Goal: Task Accomplishment & Management: Complete application form

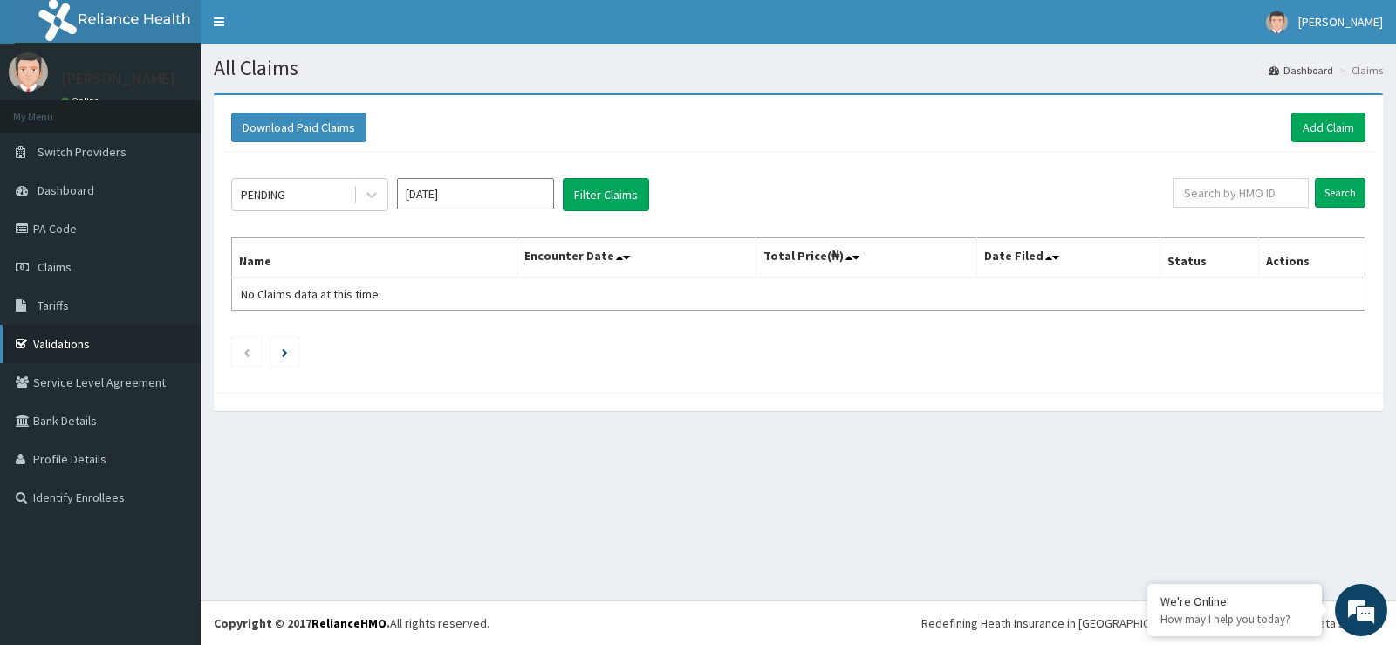
click at [78, 347] on link "Validations" at bounding box center [100, 344] width 201 height 38
click at [1333, 122] on link "Add Claim" at bounding box center [1328, 128] width 74 height 30
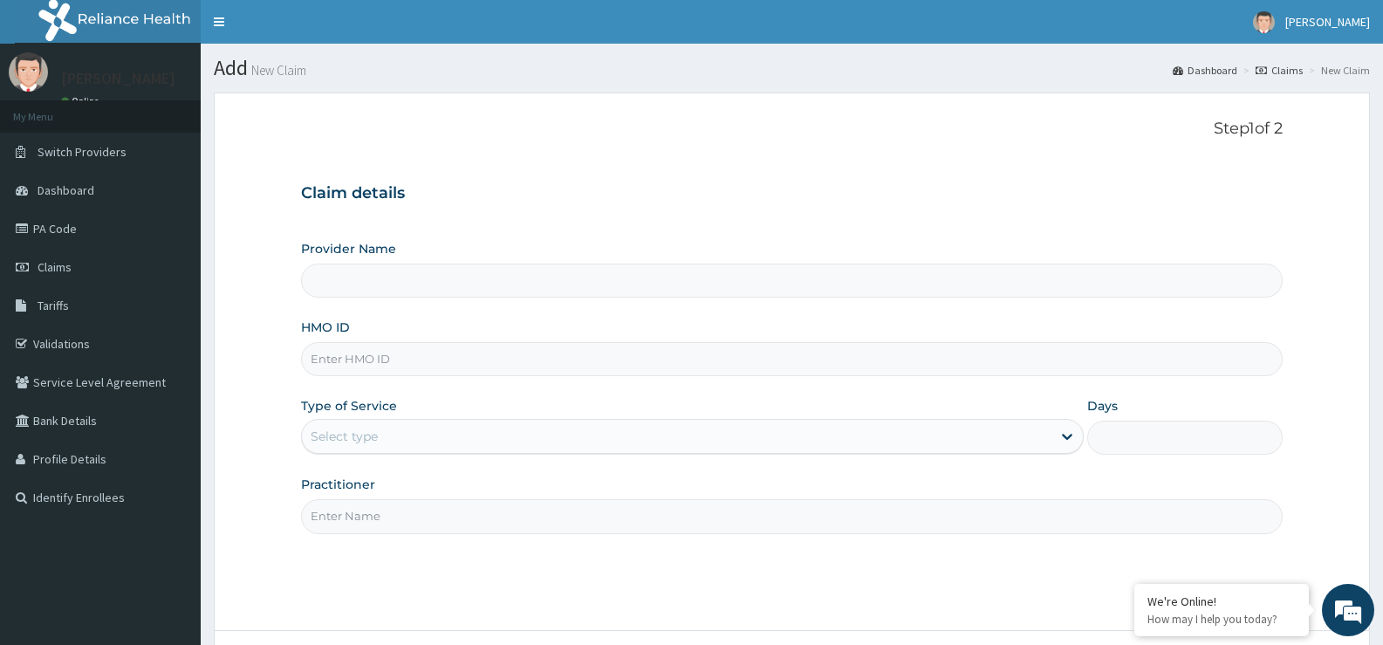
type input "St Ives Specialist- opebi"
click at [425, 372] on input "HMO ID" at bounding box center [792, 359] width 982 height 34
type input "RDM/10002/C"
click at [446, 433] on div "Select type" at bounding box center [676, 436] width 749 height 28
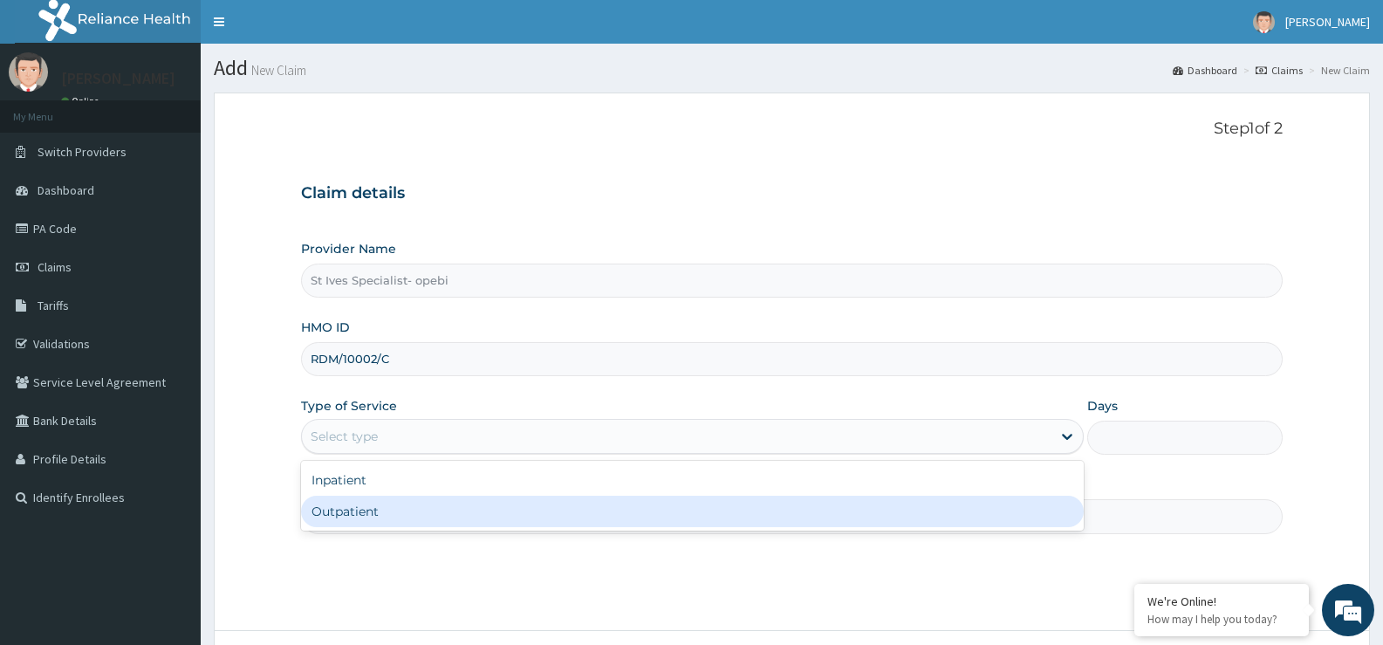
click at [431, 519] on div "Outpatient" at bounding box center [692, 511] width 782 height 31
type input "1"
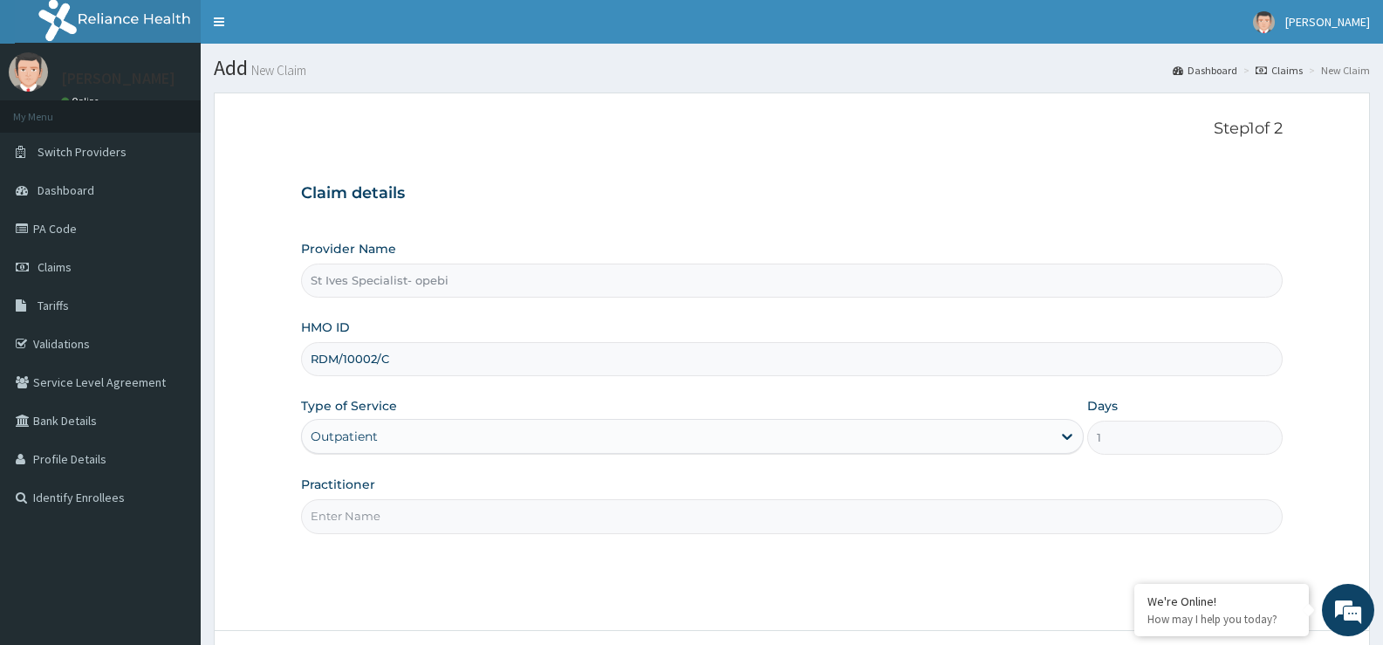
click at [462, 512] on input "Practitioner" at bounding box center [792, 516] width 982 height 34
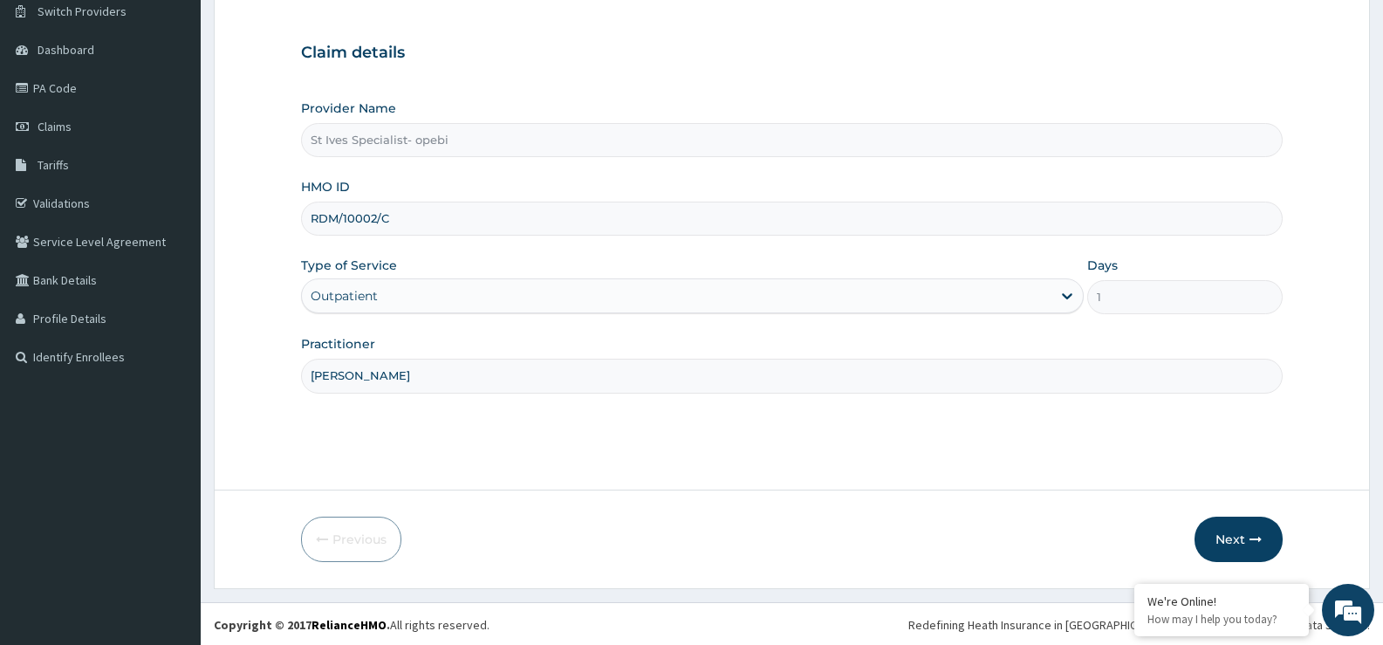
scroll to position [142, 0]
type input "dr akinola"
click at [1235, 545] on button "Next" at bounding box center [1238, 537] width 88 height 45
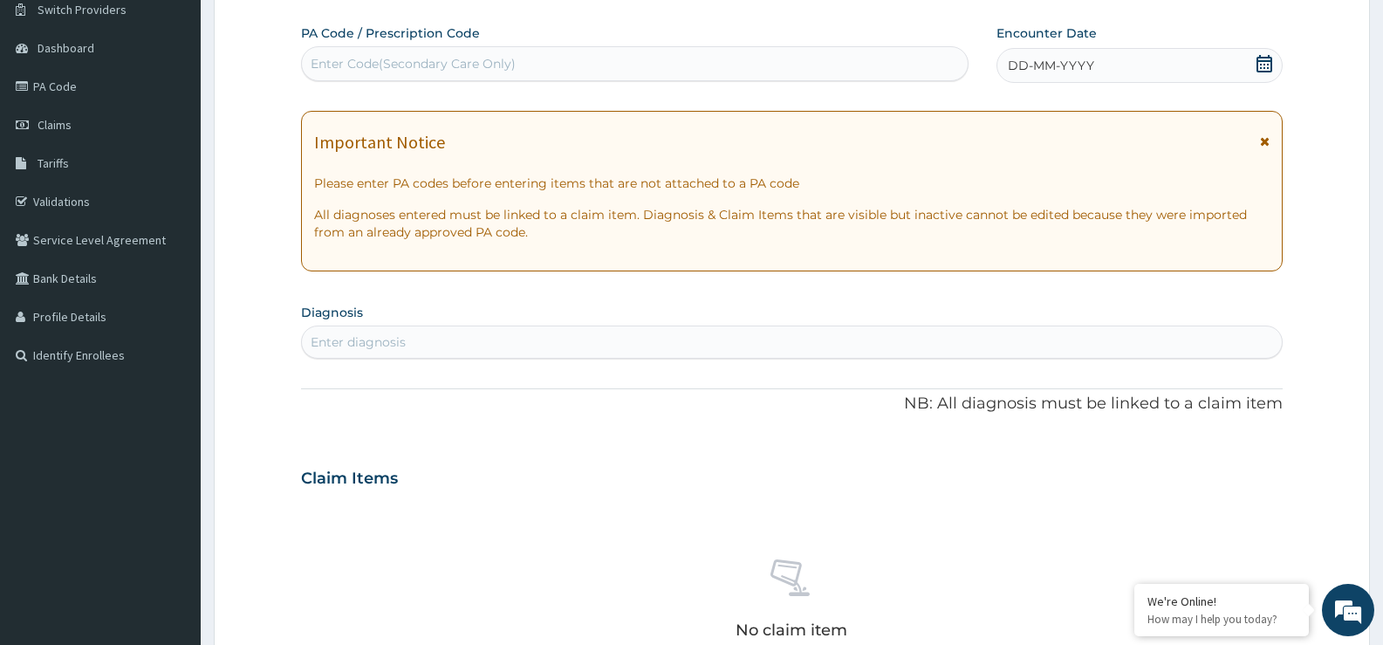
click at [1271, 62] on icon at bounding box center [1264, 63] width 16 height 17
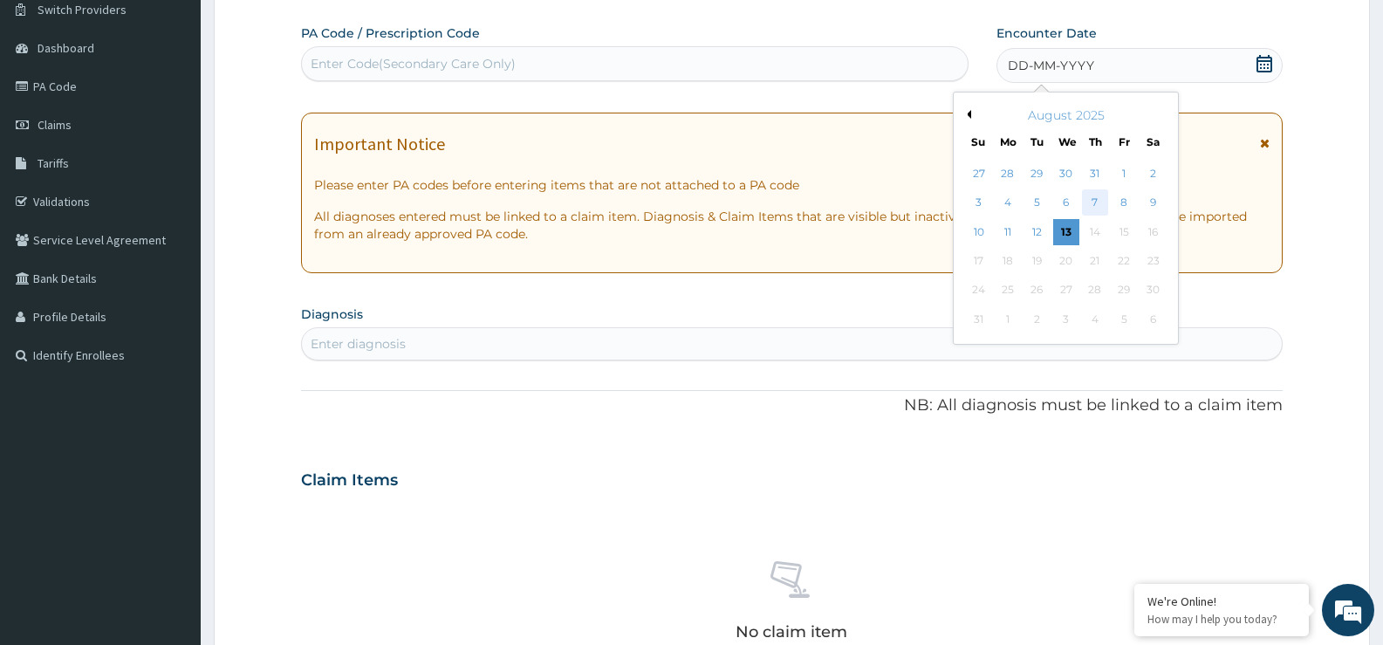
click at [1094, 207] on div "7" at bounding box center [1095, 203] width 26 height 26
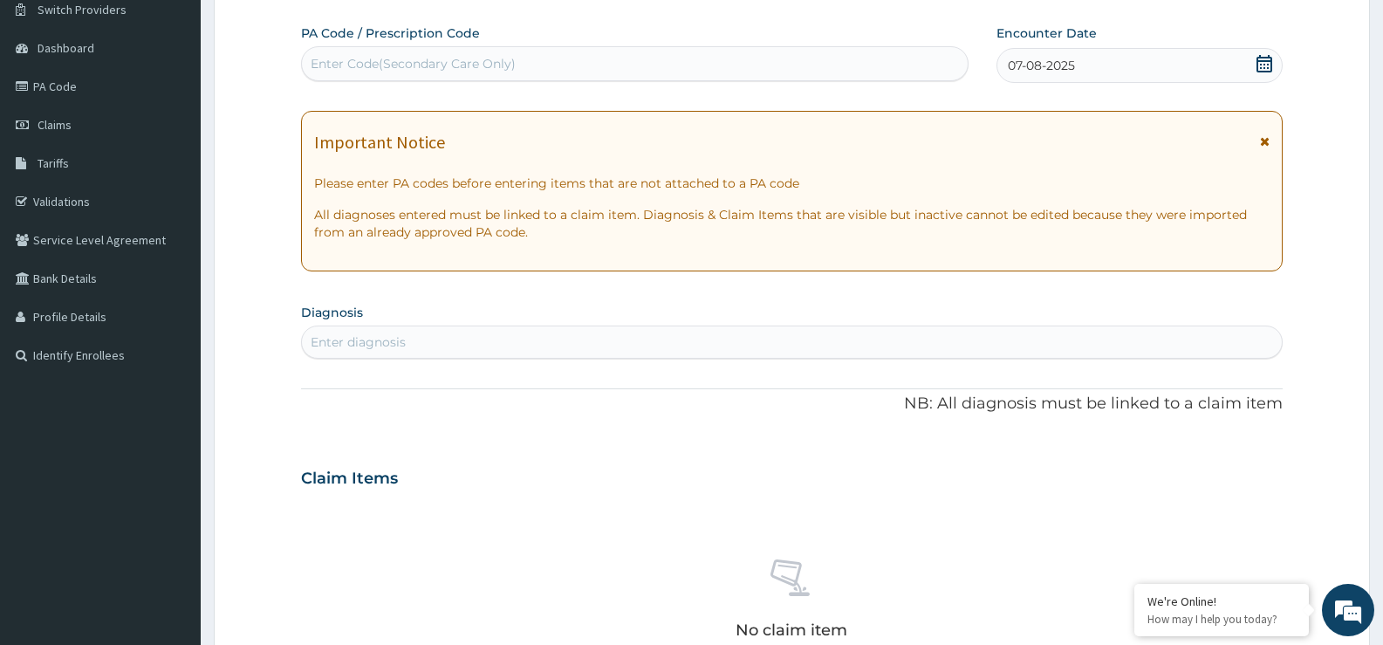
click at [435, 370] on div "PA Code / Prescription Code Enter Code(Secondary Care Only) Encounter Date 07-0…" at bounding box center [792, 475] width 982 height 903
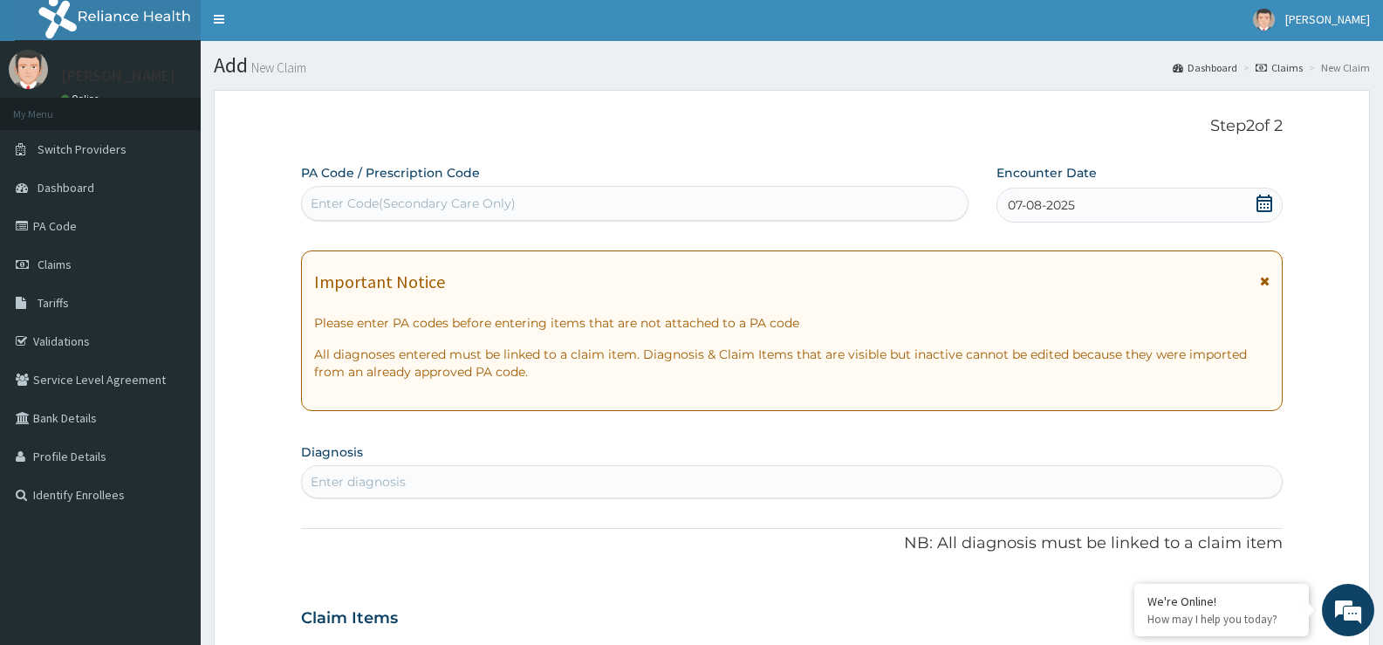
scroll to position [0, 0]
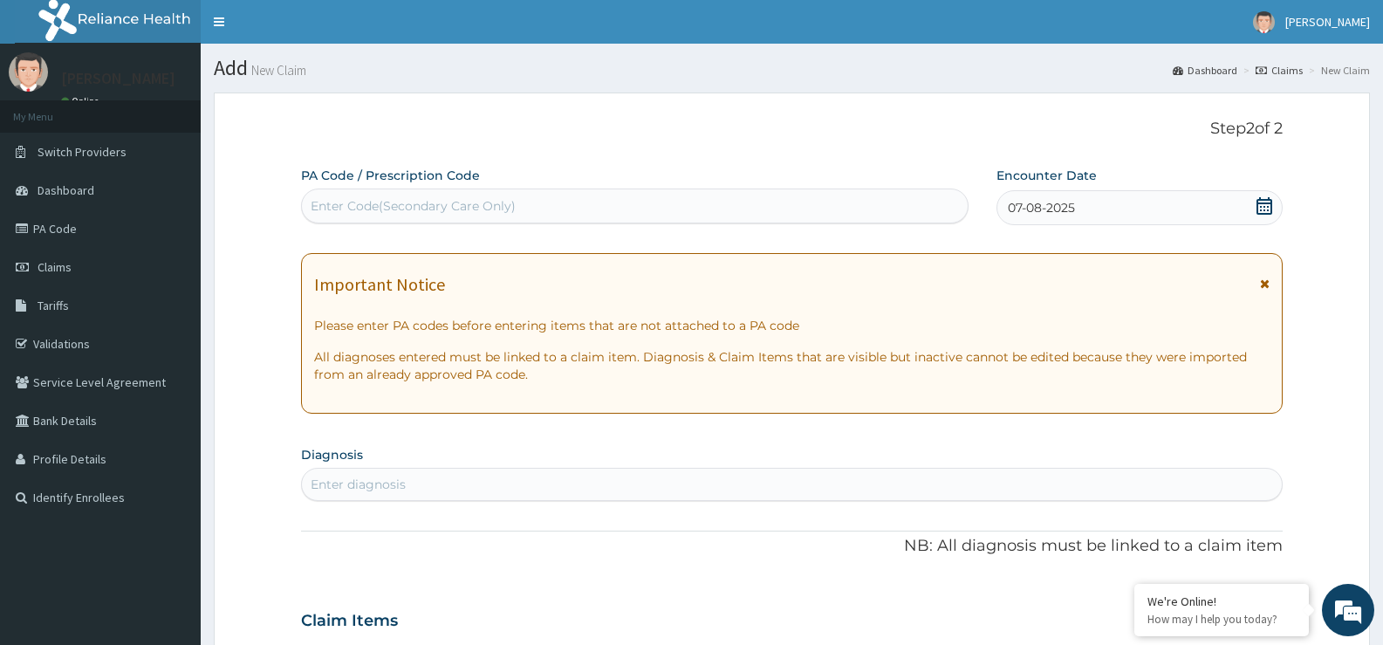
click at [400, 209] on div "Enter Code(Secondary Care Only)" at bounding box center [413, 205] width 205 height 17
type input "PA/6E251A"
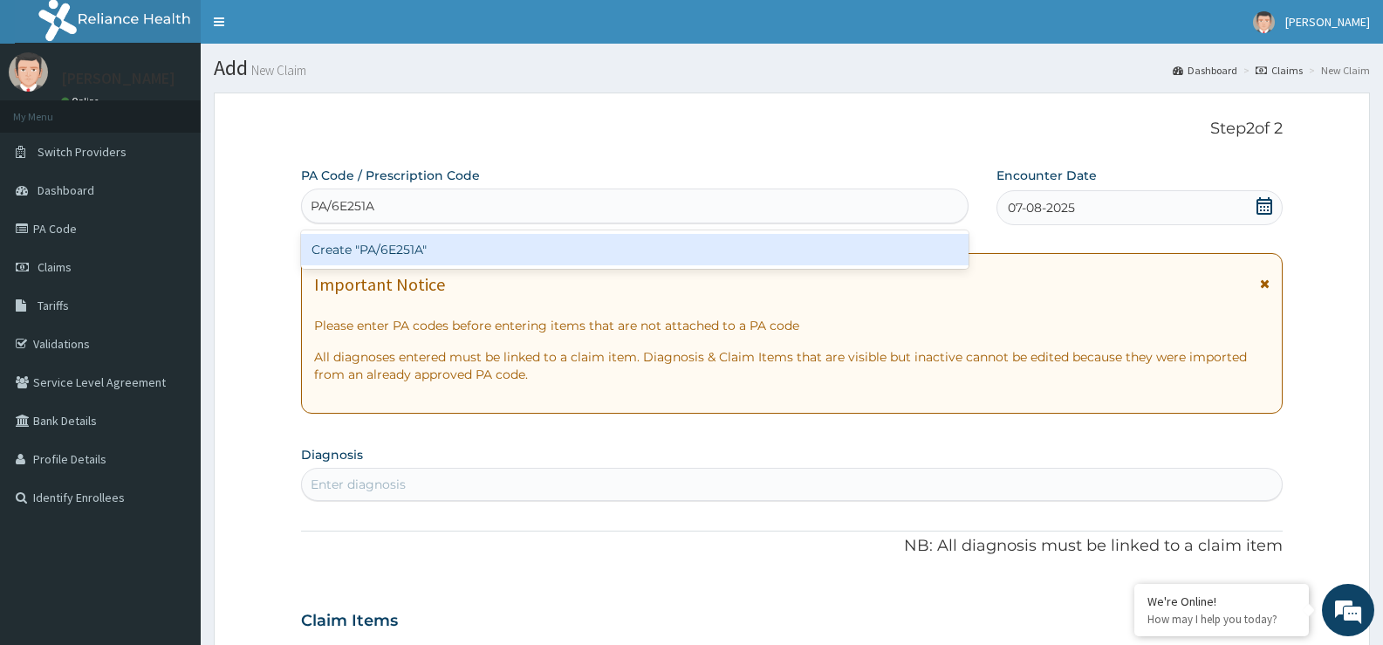
click at [407, 253] on div "Create "PA/6E251A"" at bounding box center [634, 249] width 667 height 31
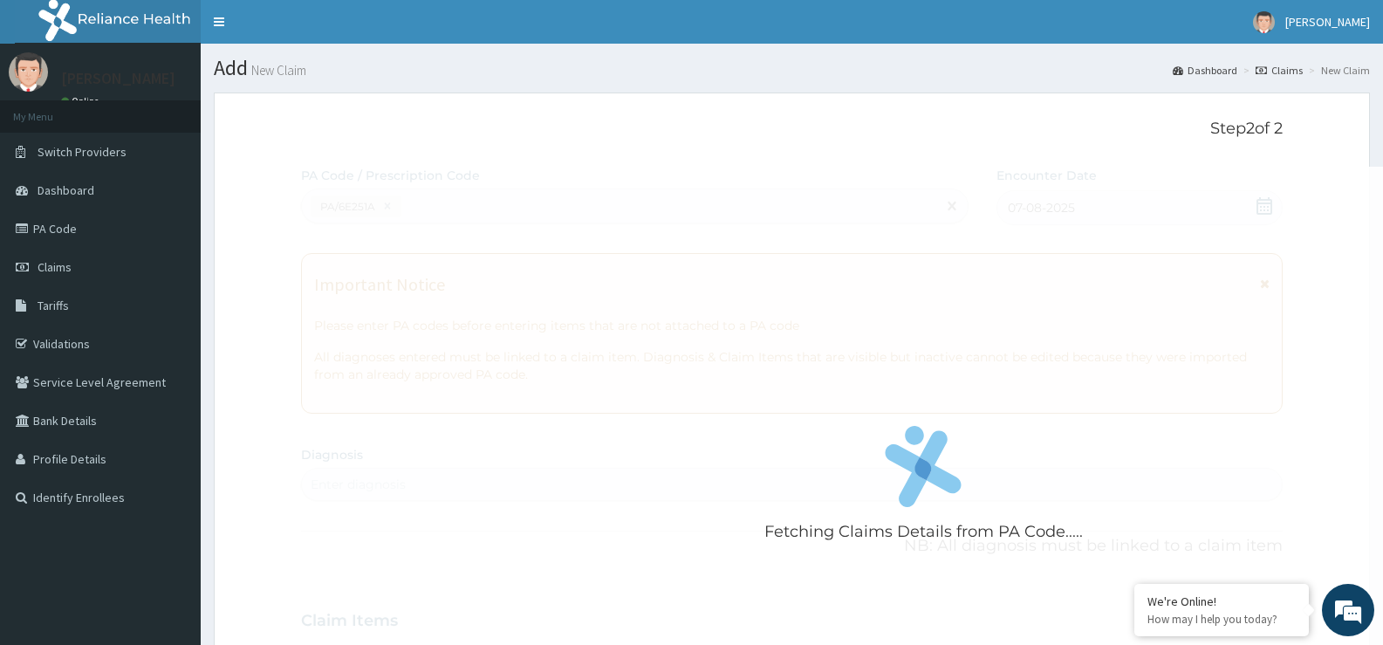
scroll to position [404, 0]
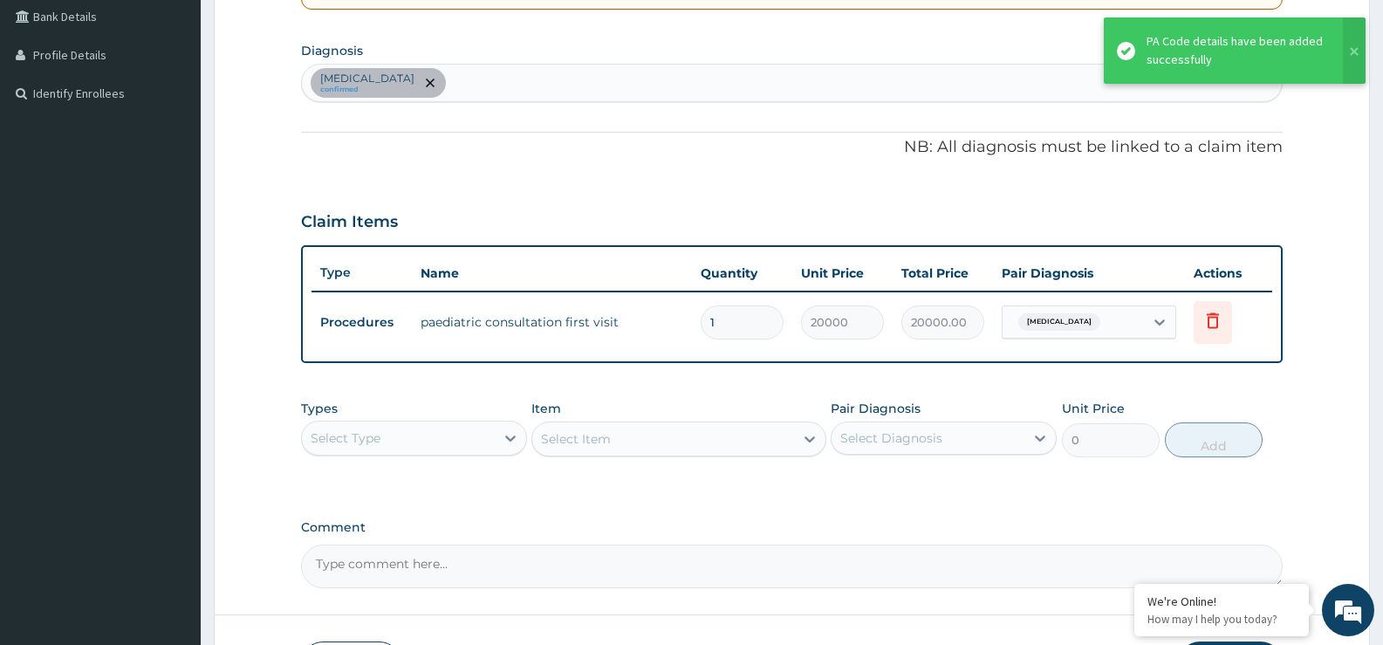
click at [488, 426] on div "Select Type" at bounding box center [398, 438] width 193 height 28
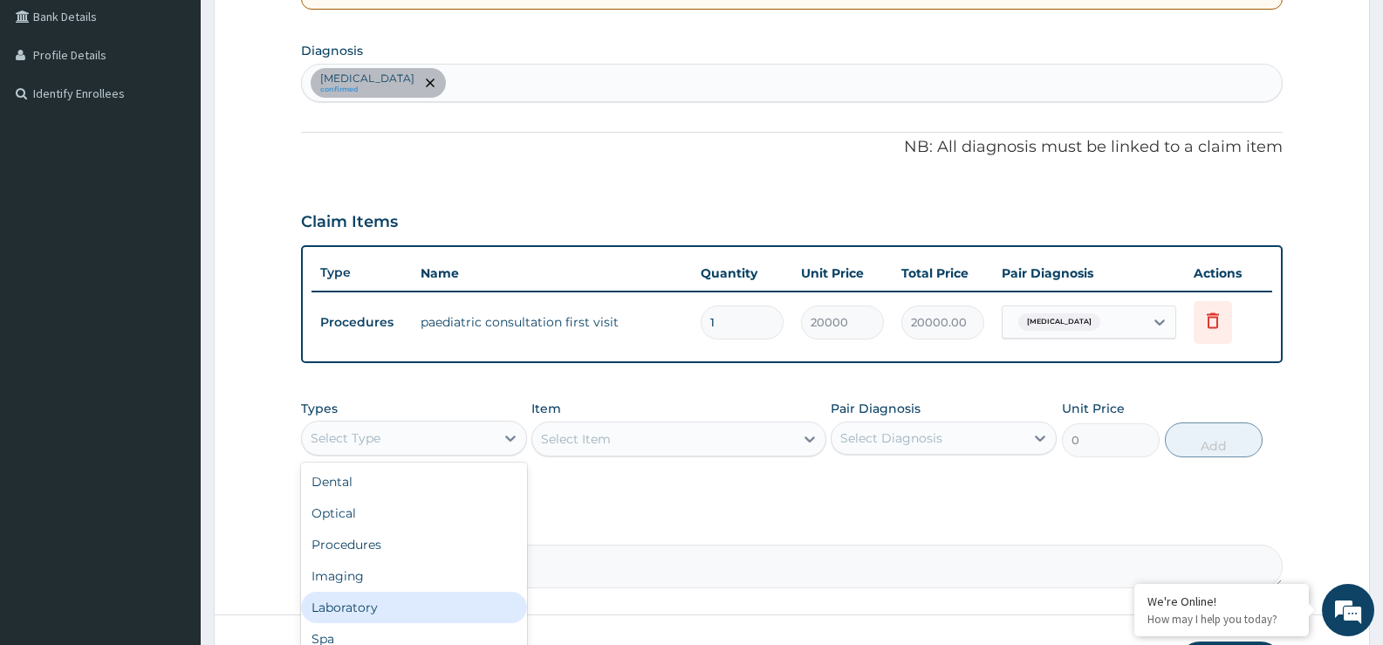
click at [355, 605] on div "Laboratory" at bounding box center [414, 607] width 226 height 31
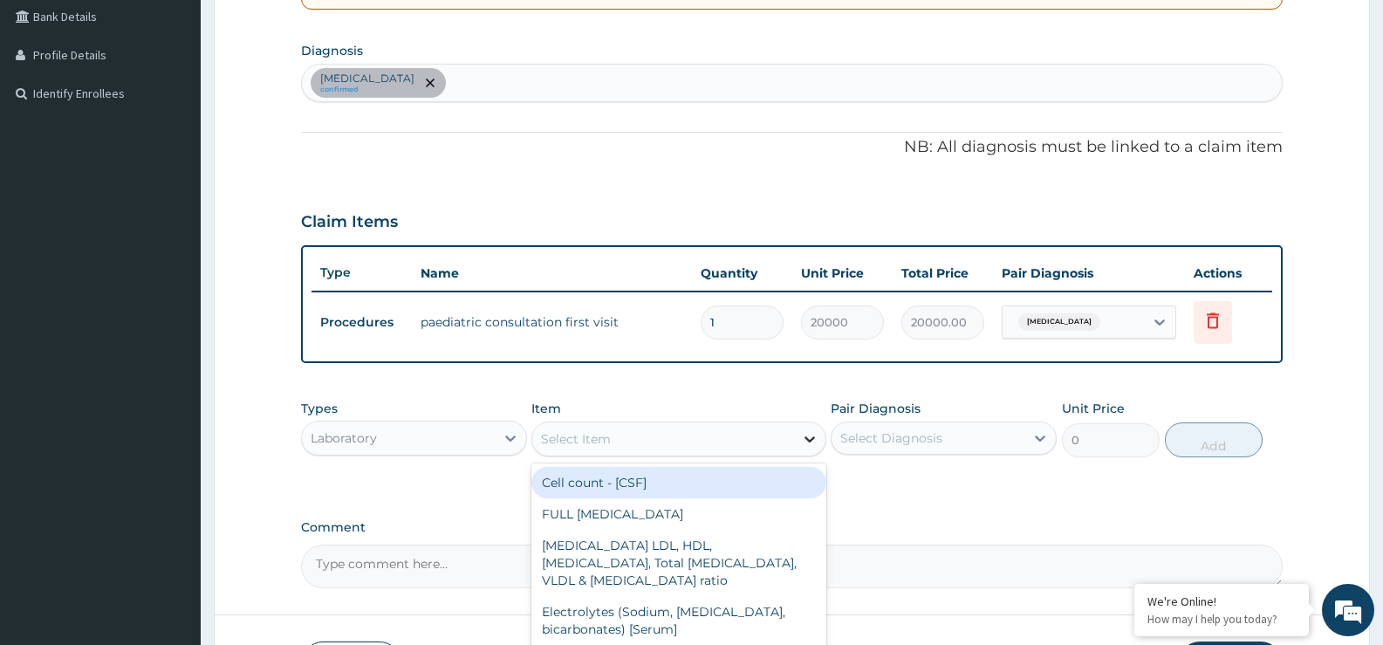
click at [810, 438] on icon at bounding box center [809, 438] width 17 height 17
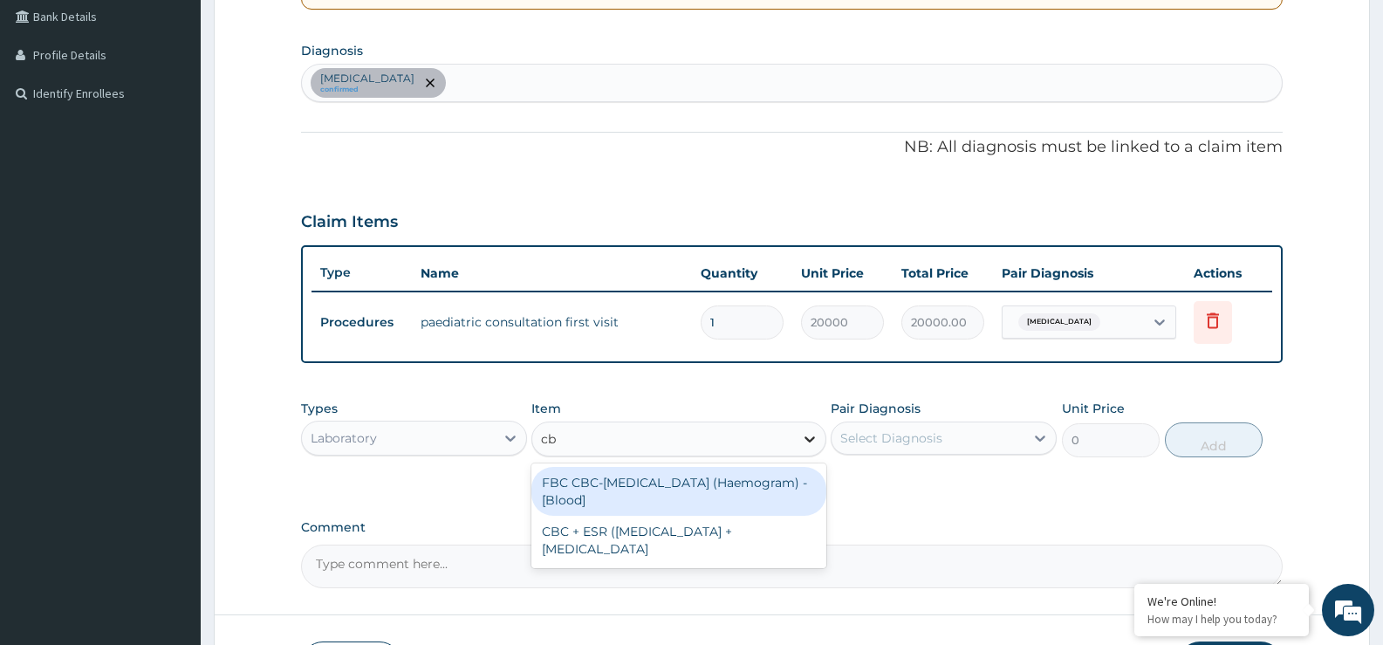
type input "cbc"
click at [697, 482] on div "FBC CBC-Complete Blood Count (Haemogram) - [Blood]" at bounding box center [678, 491] width 294 height 49
type input "6000"
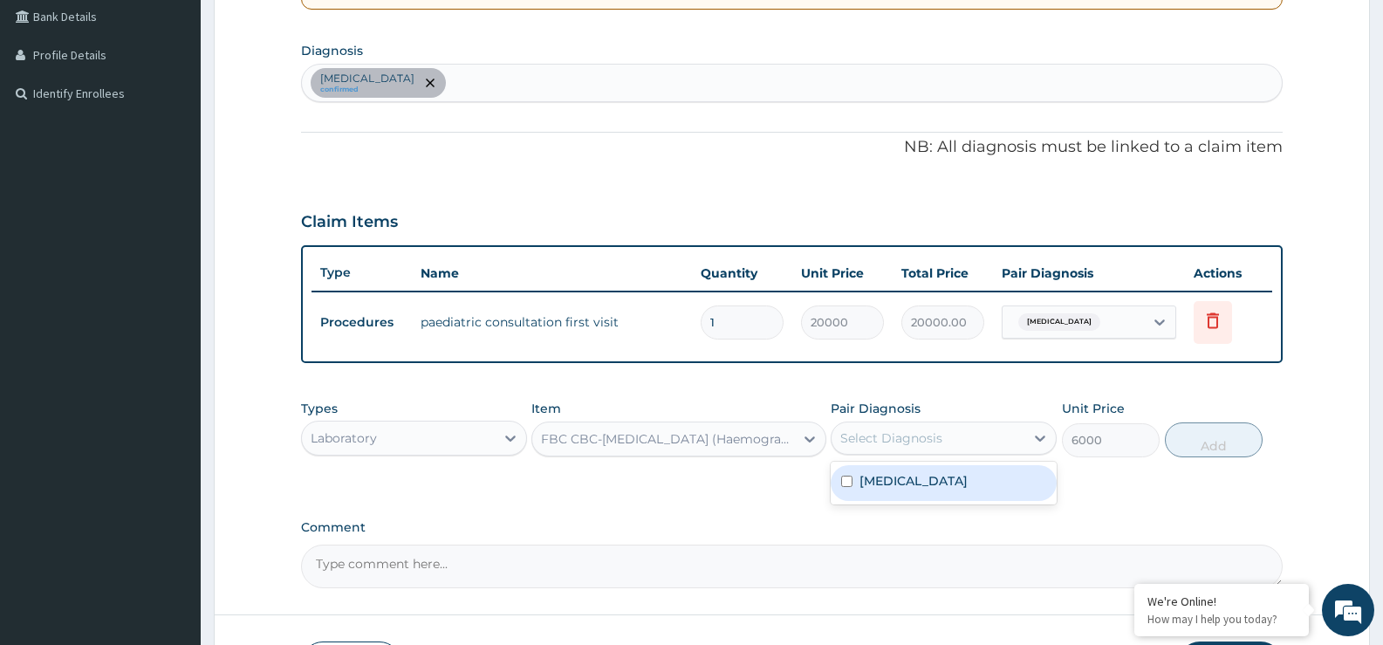
click at [1016, 441] on div "Select Diagnosis" at bounding box center [928, 438] width 193 height 28
click at [989, 478] on div "Anemia" at bounding box center [944, 483] width 226 height 36
checkbox input "true"
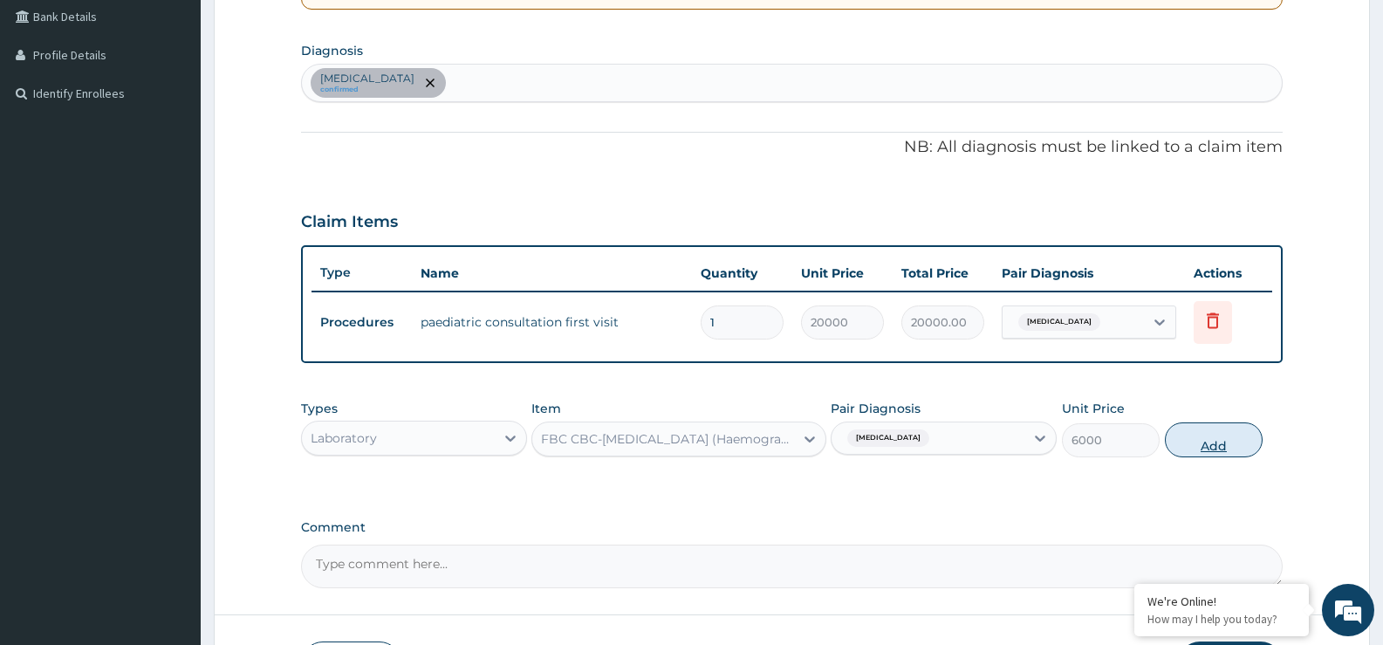
click at [1195, 442] on button "Add" at bounding box center [1214, 439] width 98 height 35
type input "0"
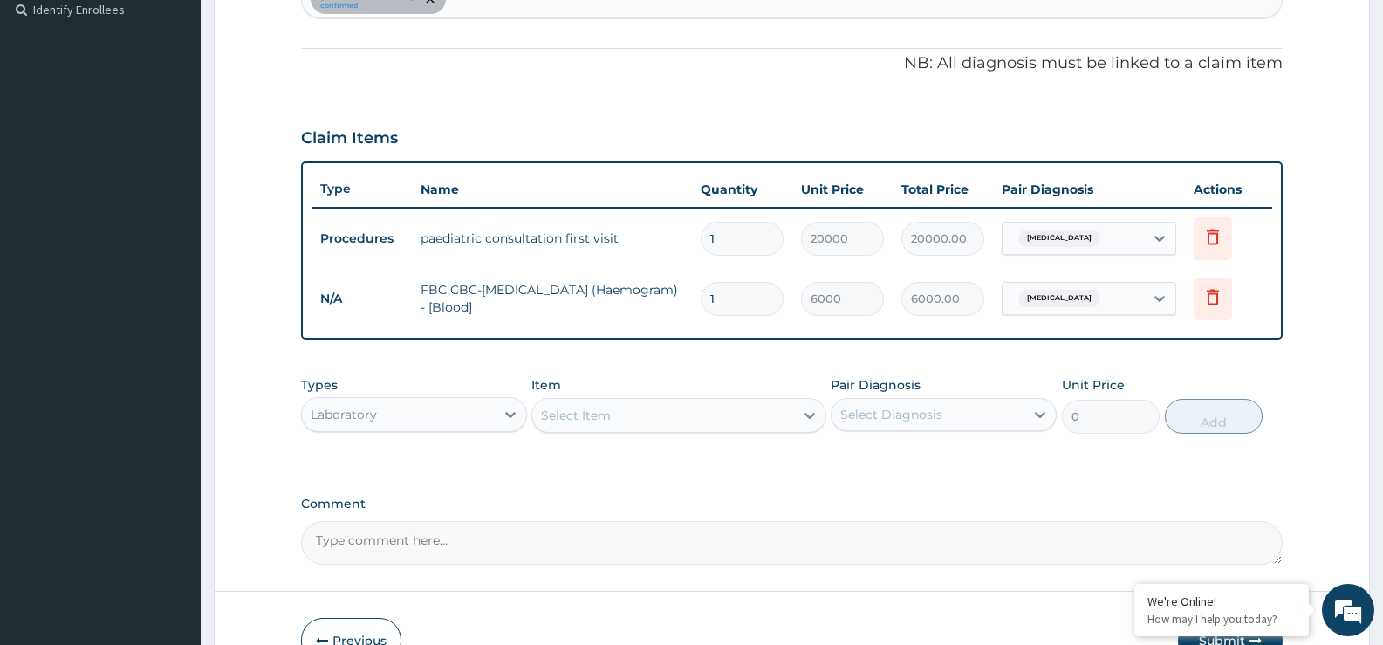
scroll to position [591, 0]
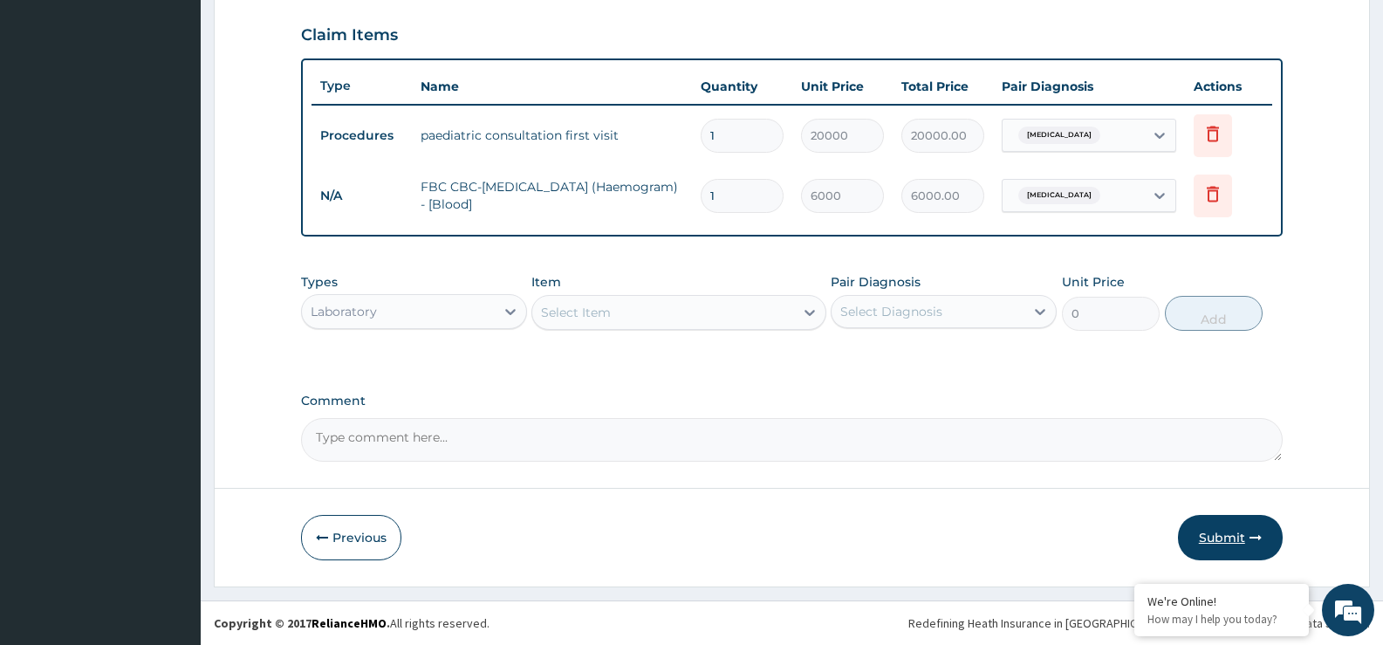
click at [1234, 543] on button "Submit" at bounding box center [1230, 537] width 105 height 45
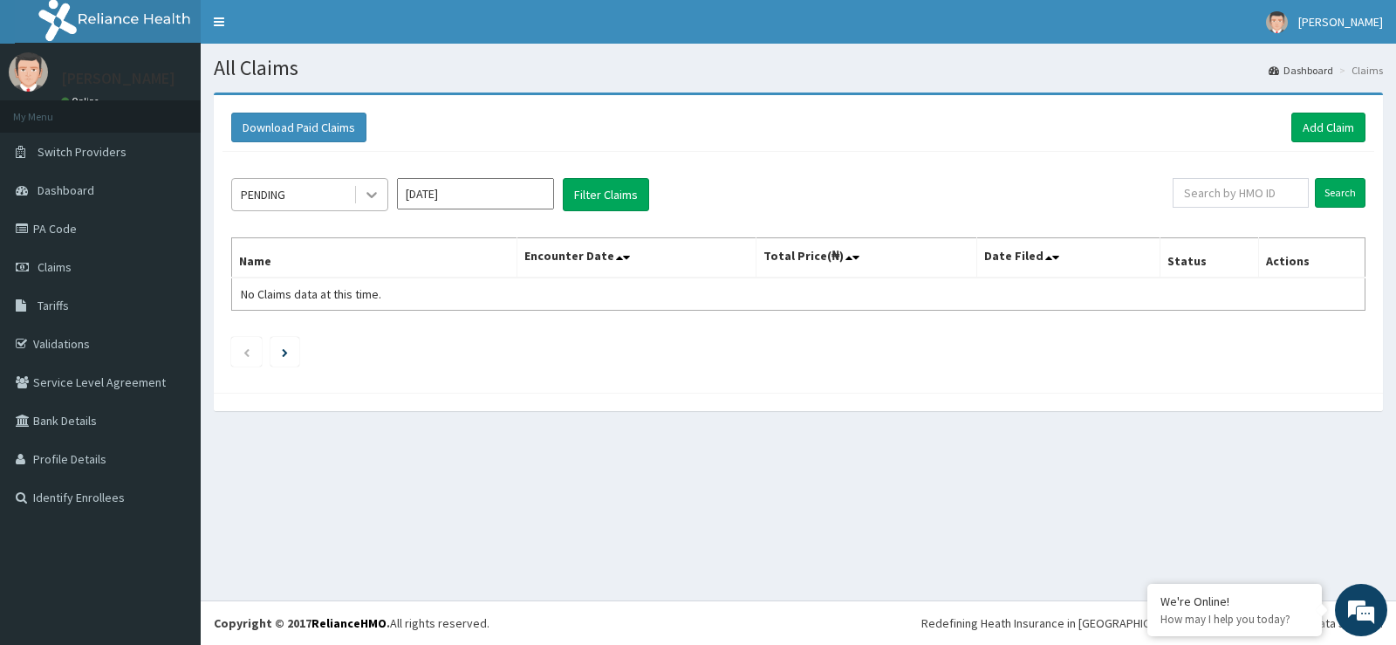
click at [363, 191] on icon at bounding box center [371, 194] width 17 height 17
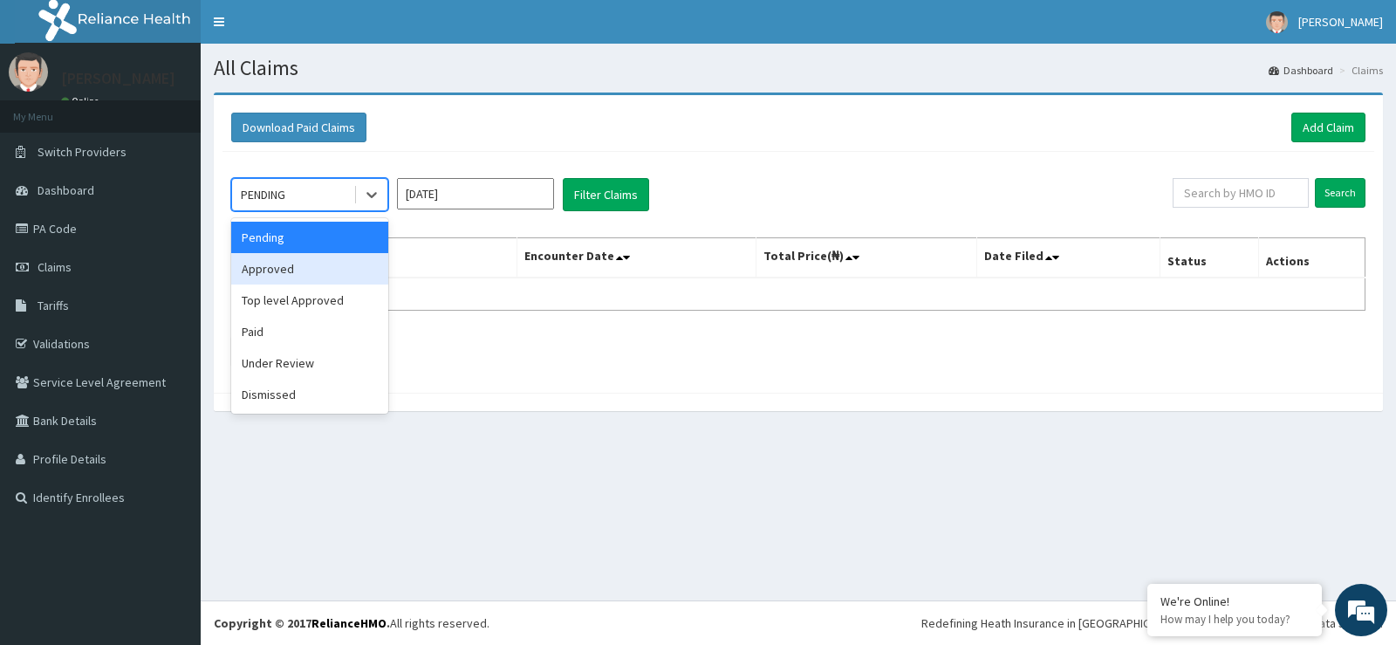
click at [277, 267] on div "Approved" at bounding box center [309, 268] width 157 height 31
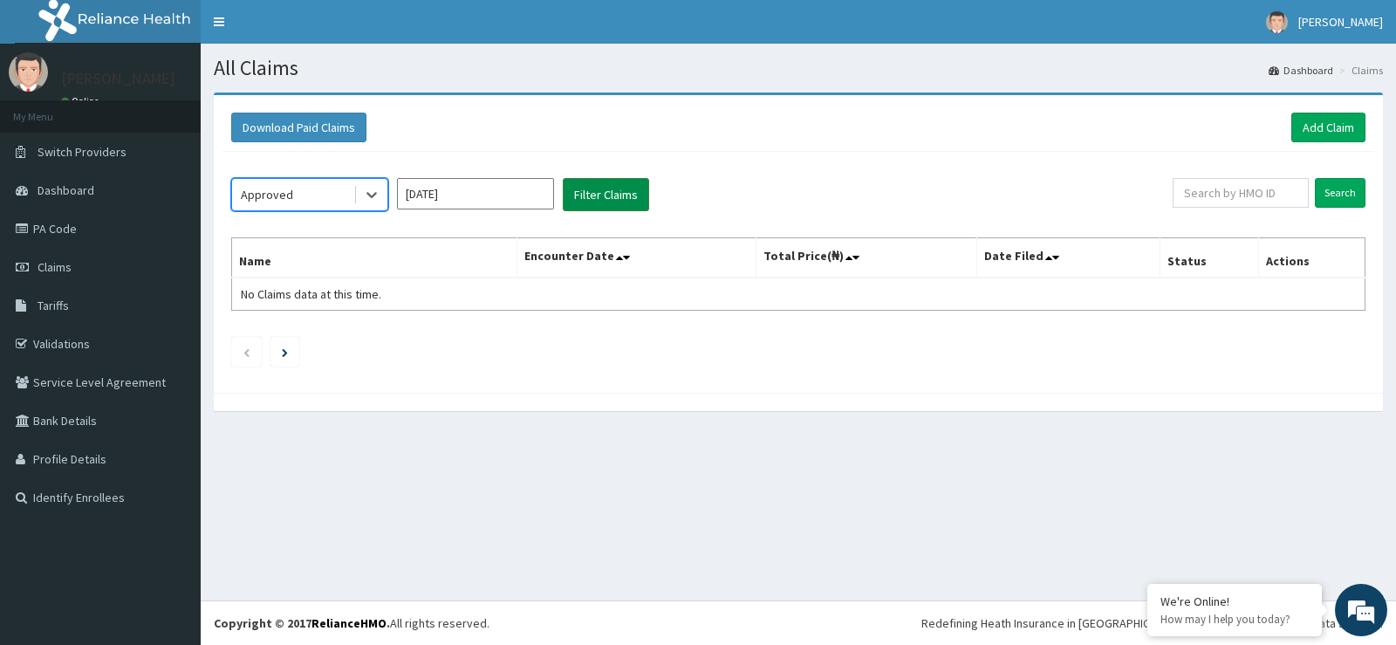
click at [589, 198] on button "Filter Claims" at bounding box center [606, 194] width 86 height 33
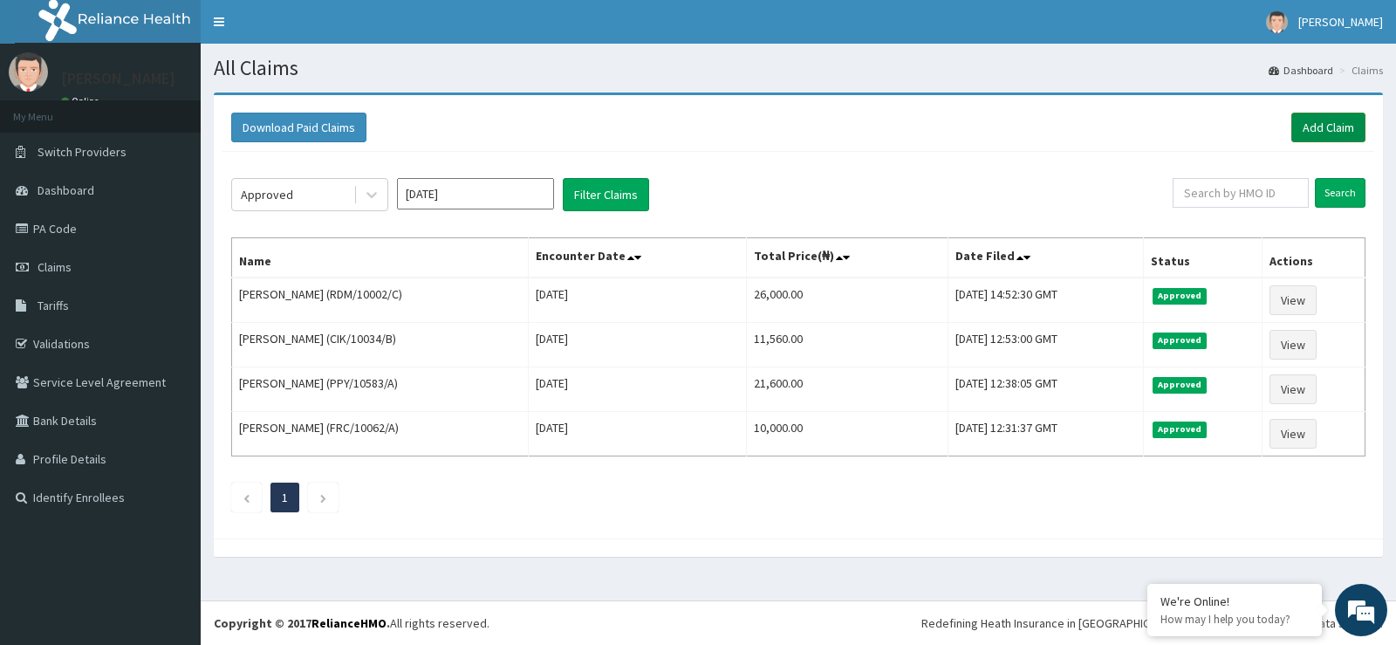
click at [1318, 130] on link "Add Claim" at bounding box center [1328, 128] width 74 height 30
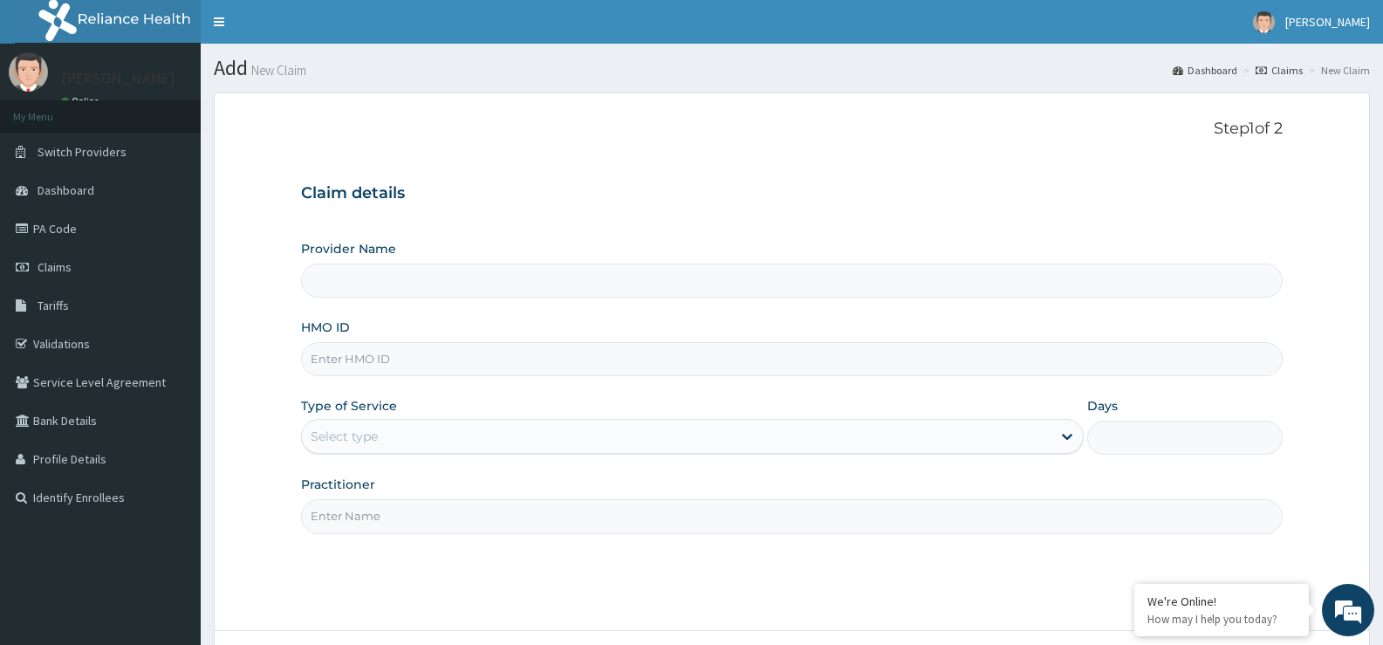
type input "St Ives Specialist- opebi"
click at [448, 361] on input "HMO ID" at bounding box center [792, 359] width 982 height 34
type input "cwn/10024/b"
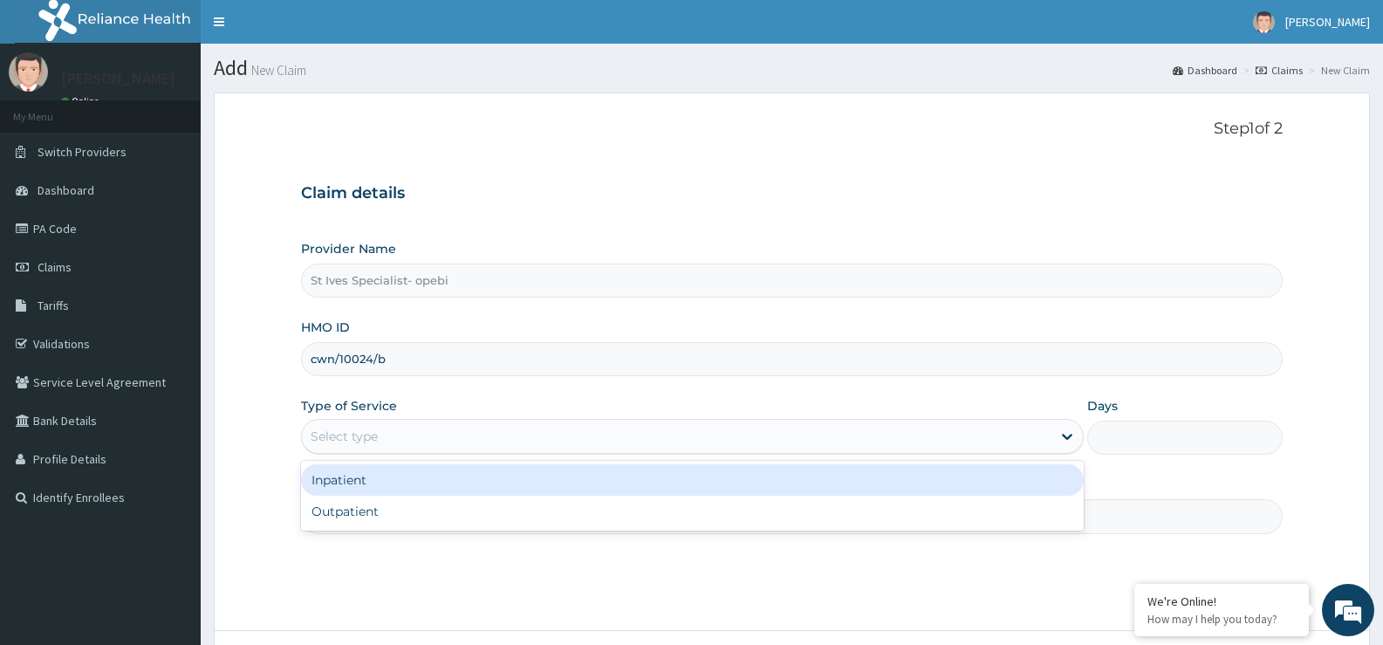
click at [421, 436] on div "Select type" at bounding box center [676, 436] width 749 height 28
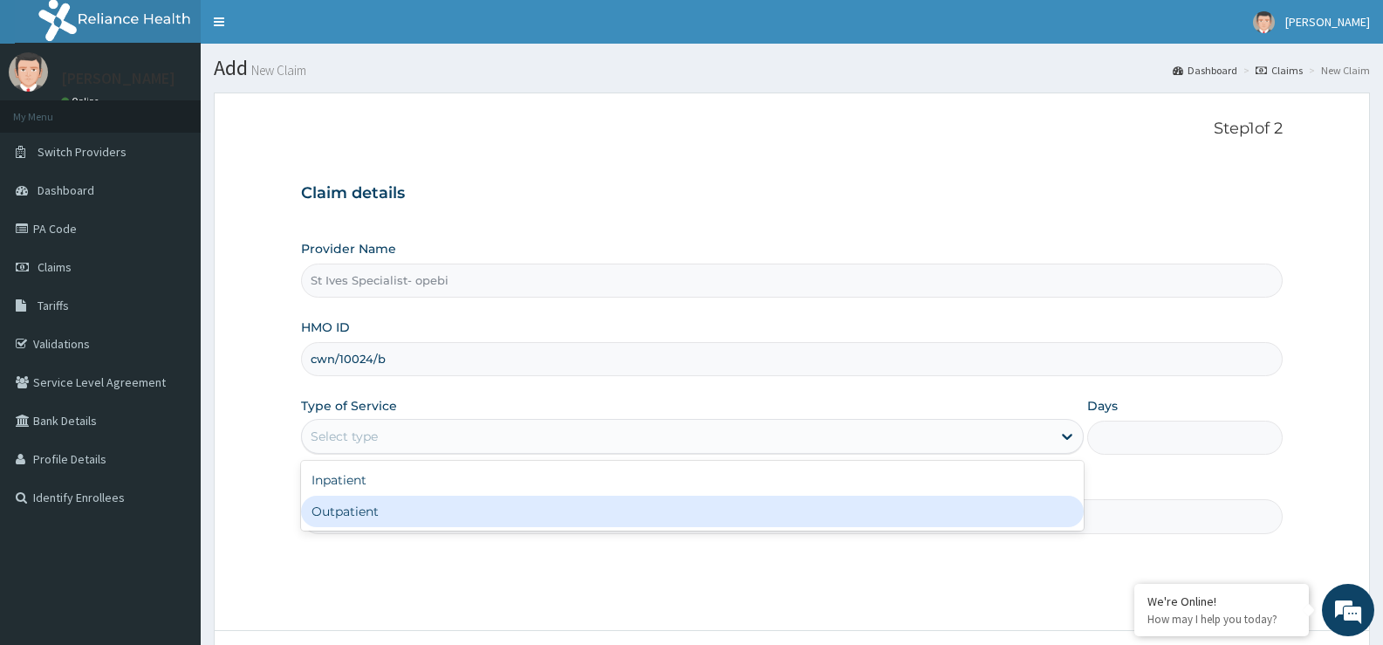
click at [398, 520] on div "Outpatient" at bounding box center [692, 511] width 782 height 31
type input "1"
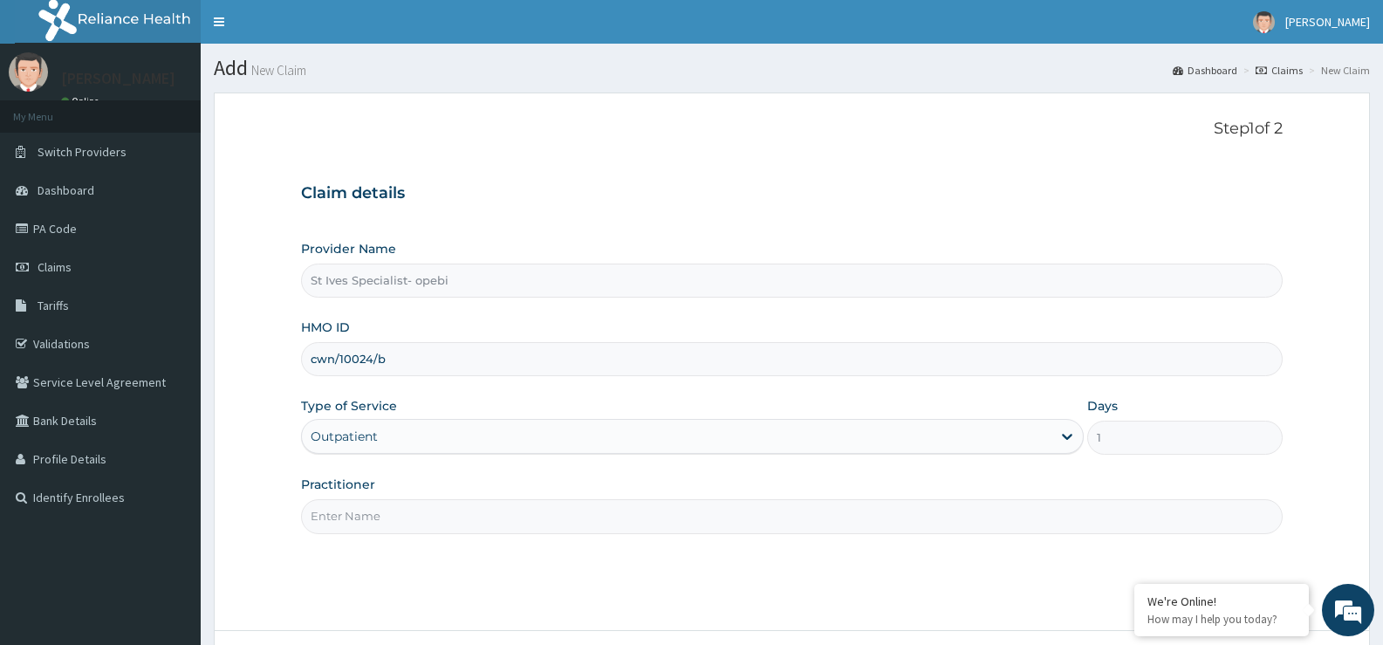
scroll to position [142, 0]
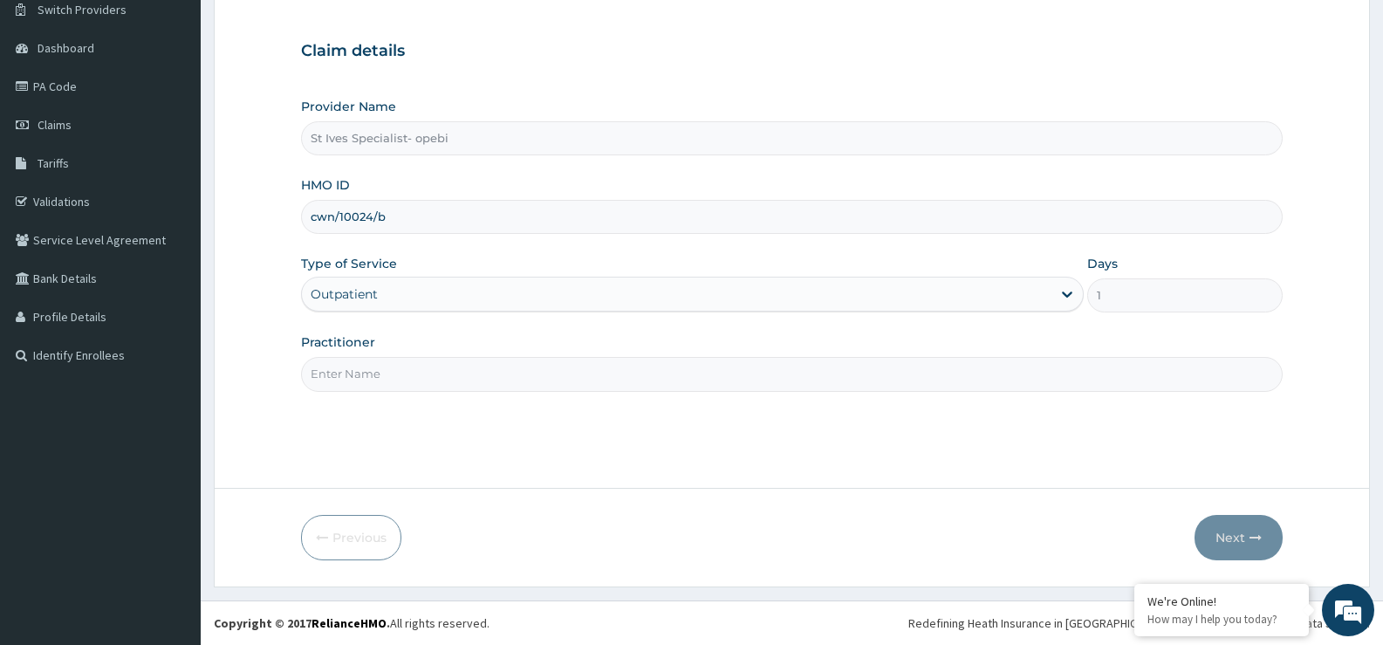
click at [502, 386] on input "Practitioner" at bounding box center [792, 374] width 982 height 34
type input "DR ABANG"
click at [1228, 537] on button "Next" at bounding box center [1238, 537] width 88 height 45
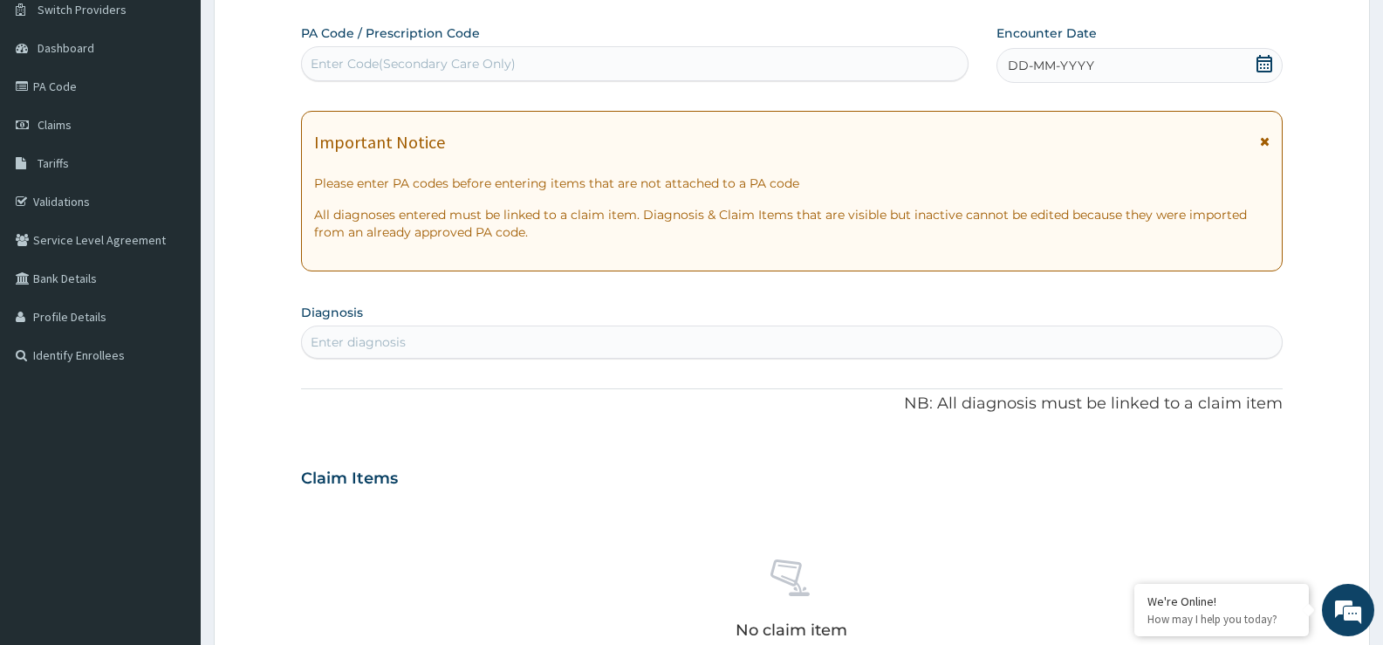
scroll to position [0, 0]
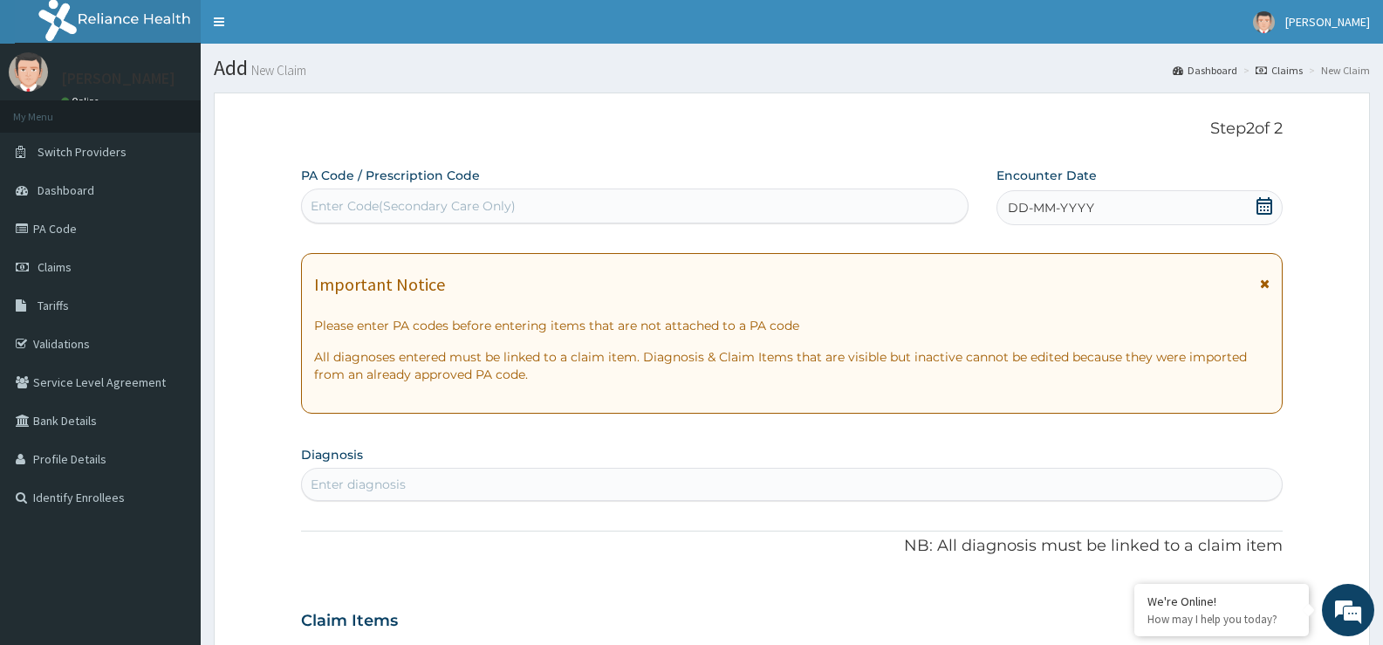
click at [1259, 209] on icon at bounding box center [1264, 205] width 17 height 17
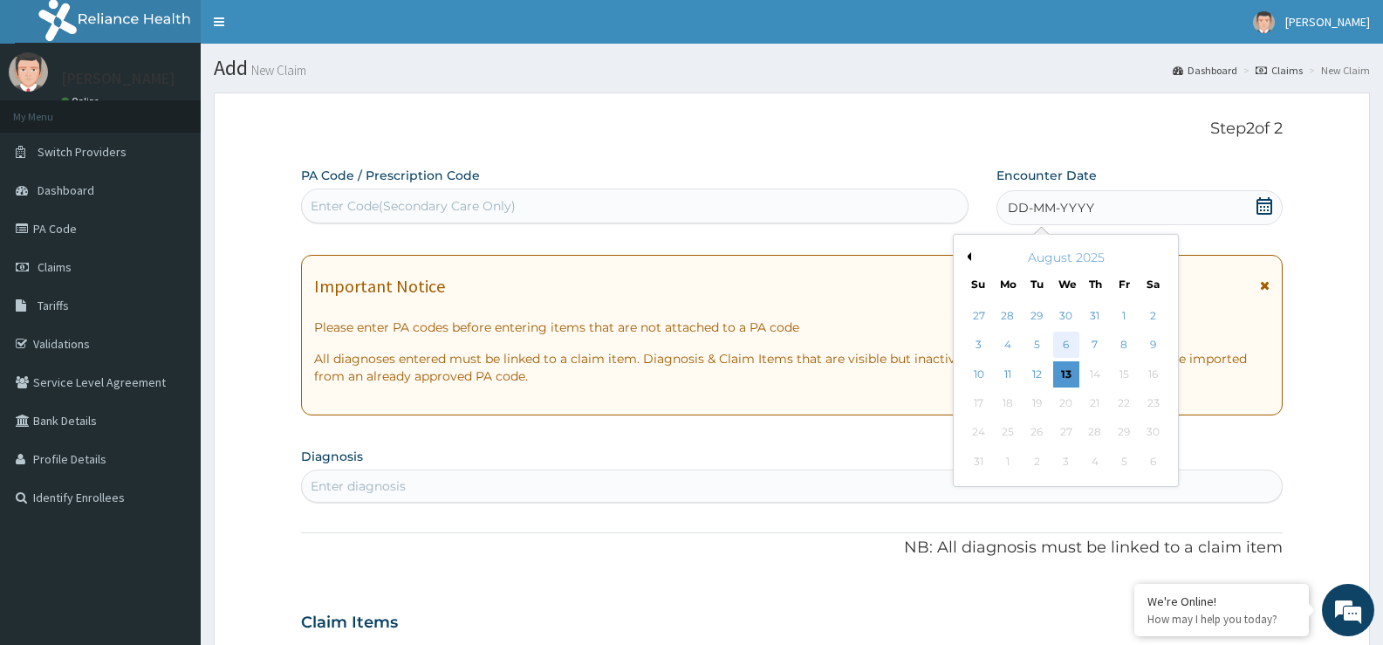
click at [1064, 345] on div "6" at bounding box center [1066, 345] width 26 height 26
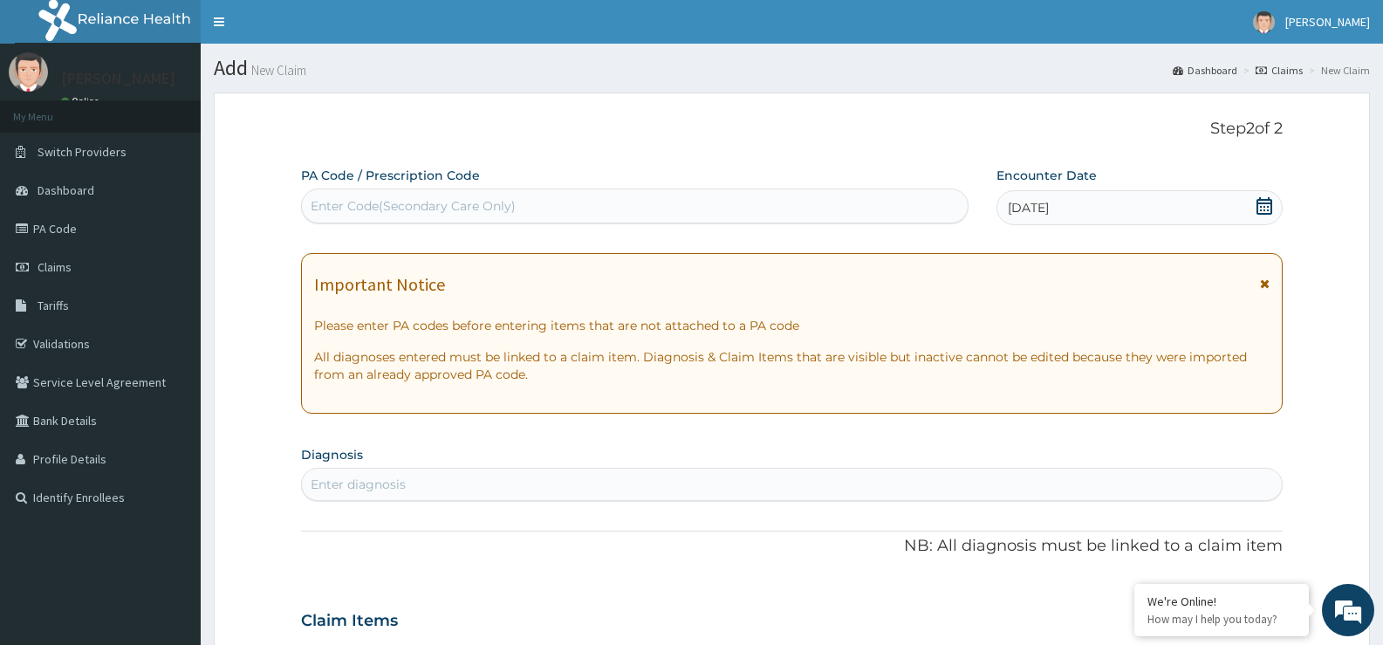
click at [352, 476] on div "Enter diagnosis" at bounding box center [358, 484] width 95 height 17
type input "upper respi"
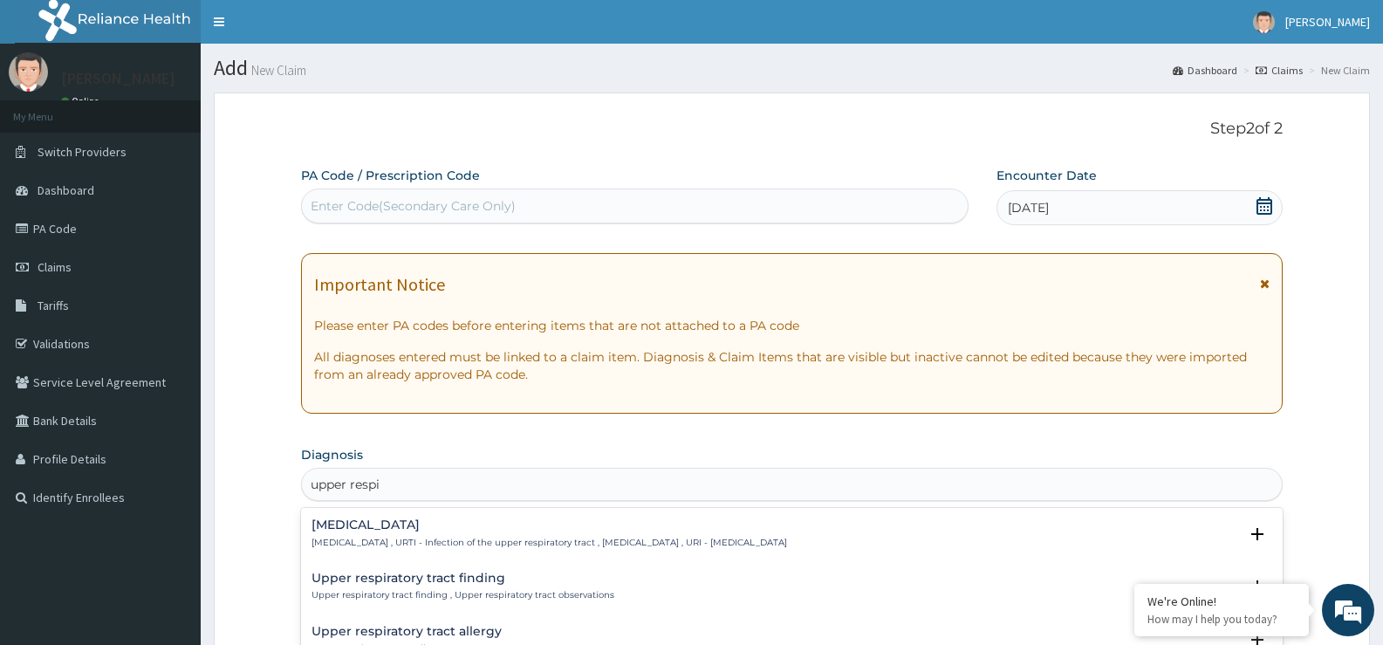
click at [465, 533] on div "Upper respiratory infection Upper respiratory infection , URTI - Infection of t…" at bounding box center [549, 533] width 476 height 31
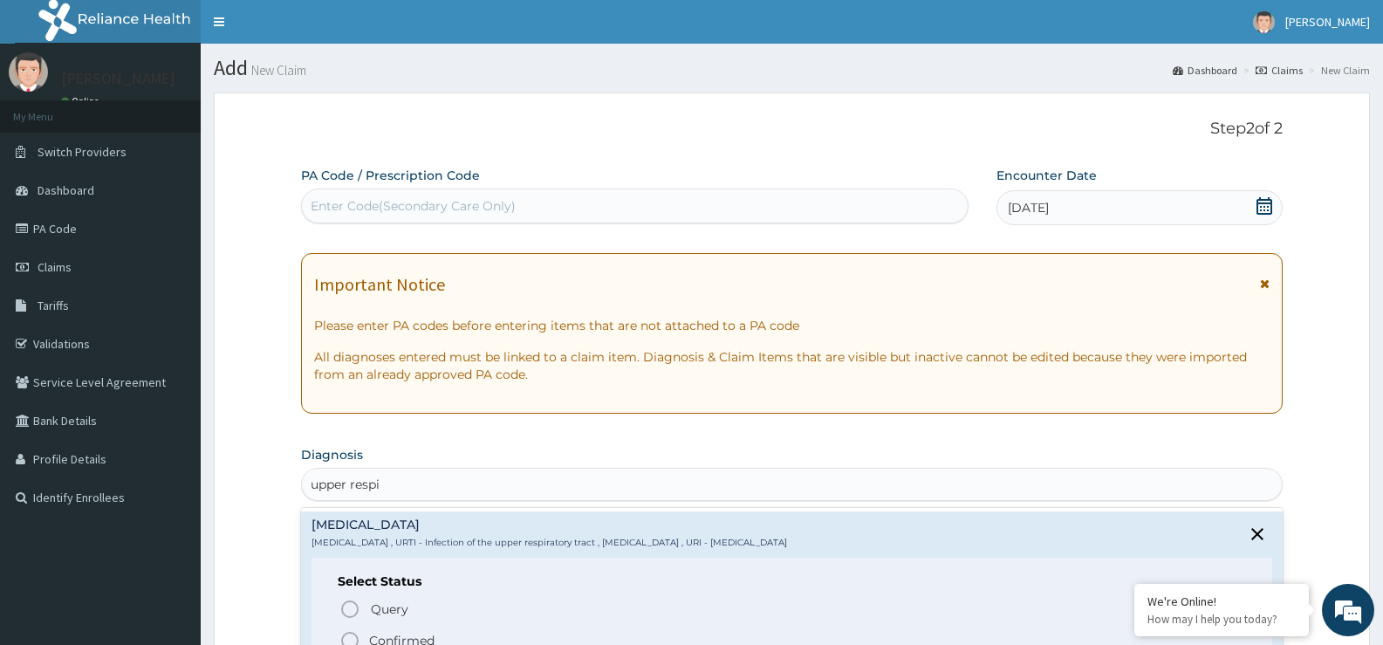
click at [347, 634] on icon "status option filled" at bounding box center [349, 640] width 21 height 21
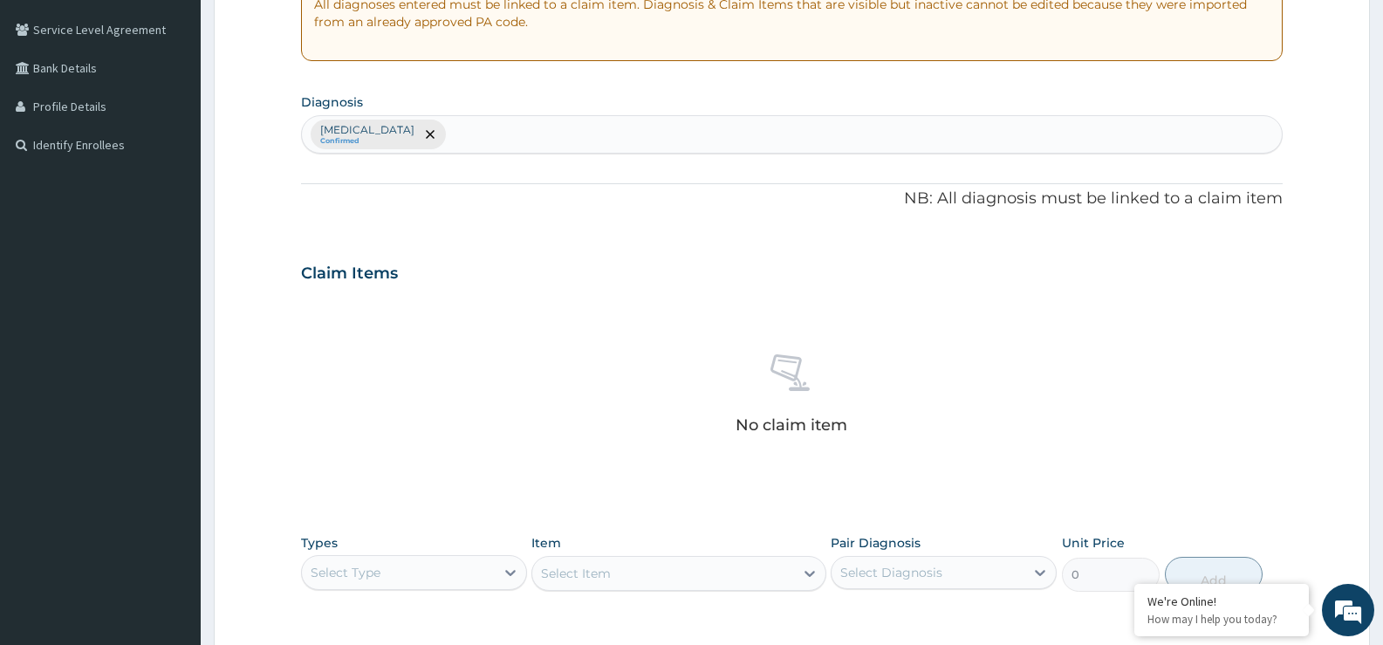
scroll to position [436, 0]
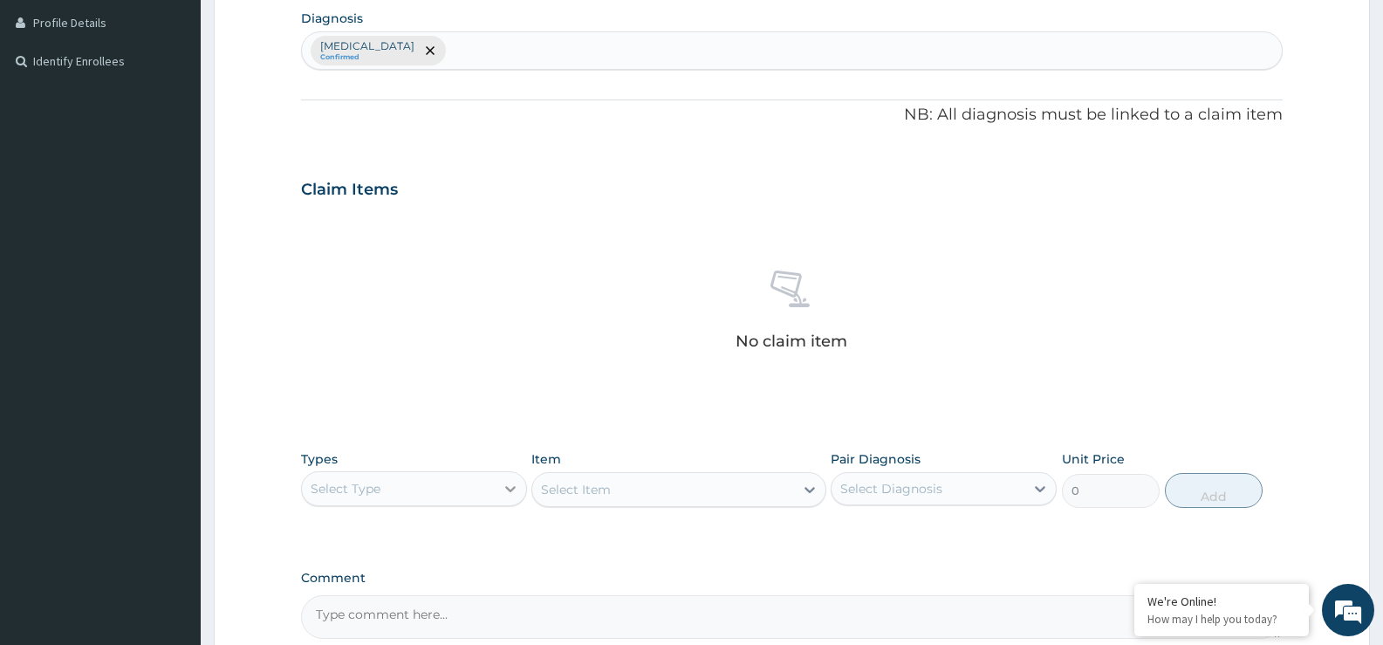
click at [508, 489] on icon at bounding box center [510, 489] width 10 height 6
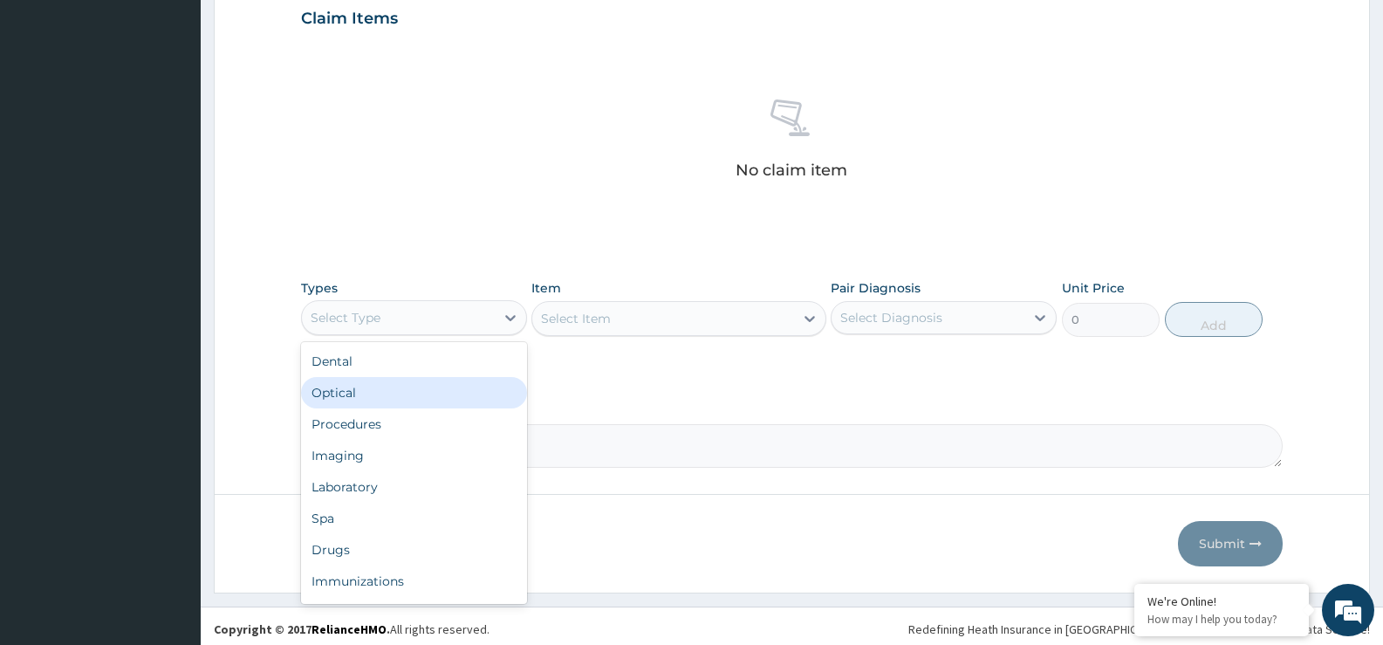
scroll to position [613, 0]
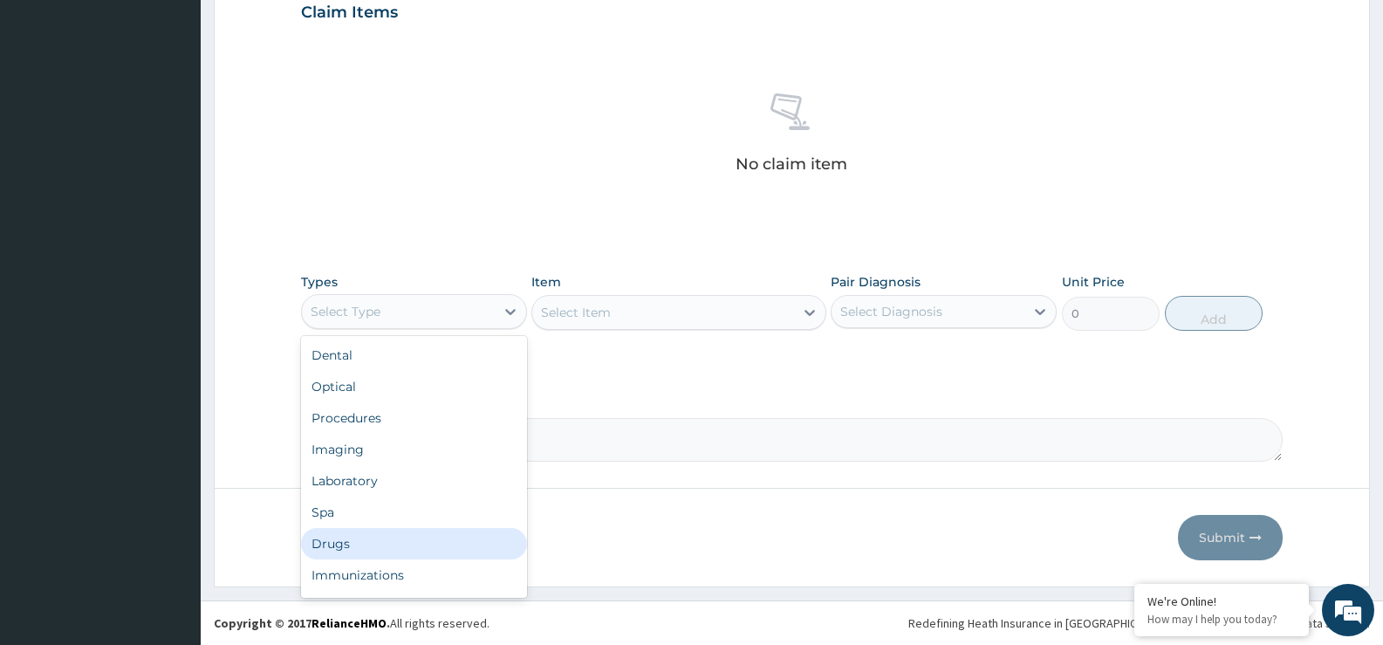
click at [401, 555] on div "Drugs" at bounding box center [414, 543] width 226 height 31
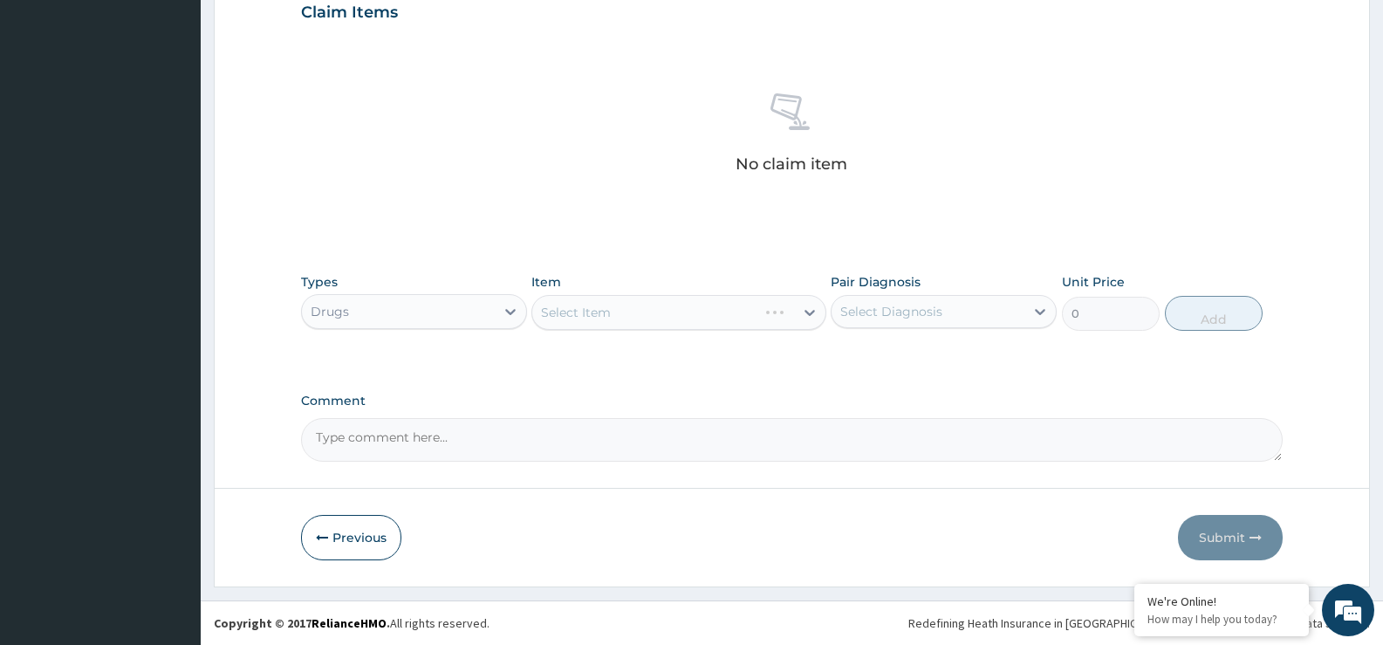
click at [815, 314] on div "Select Item" at bounding box center [678, 312] width 294 height 35
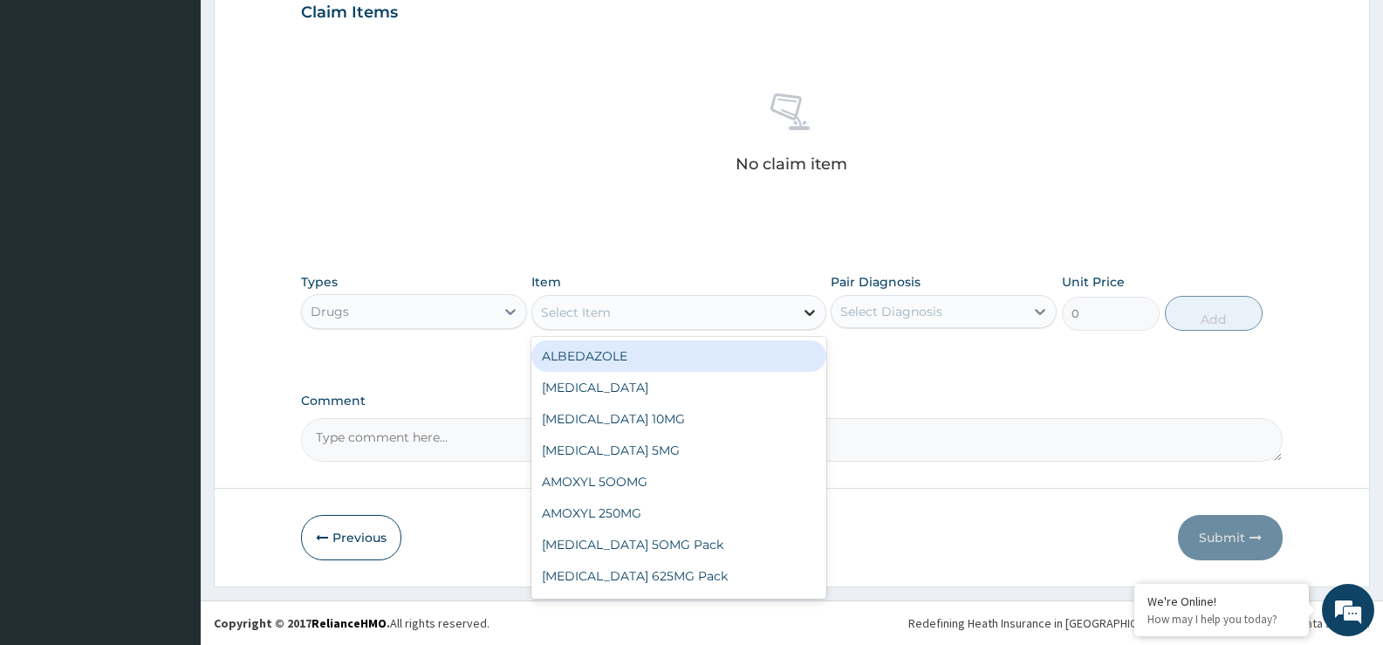
click at [810, 314] on icon at bounding box center [809, 313] width 10 height 6
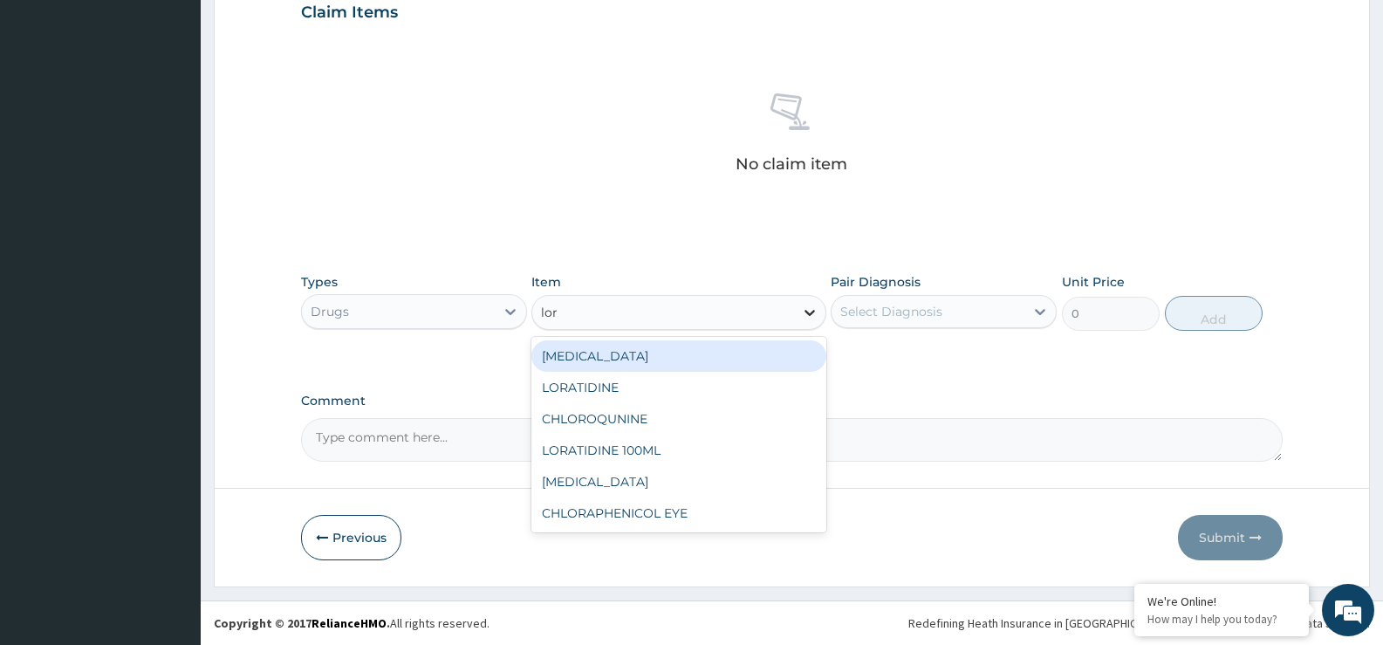
type input "lora"
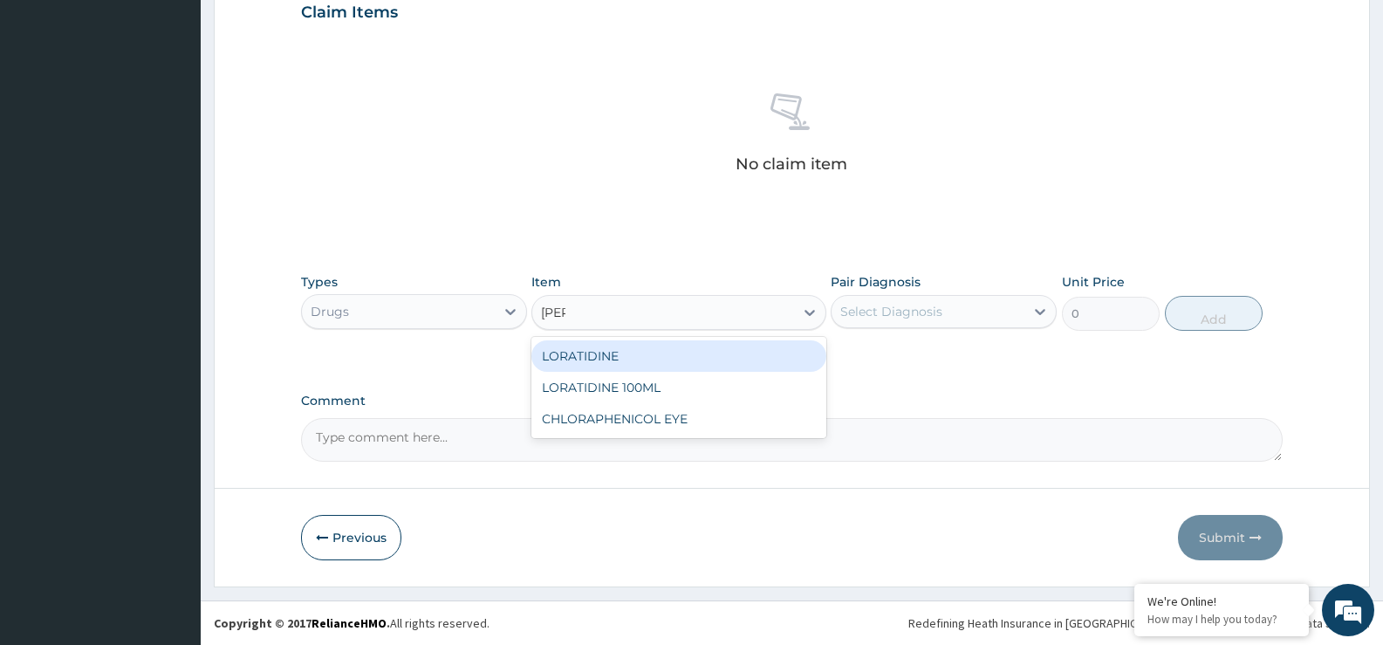
click at [693, 353] on div "LORATIDINE" at bounding box center [678, 355] width 294 height 31
type input "100"
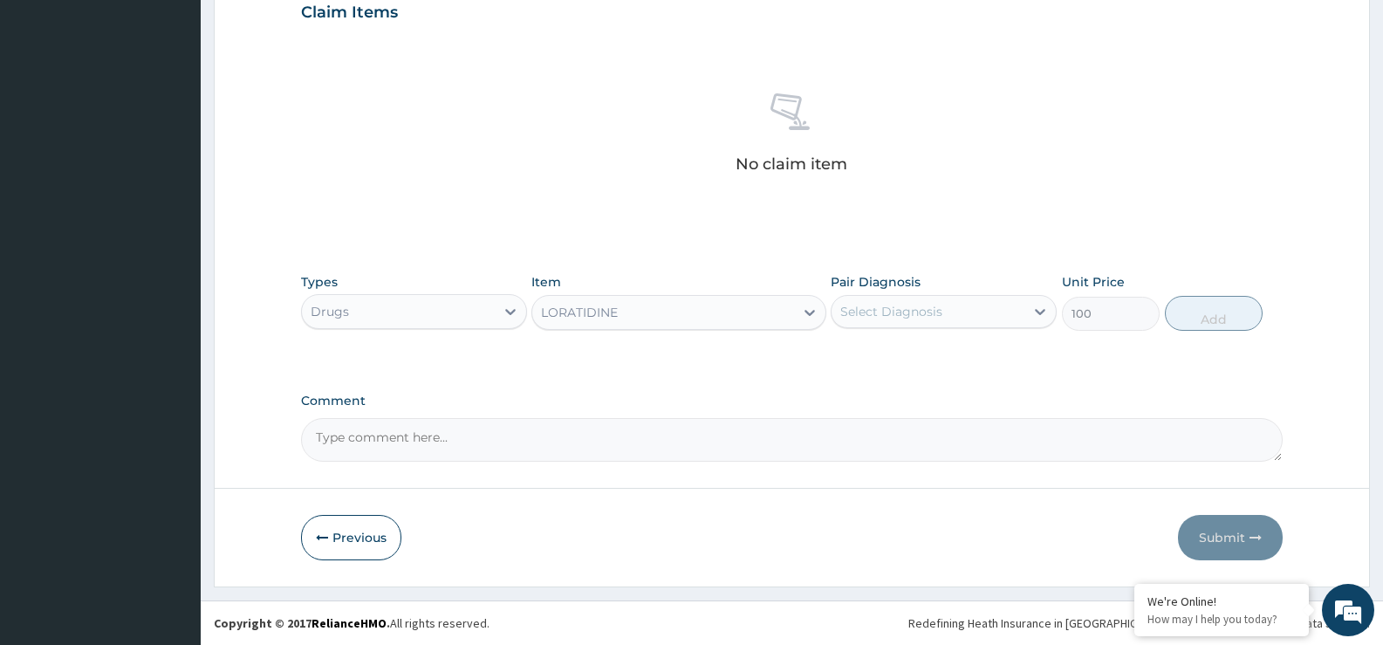
click at [990, 309] on div "Select Diagnosis" at bounding box center [928, 312] width 193 height 28
click at [905, 352] on label "Upper respiratory infection" at bounding box center [913, 354] width 108 height 17
checkbox input "true"
click at [1233, 316] on button "Add" at bounding box center [1214, 313] width 98 height 35
type input "0"
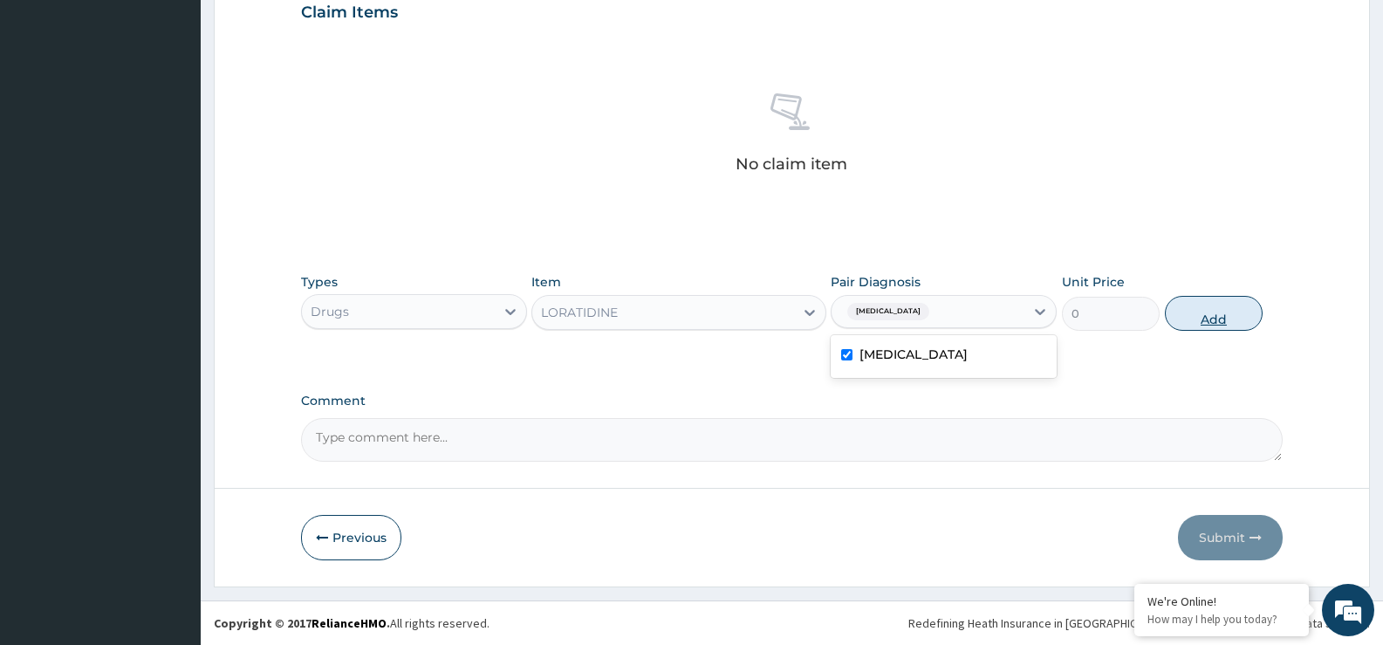
scroll to position [530, 0]
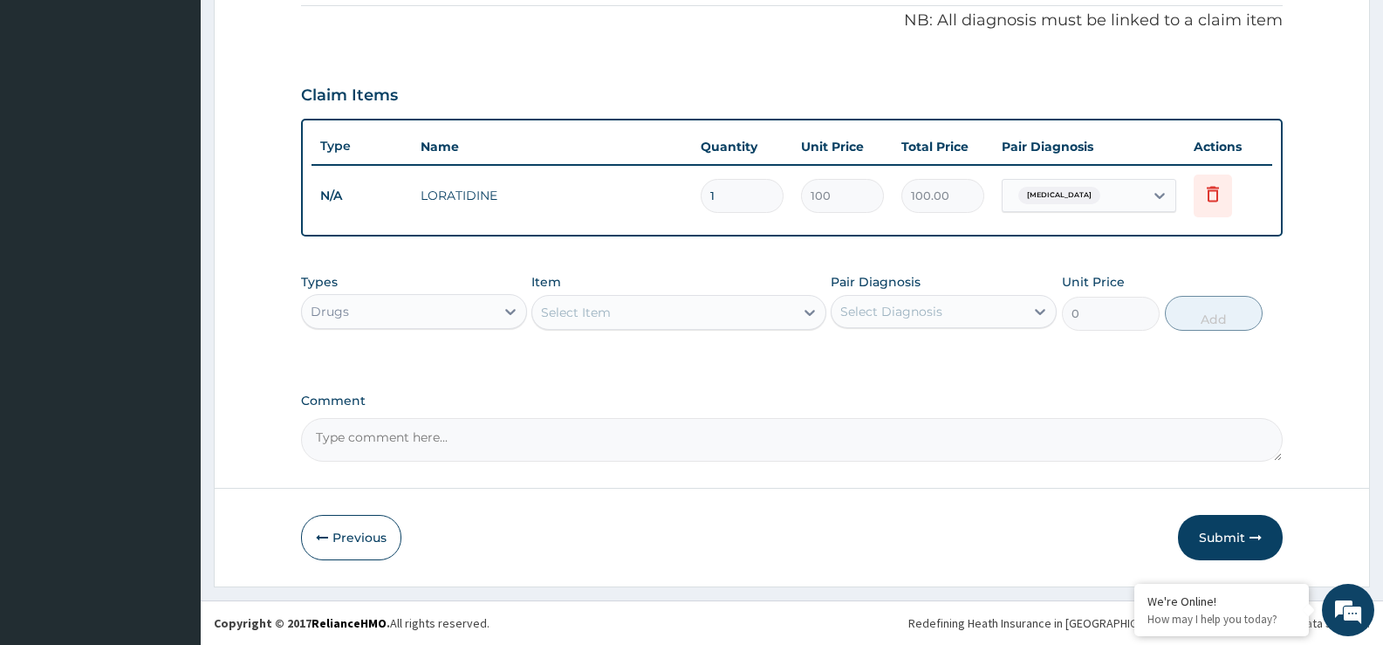
click at [723, 195] on input "1" at bounding box center [742, 196] width 83 height 34
type input "0.00"
type input "5"
type input "500.00"
type input "5"
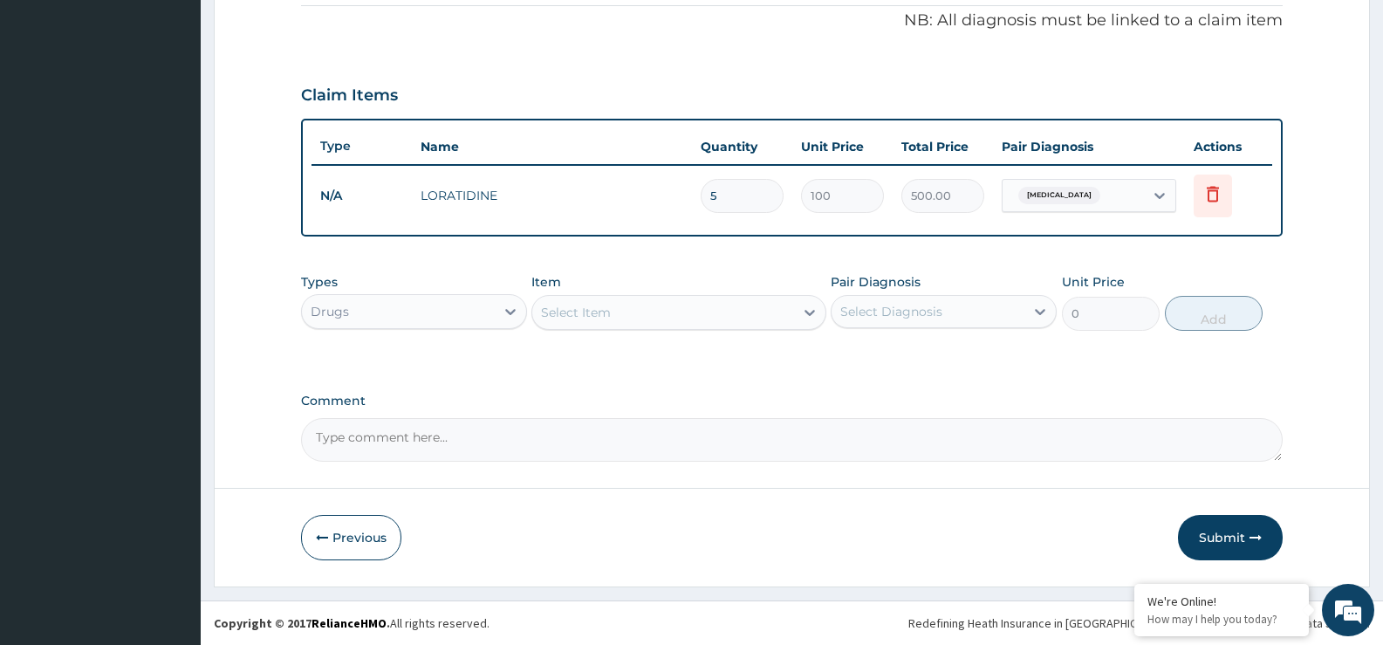
click at [634, 313] on div "Select Item" at bounding box center [662, 312] width 261 height 28
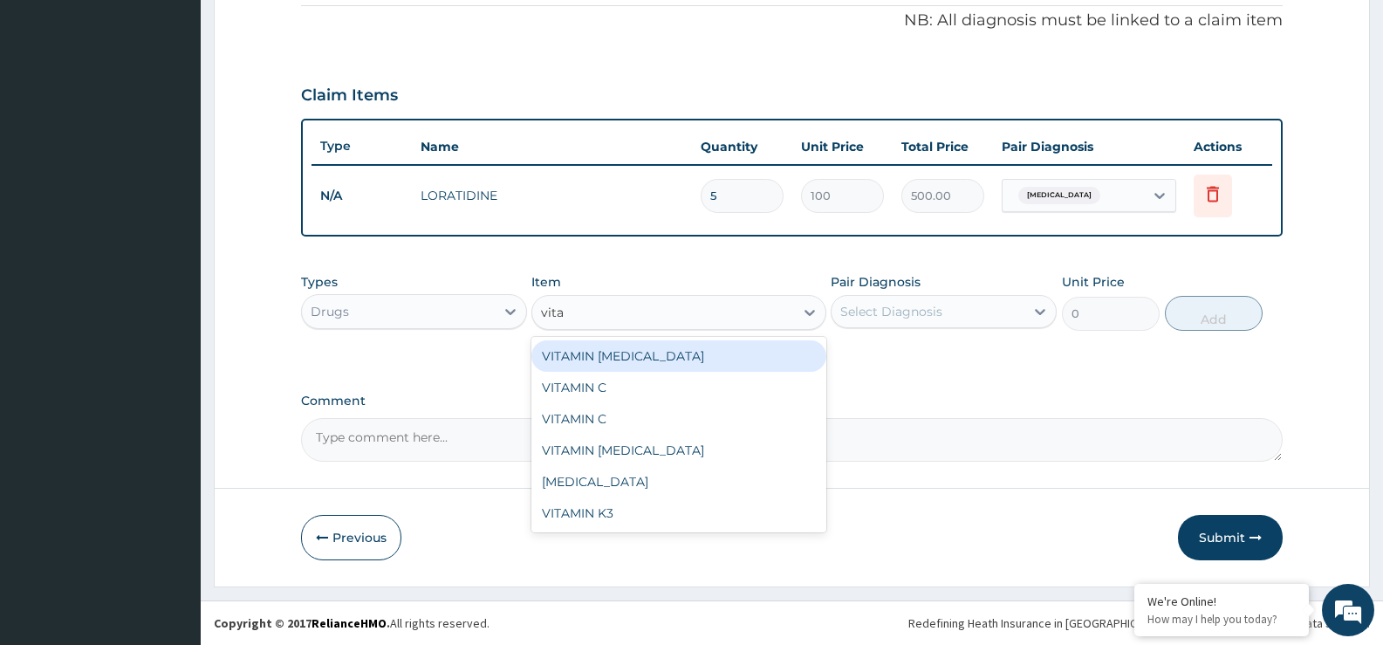
type input "vitam"
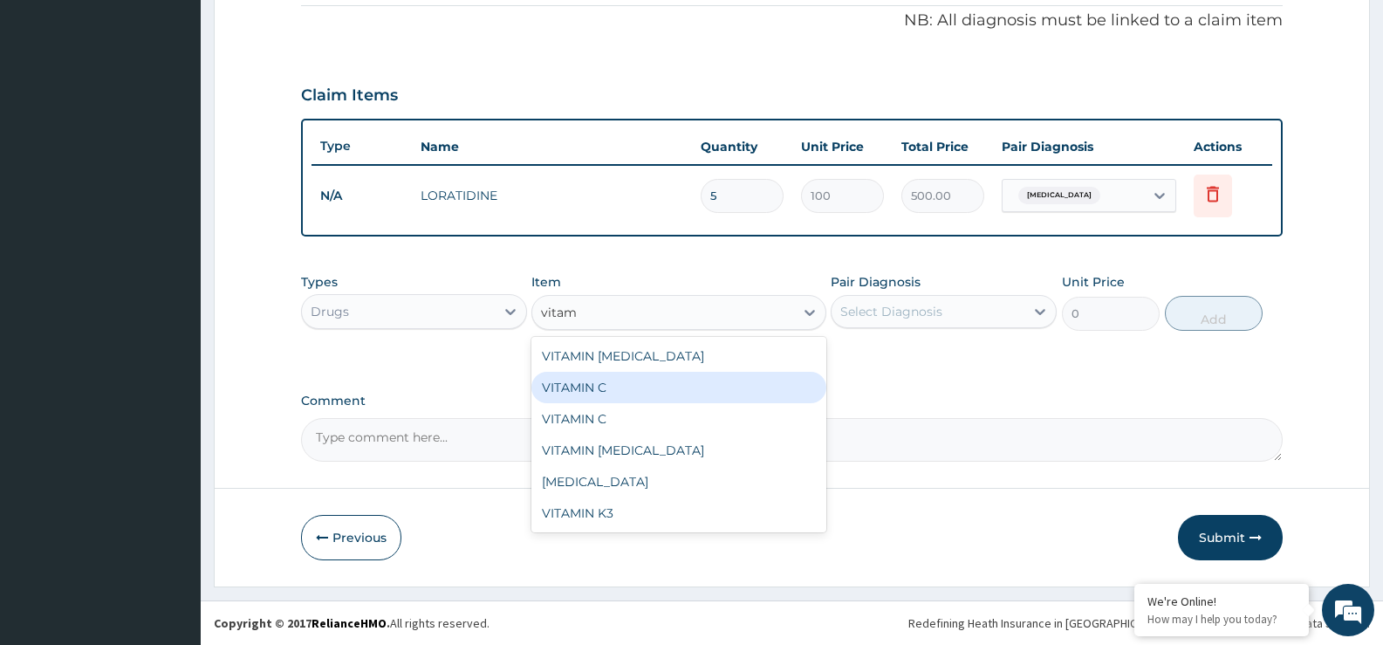
click at [626, 384] on div "VITAMIN C" at bounding box center [678, 387] width 294 height 31
type input "50"
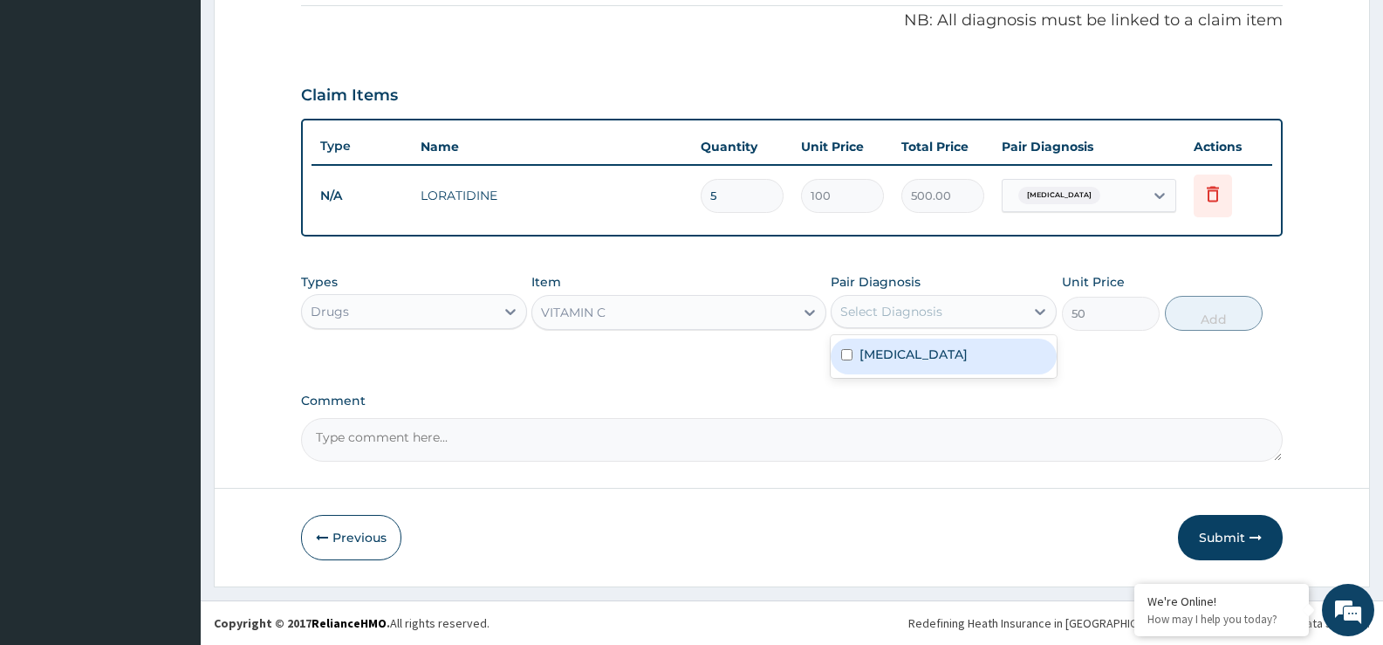
click at [1017, 312] on div "Select Diagnosis" at bounding box center [928, 312] width 193 height 28
click at [989, 364] on div "Upper respiratory infection" at bounding box center [944, 357] width 226 height 36
checkbox input "true"
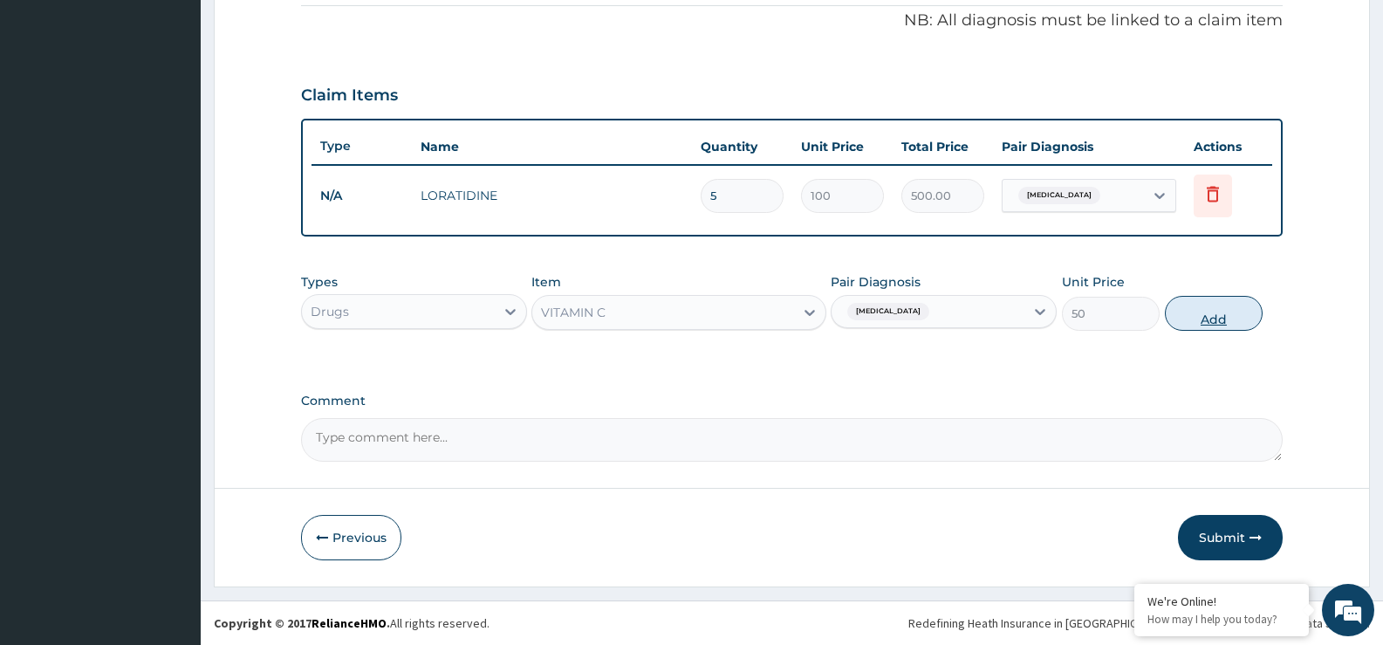
click at [1180, 305] on button "Add" at bounding box center [1214, 313] width 98 height 35
type input "0"
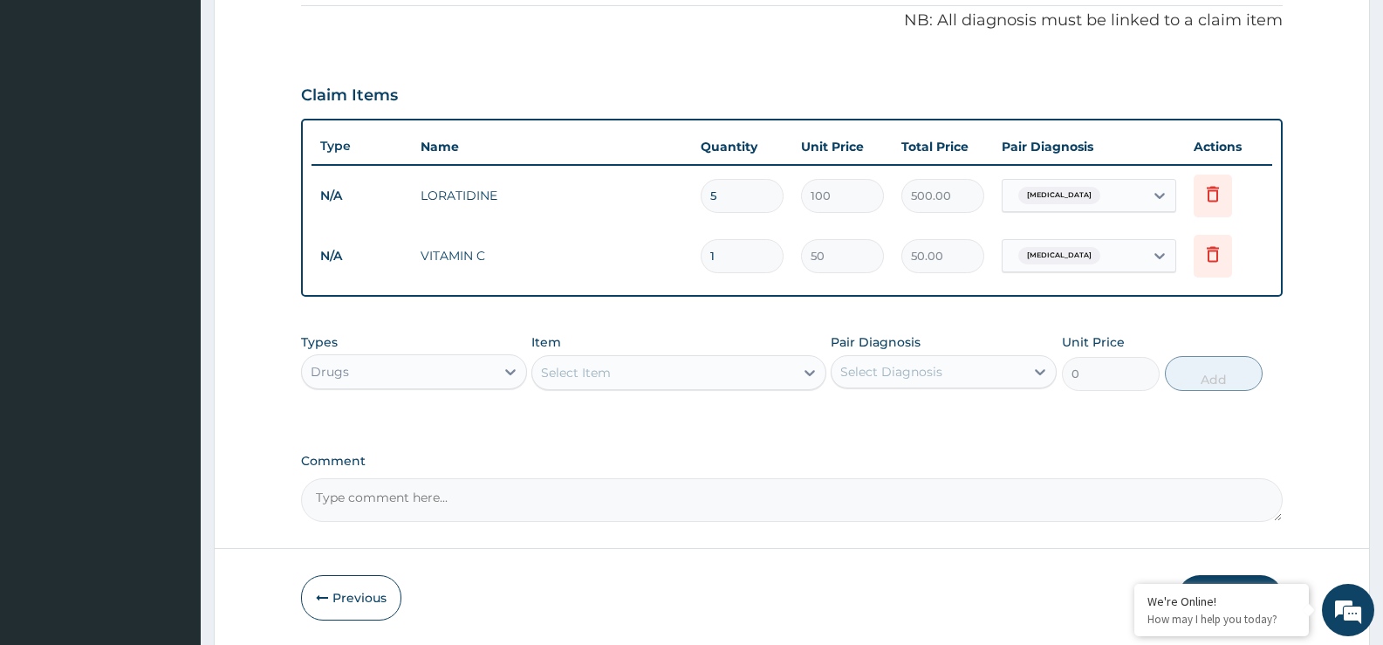
type input "0.00"
type input "8"
type input "400.00"
type input "84"
type input "4200.00"
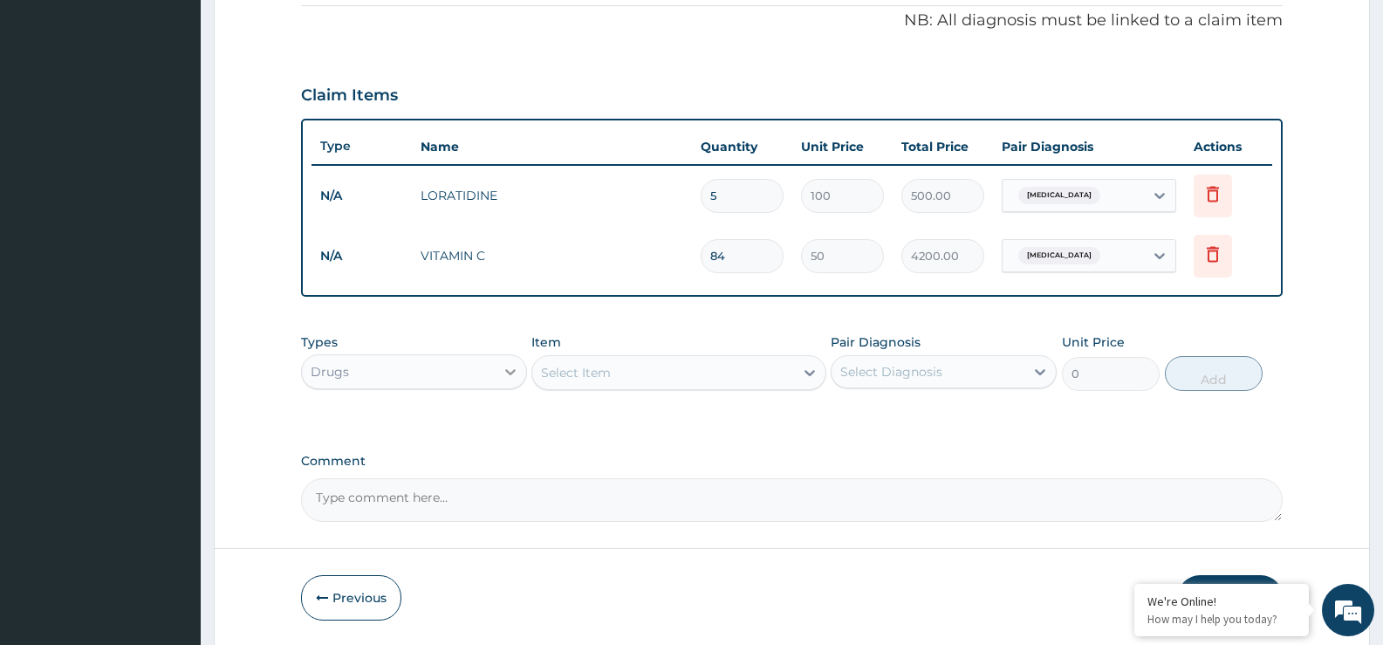
type input "84"
click at [502, 368] on icon at bounding box center [510, 371] width 17 height 17
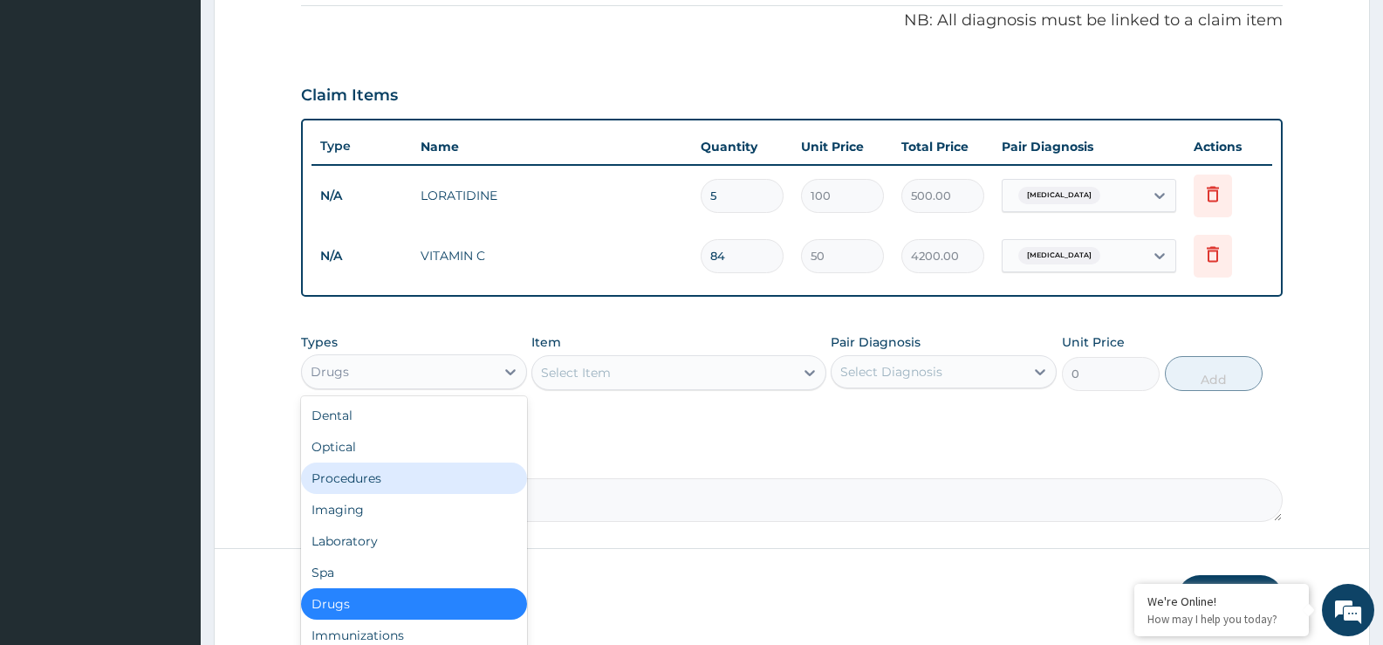
click at [440, 491] on div "Procedures" at bounding box center [414, 477] width 226 height 31
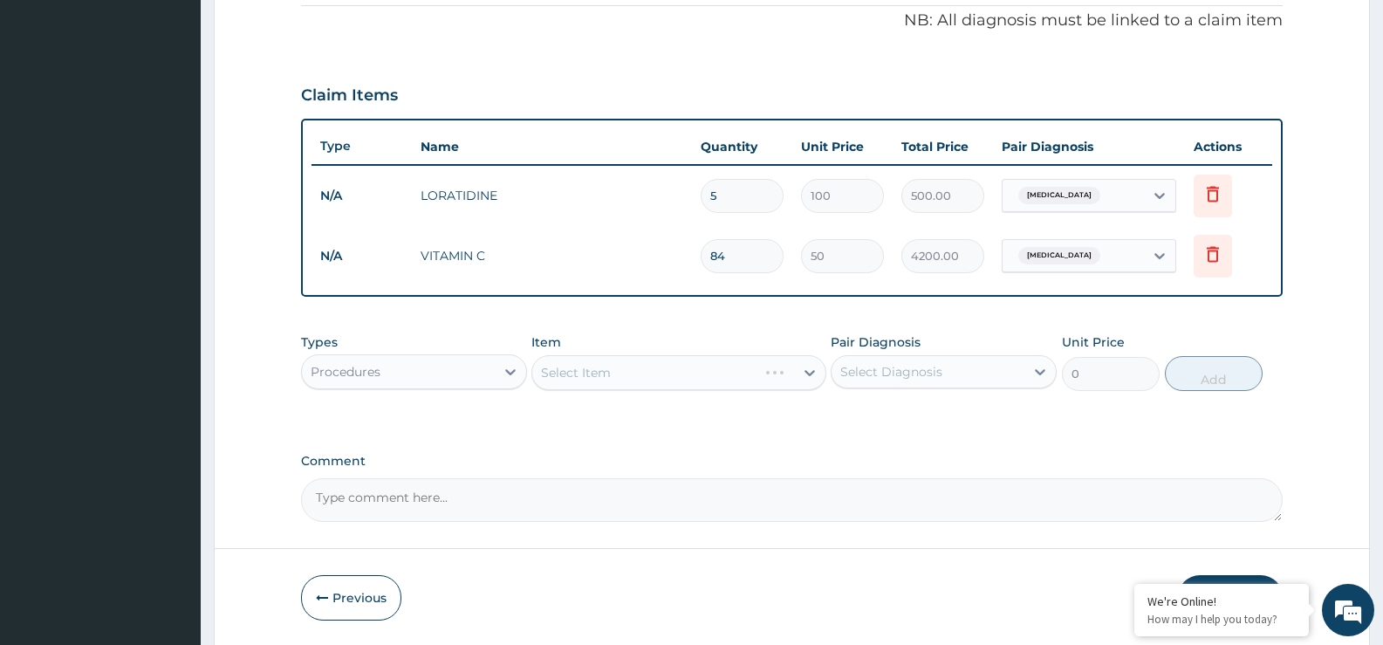
click at [761, 379] on div "Select Item" at bounding box center [678, 372] width 294 height 35
click at [802, 373] on div "Select Item" at bounding box center [678, 372] width 294 height 35
click at [807, 372] on icon at bounding box center [809, 373] width 10 height 6
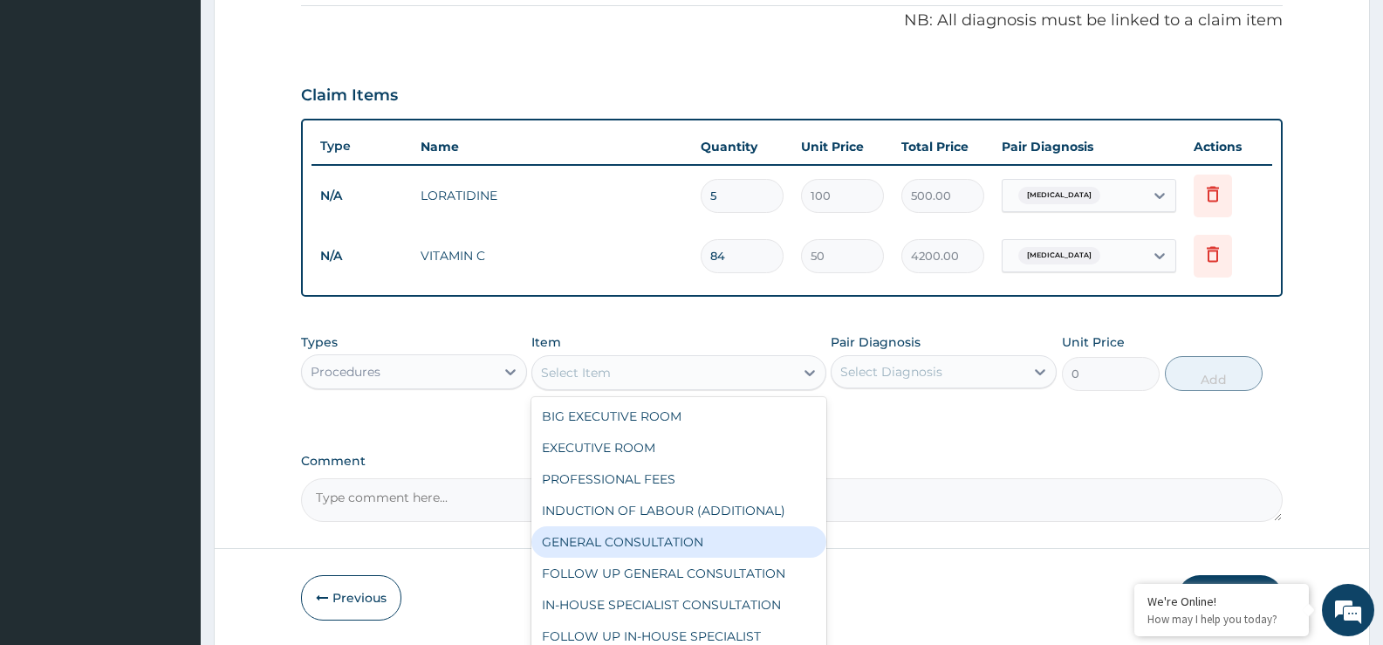
click at [741, 537] on div "GENERAL CONSULTATION" at bounding box center [678, 541] width 294 height 31
type input "5000"
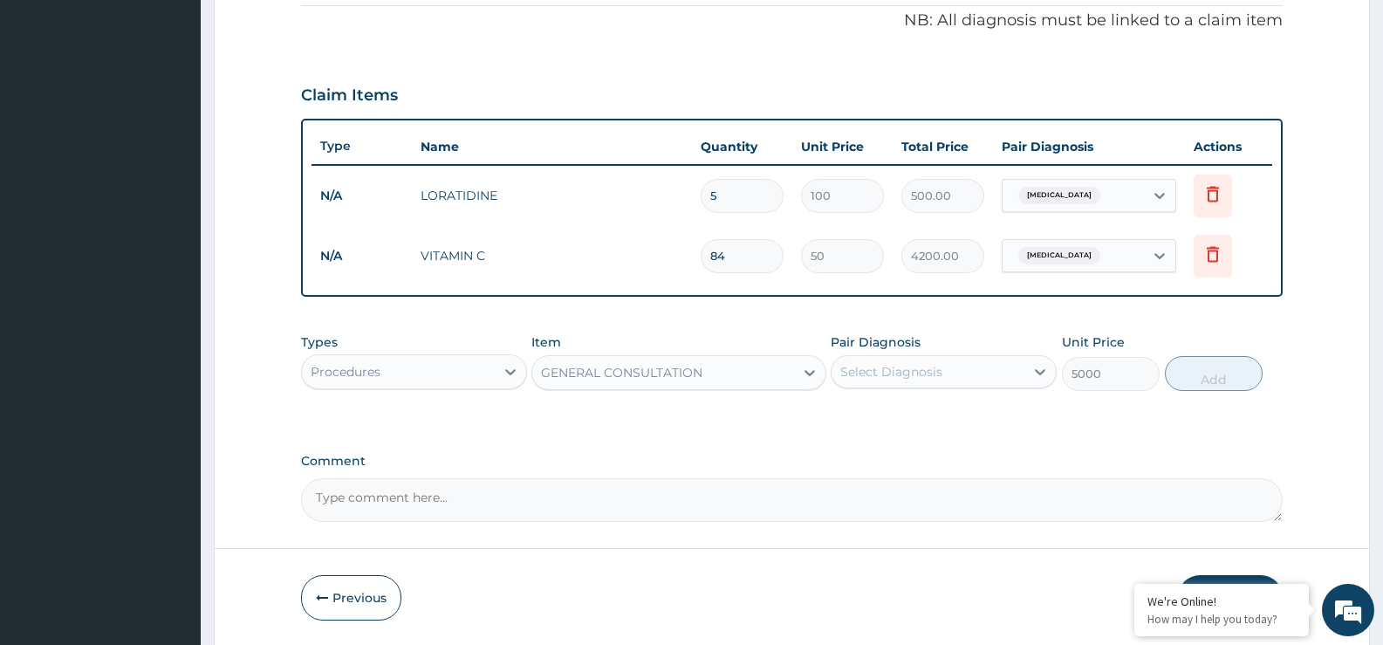
click at [989, 348] on div "Pair Diagnosis Select Diagnosis" at bounding box center [944, 362] width 226 height 58
click at [987, 380] on div "Select Diagnosis" at bounding box center [928, 372] width 193 height 28
click at [968, 416] on label "Upper respiratory infection" at bounding box center [913, 414] width 108 height 17
checkbox input "true"
click at [1232, 375] on button "Add" at bounding box center [1214, 373] width 98 height 35
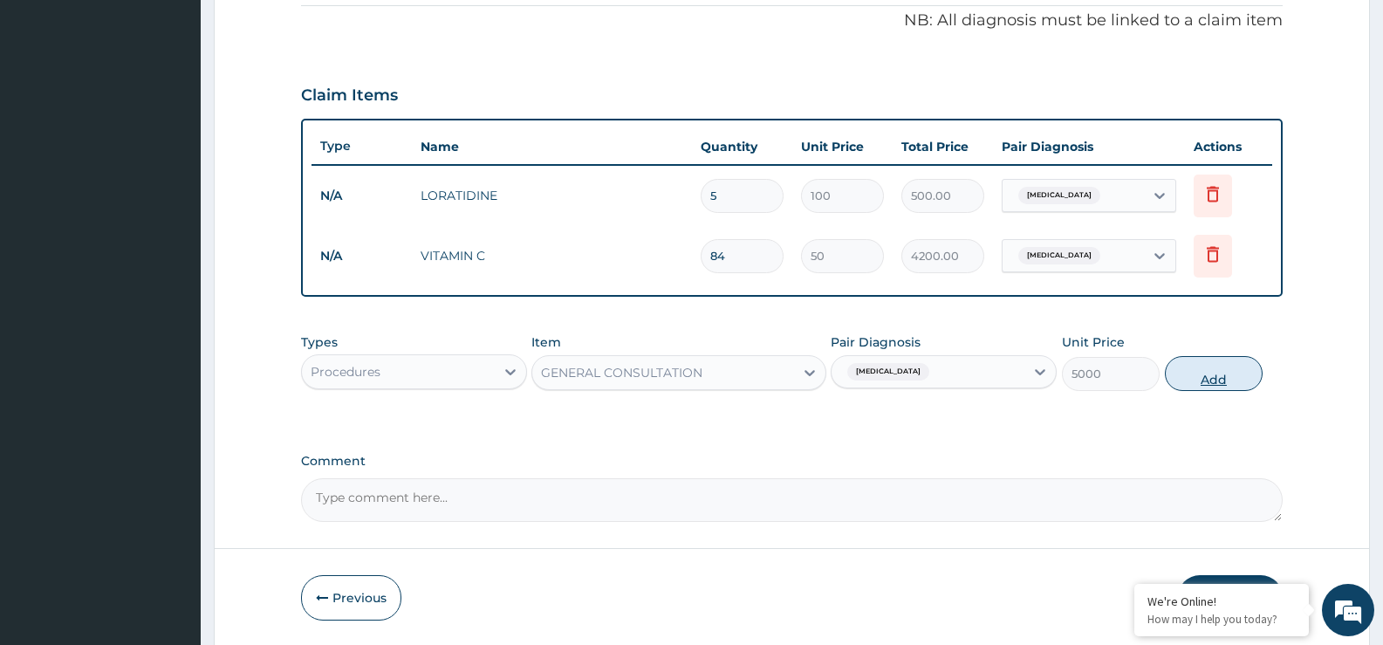
type input "0"
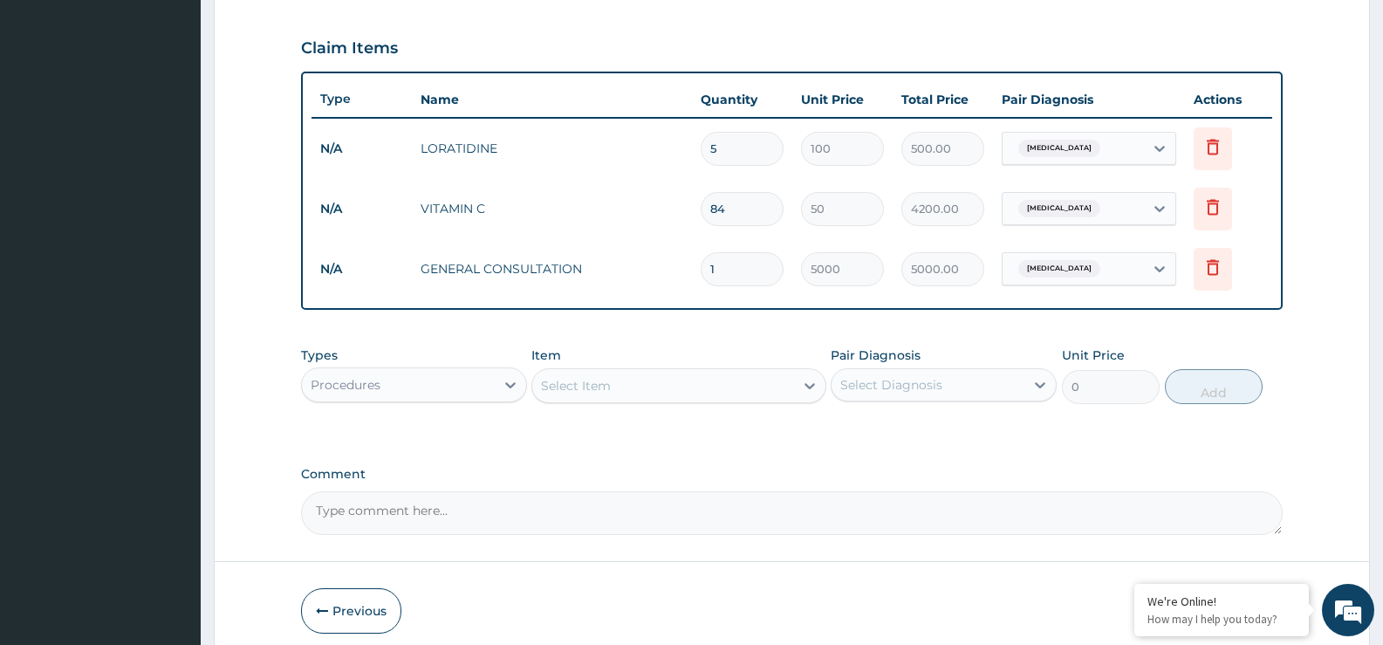
scroll to position [651, 0]
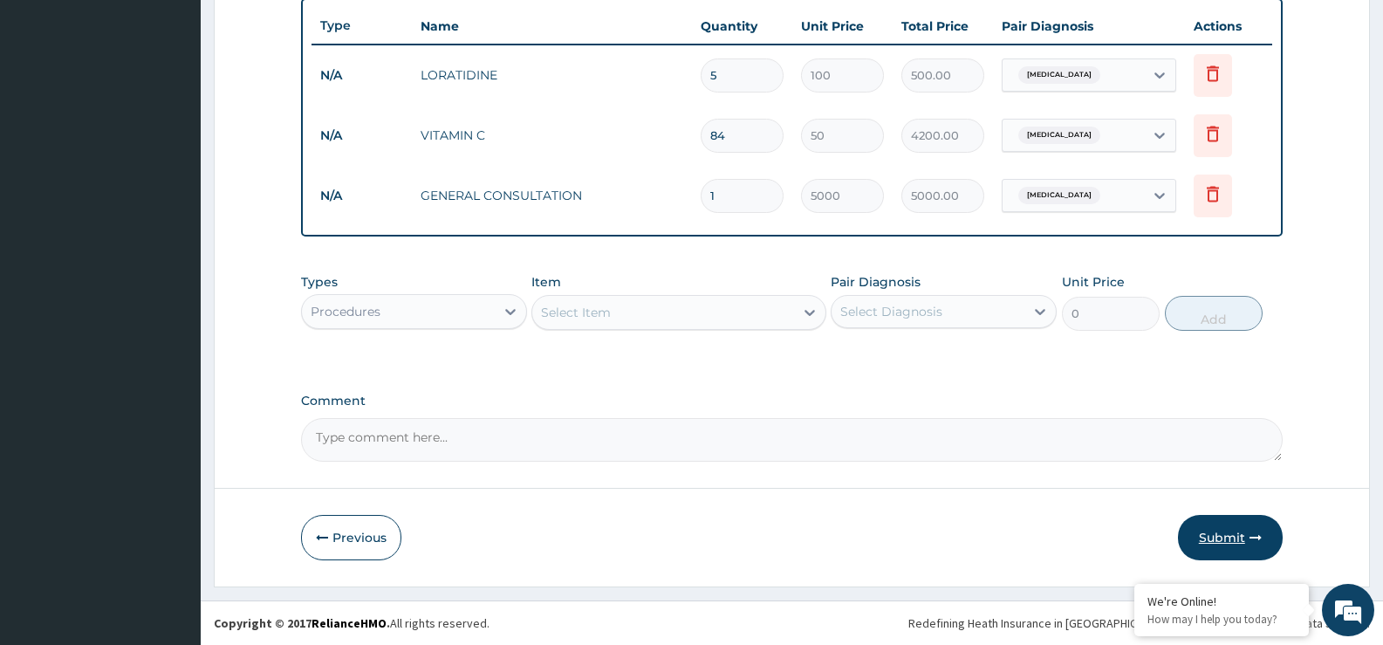
click at [1224, 545] on button "Submit" at bounding box center [1230, 537] width 105 height 45
click at [364, 542] on button "Previous" at bounding box center [351, 537] width 100 height 45
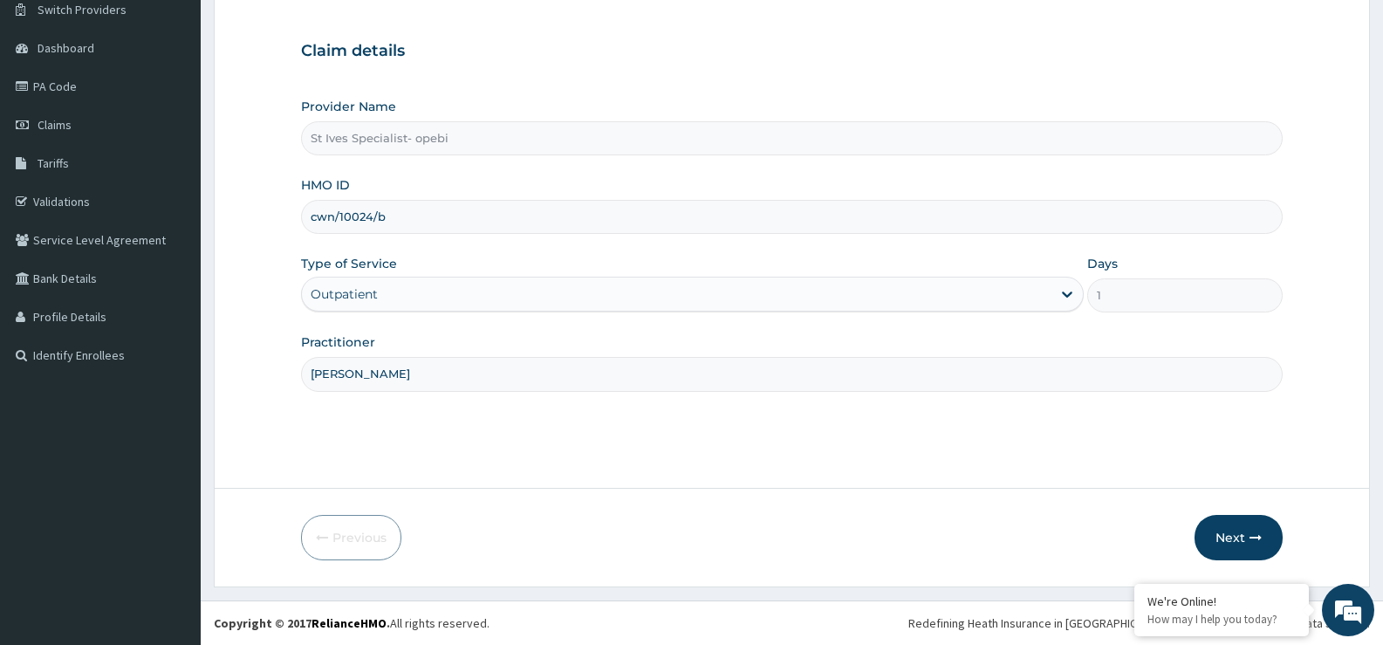
click at [337, 216] on input "cwn/10024/b" at bounding box center [792, 217] width 982 height 34
click at [481, 225] on input "CWN/10024/b" at bounding box center [792, 217] width 982 height 34
type input "CWN/10024/B"
click at [1243, 544] on button "Next" at bounding box center [1238, 537] width 88 height 45
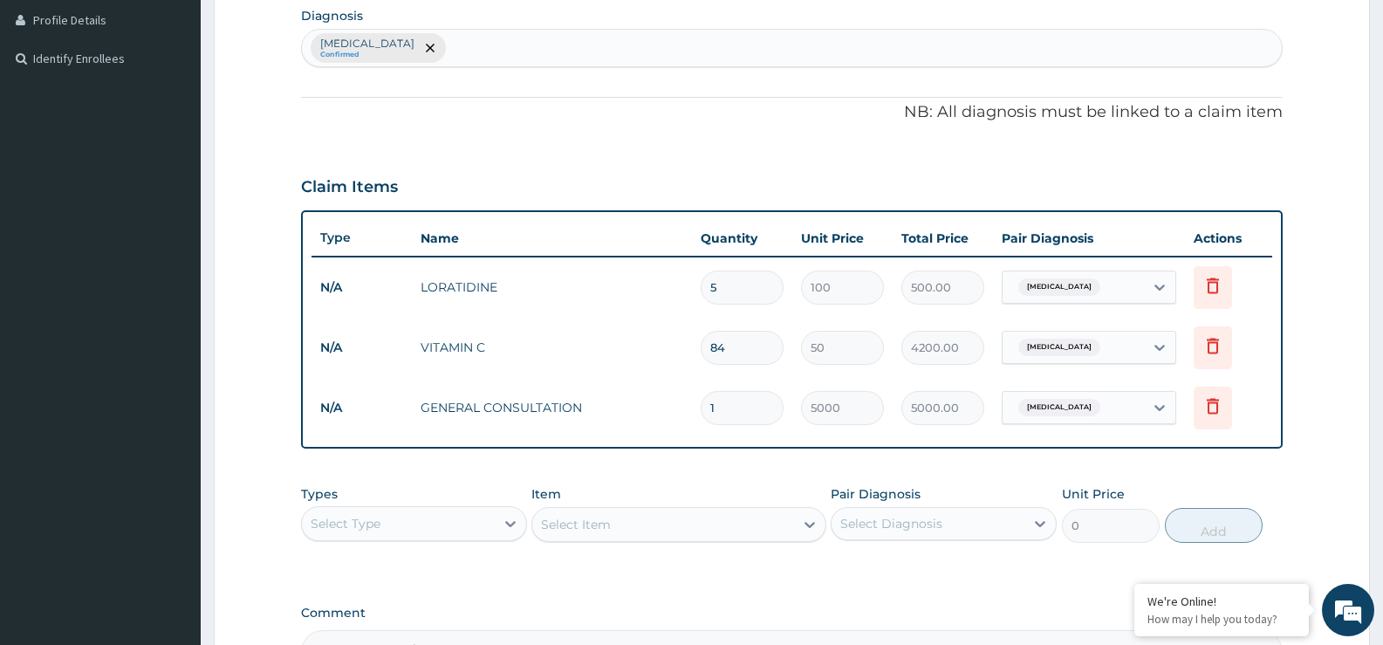
scroll to position [524, 0]
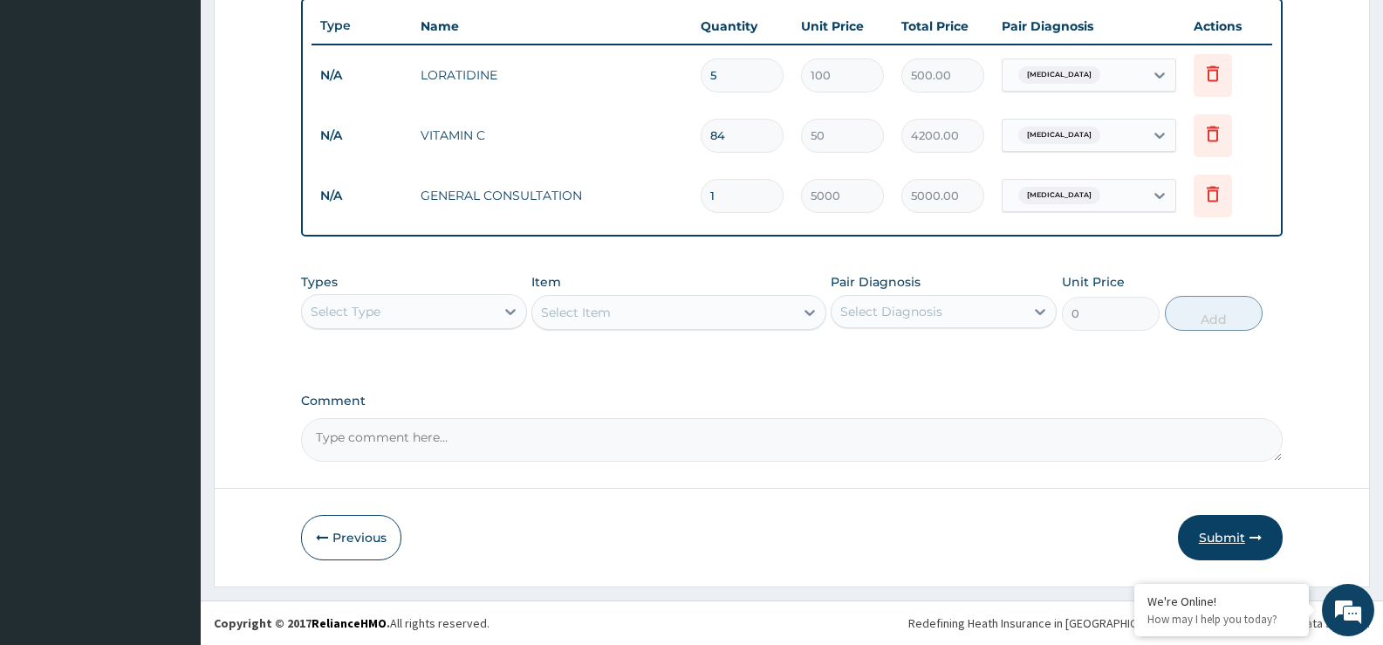
click at [1217, 544] on button "Submit" at bounding box center [1230, 537] width 105 height 45
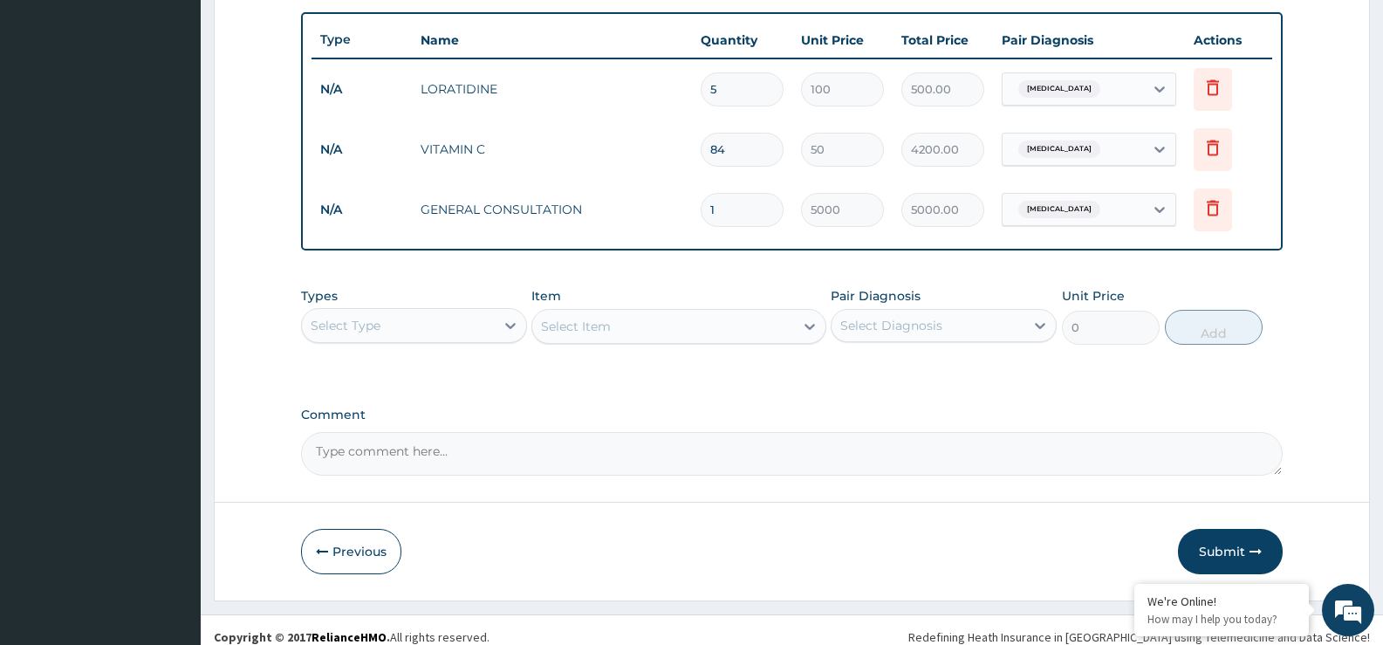
scroll to position [651, 0]
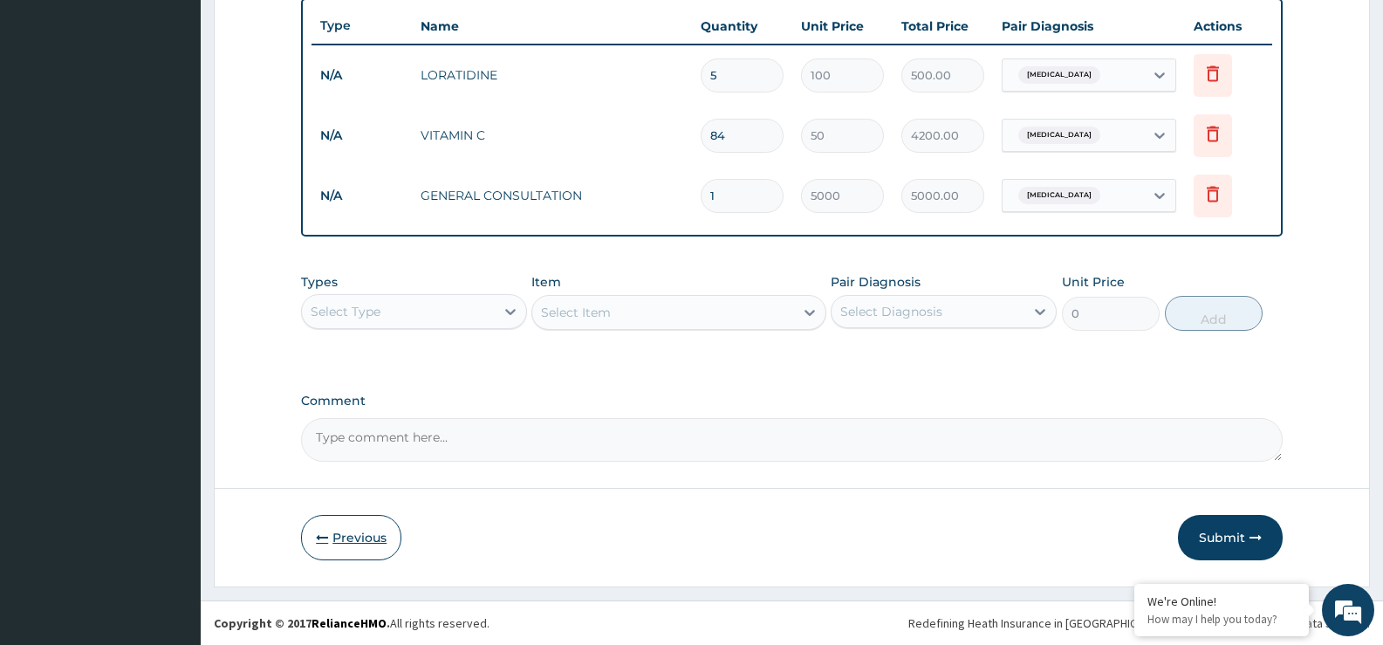
click at [378, 532] on button "Previous" at bounding box center [351, 537] width 100 height 45
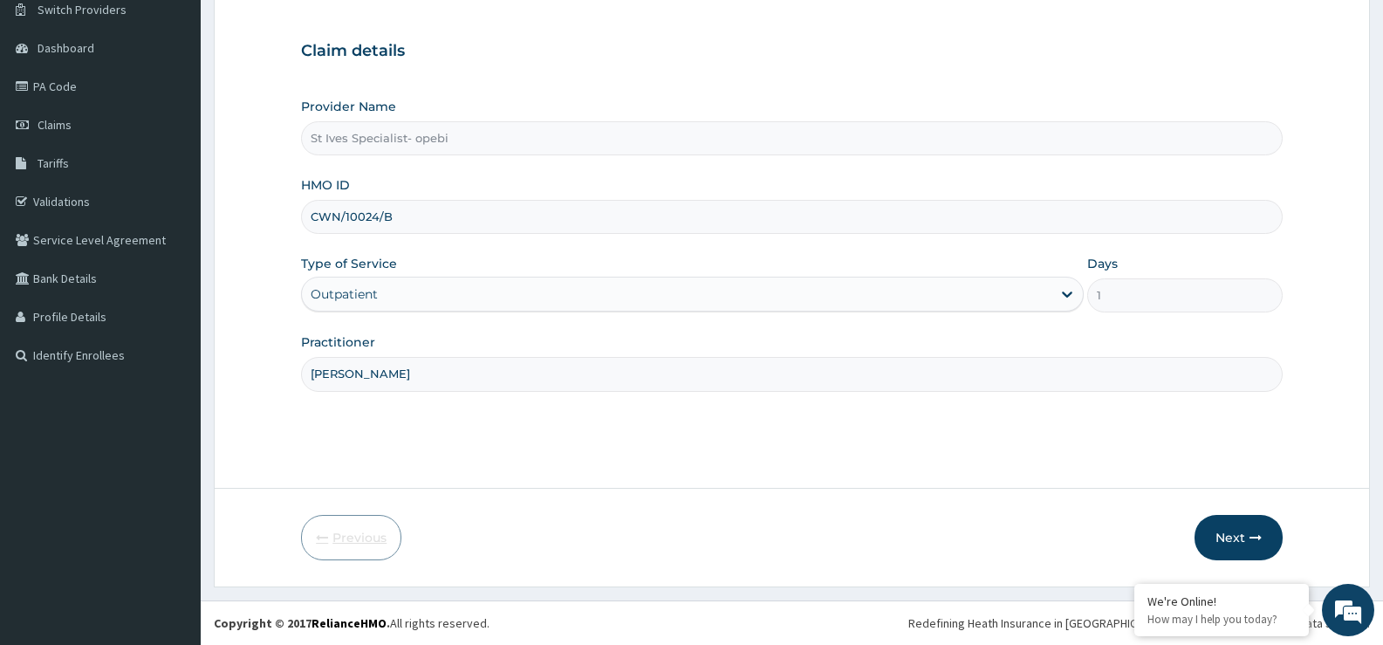
scroll to position [142, 0]
click at [339, 215] on input "CWN/10024/B" at bounding box center [792, 217] width 982 height 34
type input "CWM/10024/B"
click at [1232, 536] on button "Next" at bounding box center [1238, 537] width 88 height 45
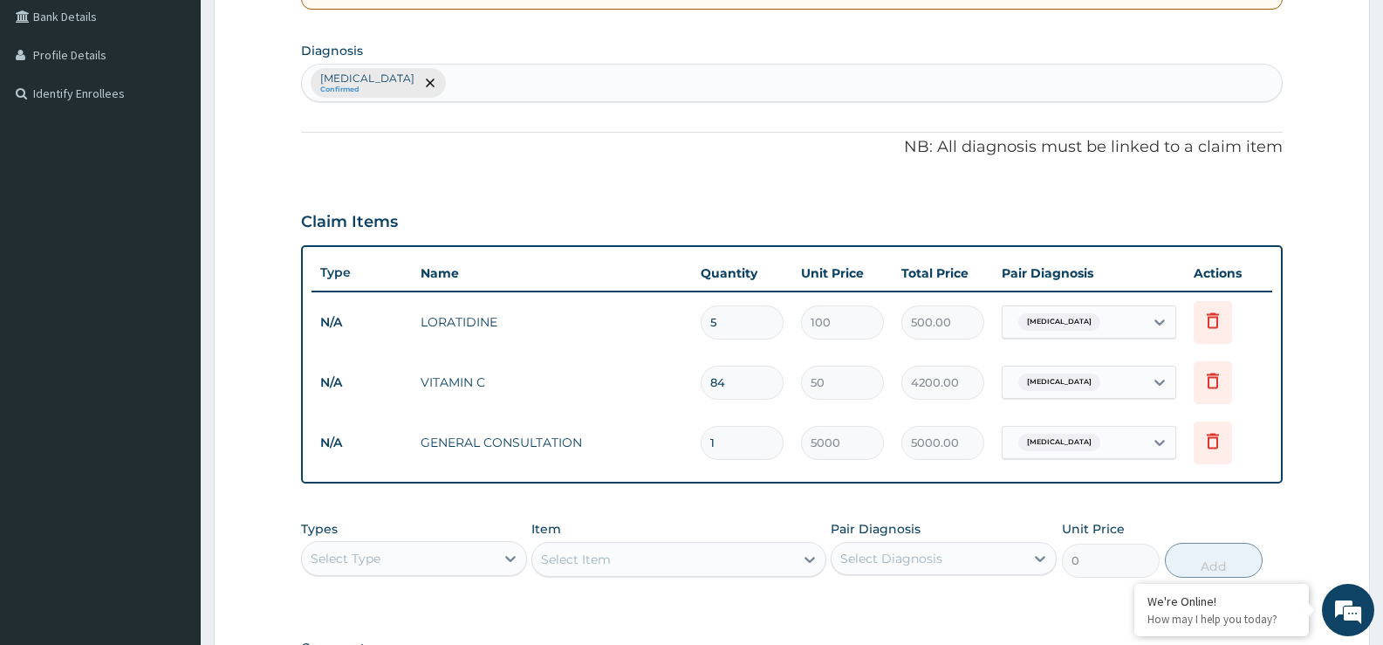
scroll to position [651, 0]
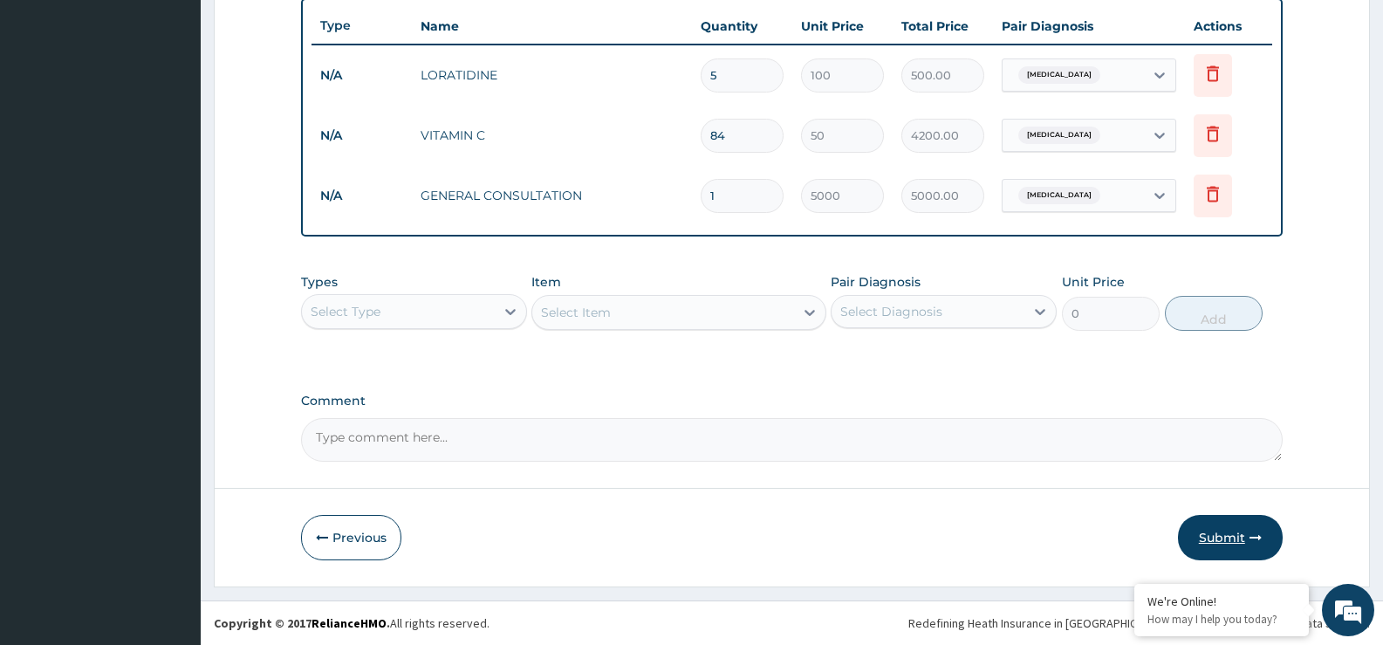
click at [1225, 542] on button "Submit" at bounding box center [1230, 537] width 105 height 45
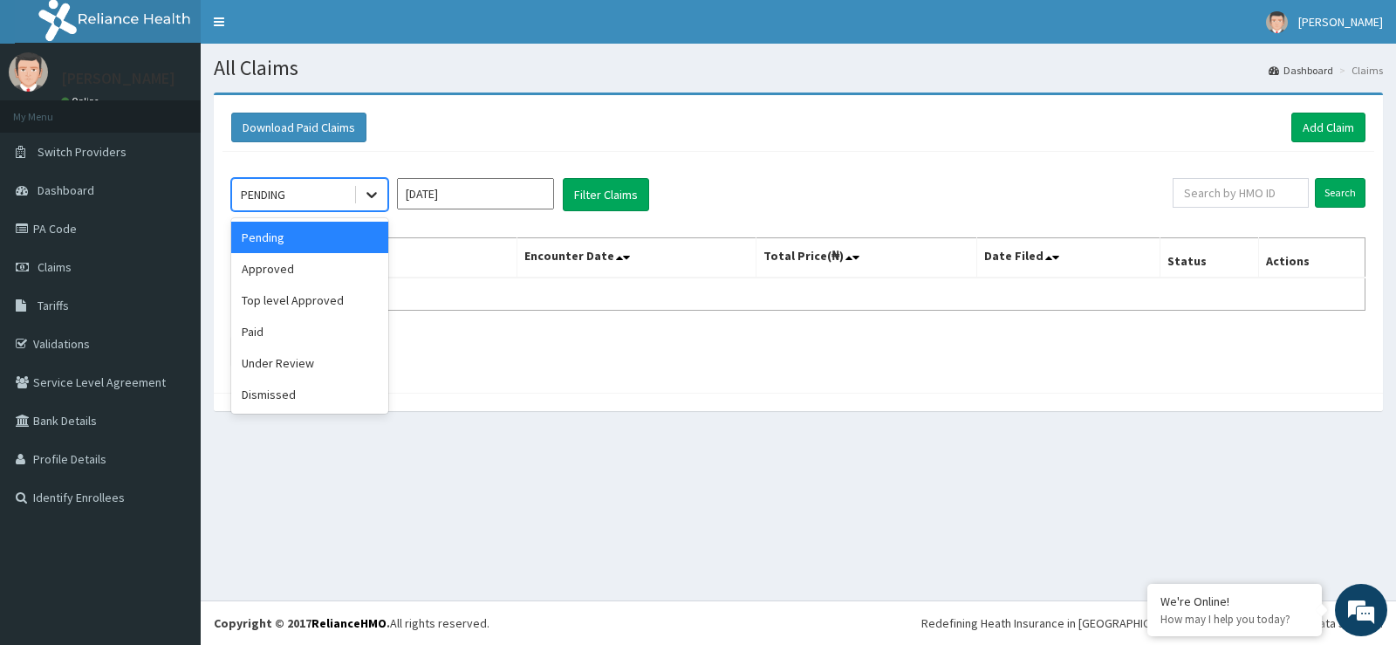
click at [367, 189] on icon at bounding box center [371, 194] width 17 height 17
click at [315, 270] on div "Approved" at bounding box center [309, 268] width 157 height 31
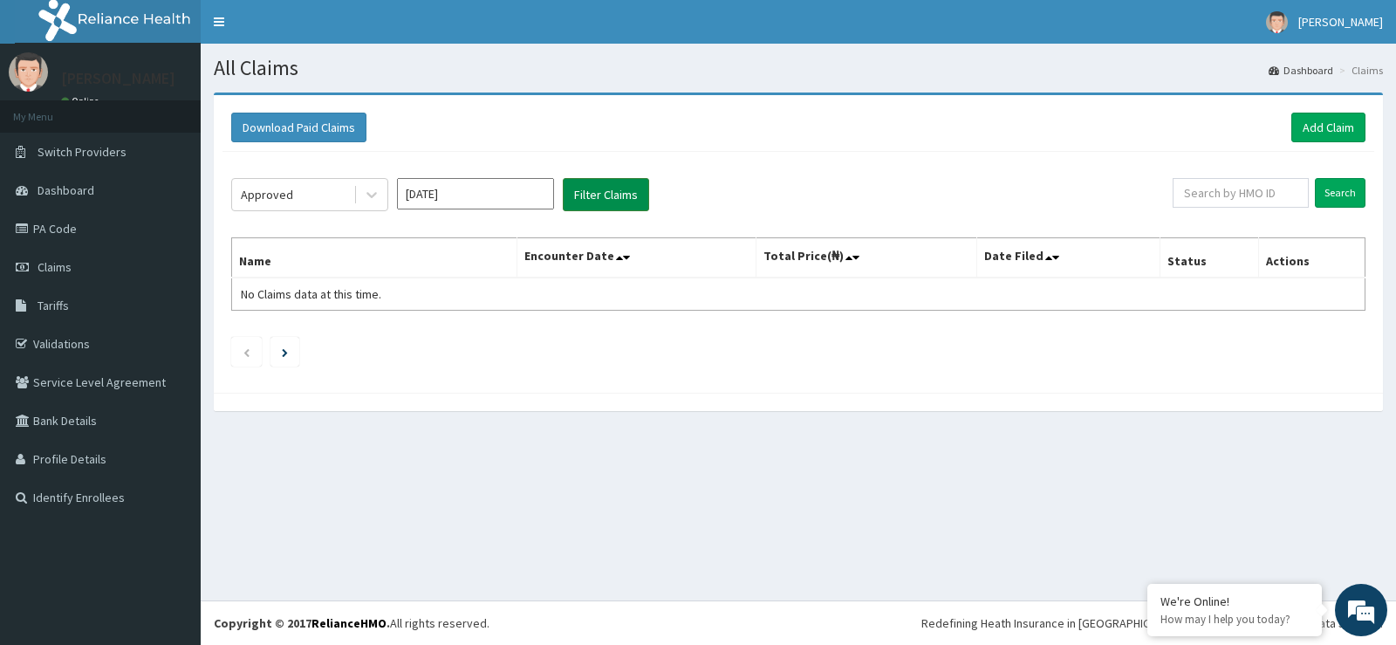
click at [596, 200] on button "Filter Claims" at bounding box center [606, 194] width 86 height 33
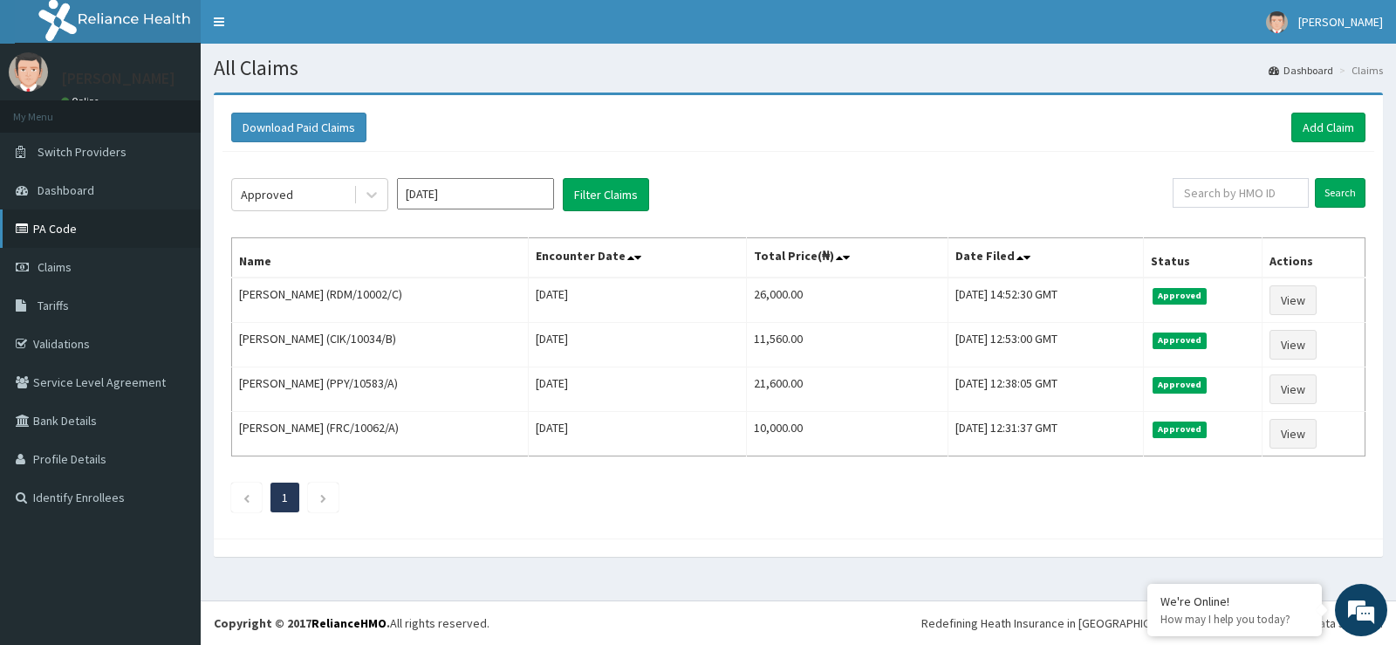
click at [51, 228] on link "PA Code" at bounding box center [100, 228] width 201 height 38
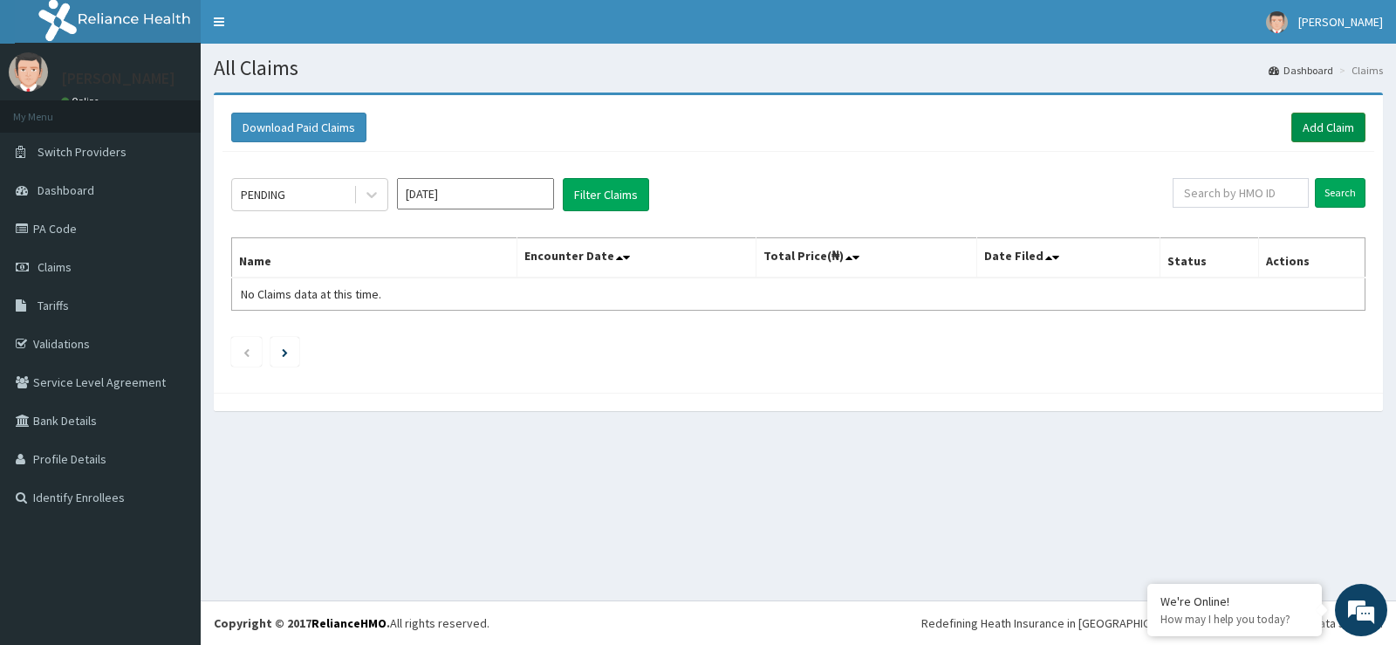
click at [1347, 113] on link "Add Claim" at bounding box center [1328, 128] width 74 height 30
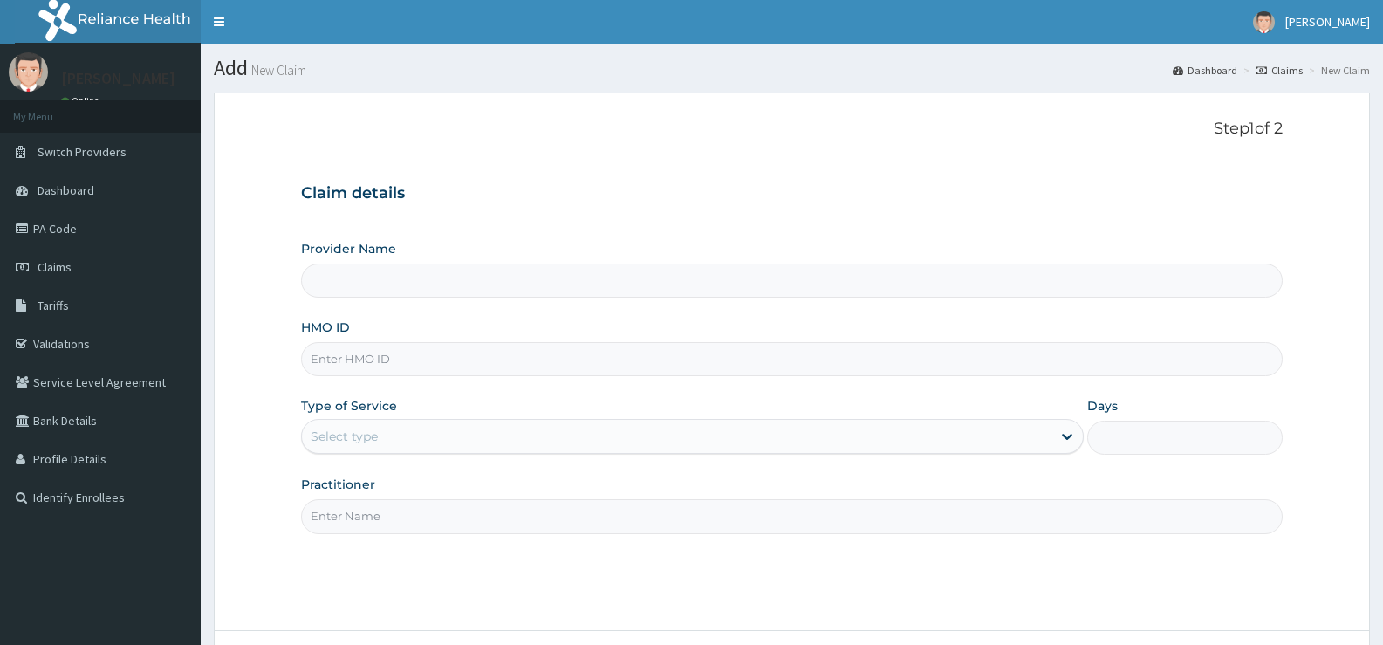
type input "St Ives Specialist- opebi"
click at [422, 367] on input "HMO ID" at bounding box center [792, 359] width 982 height 34
type input "UBP/10018/C"
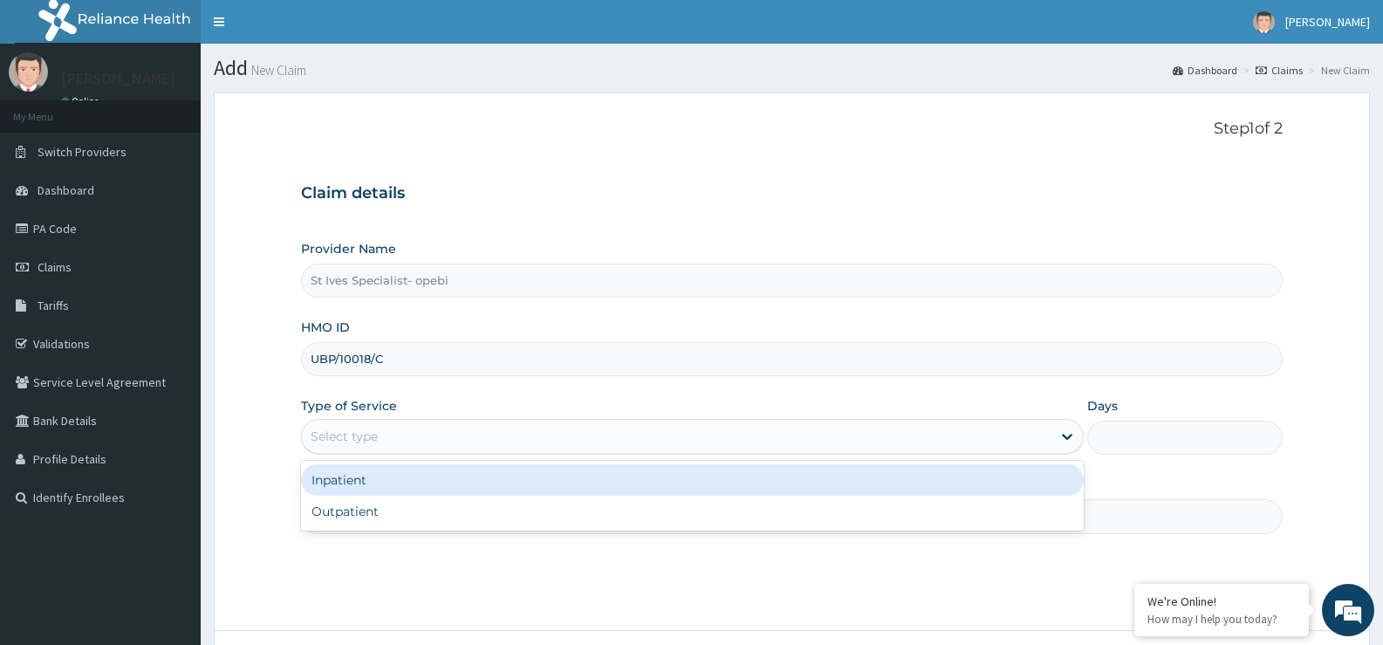
click at [421, 423] on div "Select type" at bounding box center [676, 436] width 749 height 28
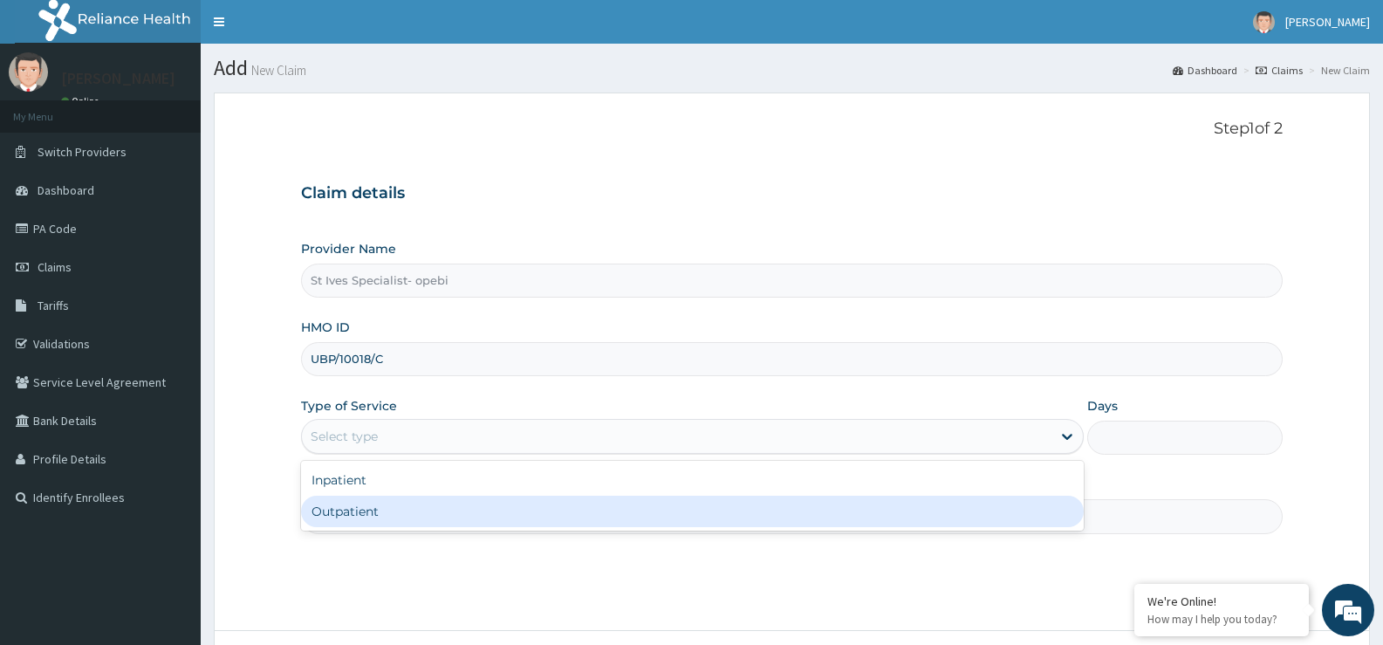
click at [371, 507] on div "Outpatient" at bounding box center [692, 511] width 782 height 31
type input "1"
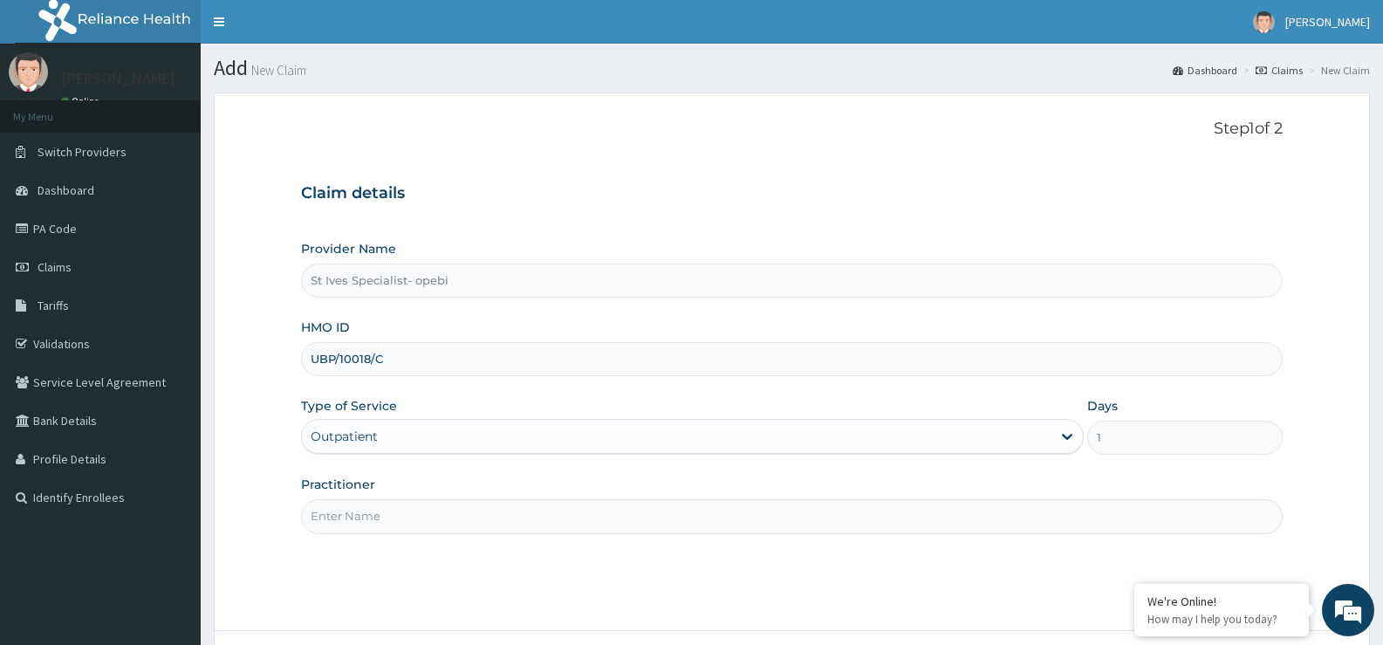
click at [373, 507] on input "Practitioner" at bounding box center [792, 516] width 982 height 34
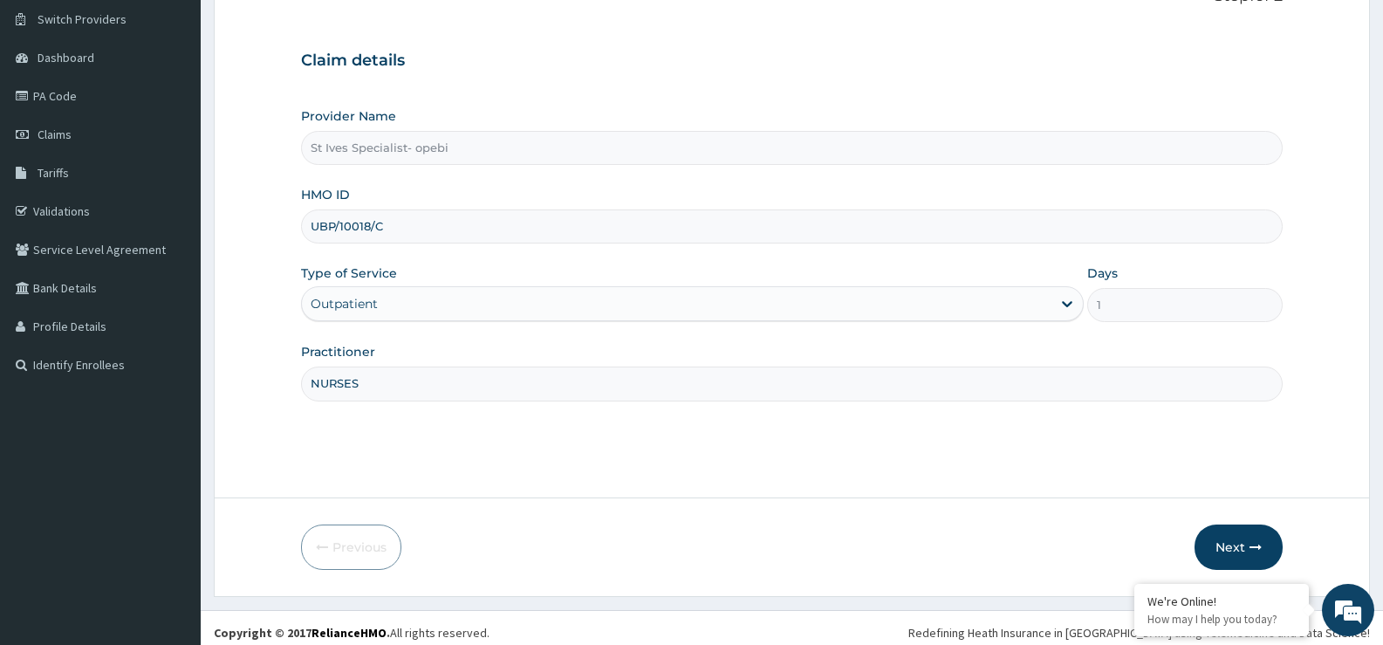
scroll to position [142, 0]
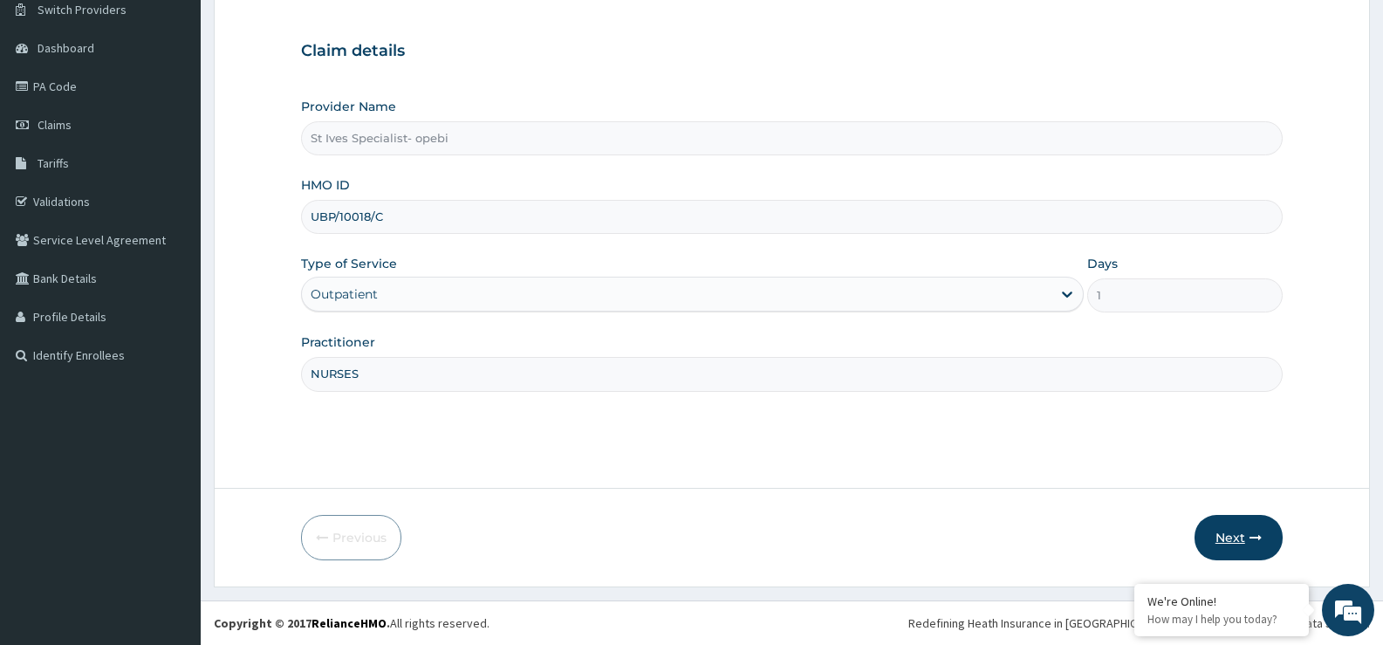
type input "NURSES"
click at [1216, 530] on button "Next" at bounding box center [1238, 537] width 88 height 45
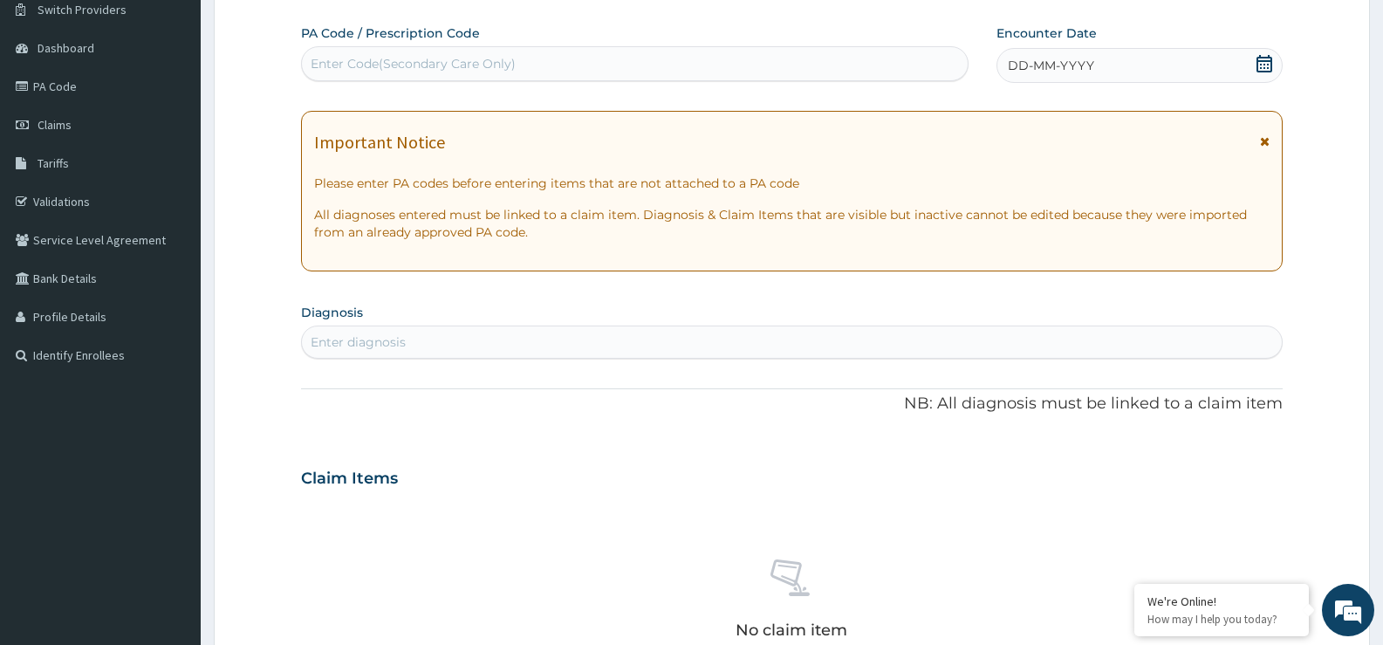
click at [592, 65] on div "Enter Code(Secondary Care Only)" at bounding box center [635, 64] width 666 height 28
type input "PA/D3C88A"
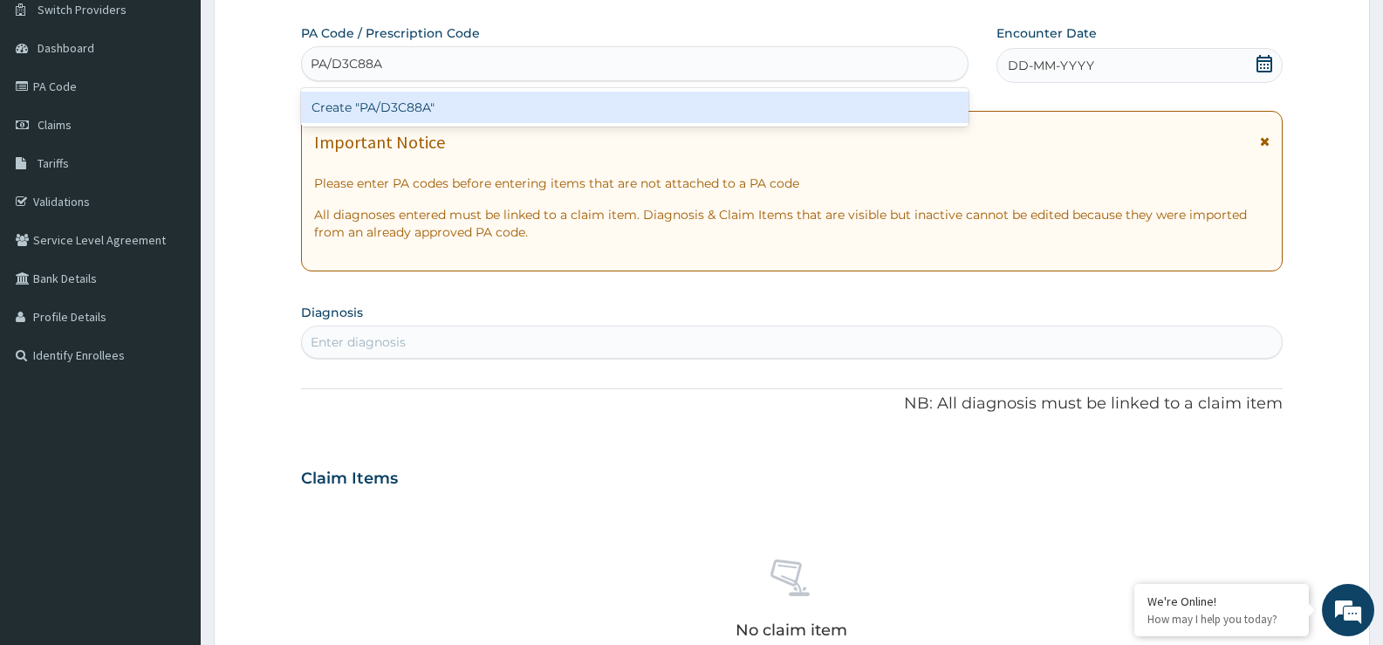
click at [374, 106] on div "Create "PA/D3C88A"" at bounding box center [634, 107] width 667 height 31
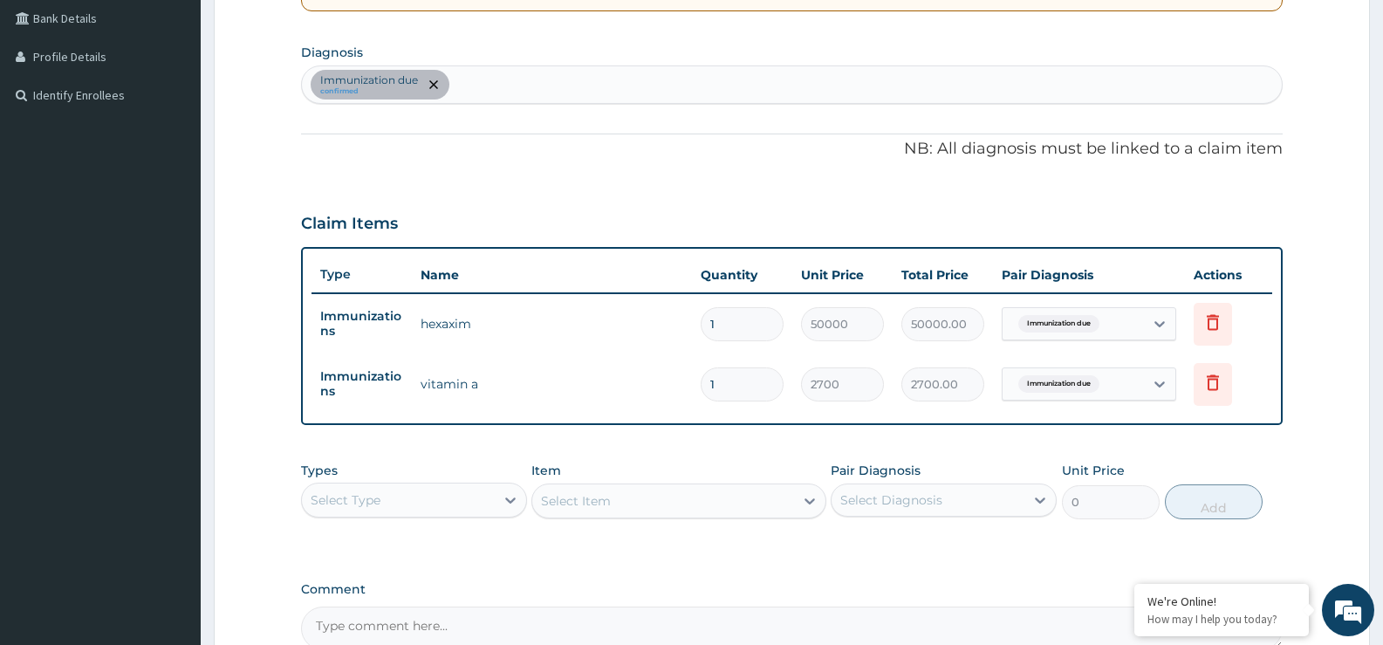
scroll to position [591, 0]
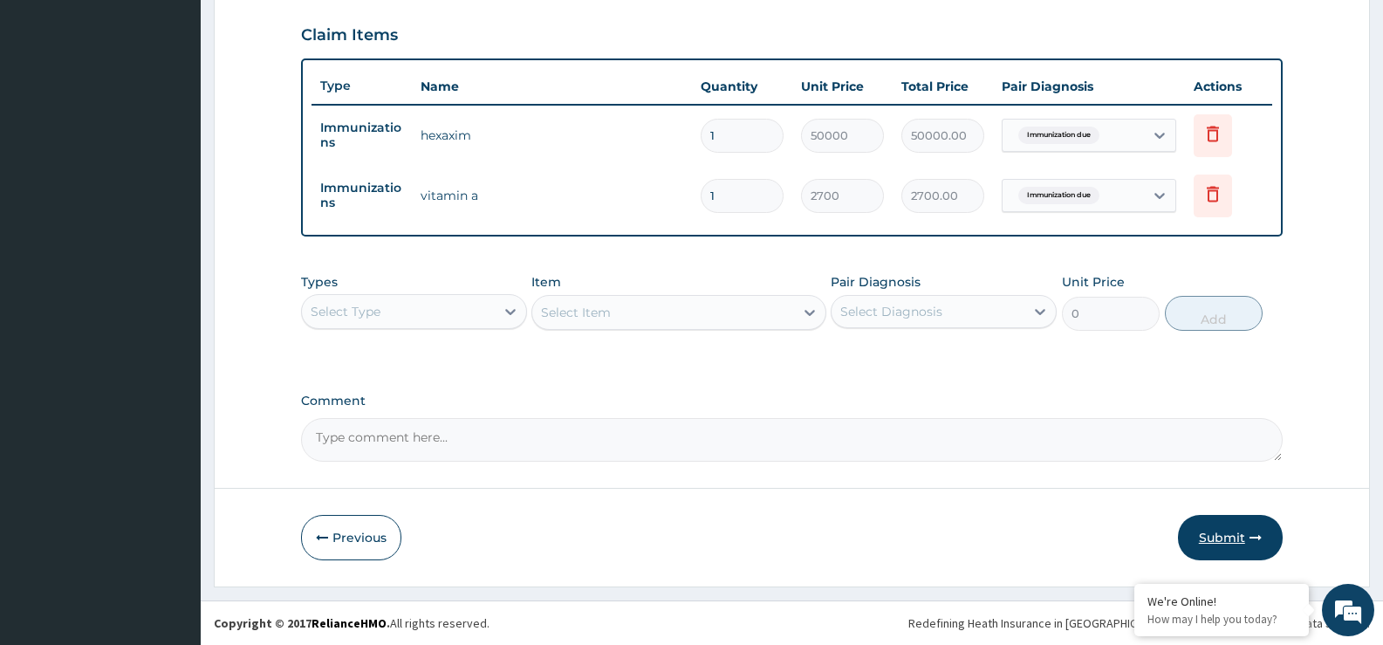
click at [1206, 530] on button "Submit" at bounding box center [1230, 537] width 105 height 45
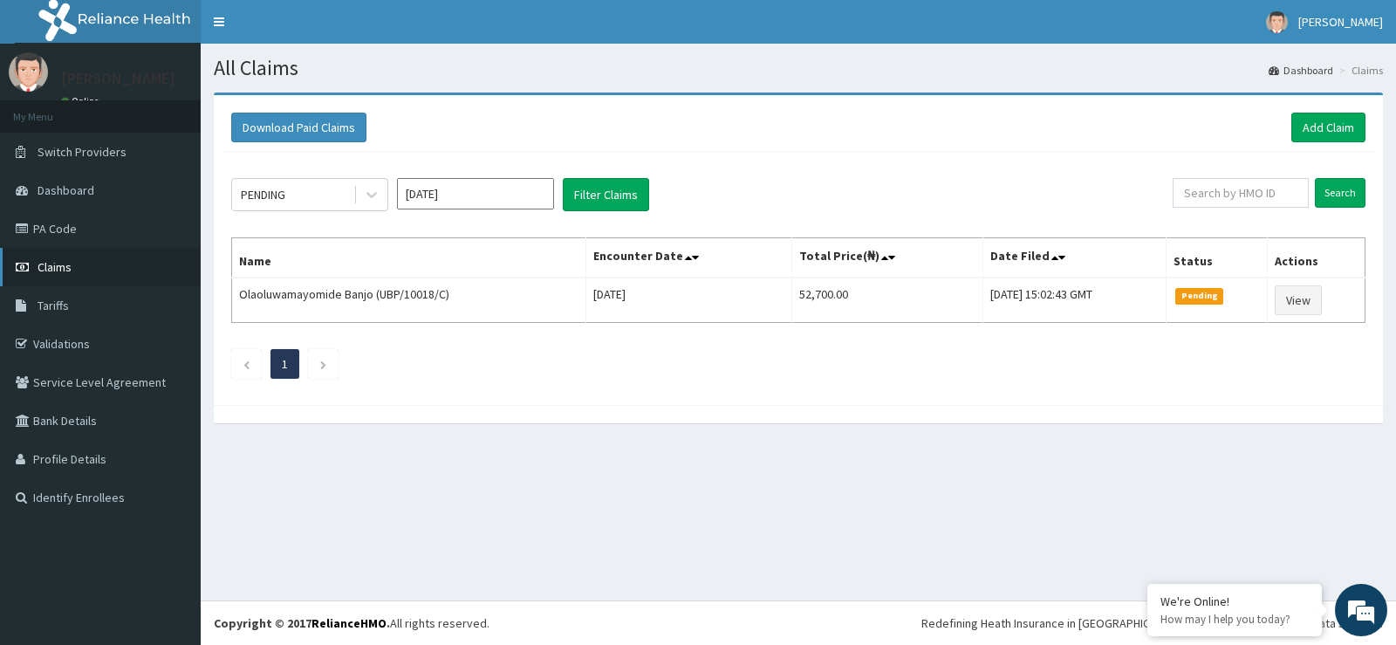
click at [45, 268] on span "Claims" at bounding box center [55, 267] width 34 height 16
click at [1331, 122] on link "Add Claim" at bounding box center [1328, 128] width 74 height 30
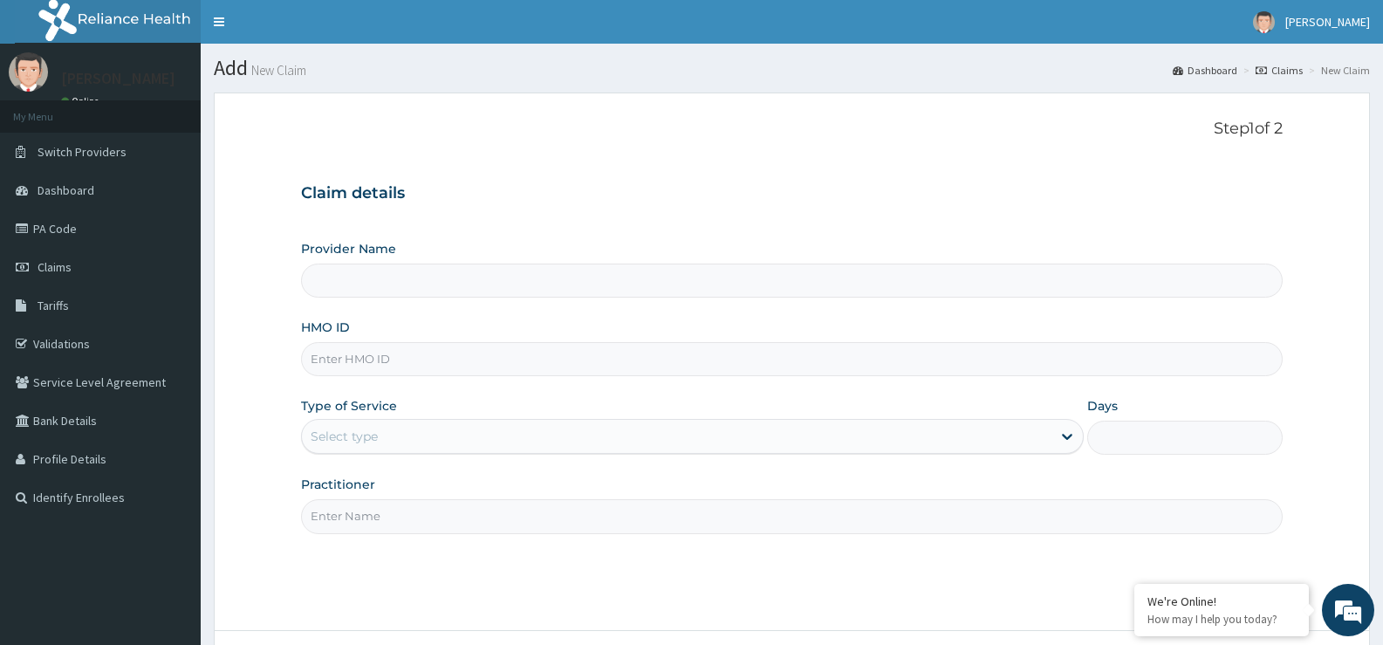
click at [394, 362] on input "HMO ID" at bounding box center [792, 359] width 982 height 34
type input "R"
type input "St Ives Specialist- opebi"
type input "RIS/10013/D"
click at [406, 432] on div "Select type" at bounding box center [676, 436] width 749 height 28
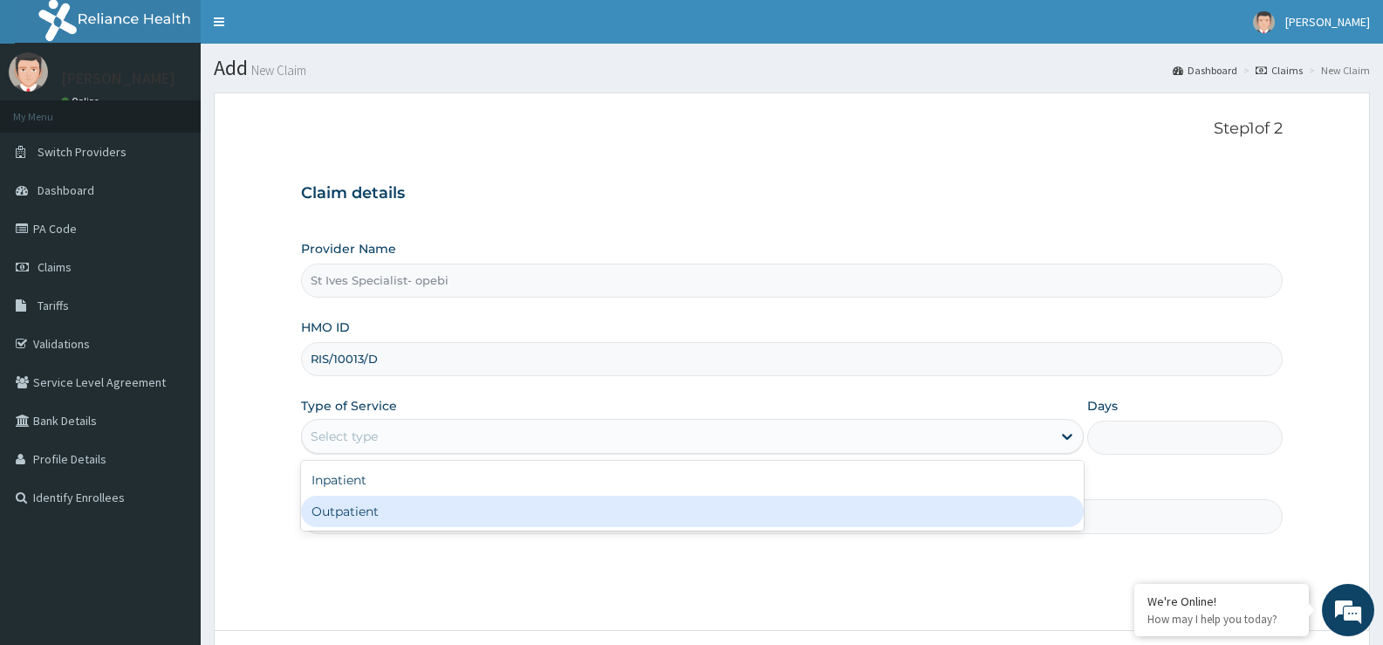
click at [423, 524] on div "Outpatient" at bounding box center [692, 511] width 782 height 31
type input "1"
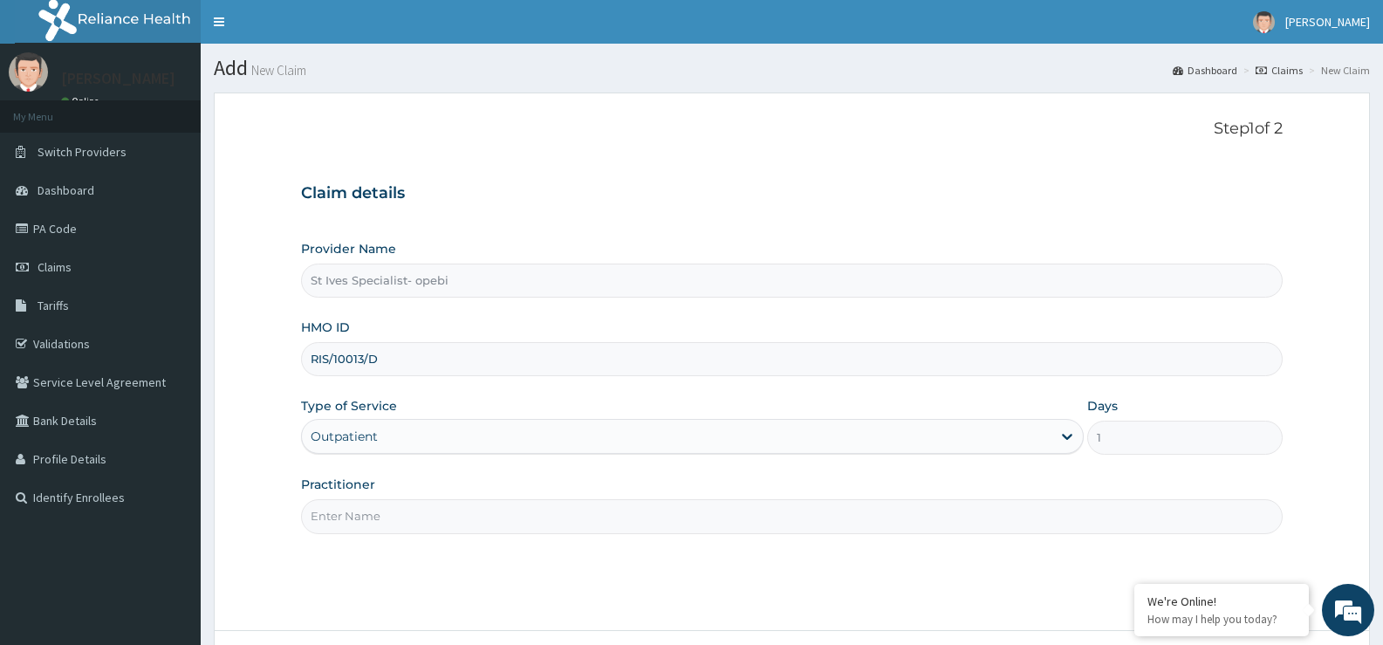
click at [411, 521] on input "Practitioner" at bounding box center [792, 516] width 982 height 34
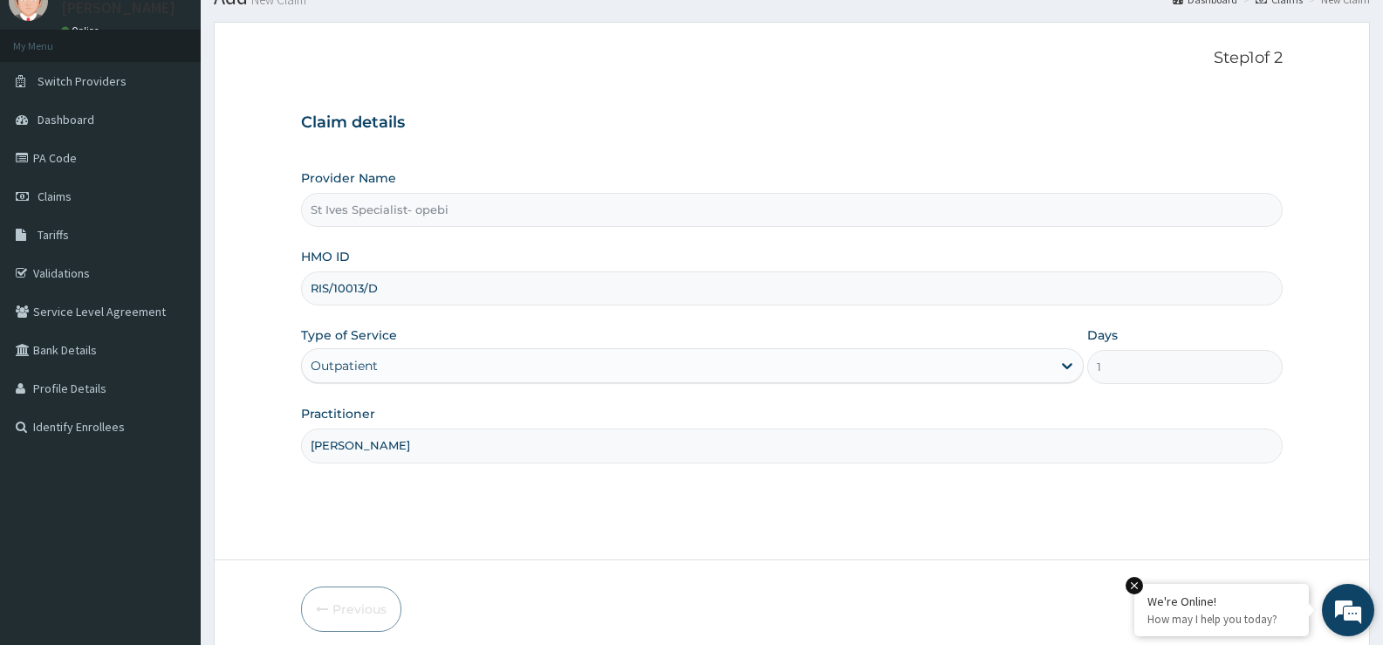
scroll to position [142, 0]
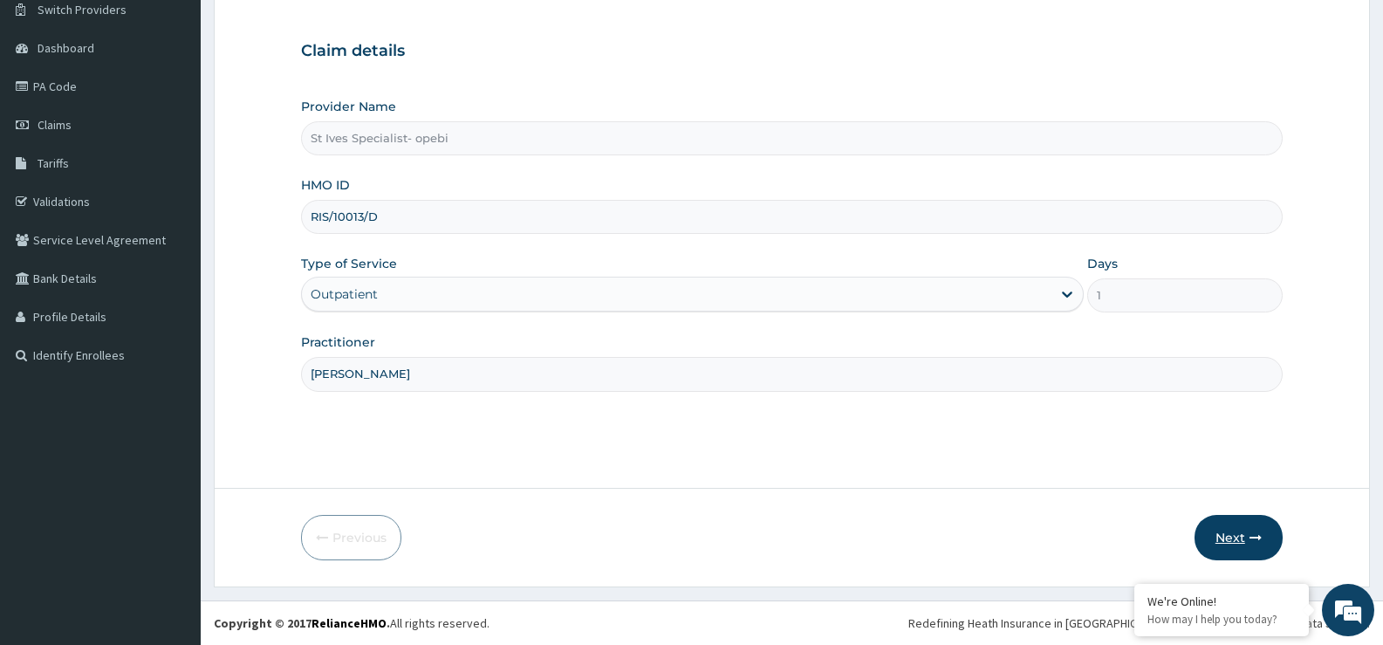
type input "DR CHIDI"
click at [1227, 530] on button "Next" at bounding box center [1238, 537] width 88 height 45
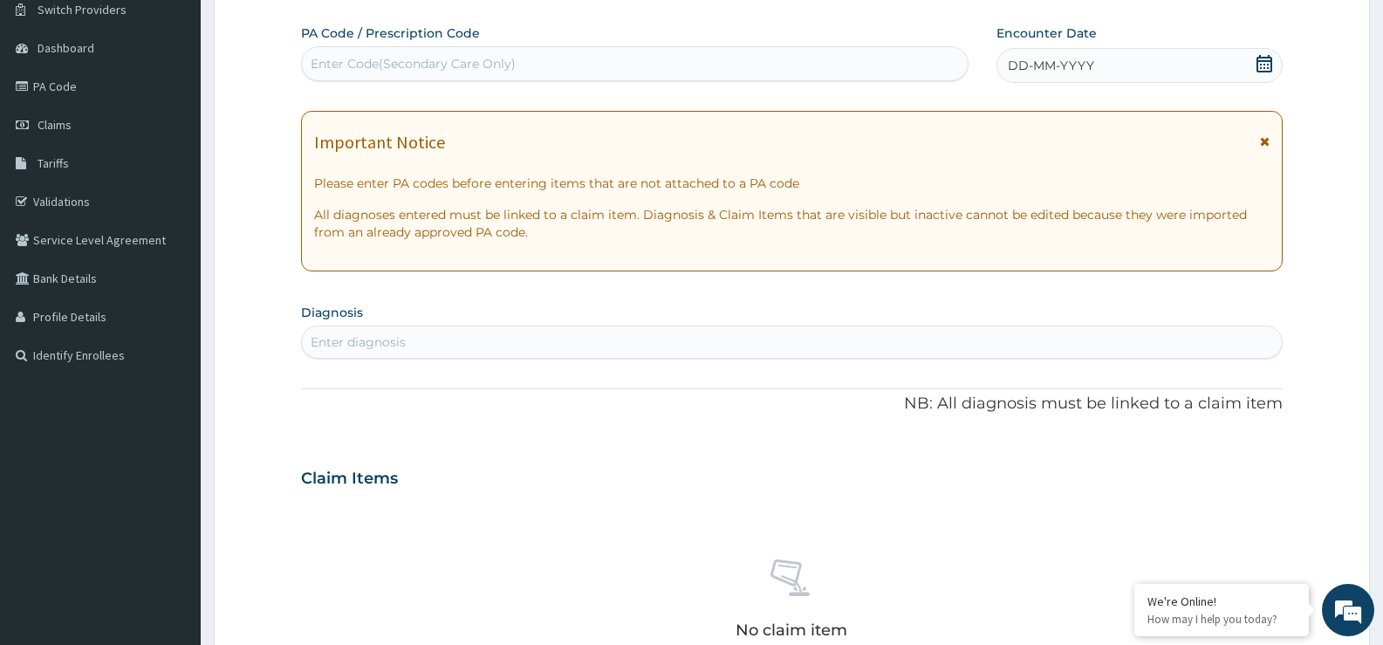
click at [1051, 65] on span "DD-MM-YYYY" at bounding box center [1051, 65] width 86 height 17
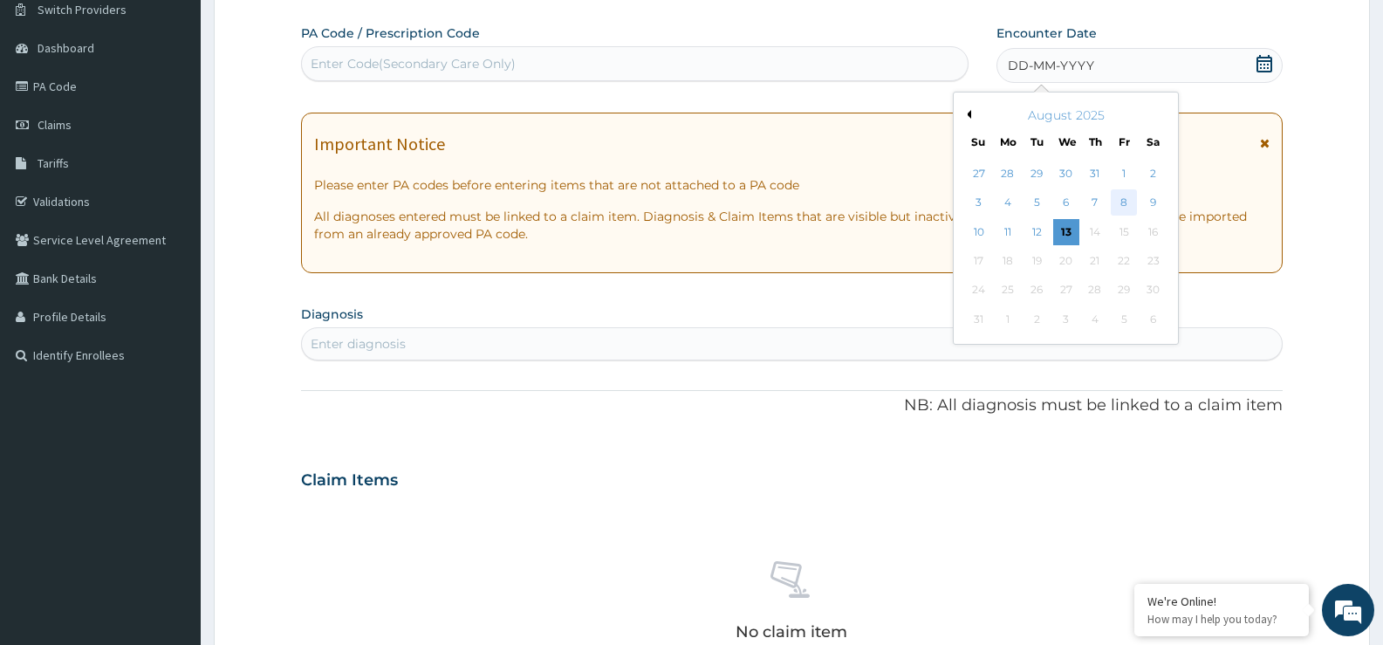
click at [1120, 201] on div "8" at bounding box center [1124, 203] width 26 height 26
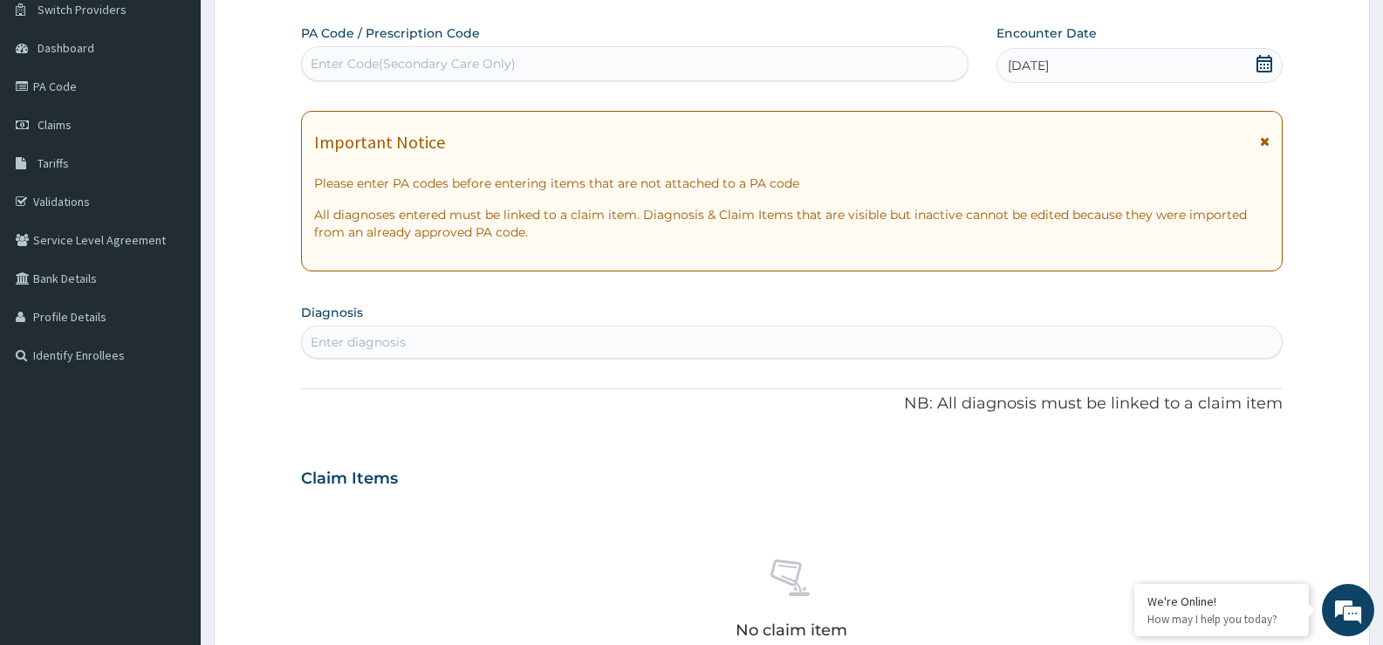
click at [371, 343] on div "Enter diagnosis" at bounding box center [358, 341] width 95 height 17
type input "MALARIA"
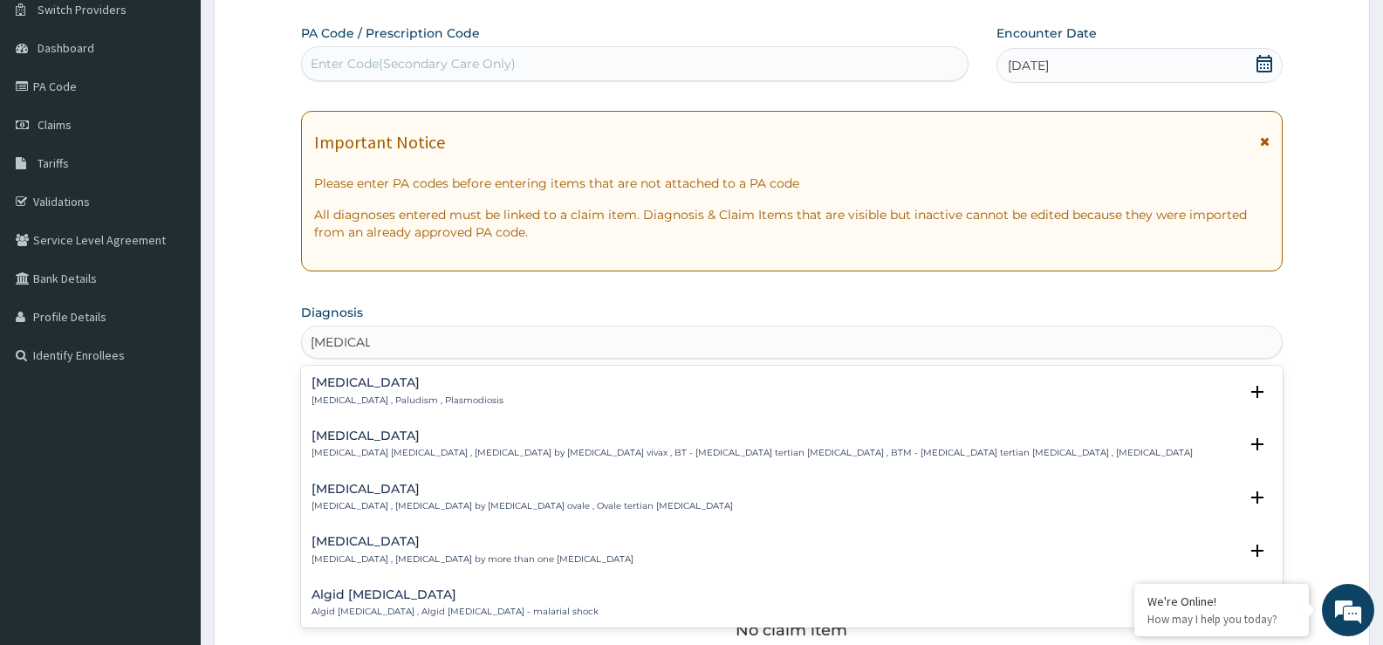
click at [376, 391] on div "Malaria Malaria , Paludism , Plasmodiosis" at bounding box center [407, 391] width 192 height 31
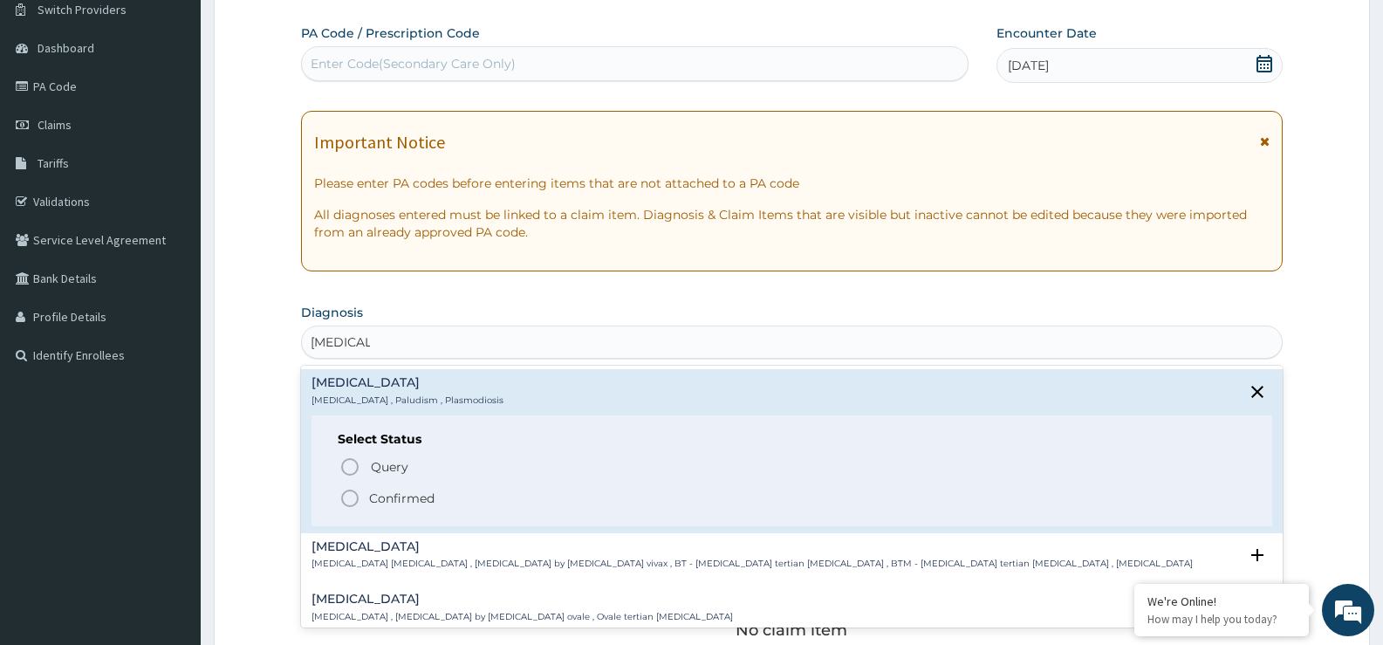
click at [413, 504] on p "Confirmed" at bounding box center [401, 497] width 65 height 17
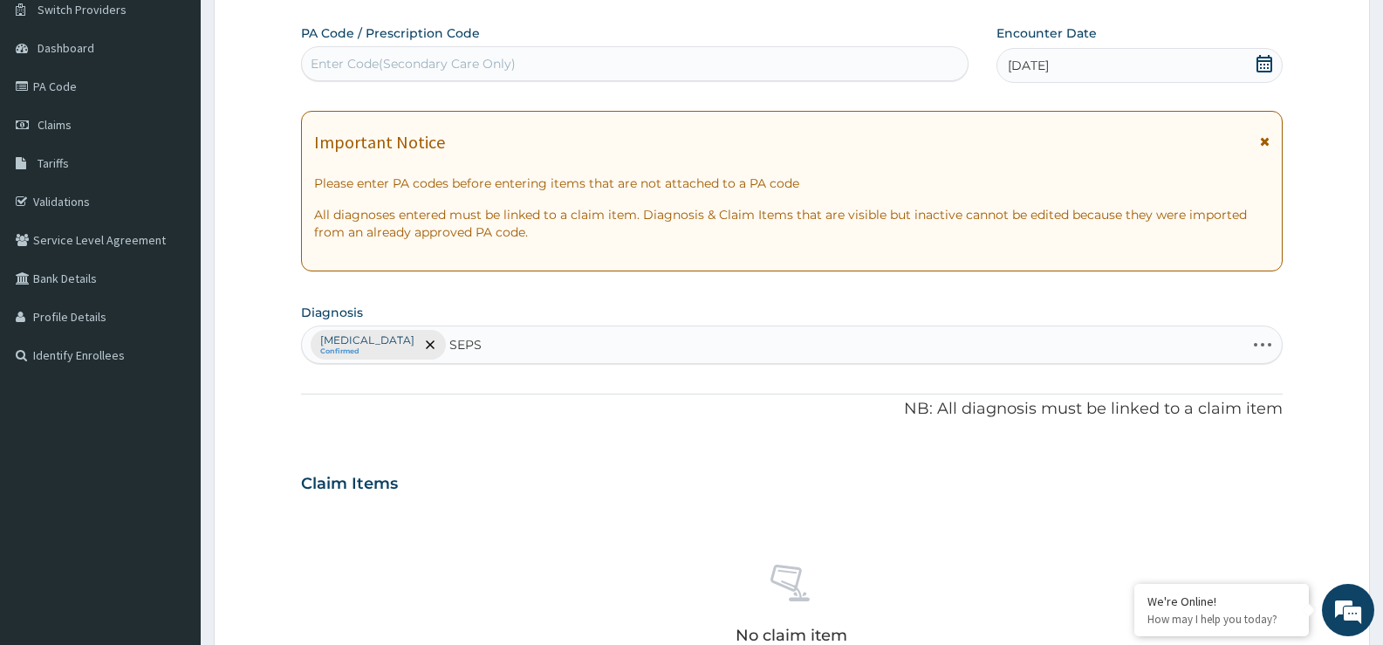
type input "SEPSI"
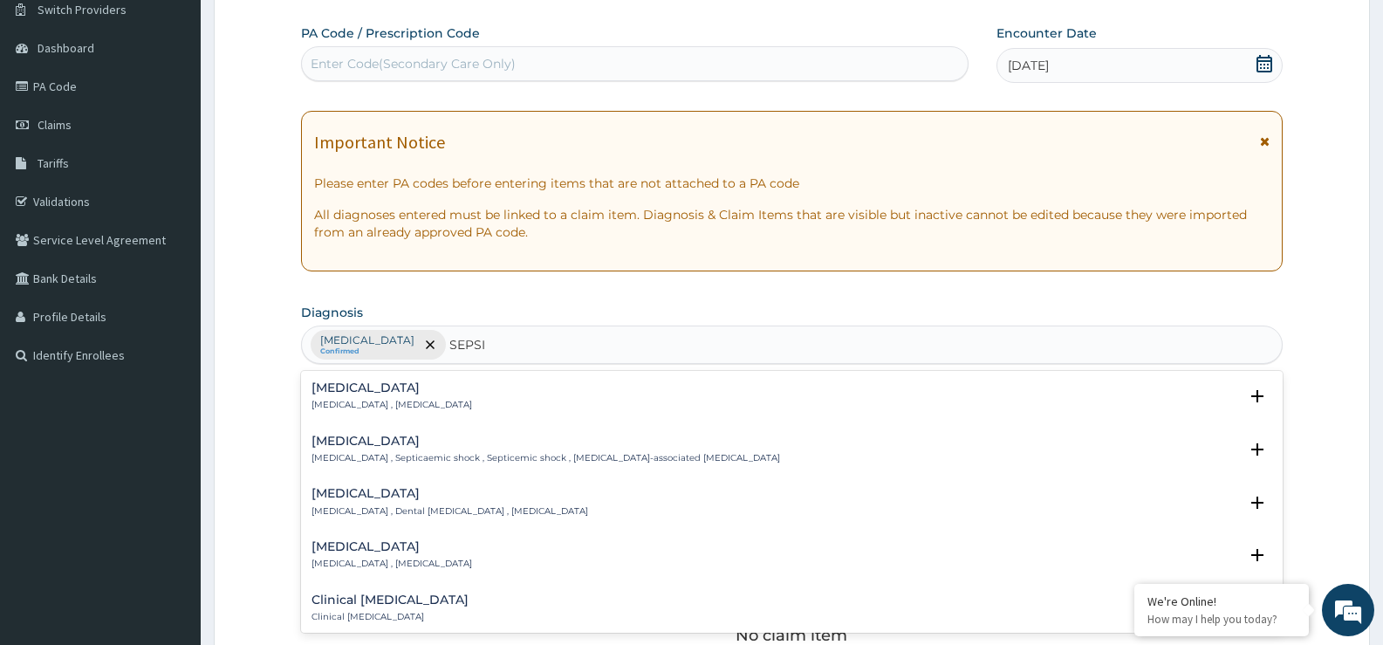
click at [360, 394] on h4 "[MEDICAL_DATA]" at bounding box center [391, 387] width 161 height 13
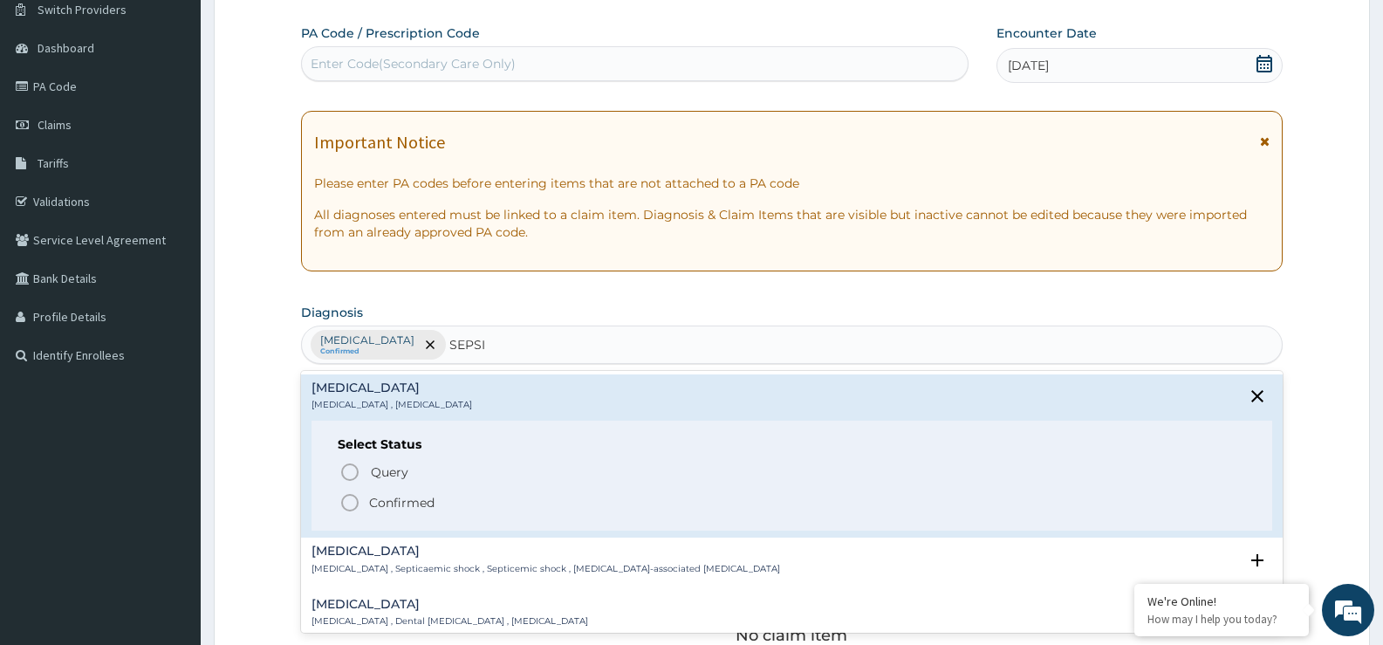
click at [387, 503] on p "Confirmed" at bounding box center [401, 502] width 65 height 17
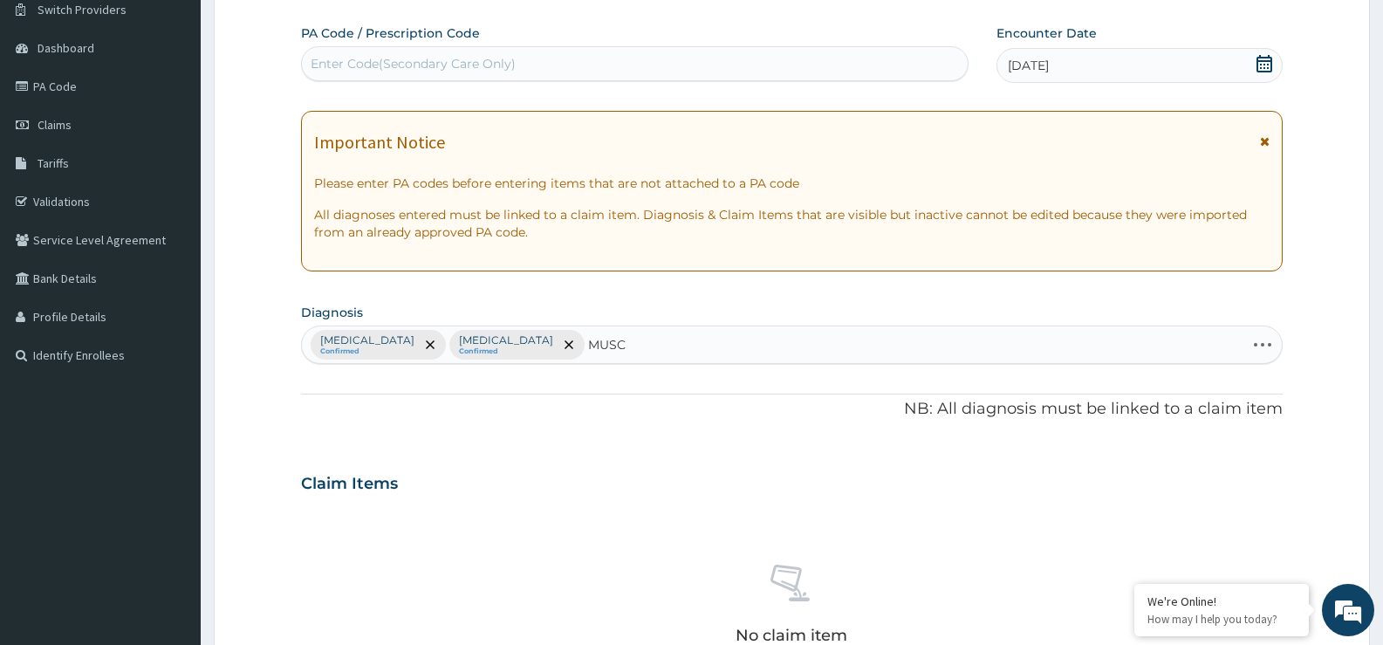
type input "MUSCU"
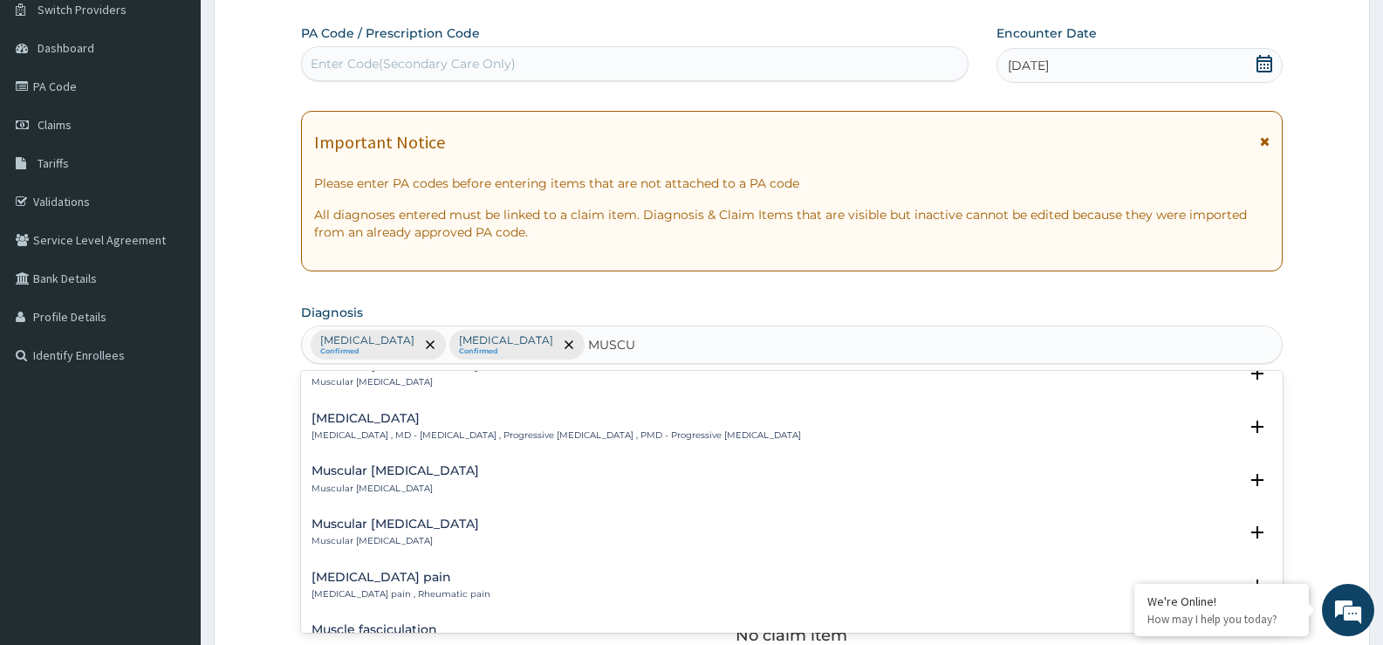
scroll to position [436, 0]
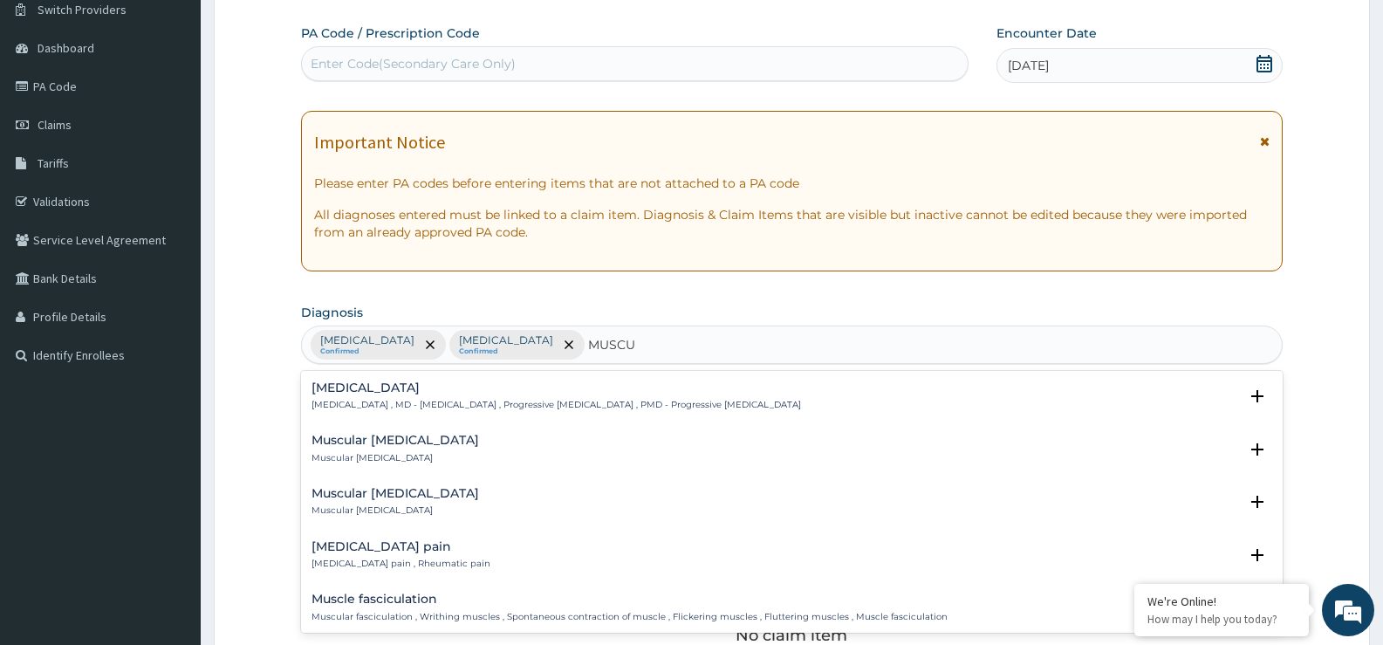
click at [435, 557] on div "Musculoskeletal pain Musculoskeletal pain , Rheumatic pain" at bounding box center [400, 555] width 179 height 31
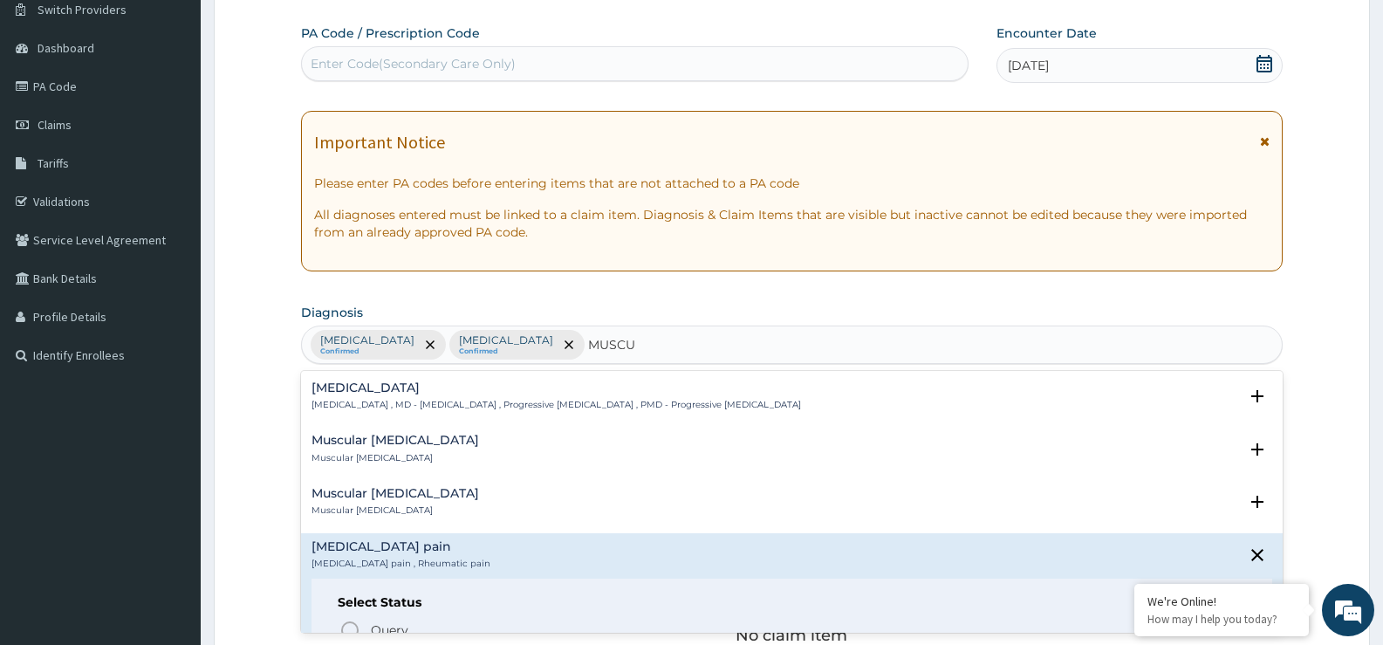
scroll to position [611, 0]
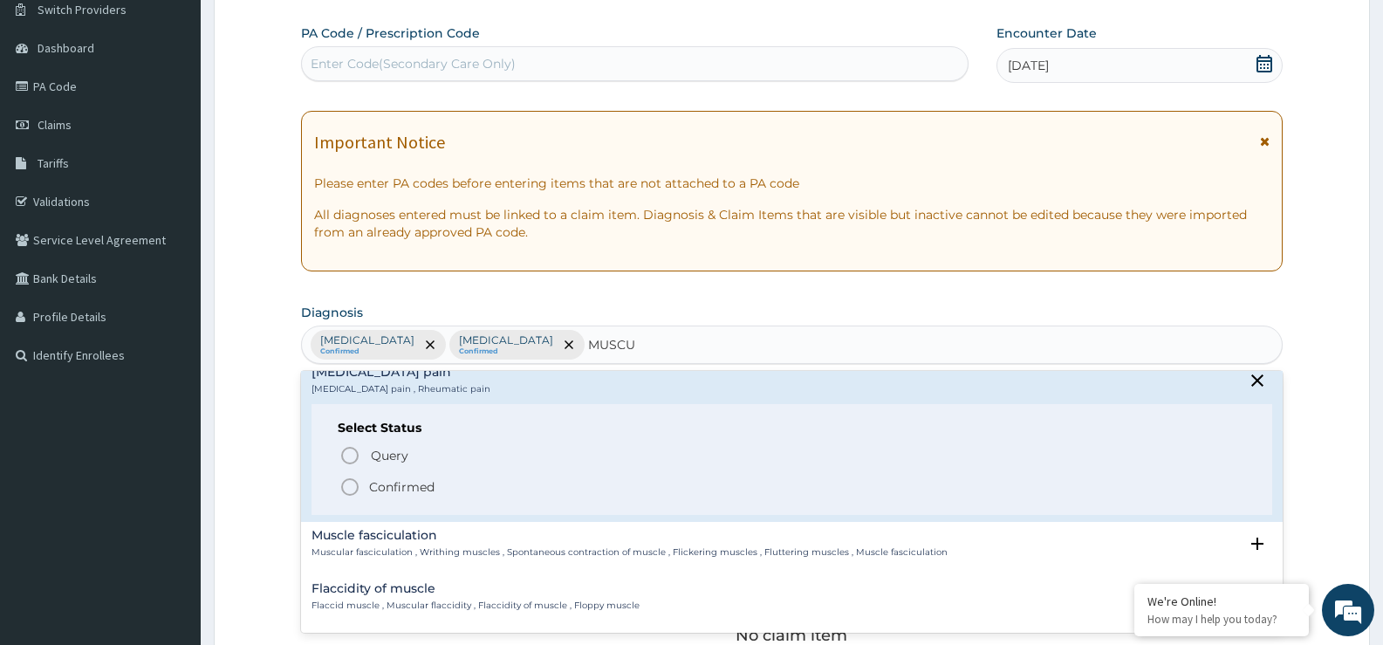
click at [361, 490] on span "Confirmed" at bounding box center [792, 486] width 907 height 21
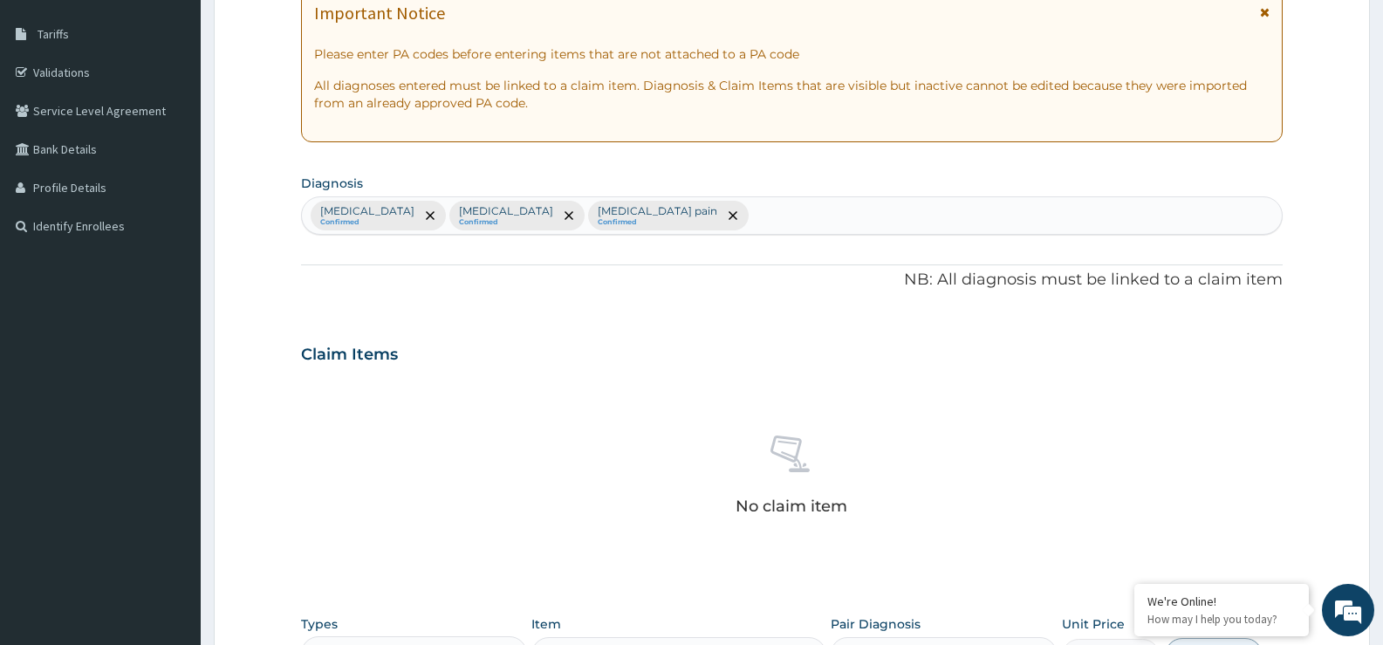
scroll to position [404, 0]
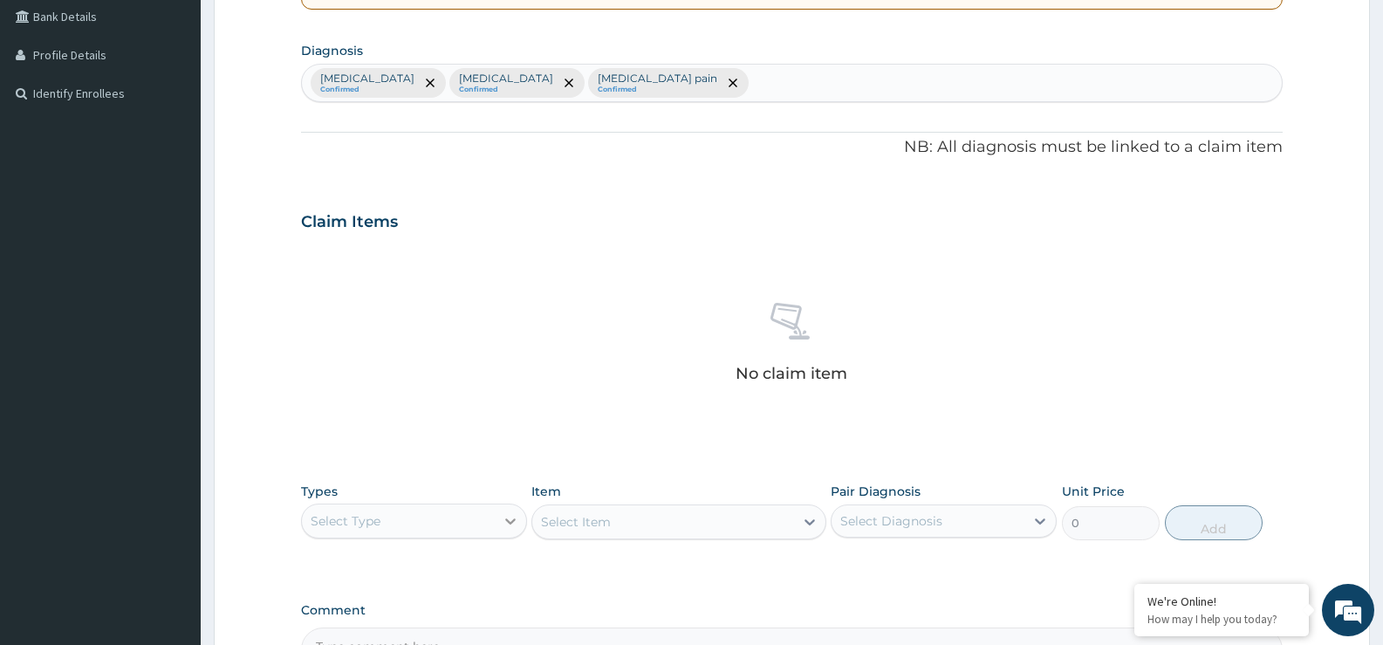
click at [508, 519] on icon at bounding box center [510, 520] width 17 height 17
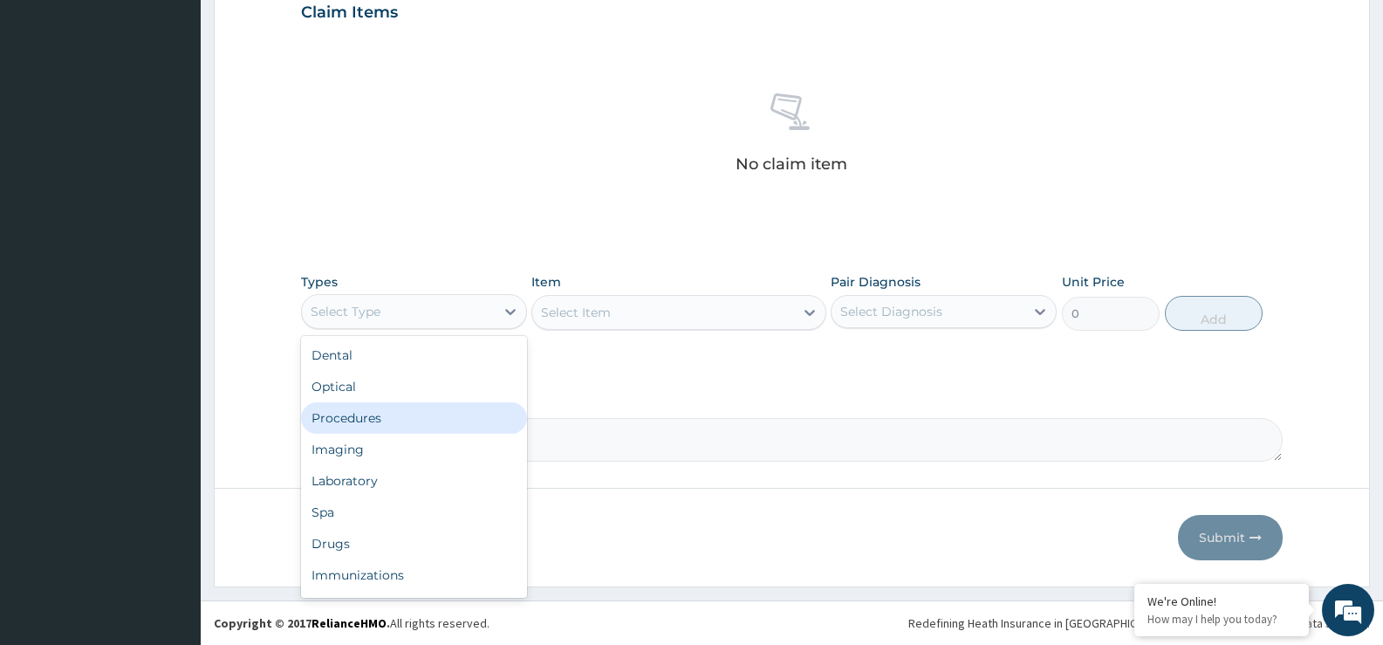
click at [421, 411] on div "Procedures" at bounding box center [414, 417] width 226 height 31
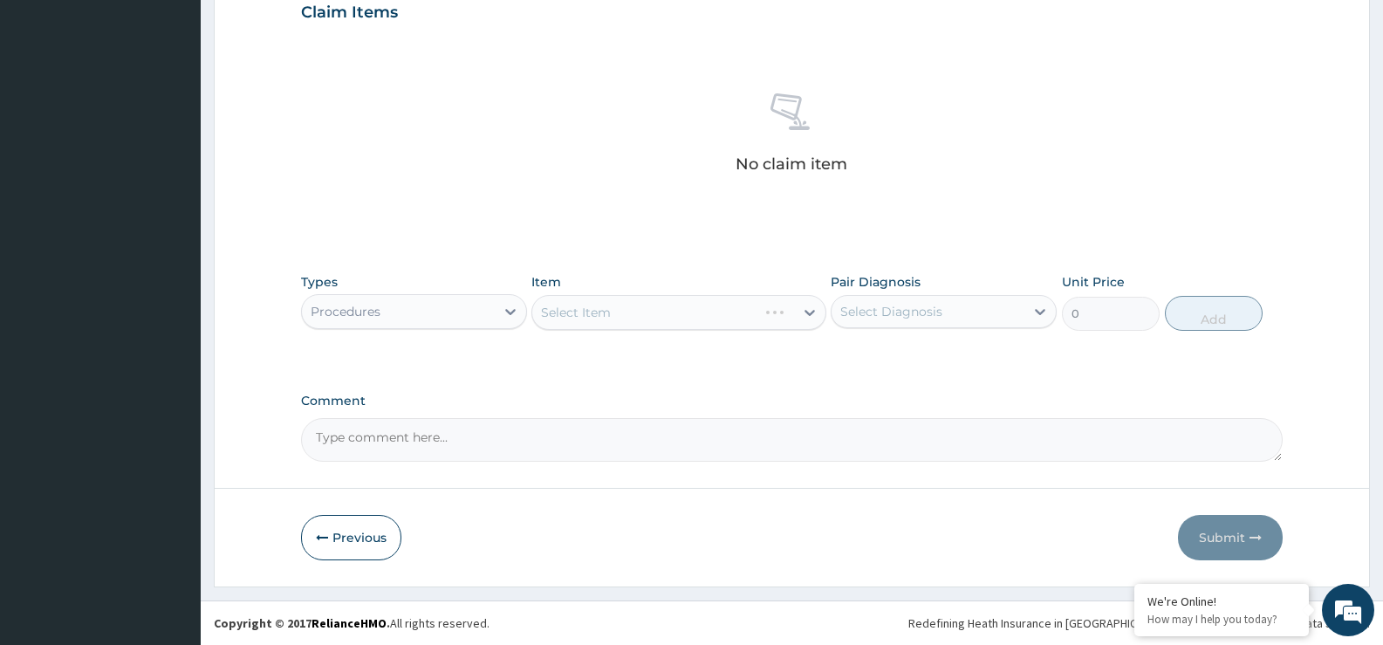
click at [807, 316] on div "Select Item" at bounding box center [678, 312] width 294 height 35
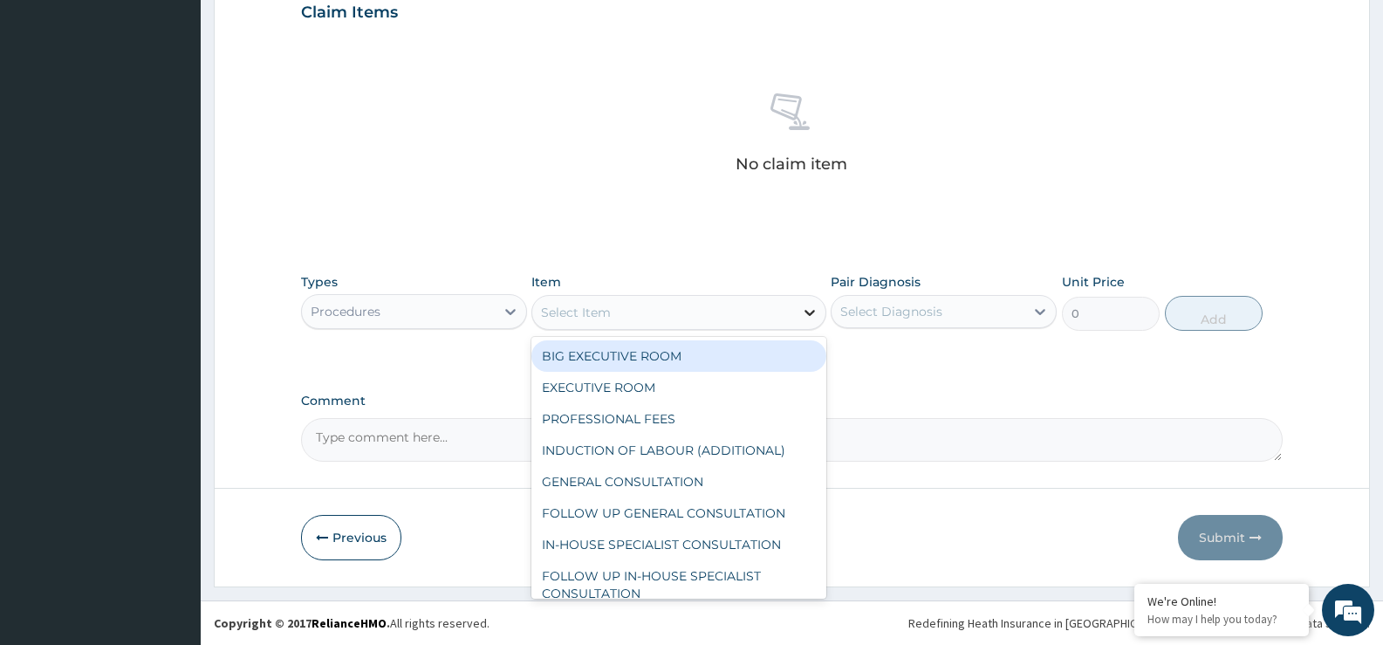
click at [804, 311] on icon at bounding box center [809, 312] width 17 height 17
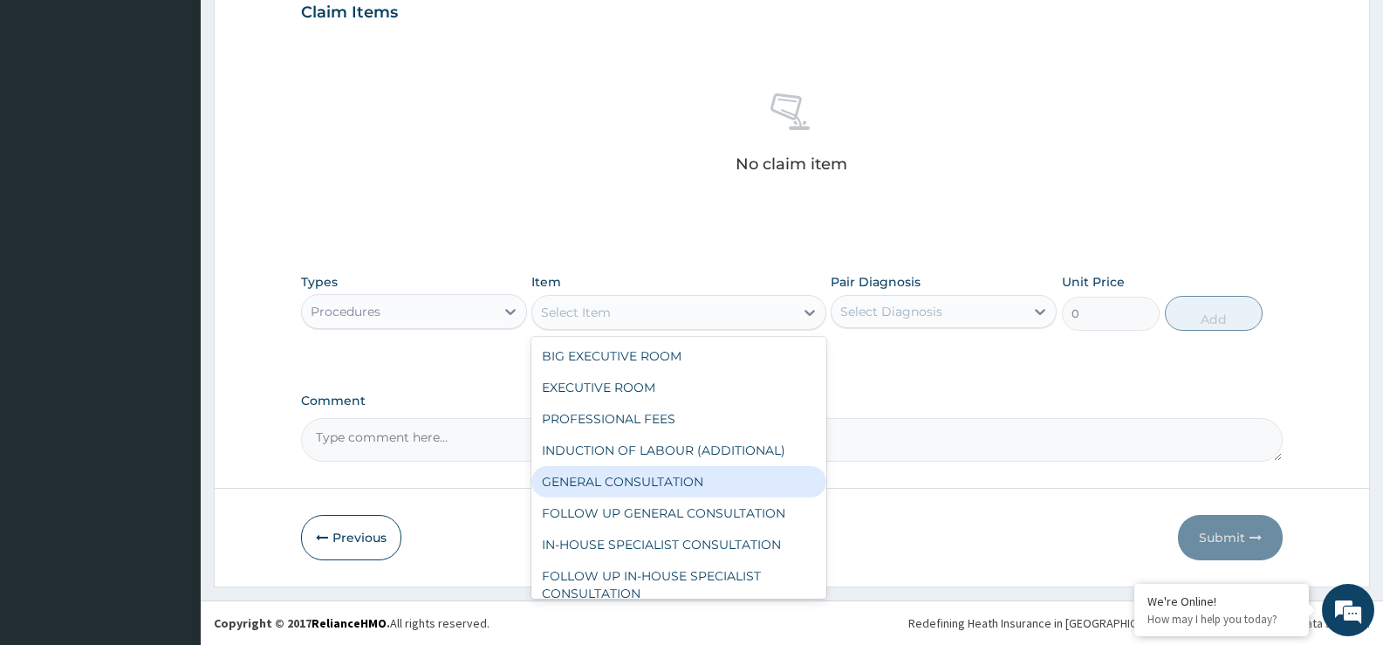
click at [730, 470] on div "GENERAL CONSULTATION" at bounding box center [678, 481] width 294 height 31
type input "5000"
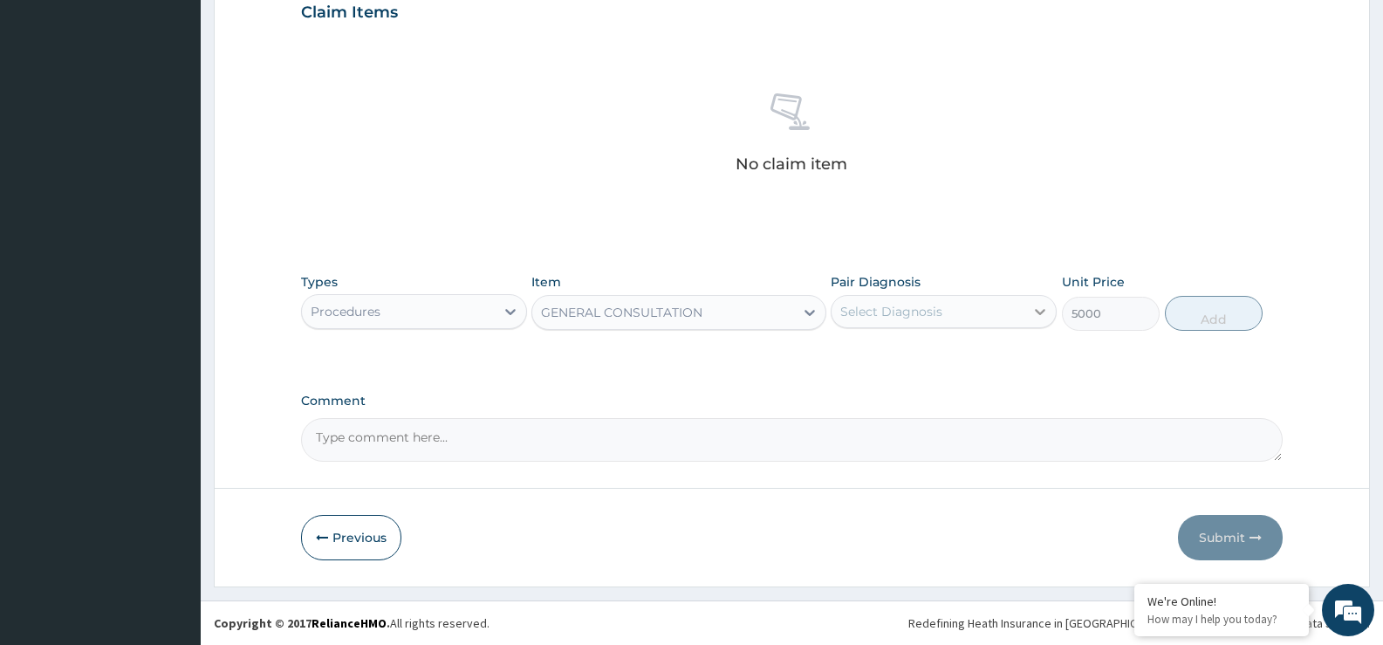
click at [1026, 316] on div at bounding box center [1039, 311] width 31 height 31
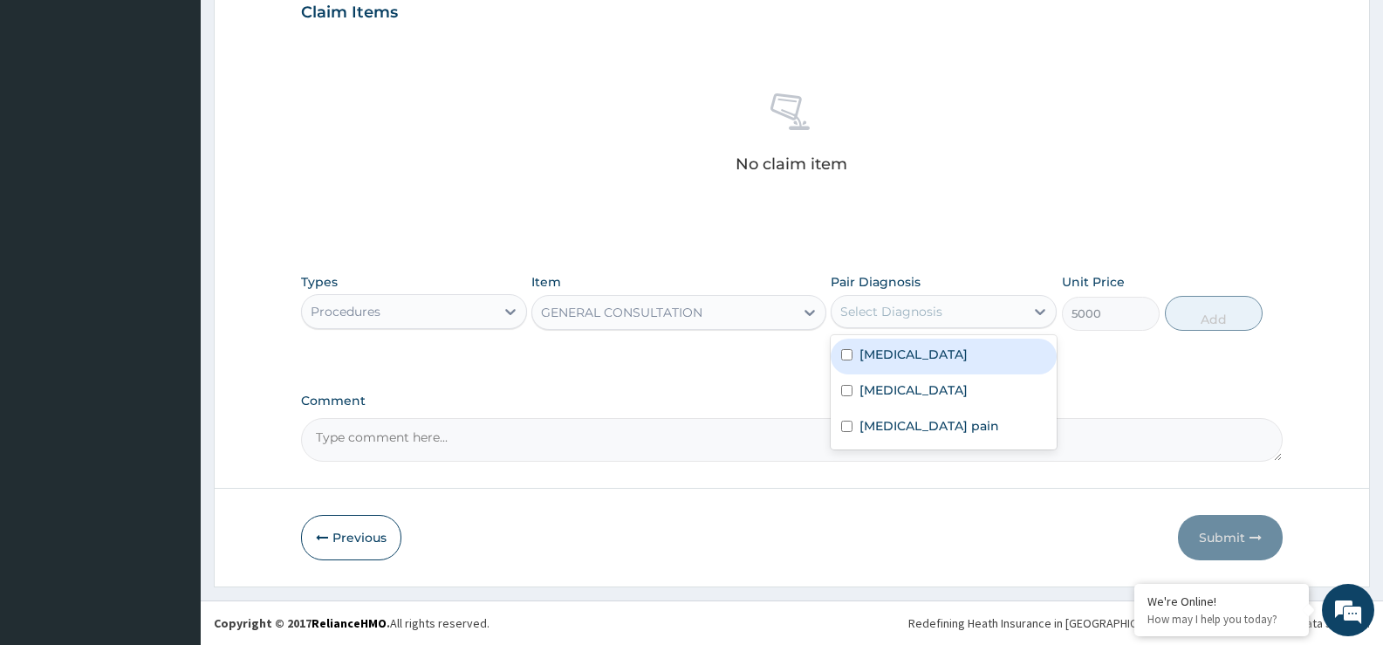
click at [975, 354] on div "[MEDICAL_DATA]" at bounding box center [944, 357] width 226 height 36
checkbox input "true"
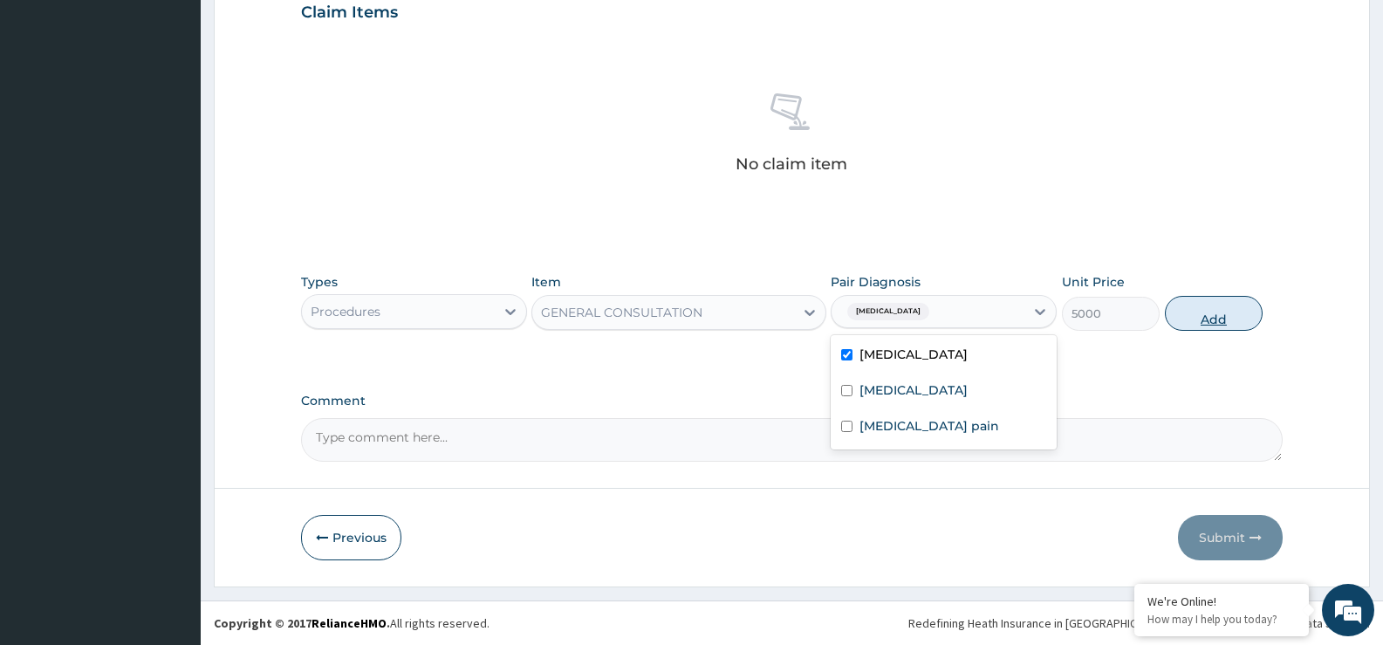
click at [1233, 318] on button "Add" at bounding box center [1214, 313] width 98 height 35
type input "0"
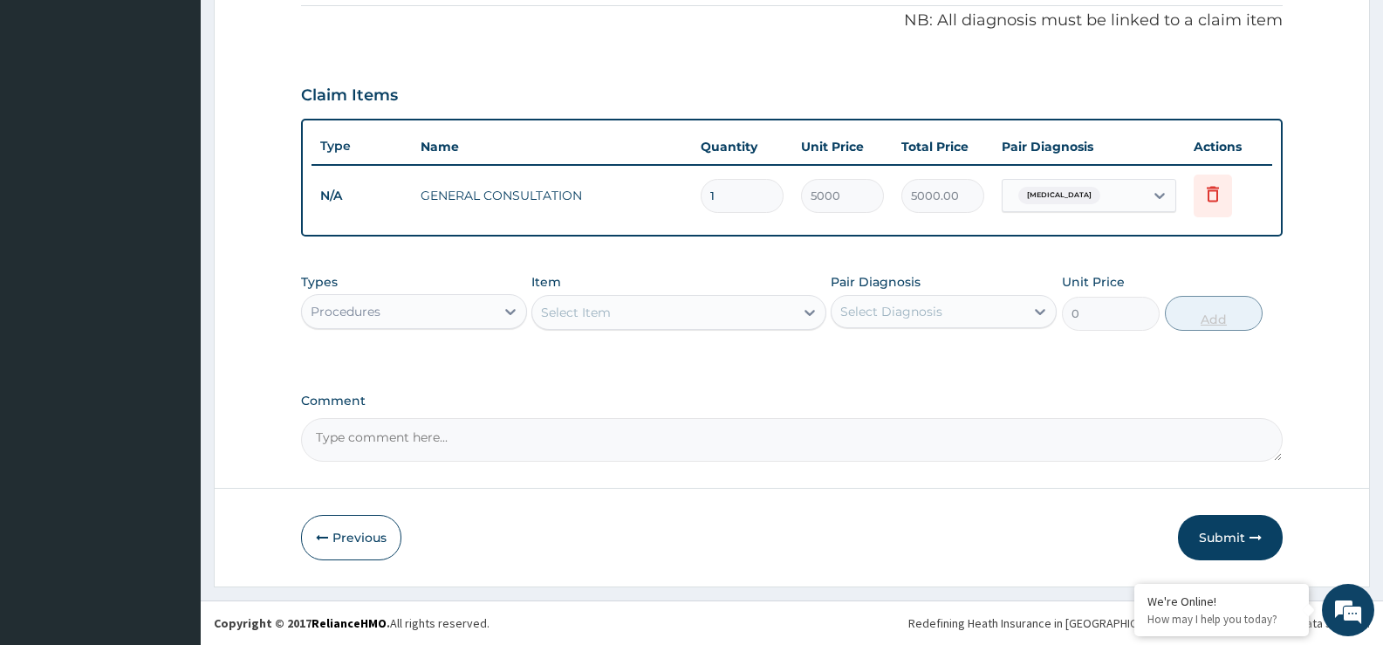
scroll to position [530, 0]
click at [506, 307] on icon at bounding box center [510, 311] width 17 height 17
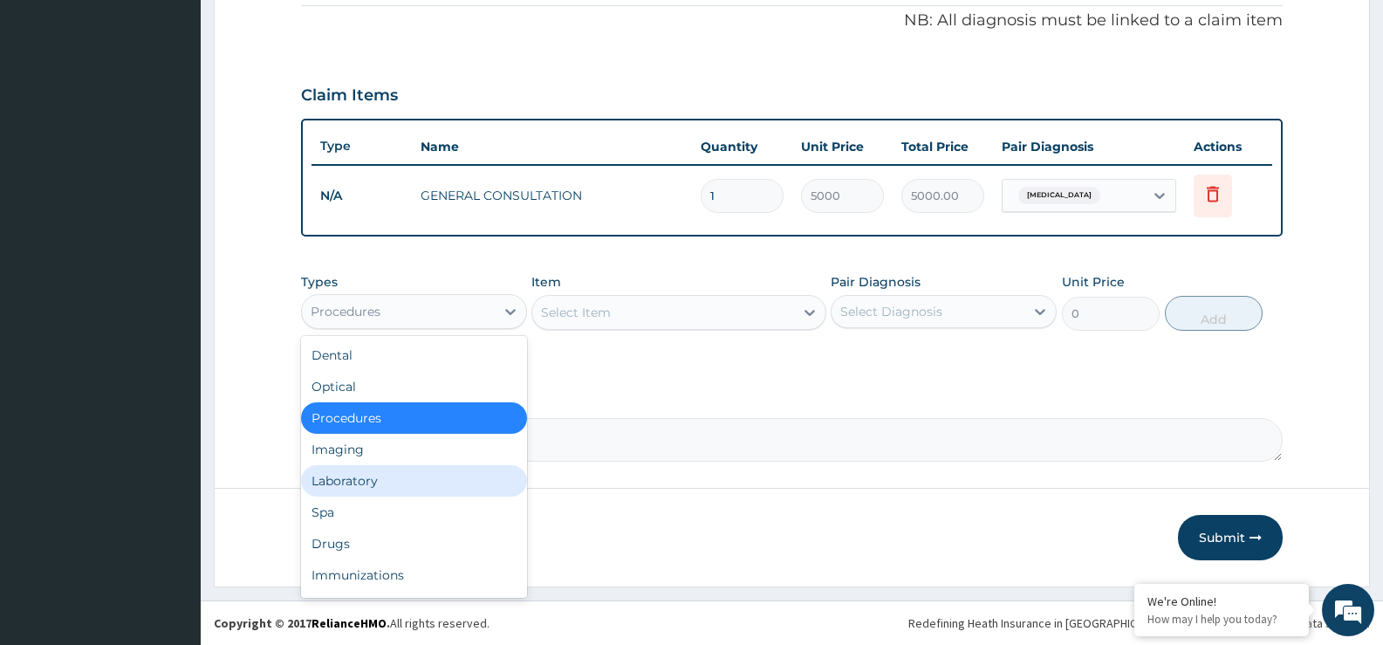
click at [441, 475] on div "Laboratory" at bounding box center [414, 480] width 226 height 31
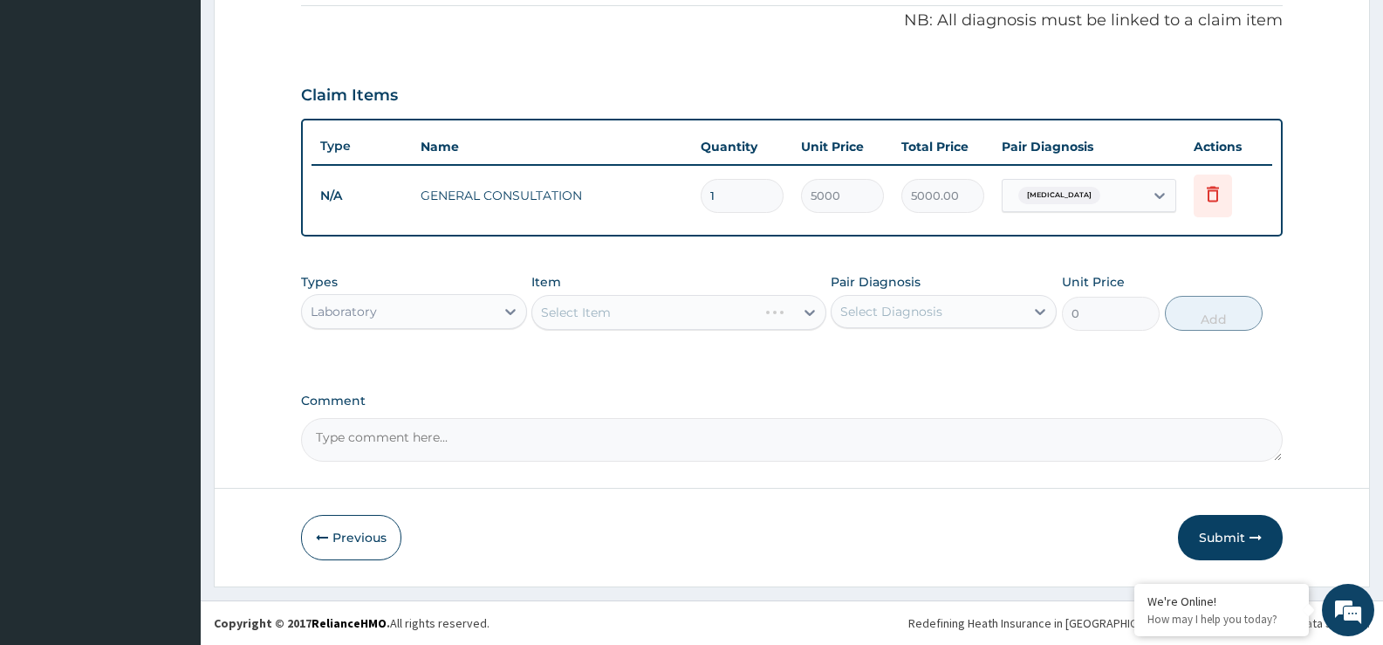
click at [804, 315] on div "Select Item" at bounding box center [678, 312] width 294 height 35
click at [804, 311] on icon at bounding box center [809, 312] width 17 height 17
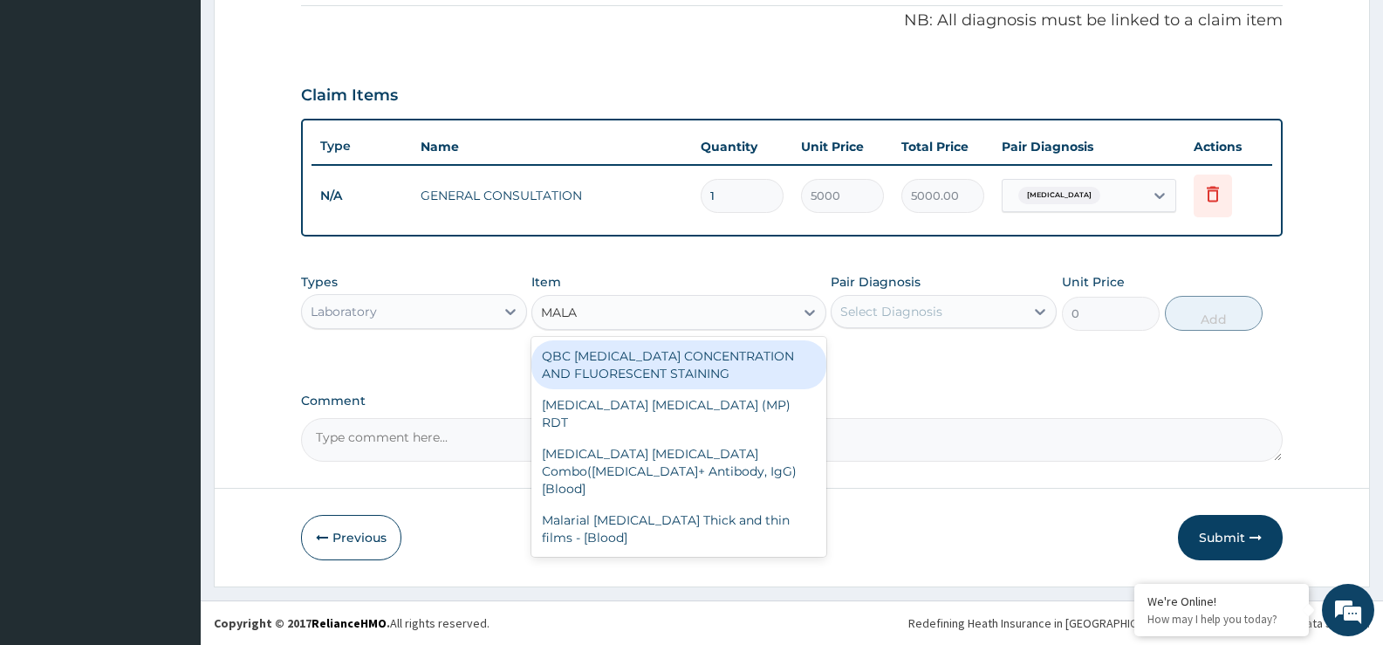
type input "MALAR"
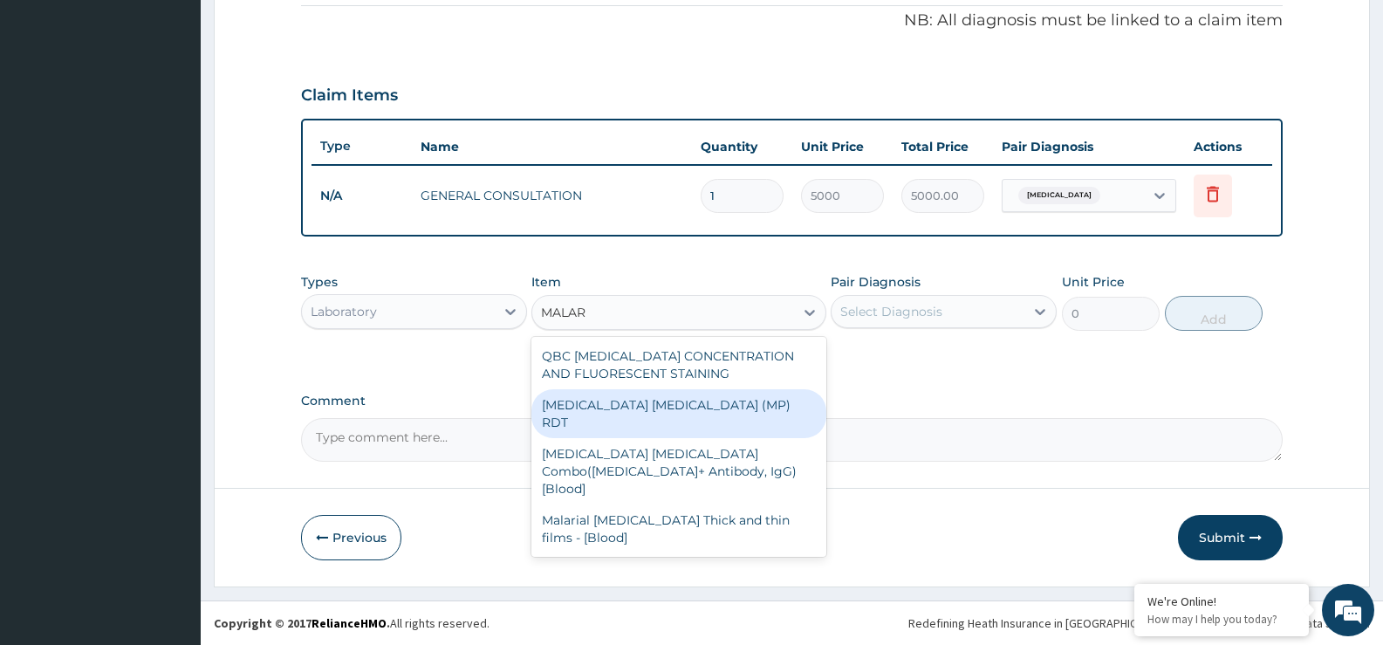
click at [742, 394] on div "[MEDICAL_DATA] [MEDICAL_DATA] (MP) RDT" at bounding box center [678, 413] width 294 height 49
type input "4000"
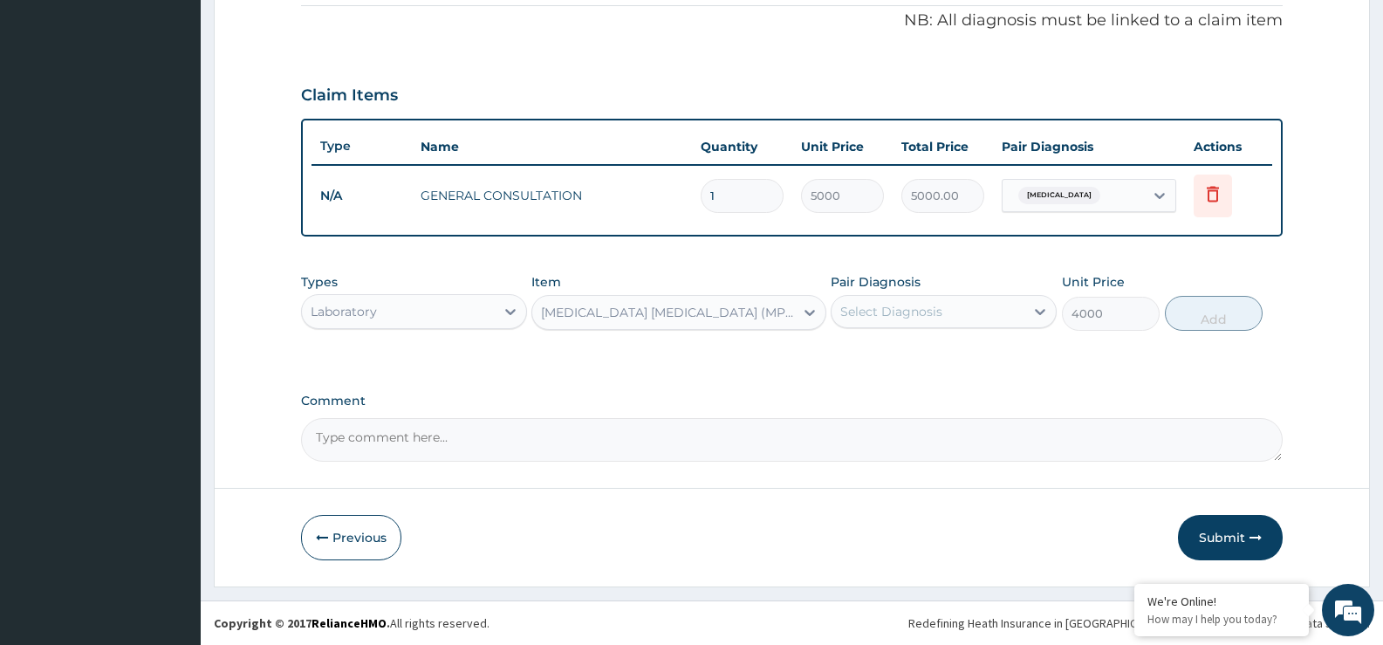
click at [930, 316] on div "Select Diagnosis" at bounding box center [891, 311] width 102 height 17
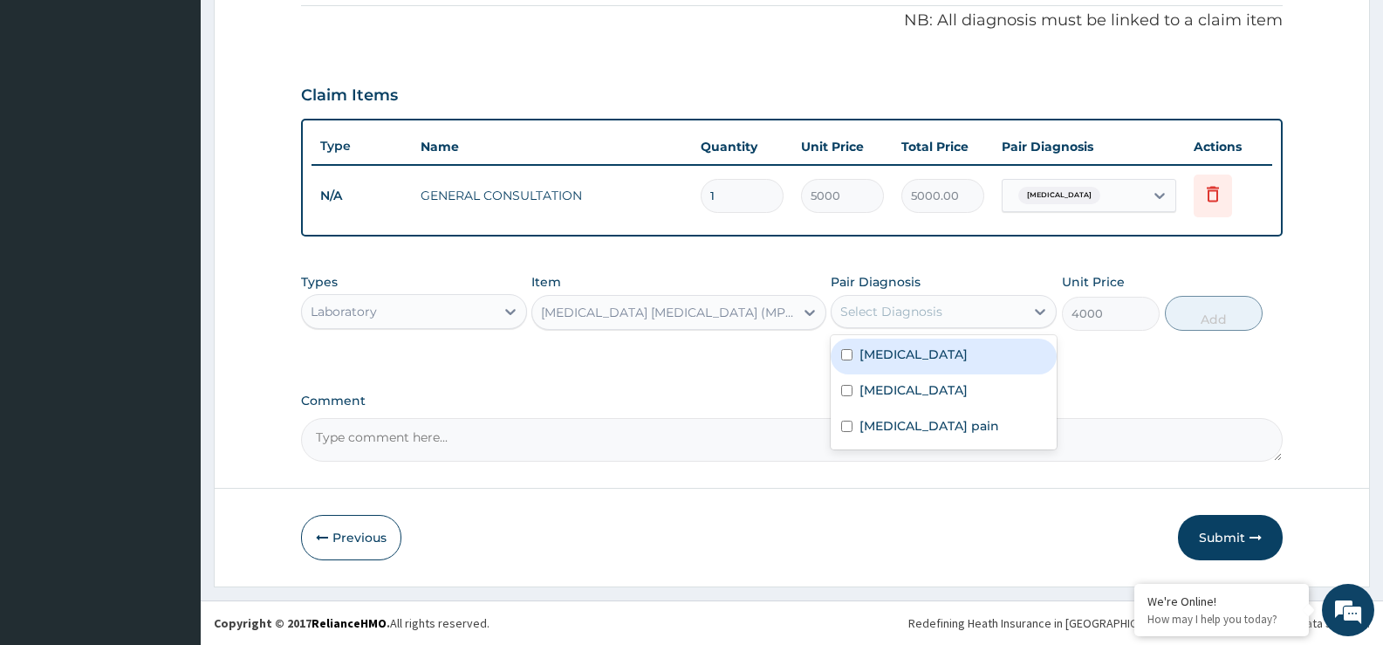
click at [923, 352] on div "[MEDICAL_DATA]" at bounding box center [944, 357] width 226 height 36
checkbox input "true"
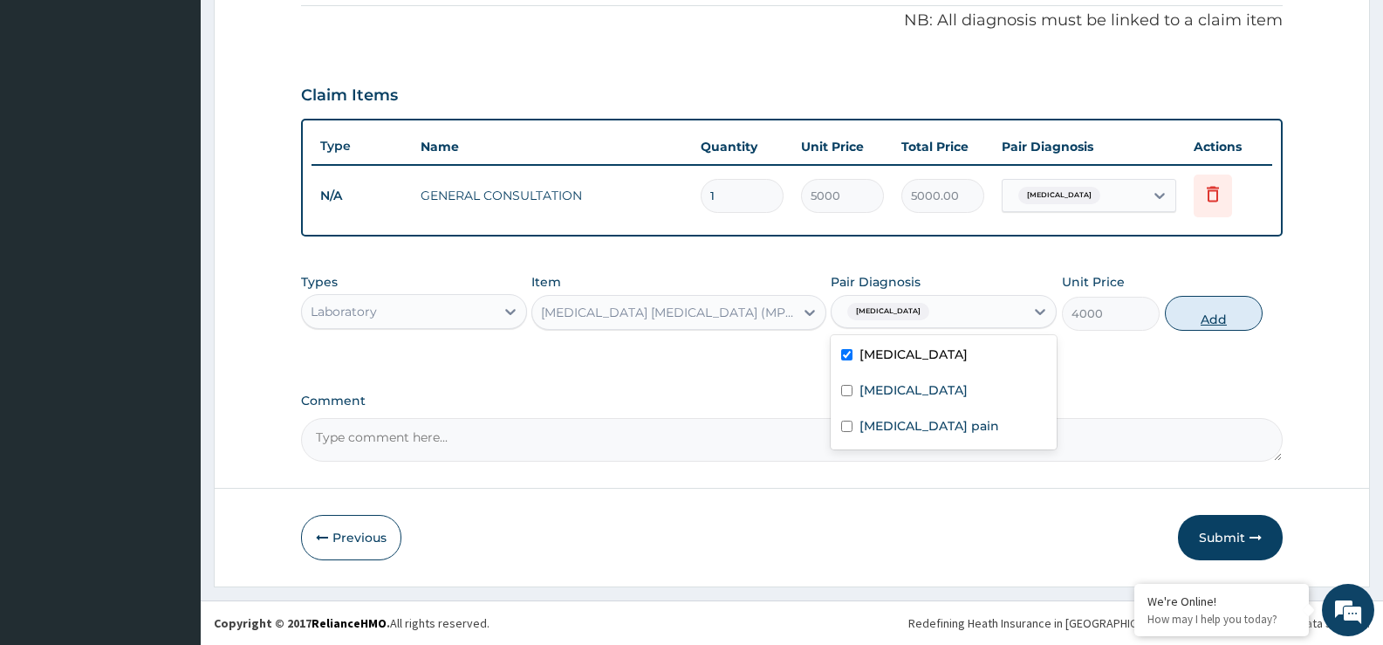
click at [1224, 320] on button "Add" at bounding box center [1214, 313] width 98 height 35
type input "0"
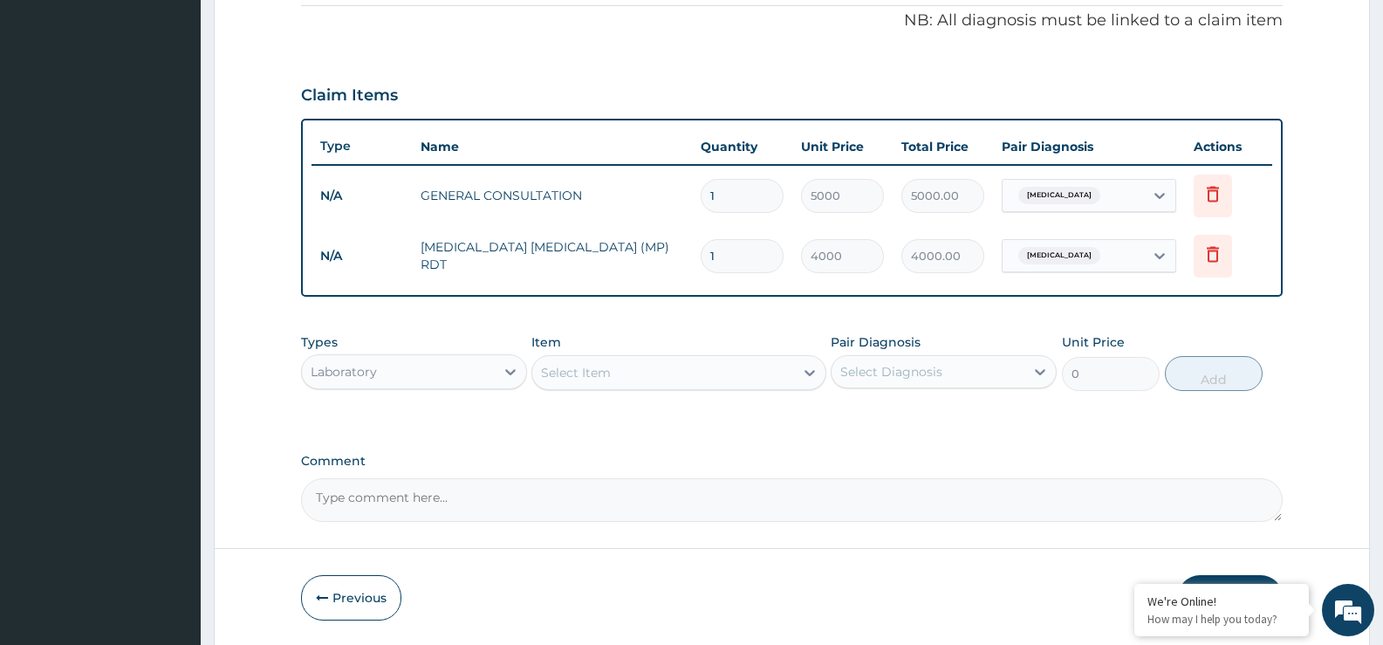
click at [675, 375] on div "Select Item" at bounding box center [662, 373] width 261 height 28
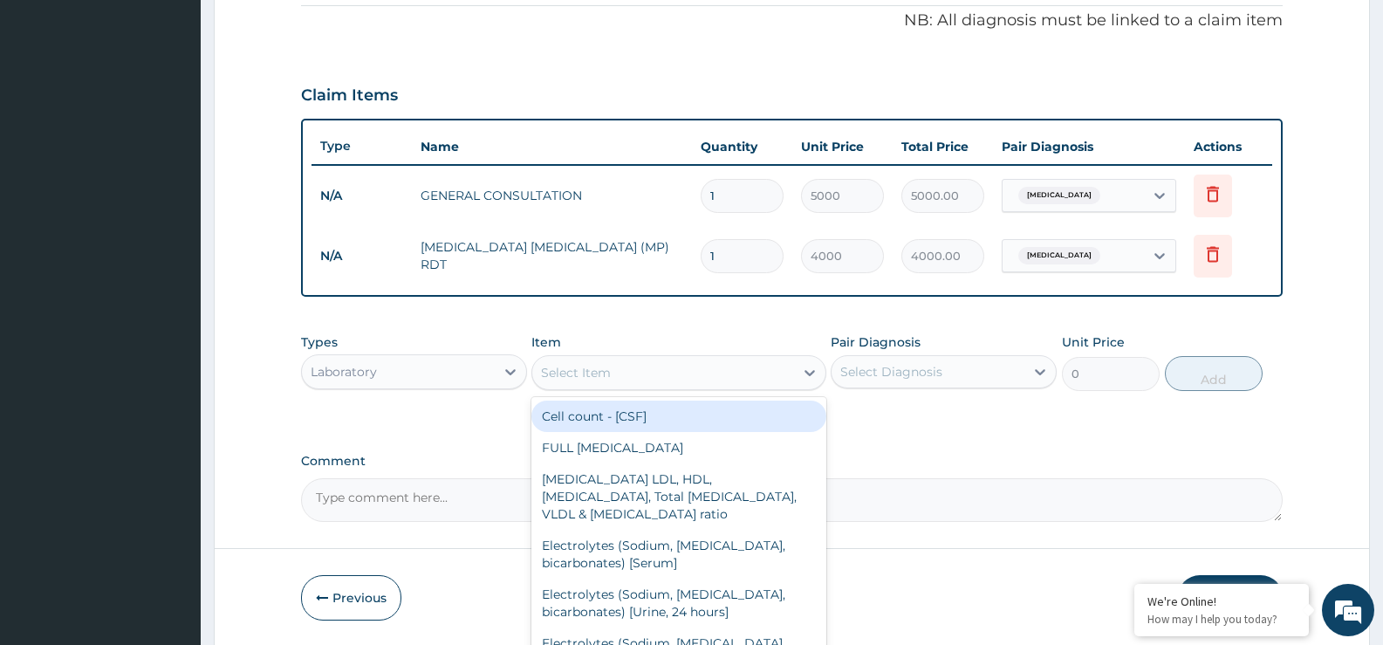
type input "E"
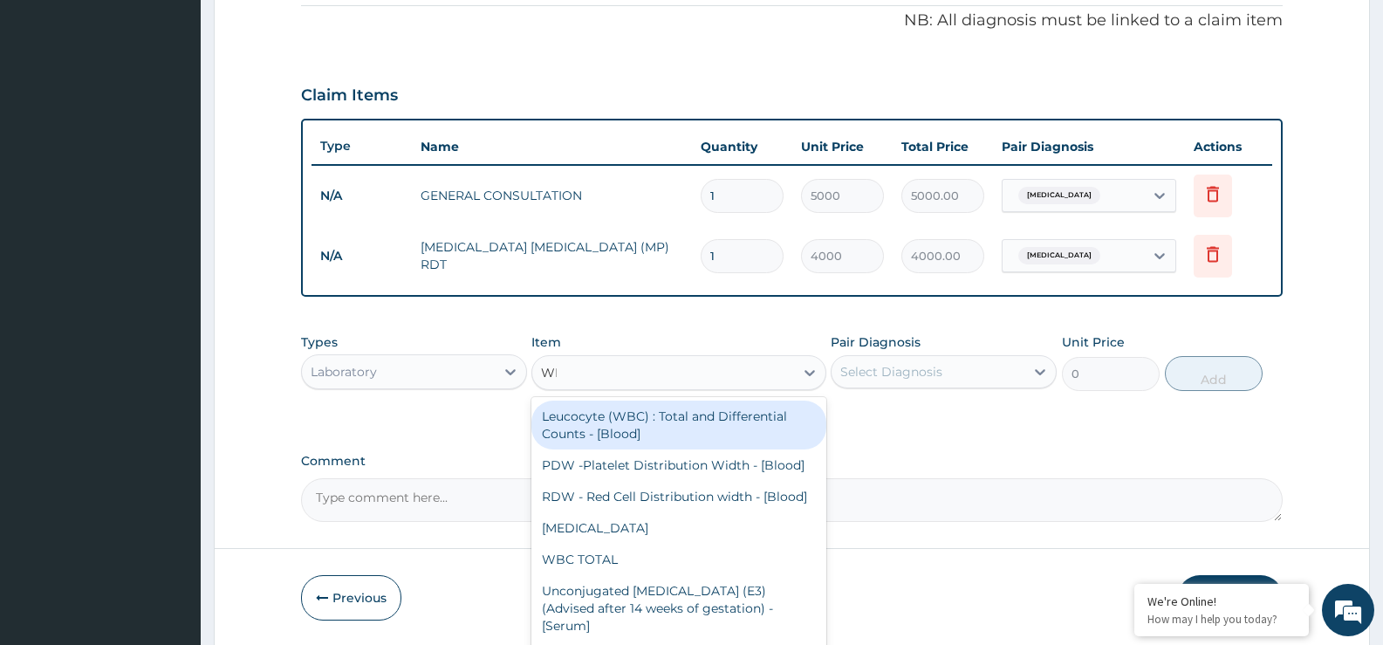
type input "WBC"
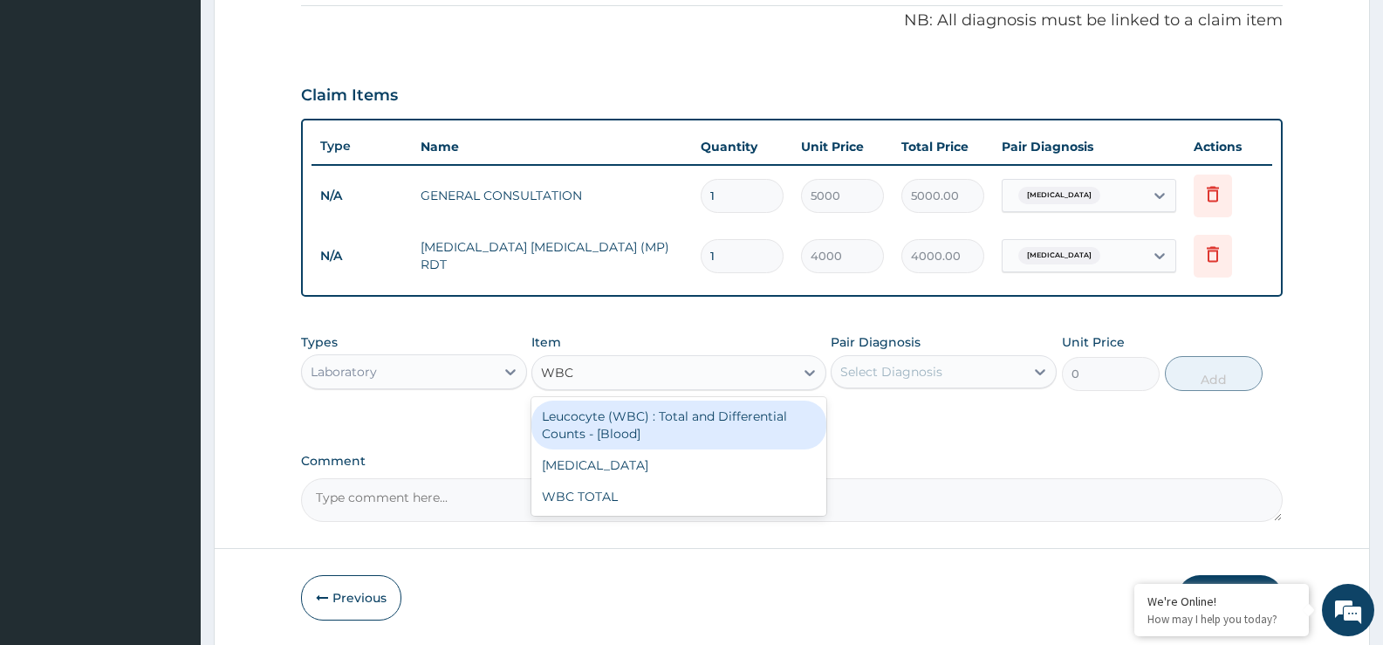
click at [665, 428] on div "Leucocyte (WBC) : Total and Differential Counts - [Blood]" at bounding box center [678, 424] width 294 height 49
type input "5000"
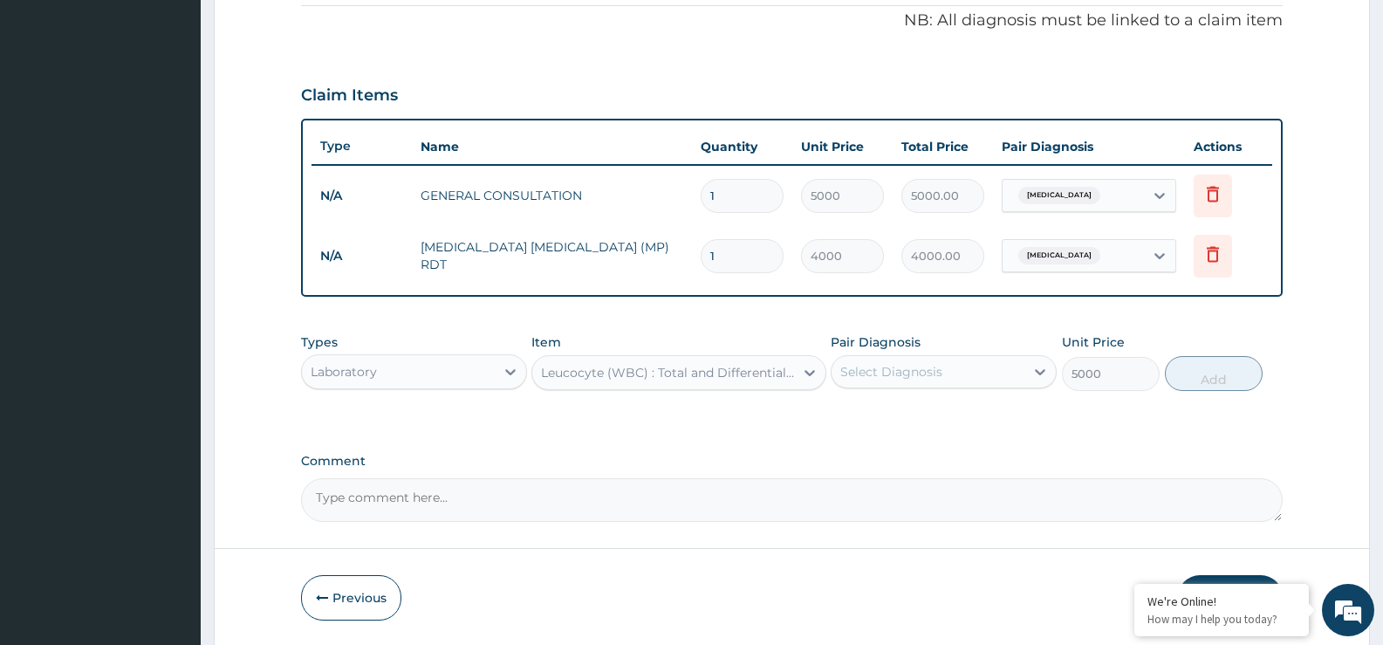
click at [1026, 388] on div "Pair Diagnosis Select Diagnosis" at bounding box center [944, 362] width 226 height 58
click at [1013, 376] on div "Select Diagnosis" at bounding box center [928, 372] width 193 height 28
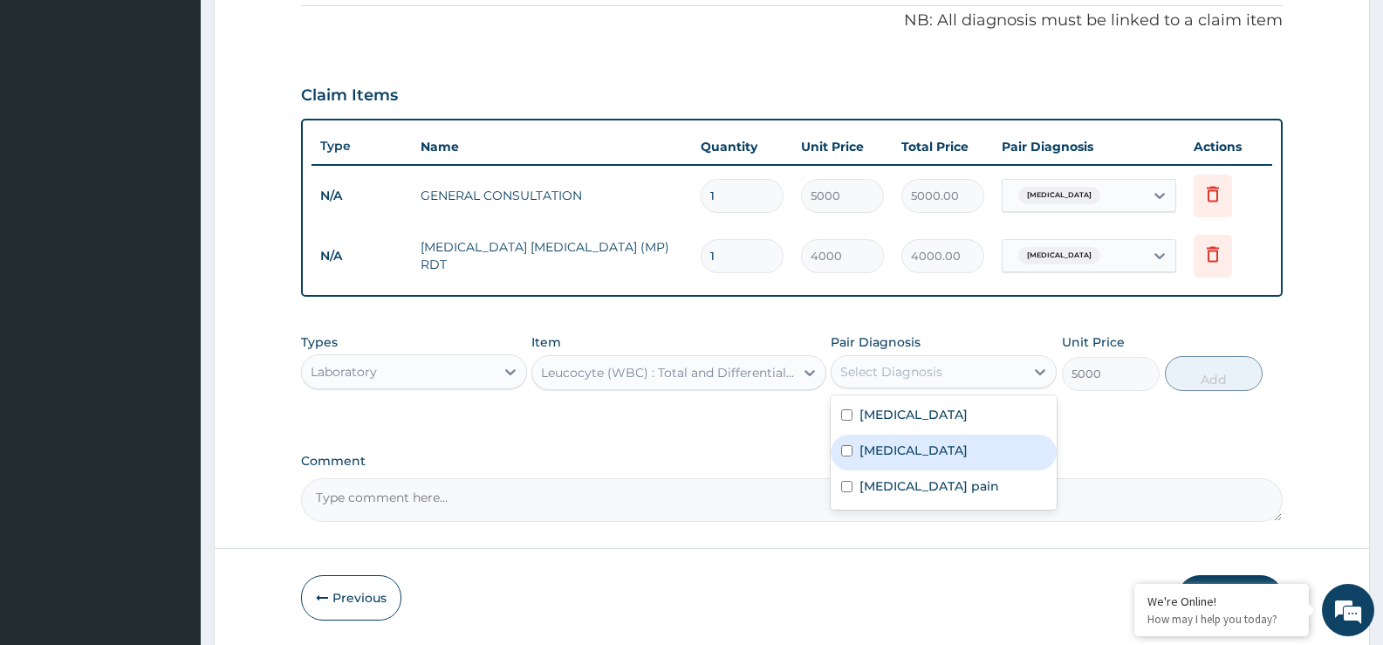
click at [974, 441] on div "[MEDICAL_DATA]" at bounding box center [944, 453] width 226 height 36
checkbox input "true"
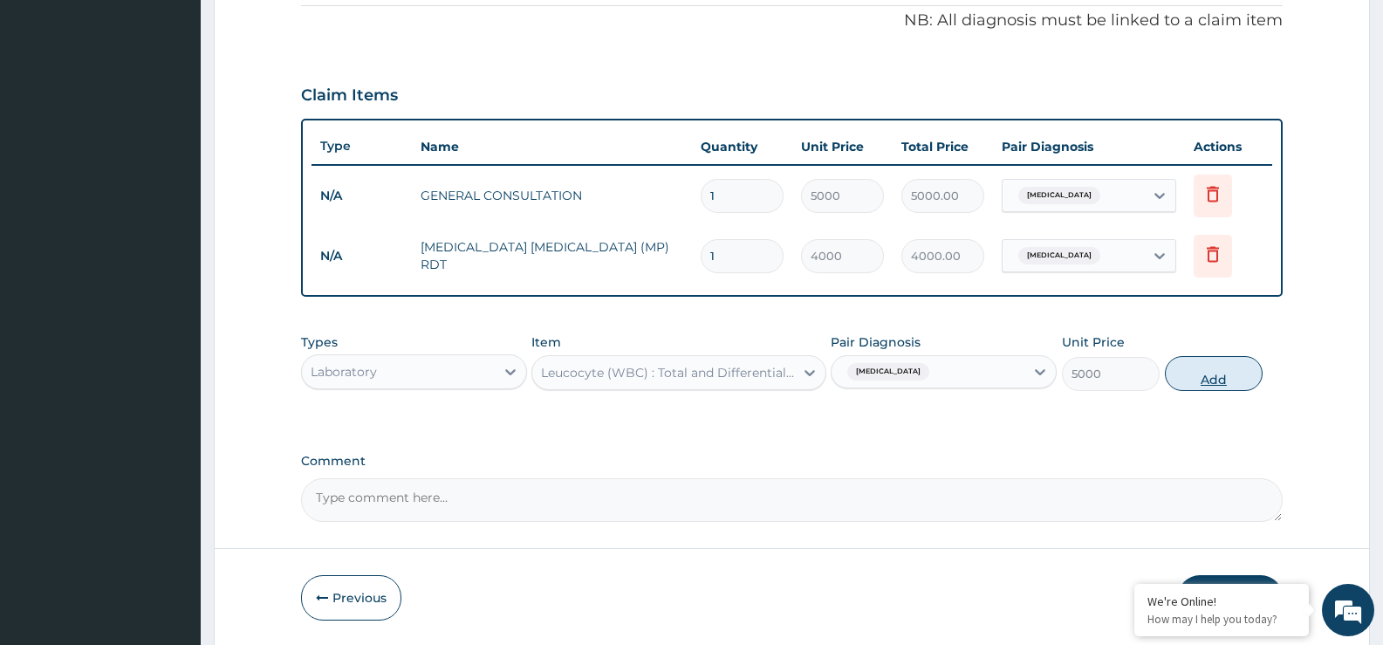
click at [1207, 373] on button "Add" at bounding box center [1214, 373] width 98 height 35
type input "0"
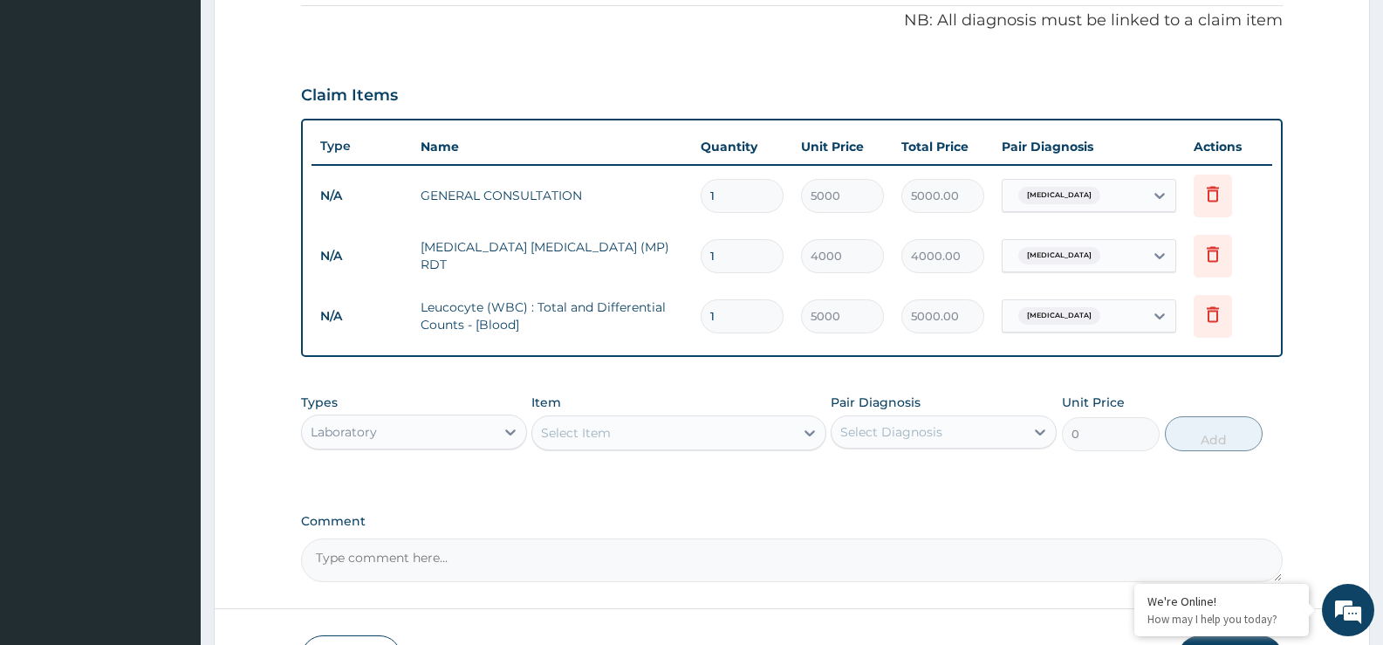
click at [476, 433] on div "Laboratory" at bounding box center [398, 432] width 193 height 28
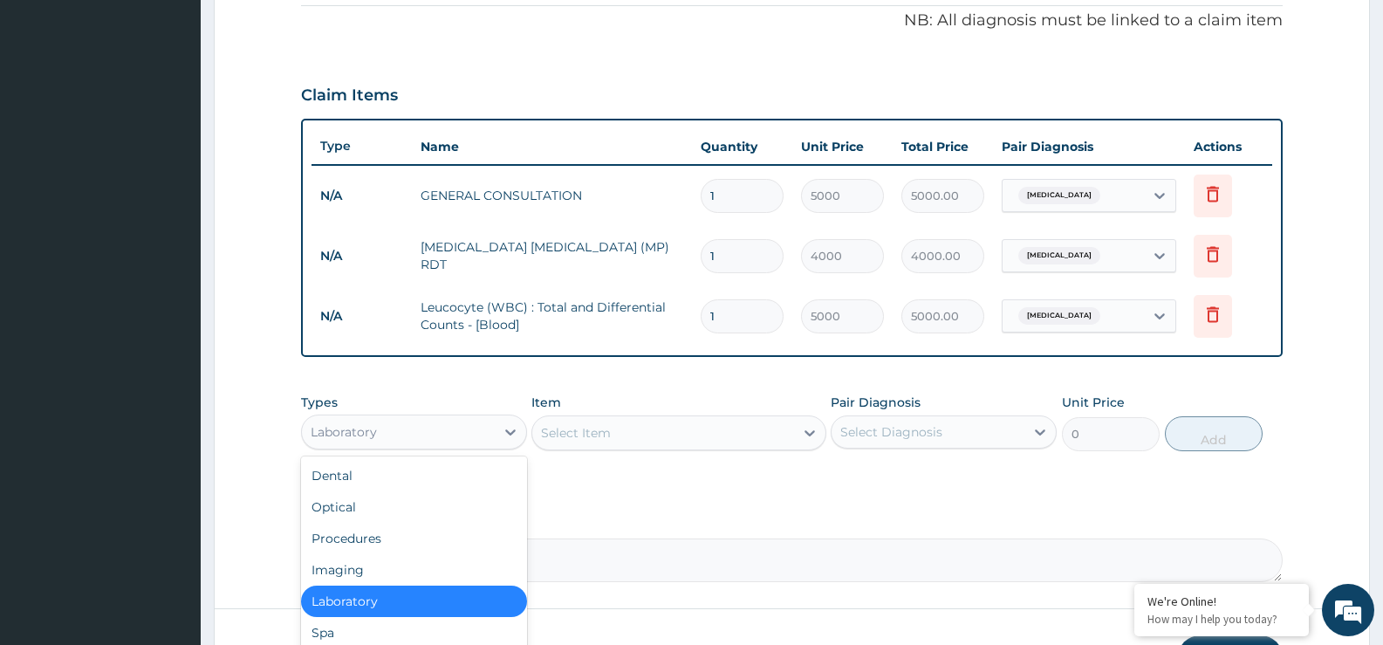
scroll to position [59, 0]
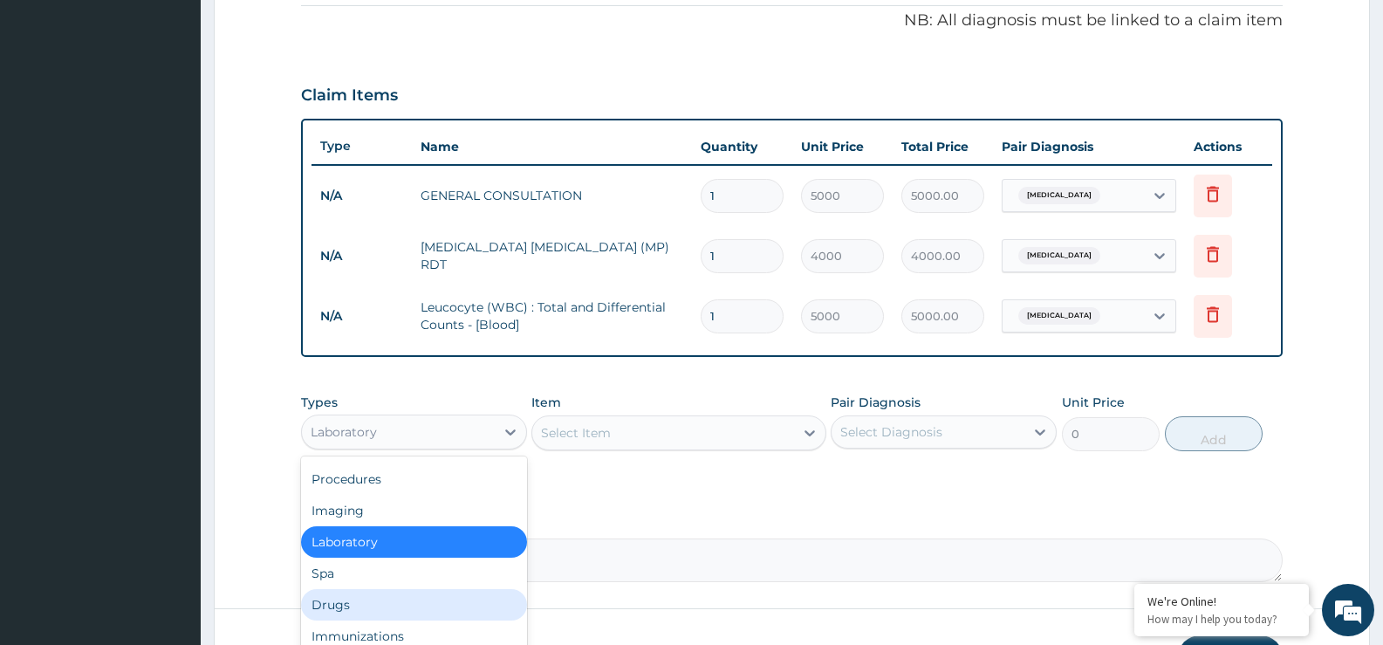
click at [381, 607] on div "Drugs" at bounding box center [414, 604] width 226 height 31
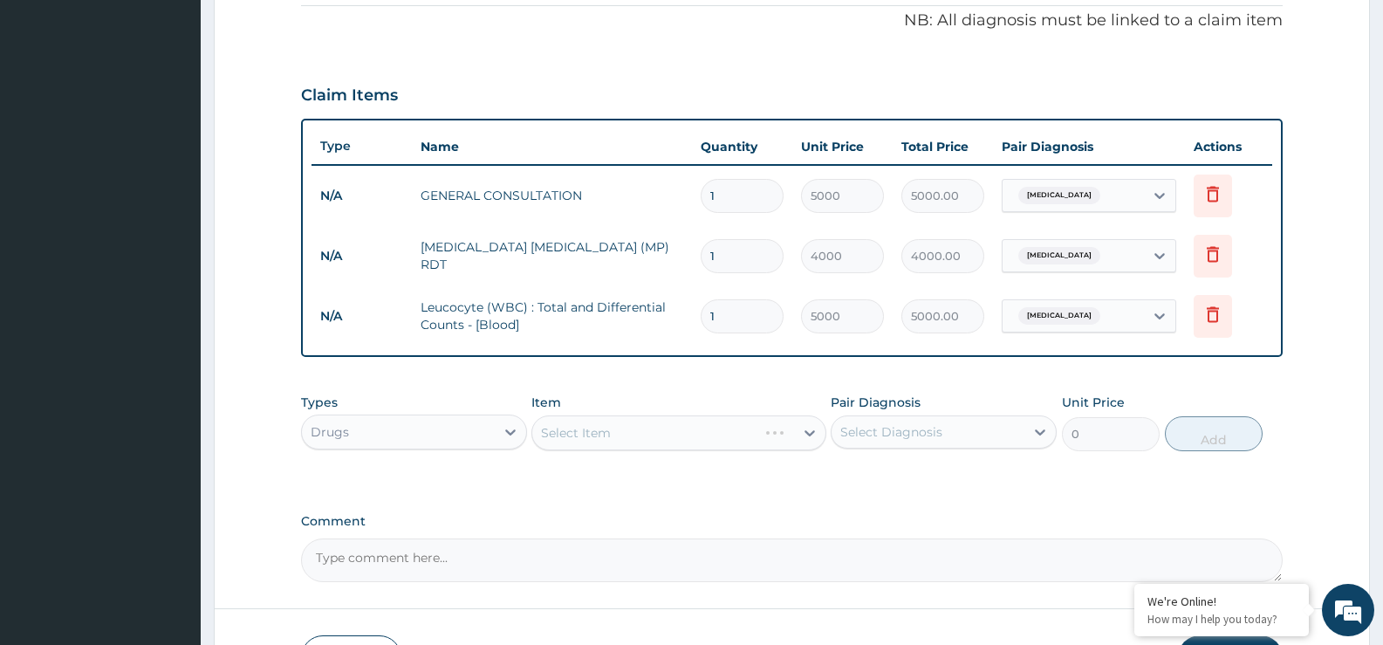
click at [804, 433] on div "Select Item" at bounding box center [678, 432] width 294 height 35
click at [803, 429] on icon at bounding box center [809, 432] width 17 height 17
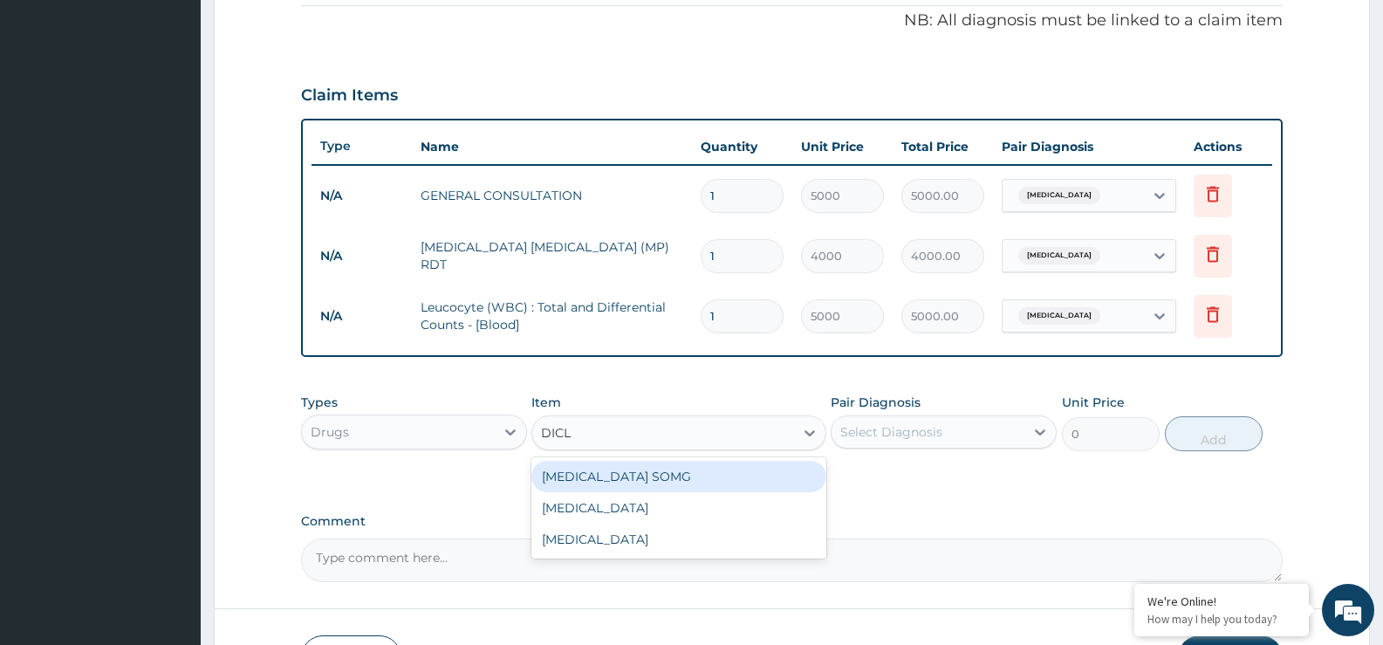
type input "DICLO"
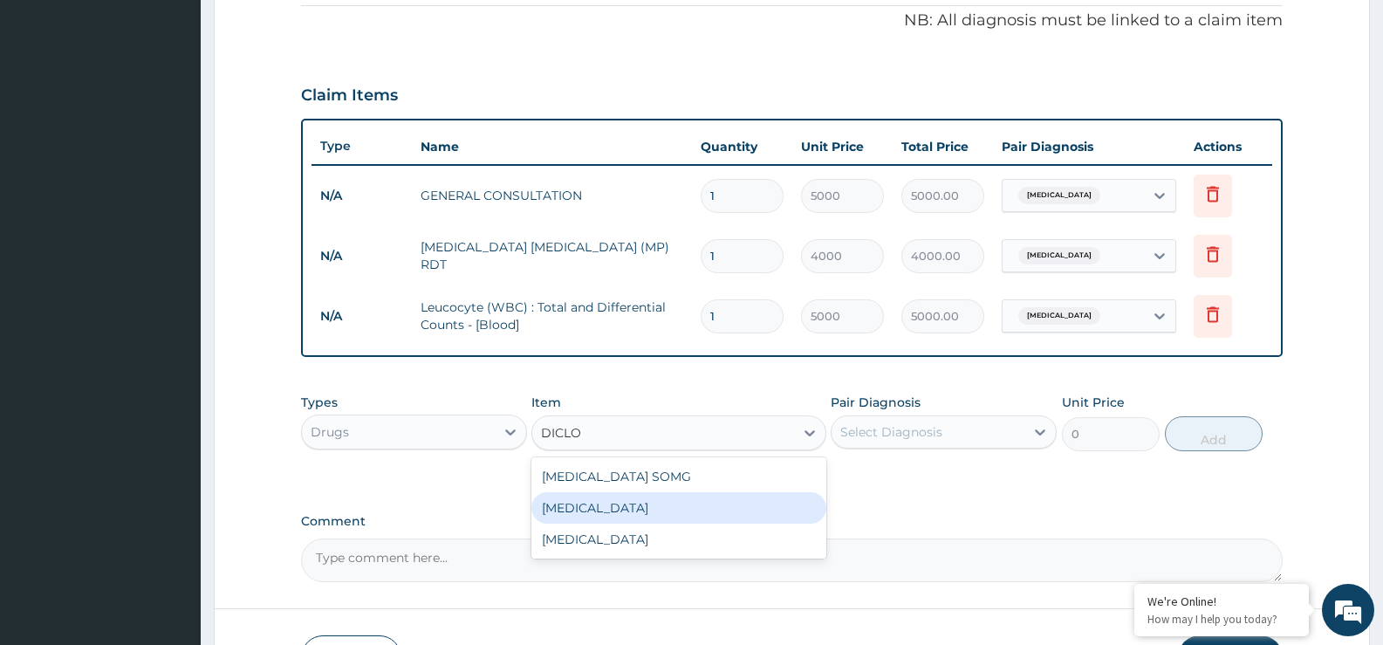
click at [670, 509] on div "DICLOFENAC" at bounding box center [678, 507] width 294 height 31
type input "1120"
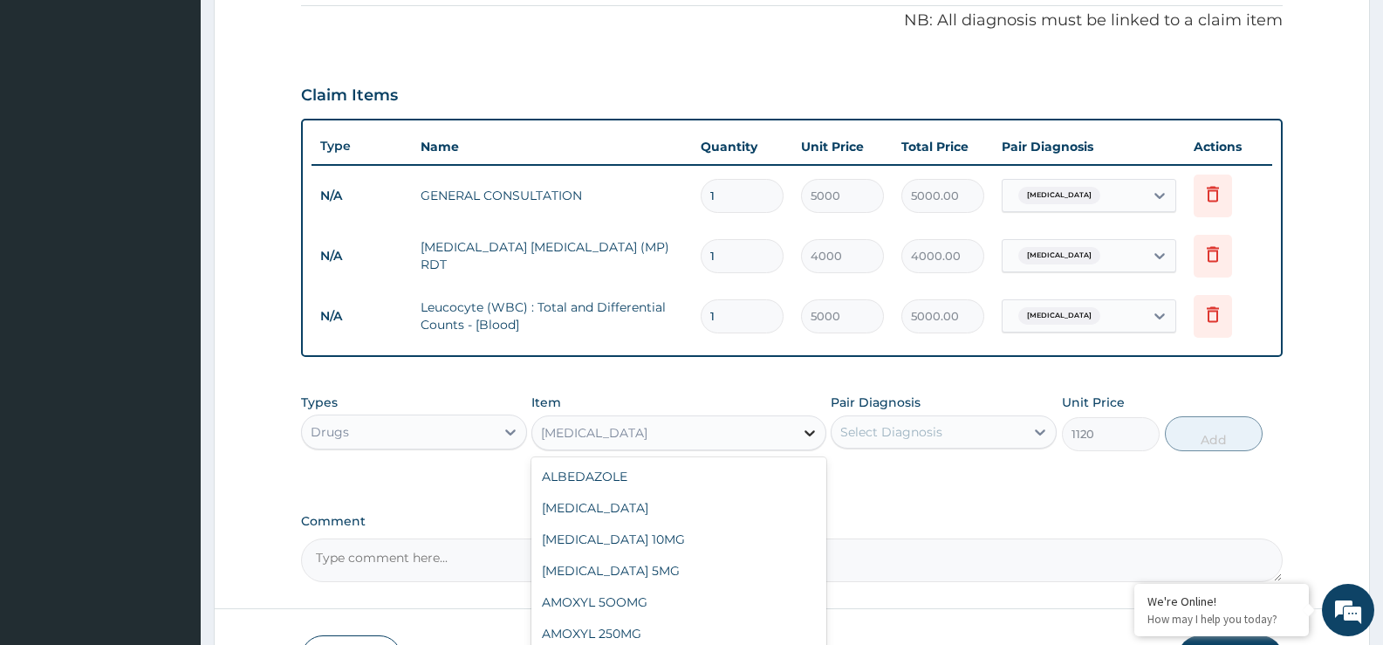
click at [814, 432] on icon at bounding box center [809, 433] width 10 height 6
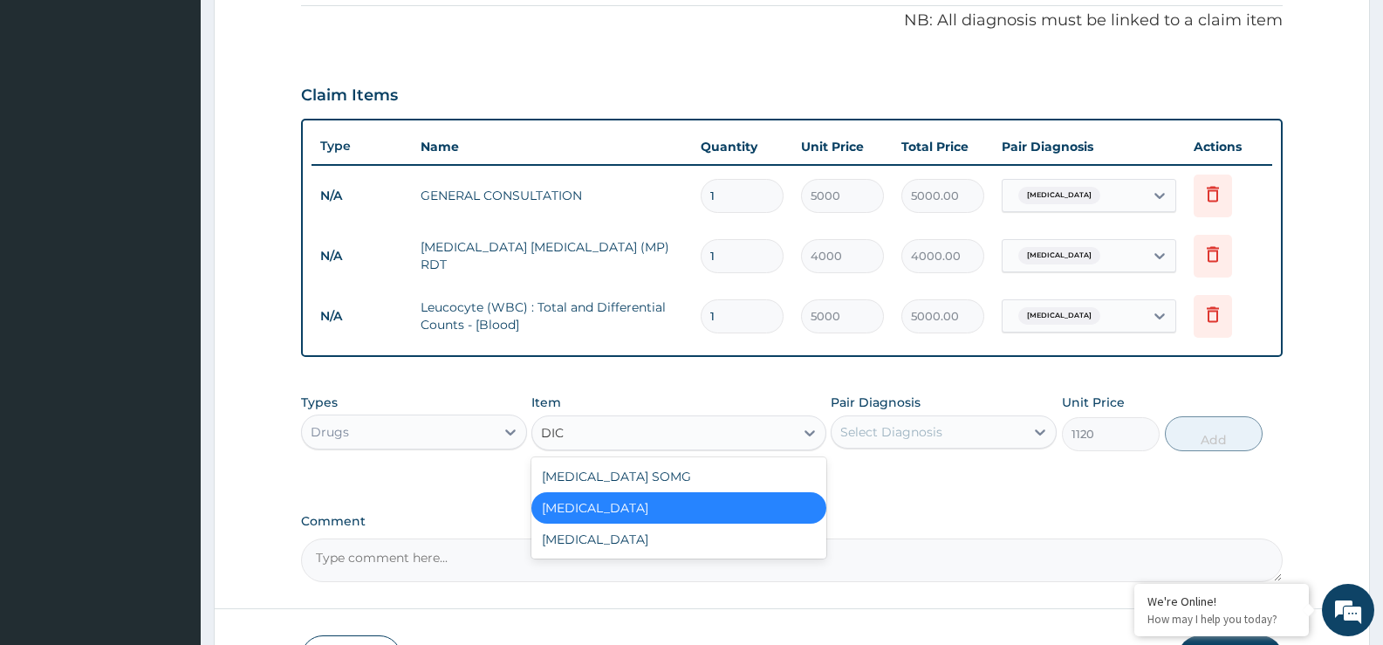
scroll to position [0, 0]
type input "DICLO"
click at [674, 535] on div "DICLOFENAC" at bounding box center [678, 539] width 294 height 31
type input "1200"
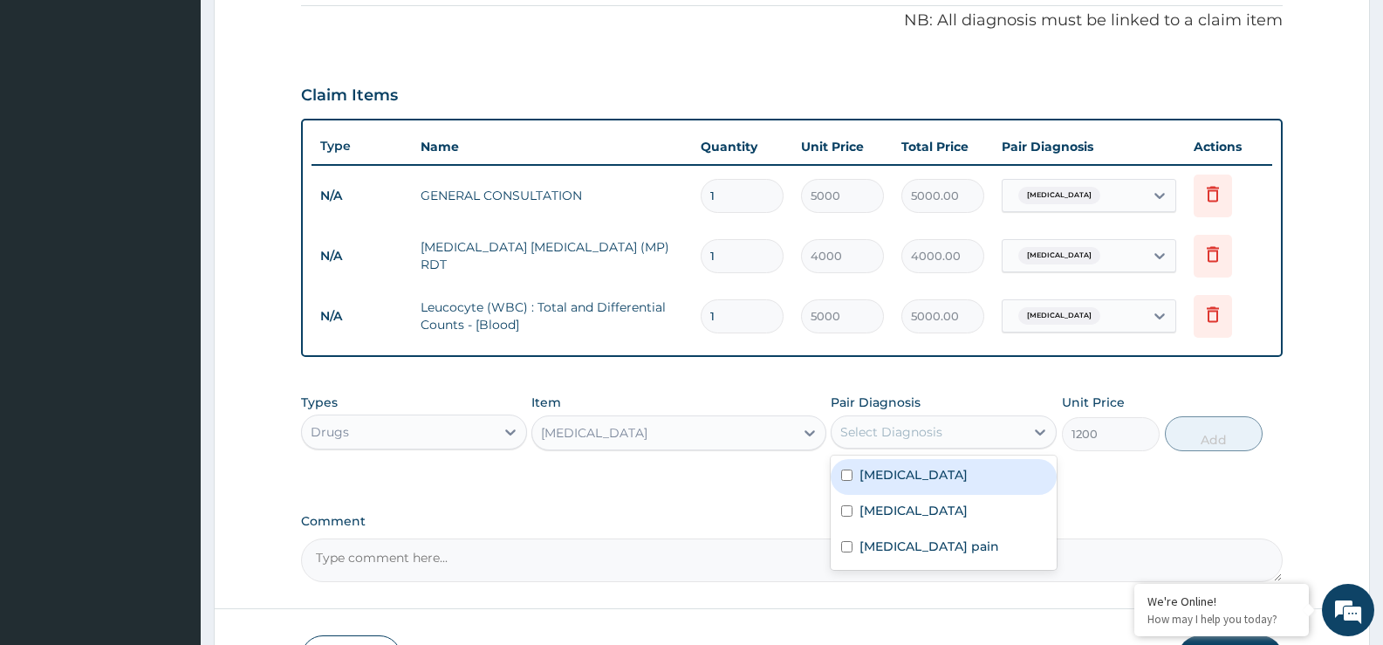
click at [885, 423] on div "Select Diagnosis" at bounding box center [891, 431] width 102 height 17
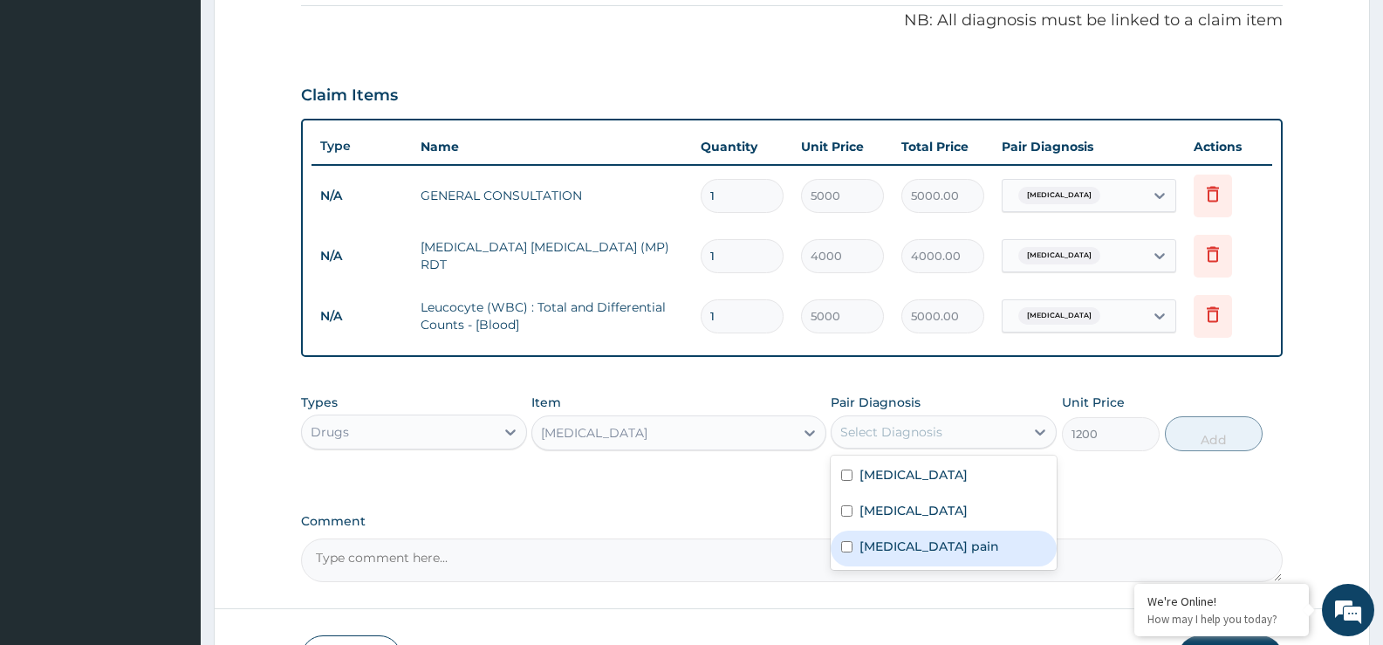
click at [903, 542] on label "Musculoskeletal pain" at bounding box center [929, 545] width 140 height 17
checkbox input "true"
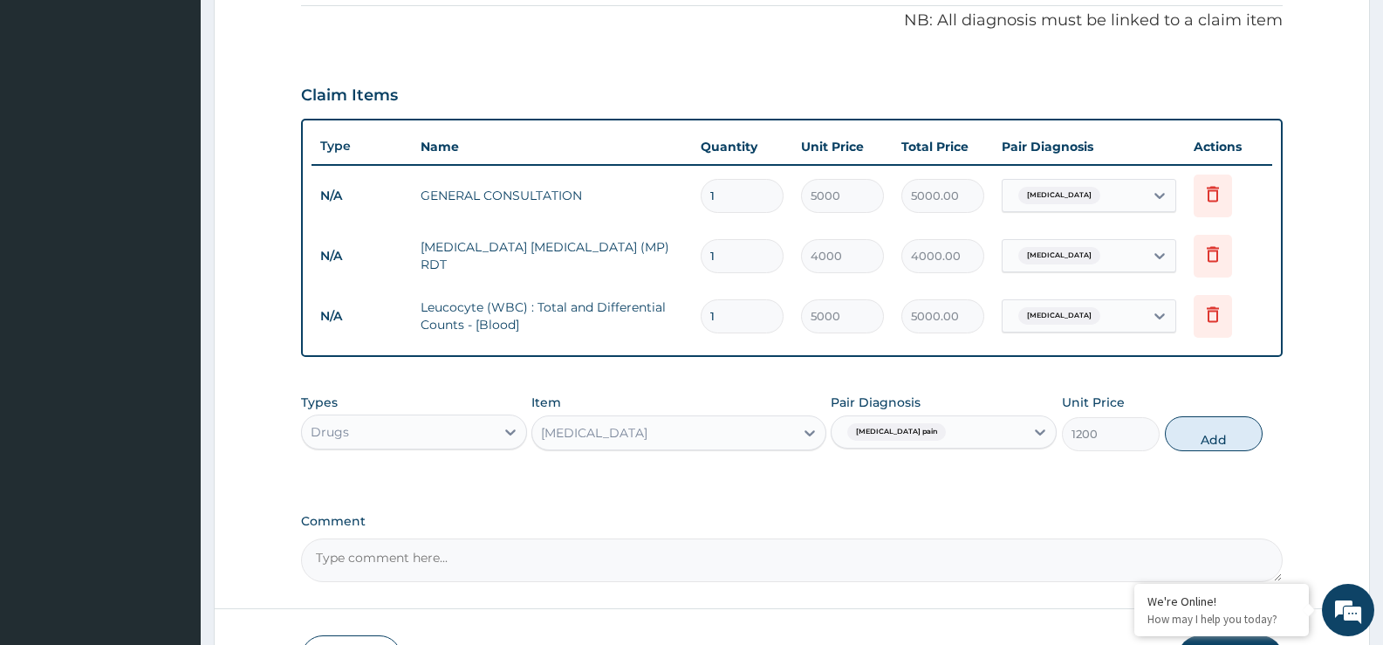
click at [1222, 451] on div "Types Drugs Item DICLOFENAC Pair Diagnosis Musculoskeletal pain Unit Price 1200…" at bounding box center [792, 422] width 982 height 75
click at [1215, 435] on button "Add" at bounding box center [1214, 433] width 98 height 35
type input "0"
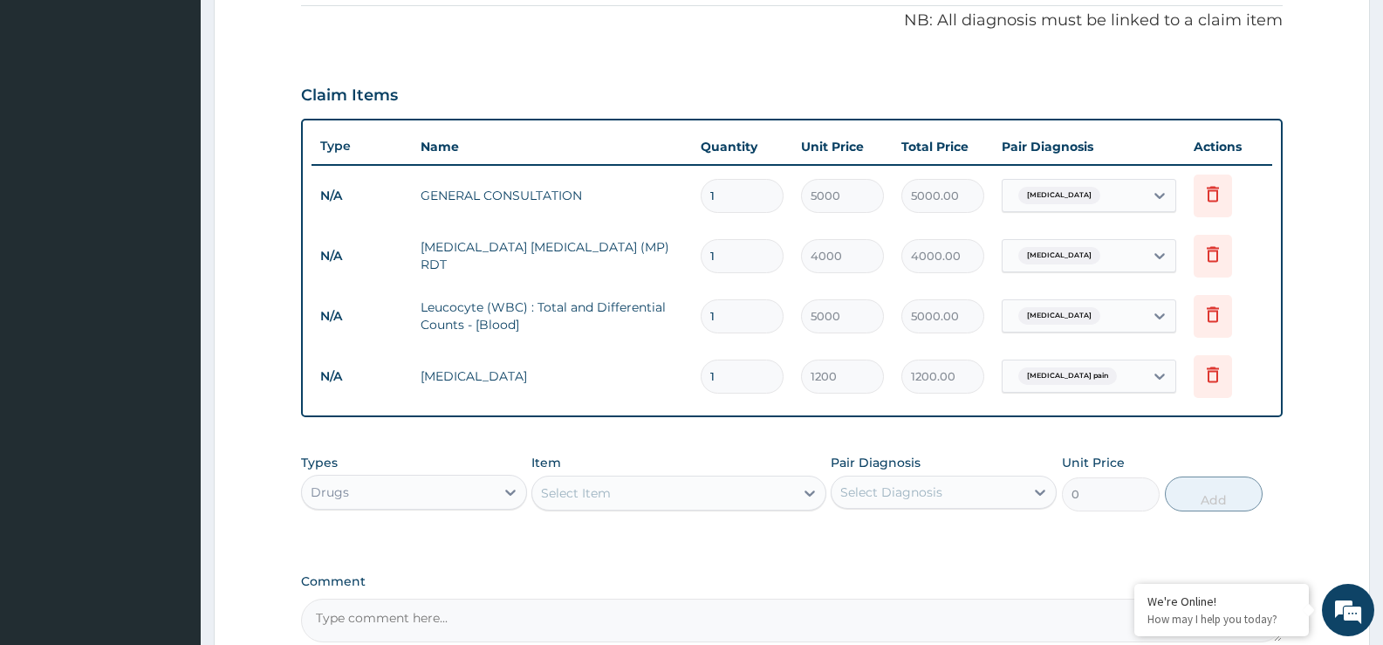
click at [620, 508] on div "Select Item" at bounding box center [678, 493] width 294 height 35
click at [631, 489] on div "Select Item" at bounding box center [662, 493] width 261 height 28
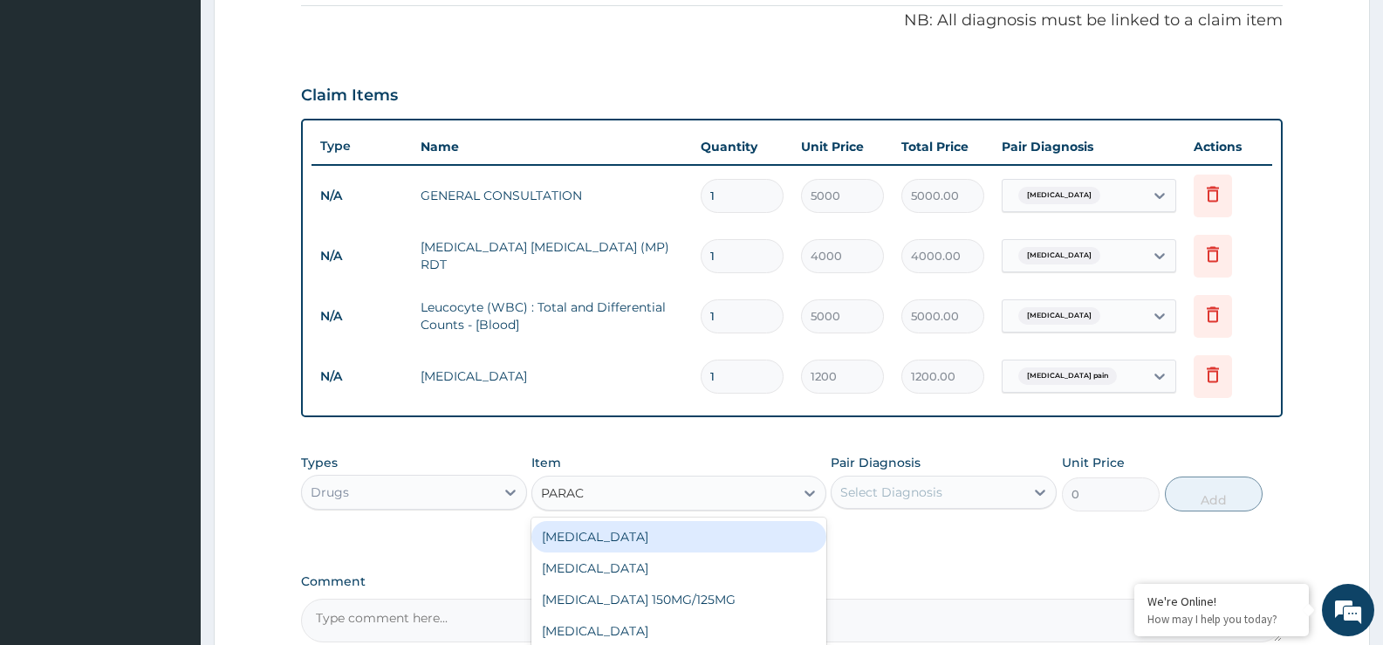
type input "PARACE"
click at [559, 529] on div "PARACETAMOL" at bounding box center [678, 536] width 294 height 31
type input "50"
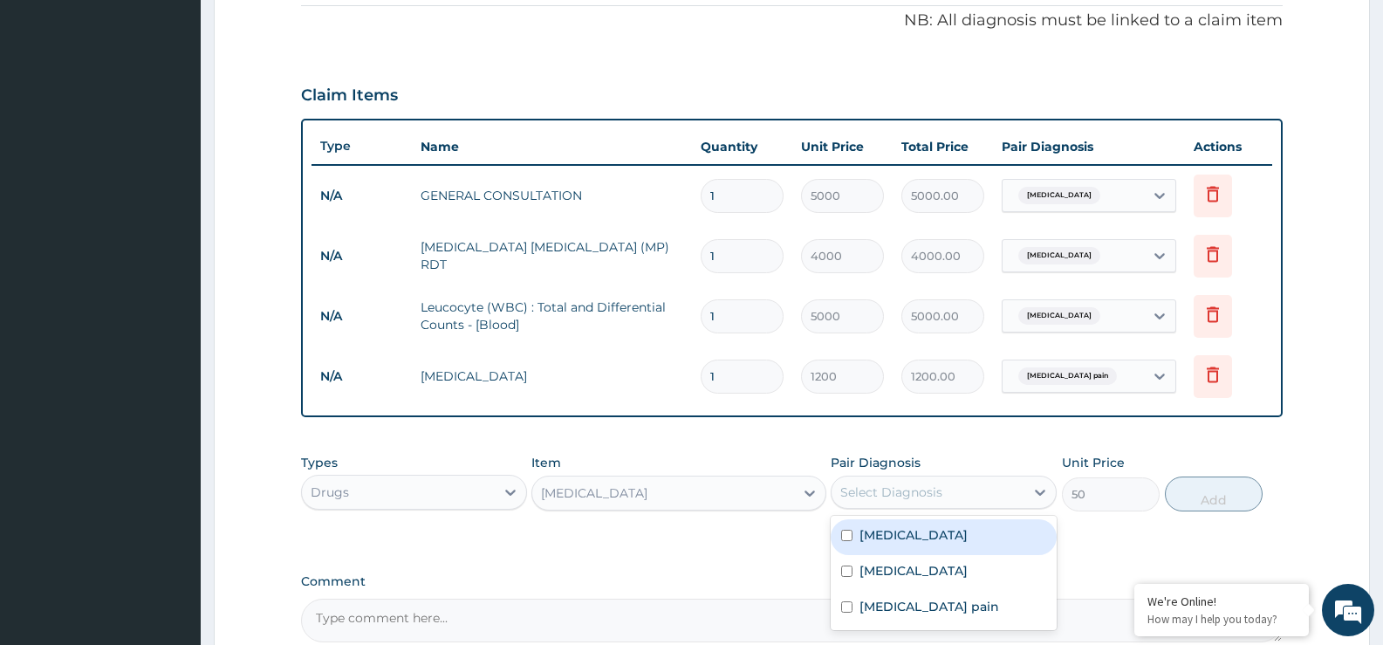
click at [990, 493] on div "Select Diagnosis" at bounding box center [928, 492] width 193 height 28
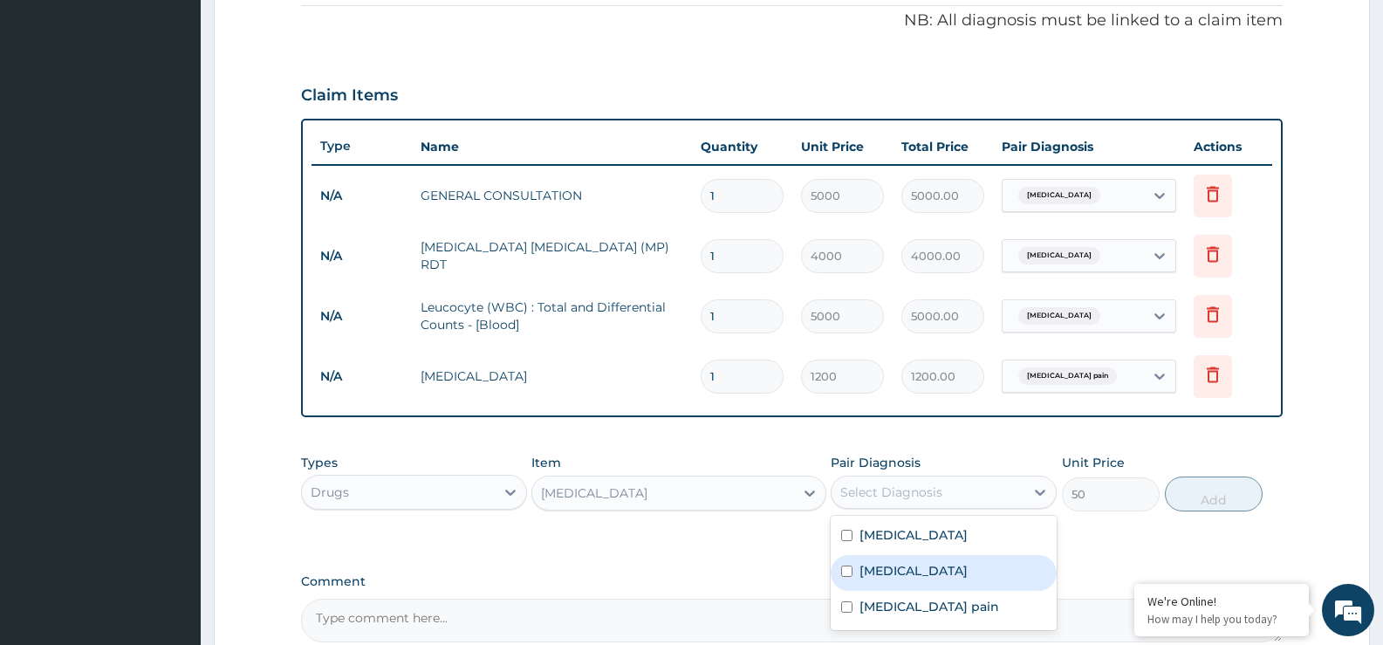
click at [957, 565] on div "[MEDICAL_DATA]" at bounding box center [944, 573] width 226 height 36
checkbox input "true"
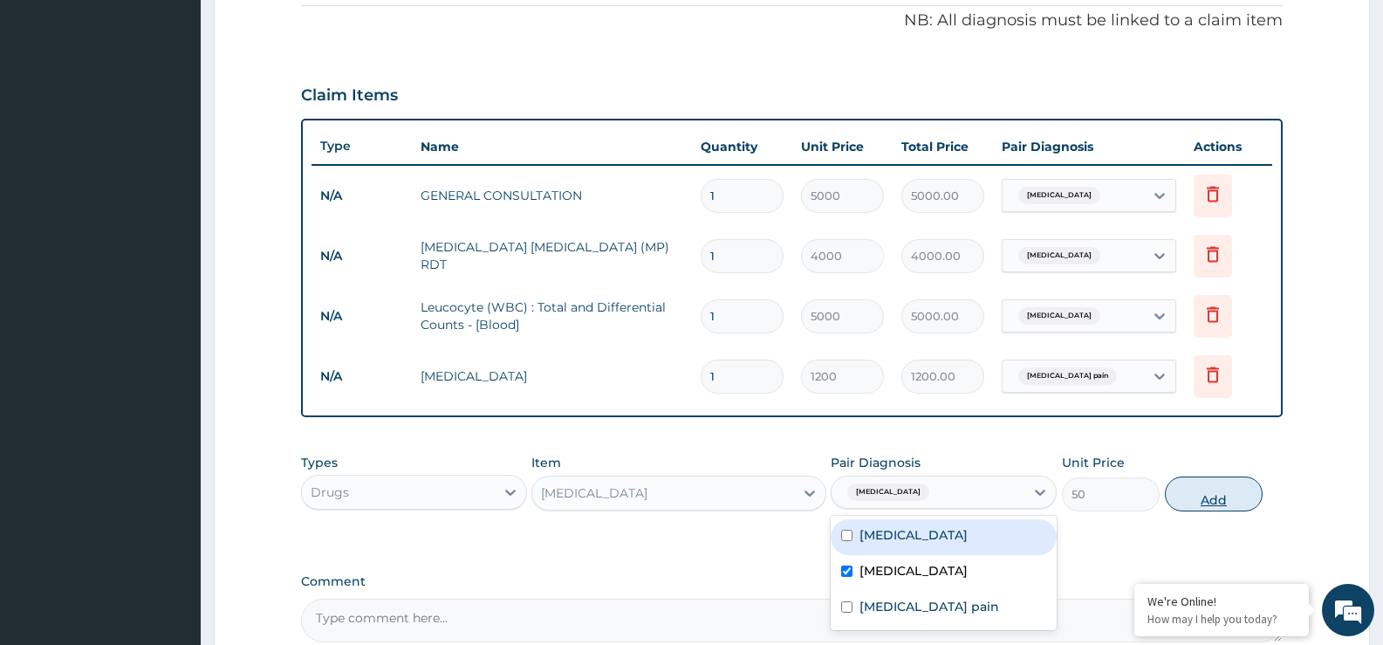
click at [1228, 494] on button "Add" at bounding box center [1214, 493] width 98 height 35
type input "0"
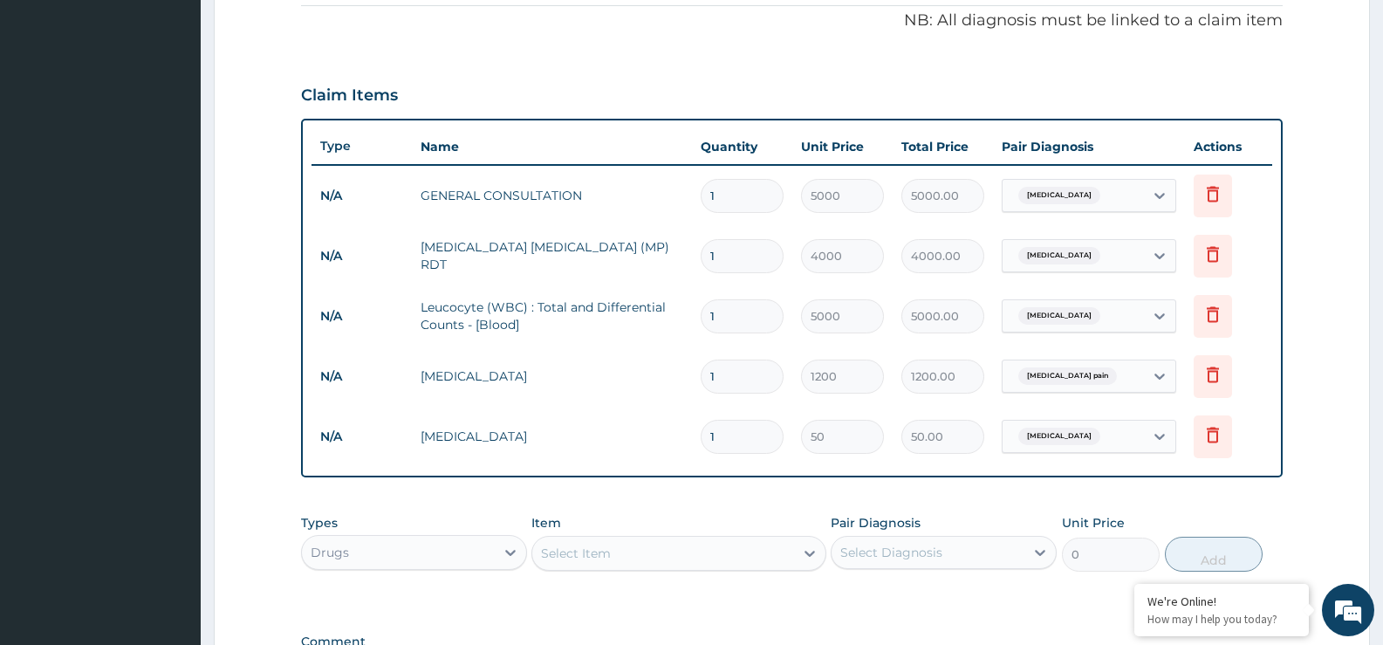
type input "18"
type input "900.00"
type input "18"
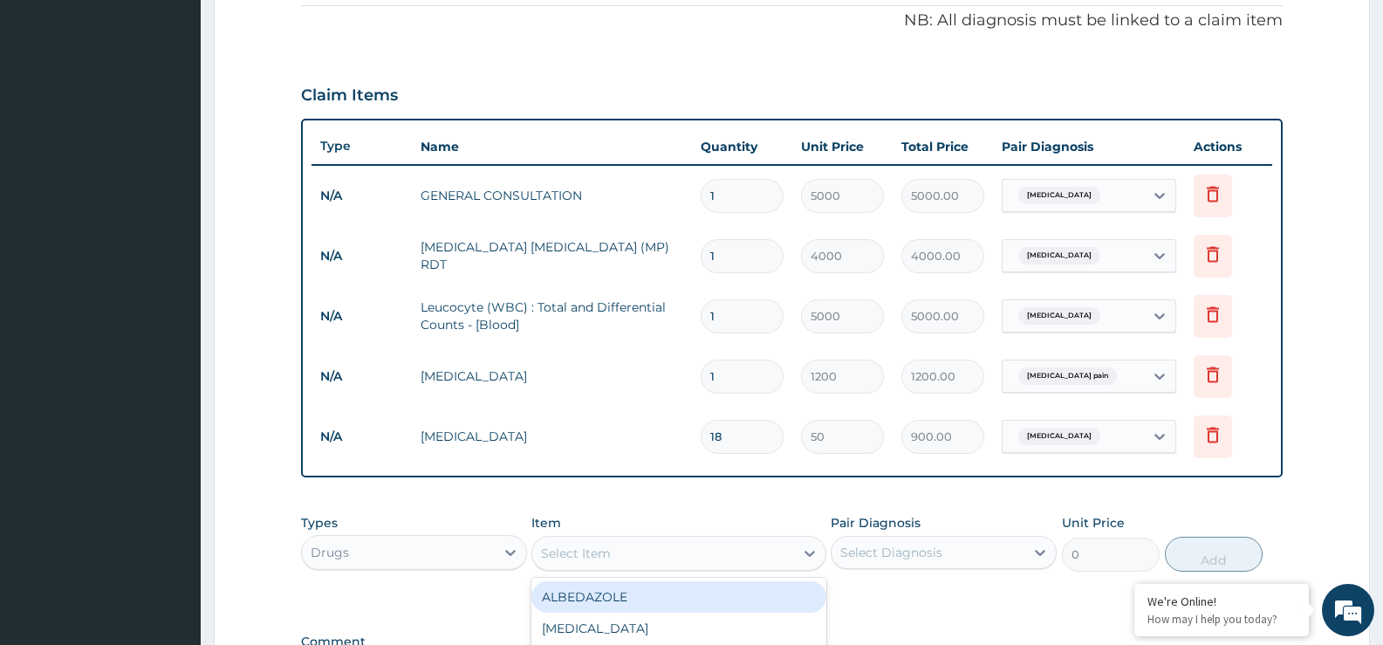
click at [747, 558] on div "Select Item" at bounding box center [662, 553] width 261 height 28
type input "ART"
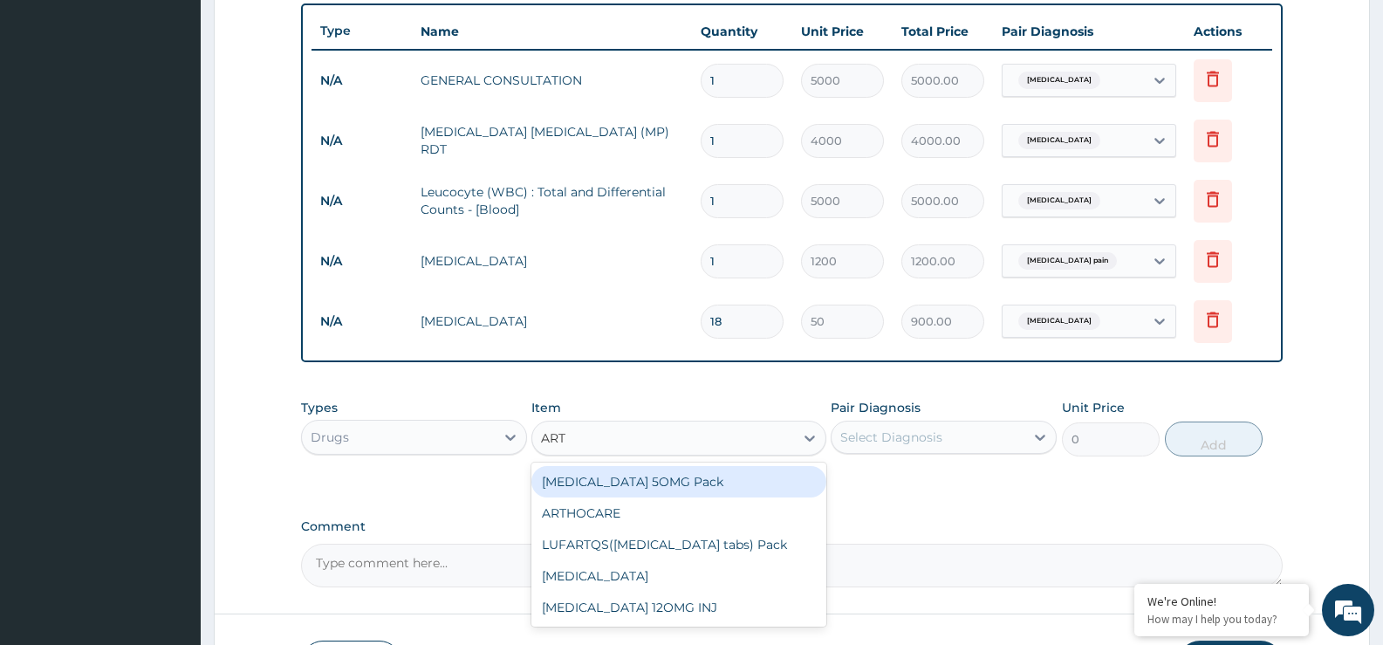
scroll to position [771, 0]
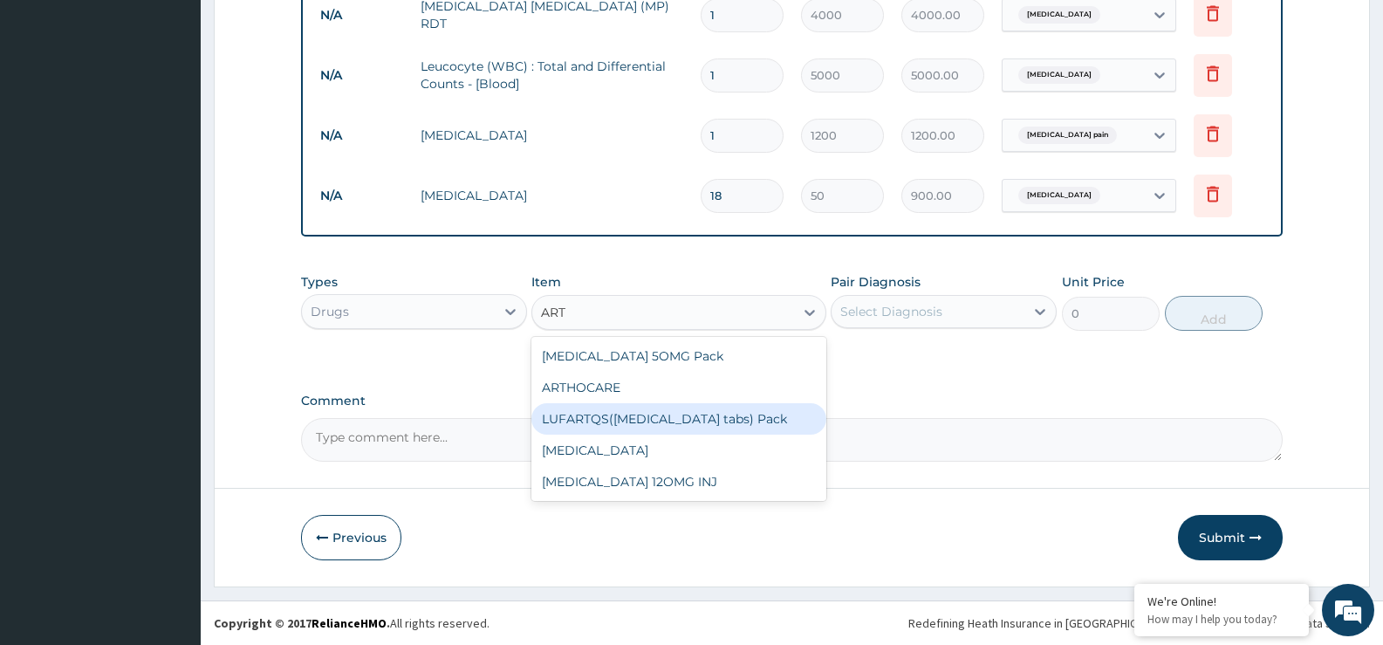
click at [627, 424] on div "LUFARTQS(Artemether tabs) Pack" at bounding box center [678, 418] width 294 height 31
type input "6000"
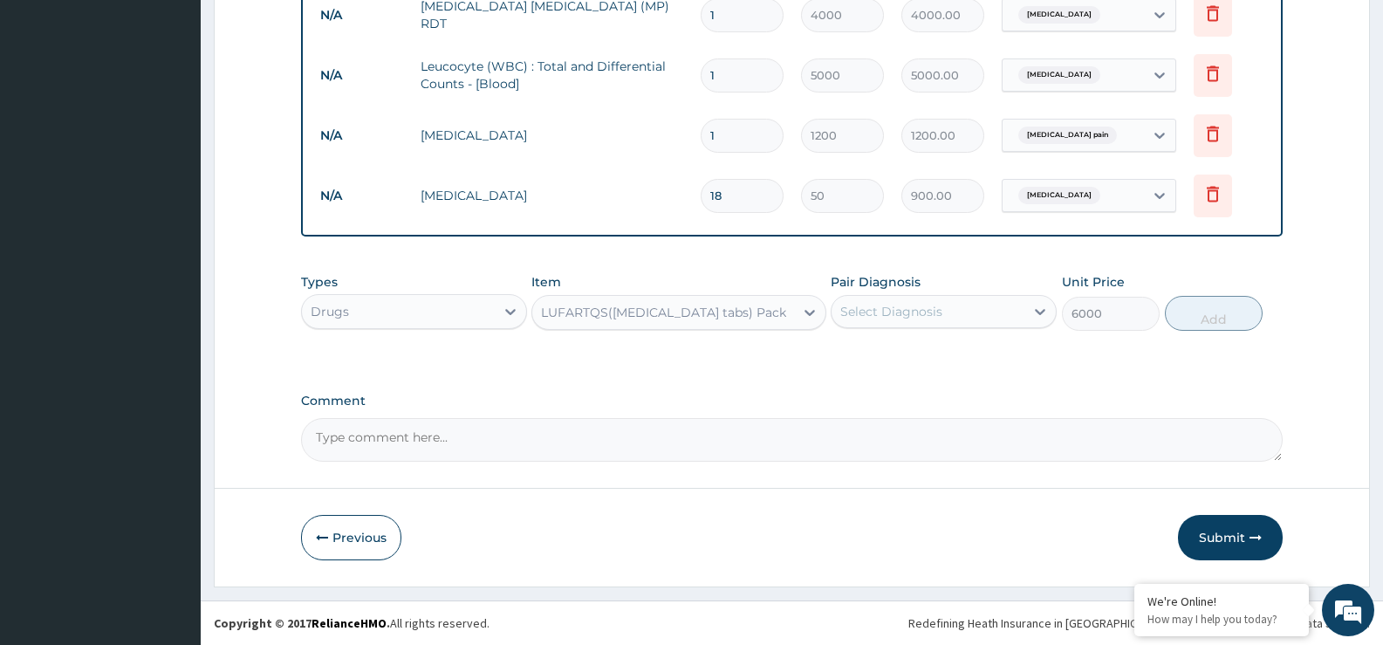
click at [1020, 321] on div "Select Diagnosis" at bounding box center [928, 312] width 193 height 28
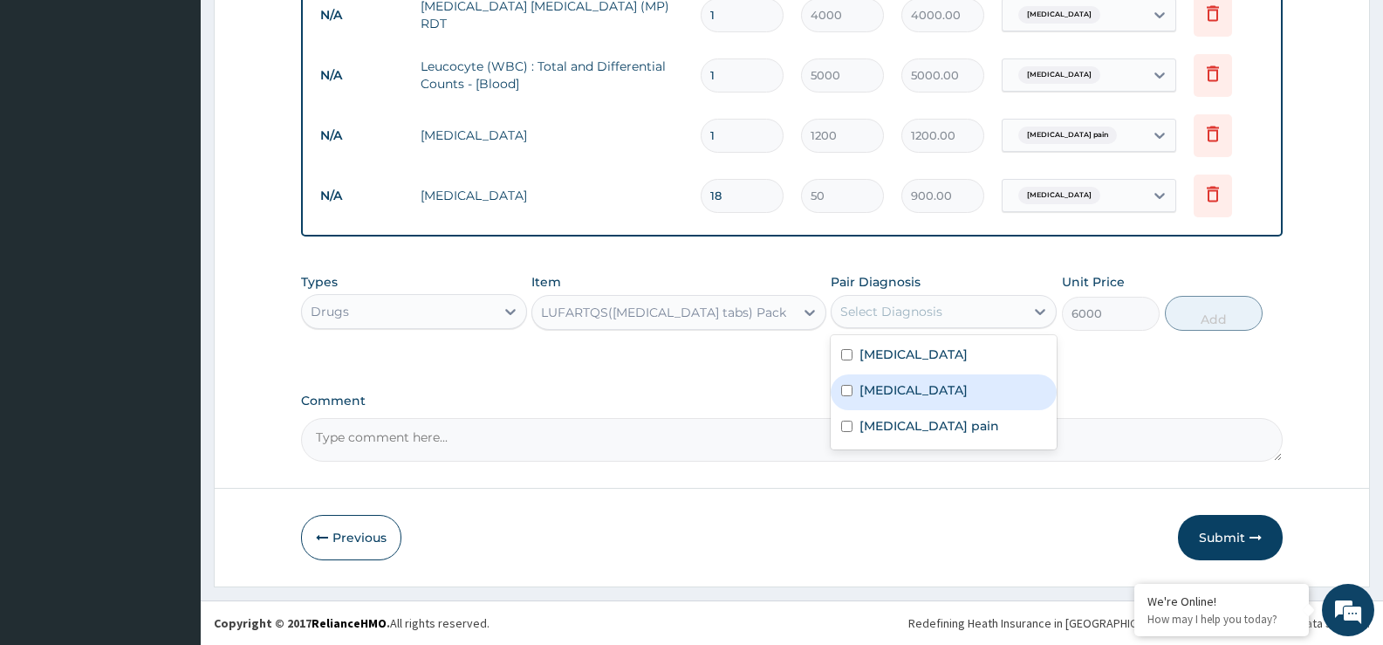
click at [995, 402] on div "[MEDICAL_DATA]" at bounding box center [944, 392] width 226 height 36
checkbox input "true"
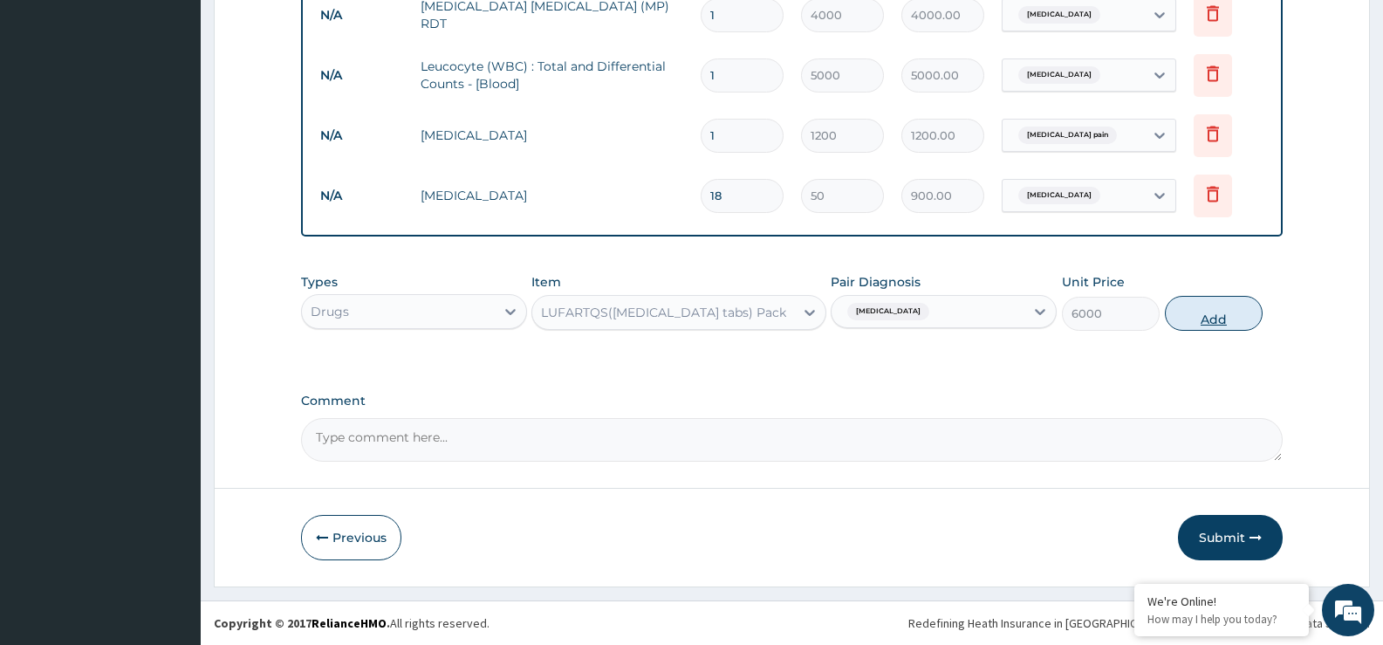
click at [1246, 325] on button "Add" at bounding box center [1214, 313] width 98 height 35
type input "0"
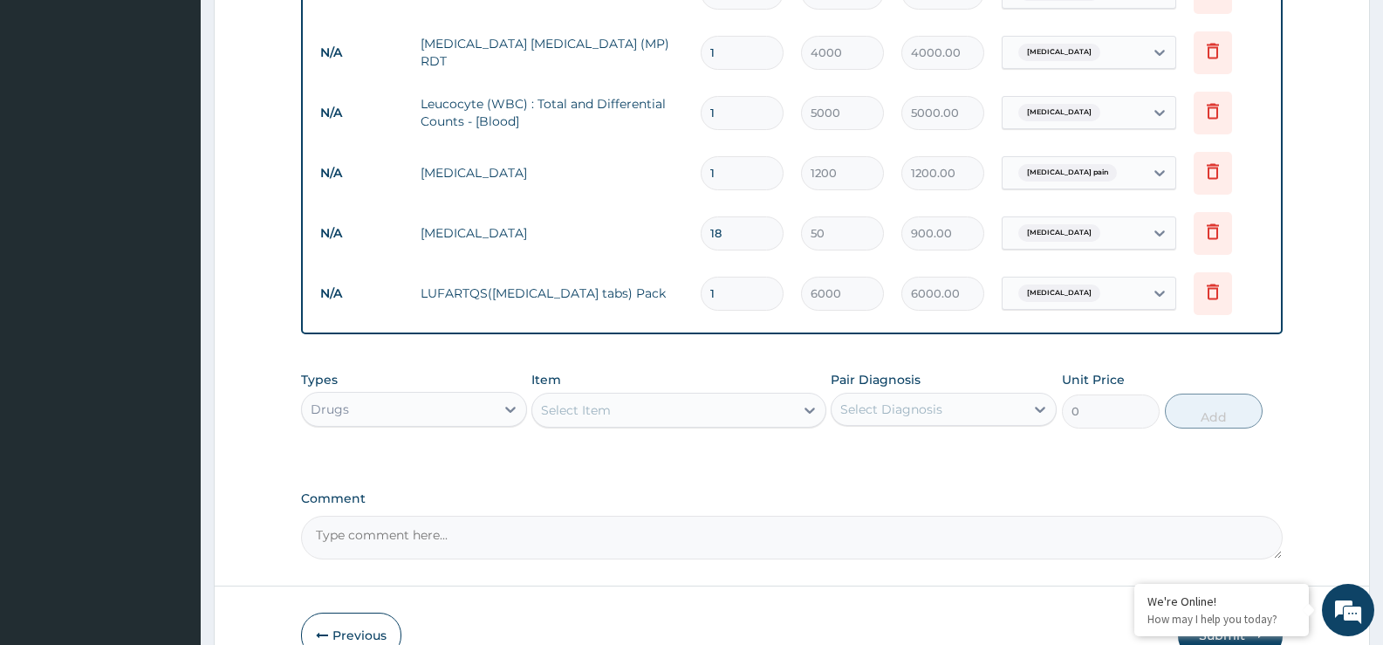
scroll to position [832, 0]
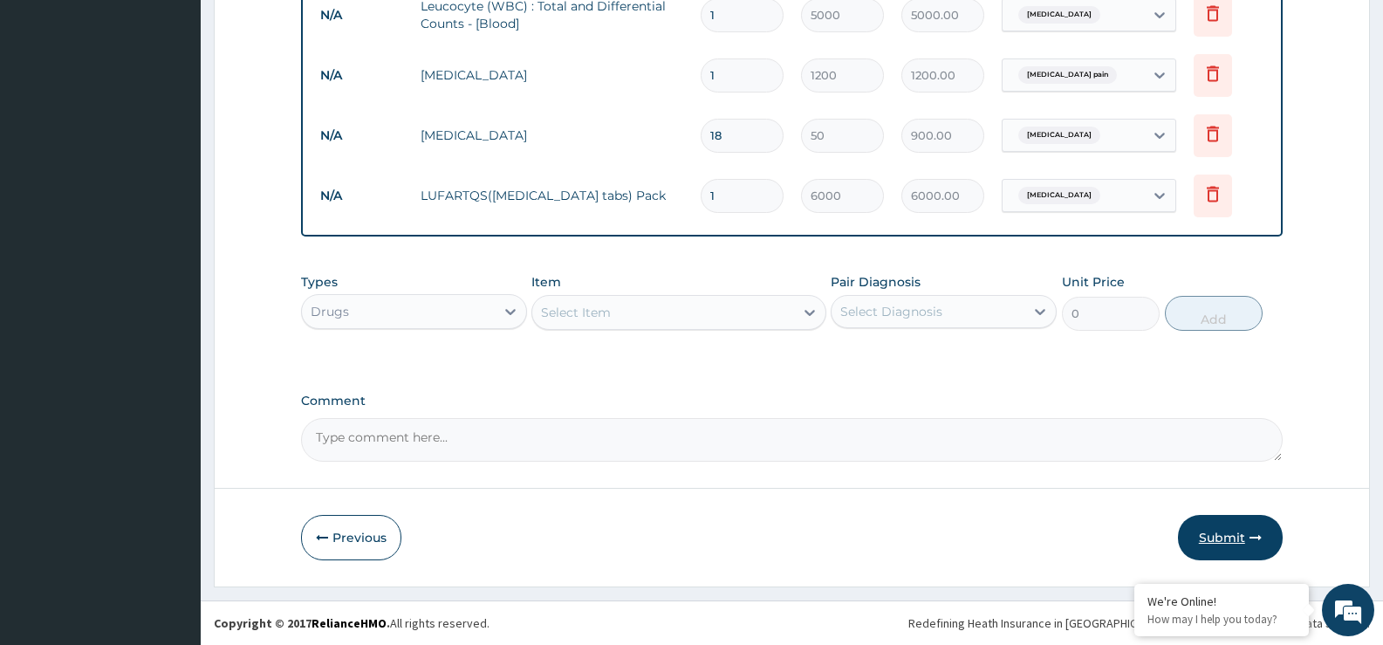
click at [1241, 546] on button "Submit" at bounding box center [1230, 537] width 105 height 45
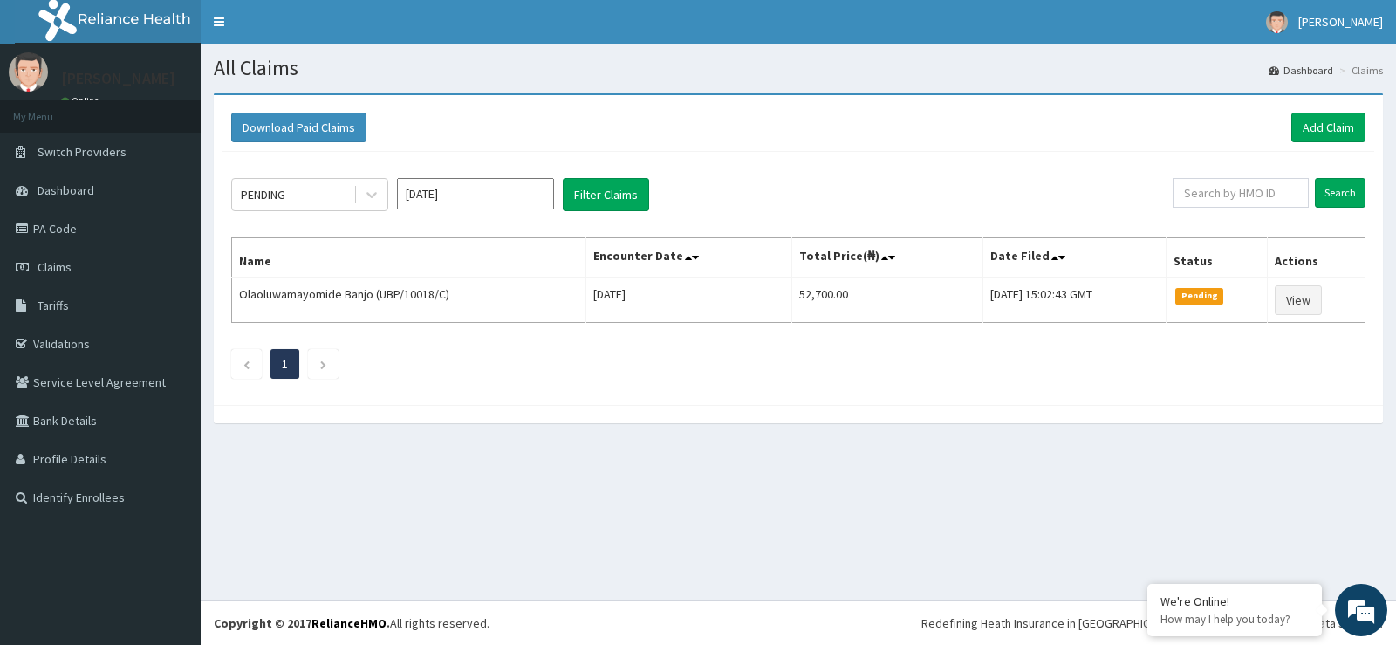
click at [447, 202] on input "[DATE]" at bounding box center [475, 193] width 157 height 31
click at [485, 341] on div "Aug" at bounding box center [475, 339] width 35 height 32
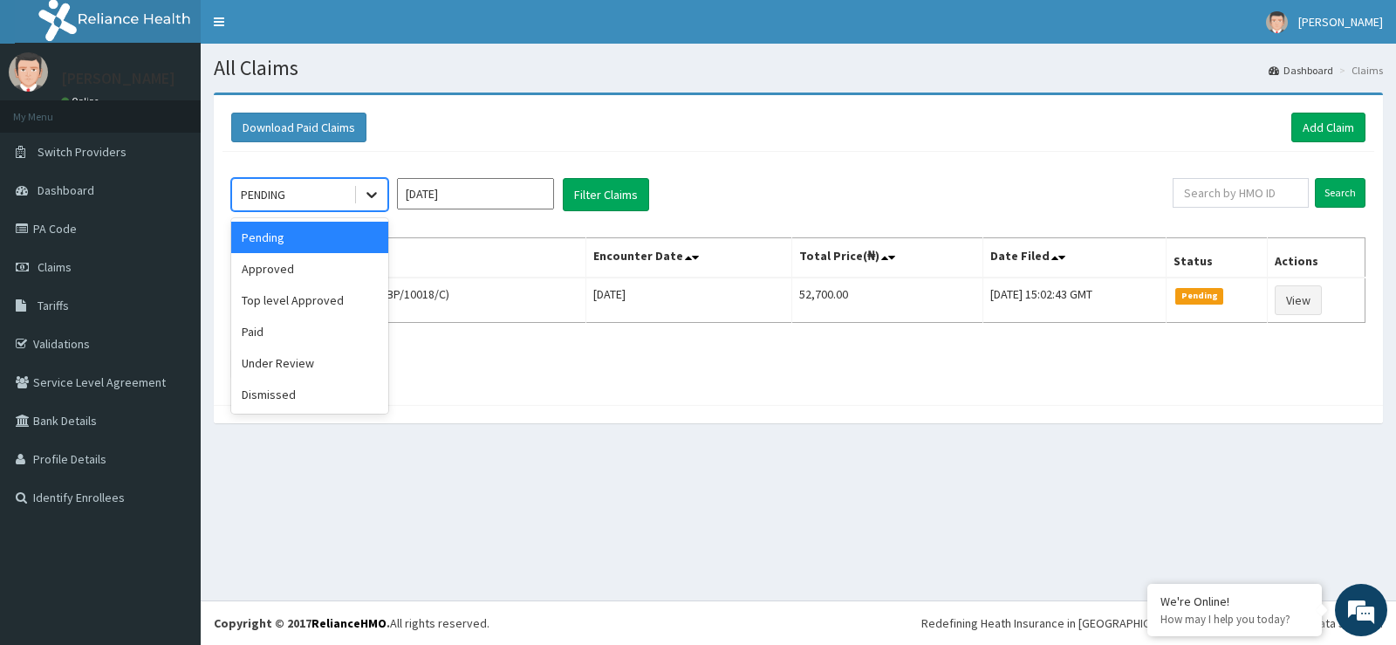
click at [365, 195] on icon at bounding box center [371, 194] width 17 height 17
click at [353, 266] on div "Approved" at bounding box center [309, 268] width 157 height 31
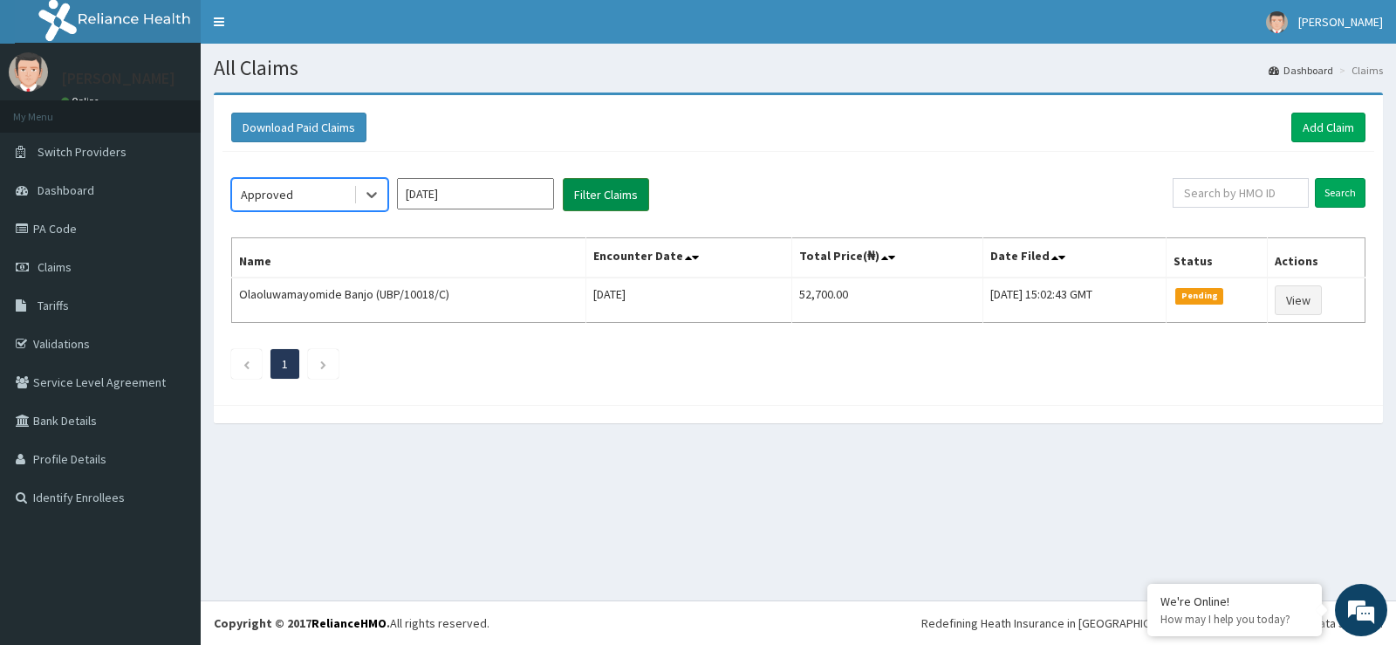
click at [629, 203] on button "Filter Claims" at bounding box center [606, 194] width 86 height 33
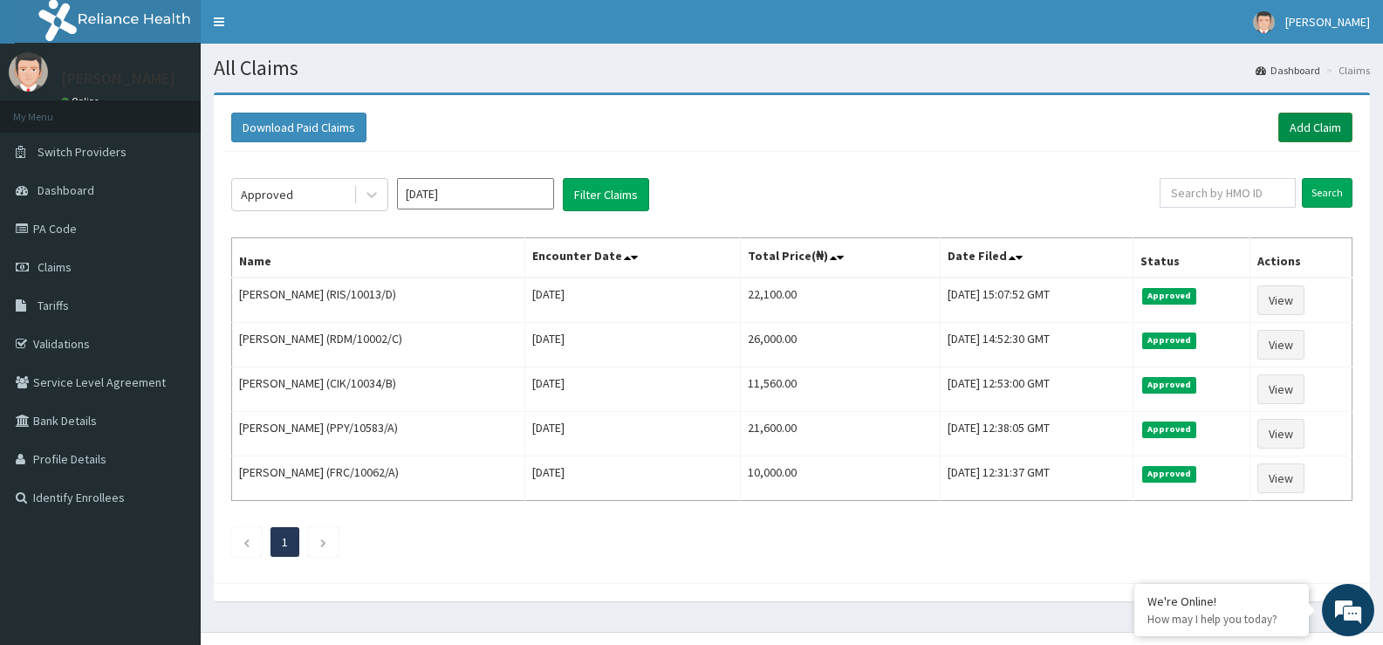
click at [1331, 126] on link "Add Claim" at bounding box center [1315, 128] width 74 height 30
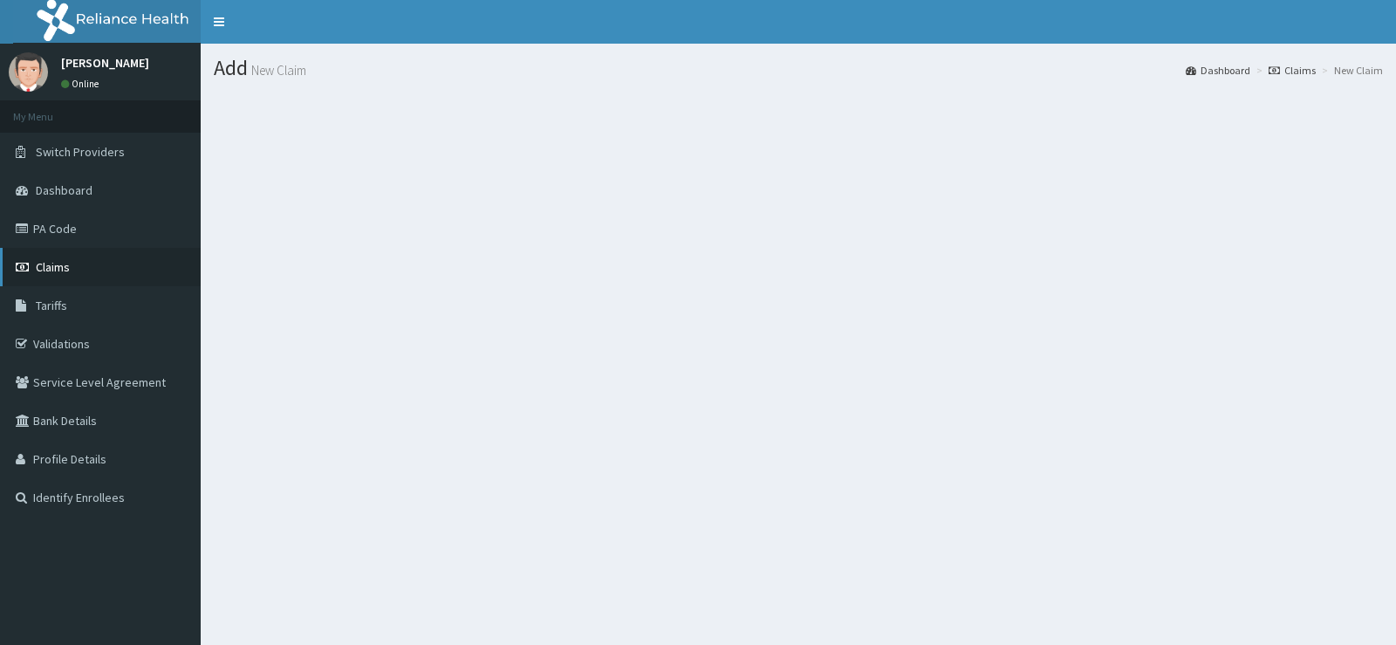
click at [40, 263] on span "Claims" at bounding box center [53, 267] width 34 height 16
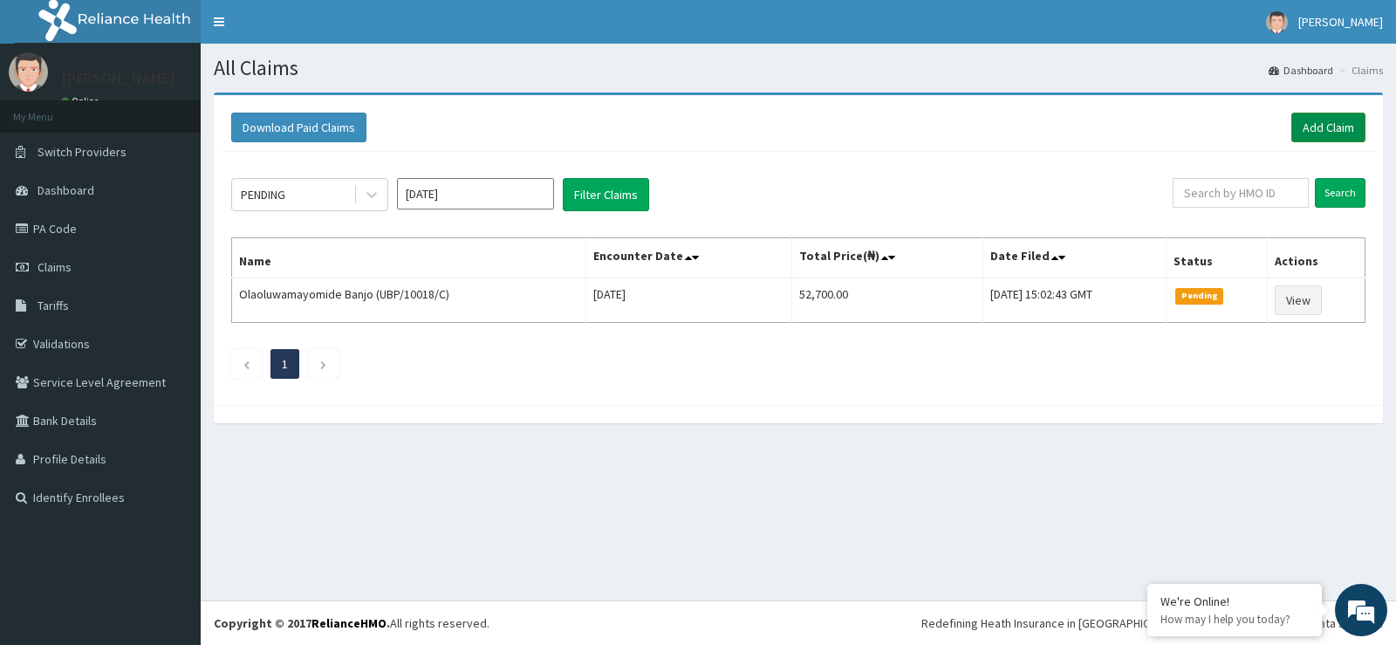
click at [1320, 116] on link "Add Claim" at bounding box center [1328, 128] width 74 height 30
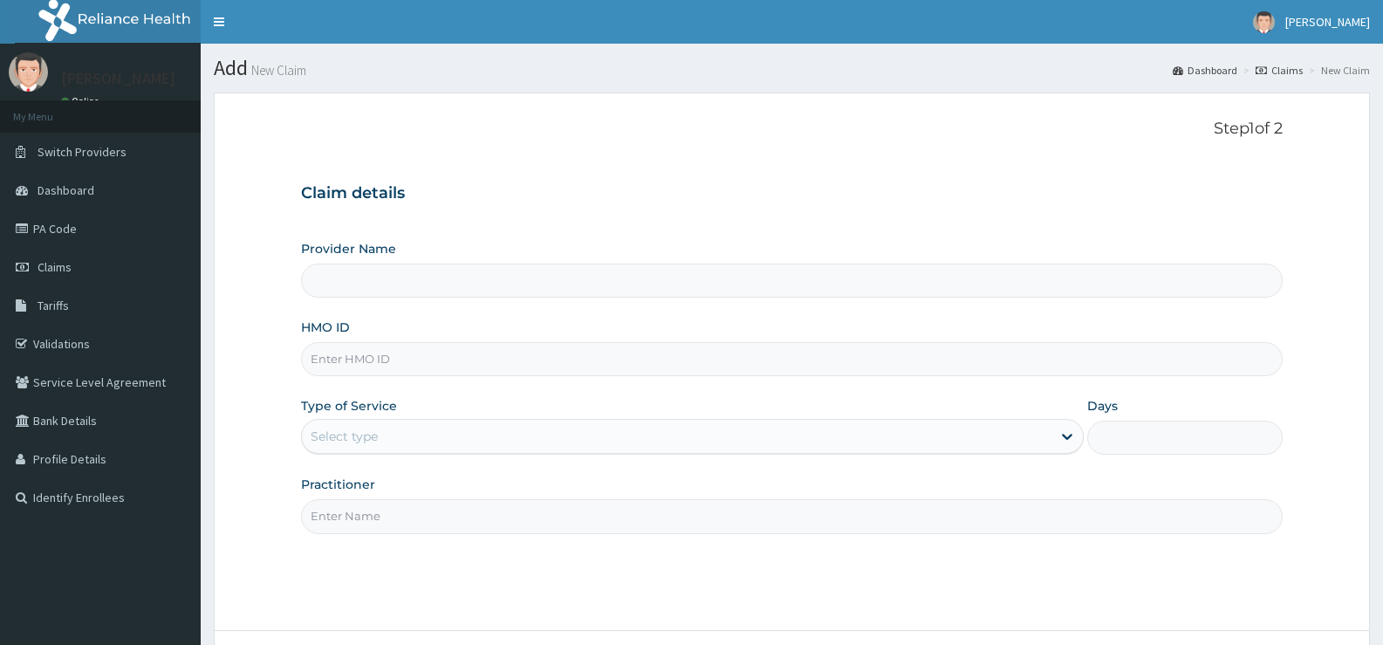
click at [396, 371] on input "HMO ID" at bounding box center [792, 359] width 982 height 34
type input "St Ives Specialist- opebi"
type input "EIS/10861/A"
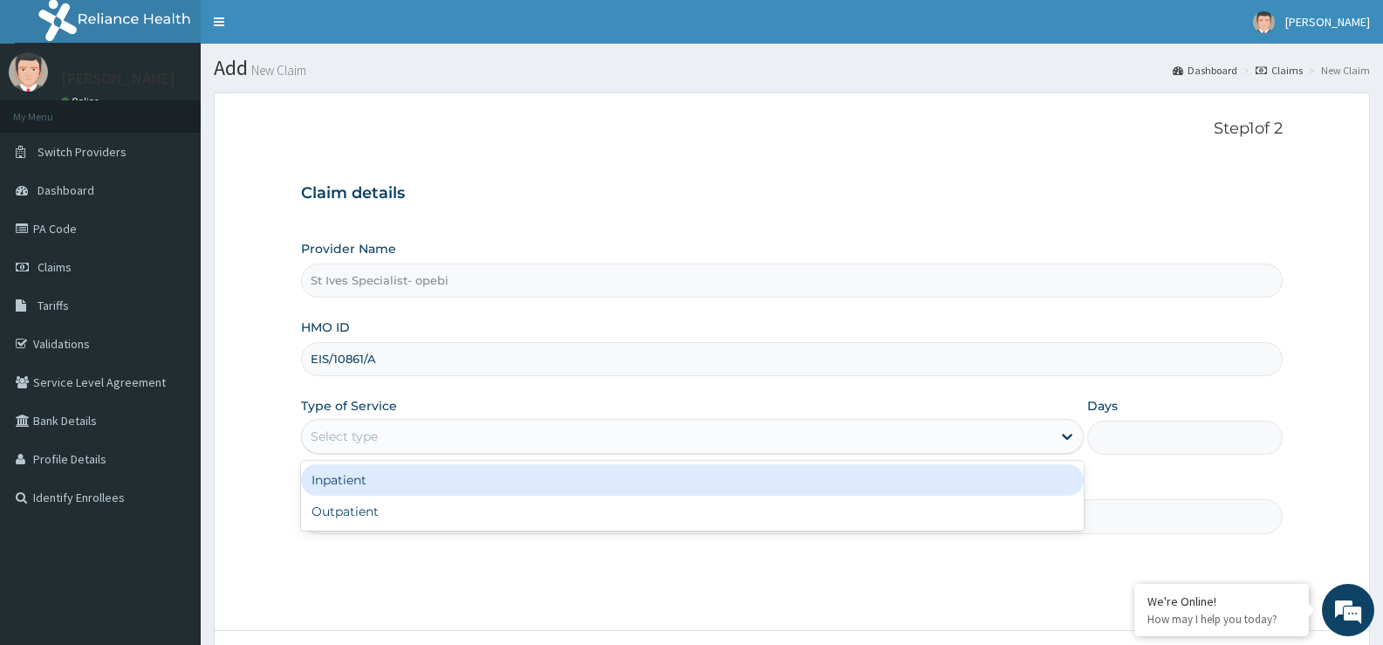
click at [396, 428] on div "Select type" at bounding box center [676, 436] width 749 height 28
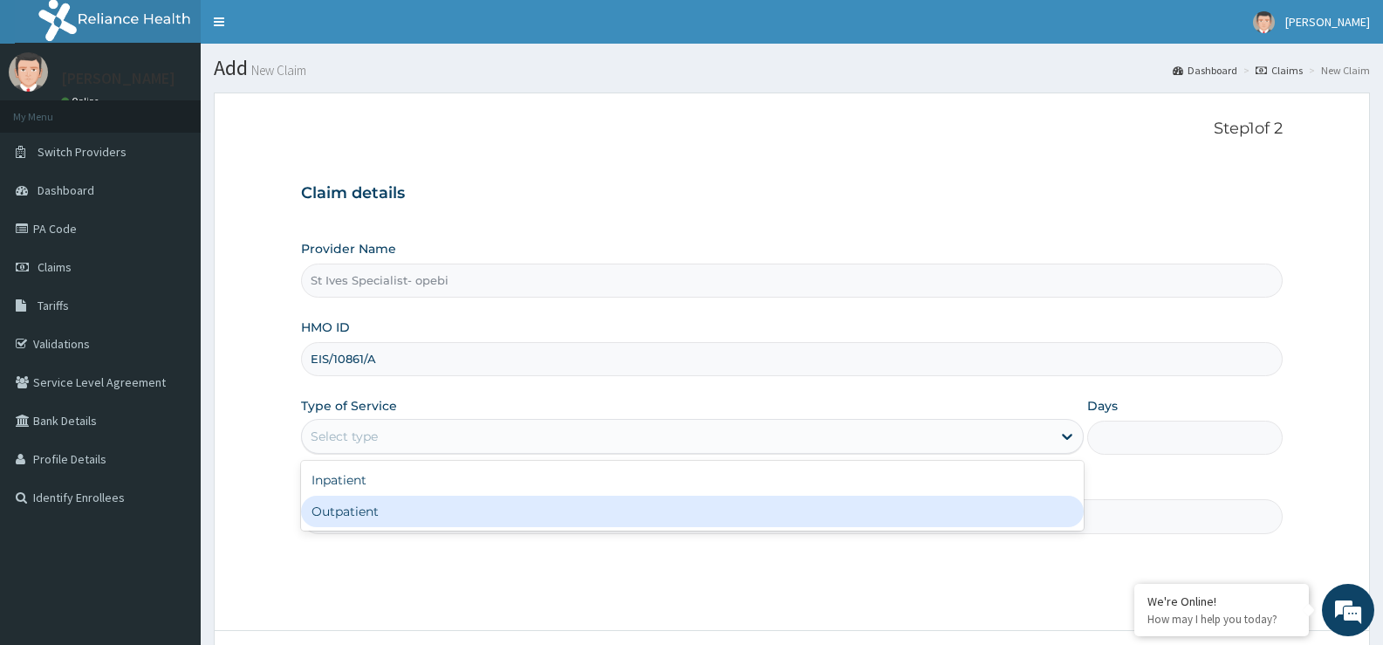
click at [396, 508] on div "Outpatient" at bounding box center [692, 511] width 782 height 31
type input "1"
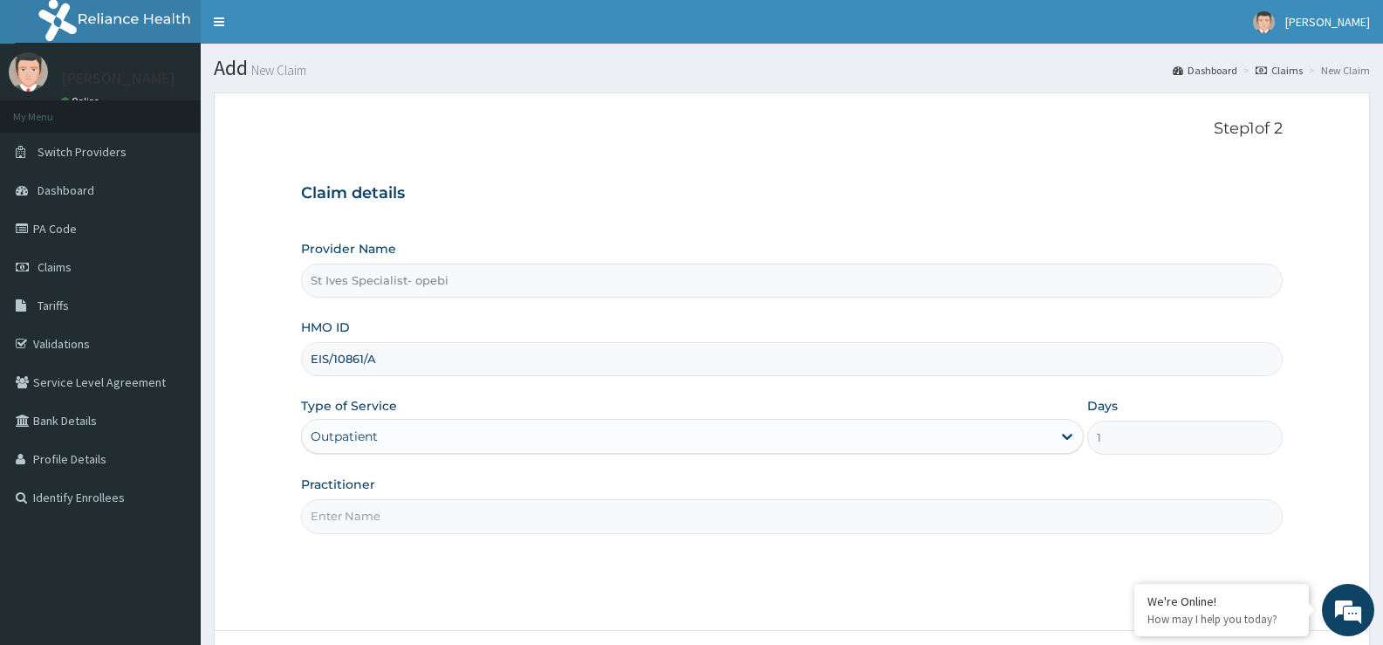
click at [399, 514] on input "Practitioner" at bounding box center [792, 516] width 982 height 34
type input "[PERSON_NAME]"
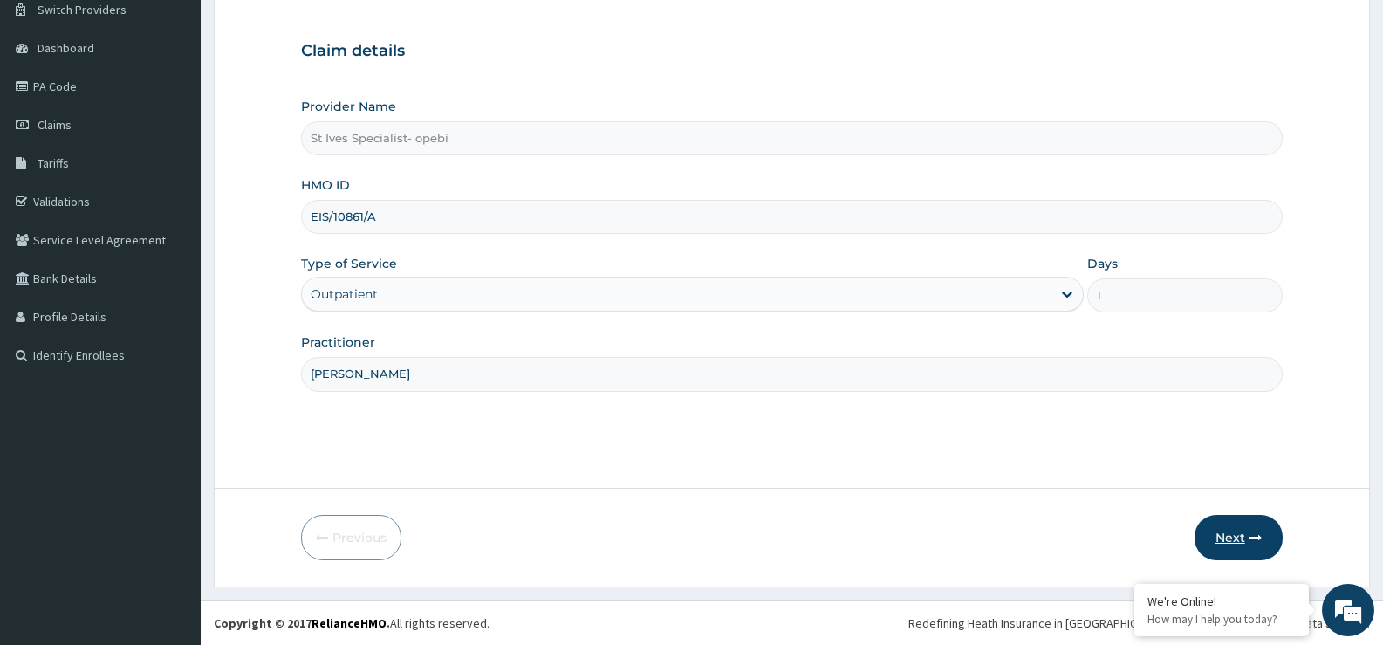
click at [1233, 536] on button "Next" at bounding box center [1238, 537] width 88 height 45
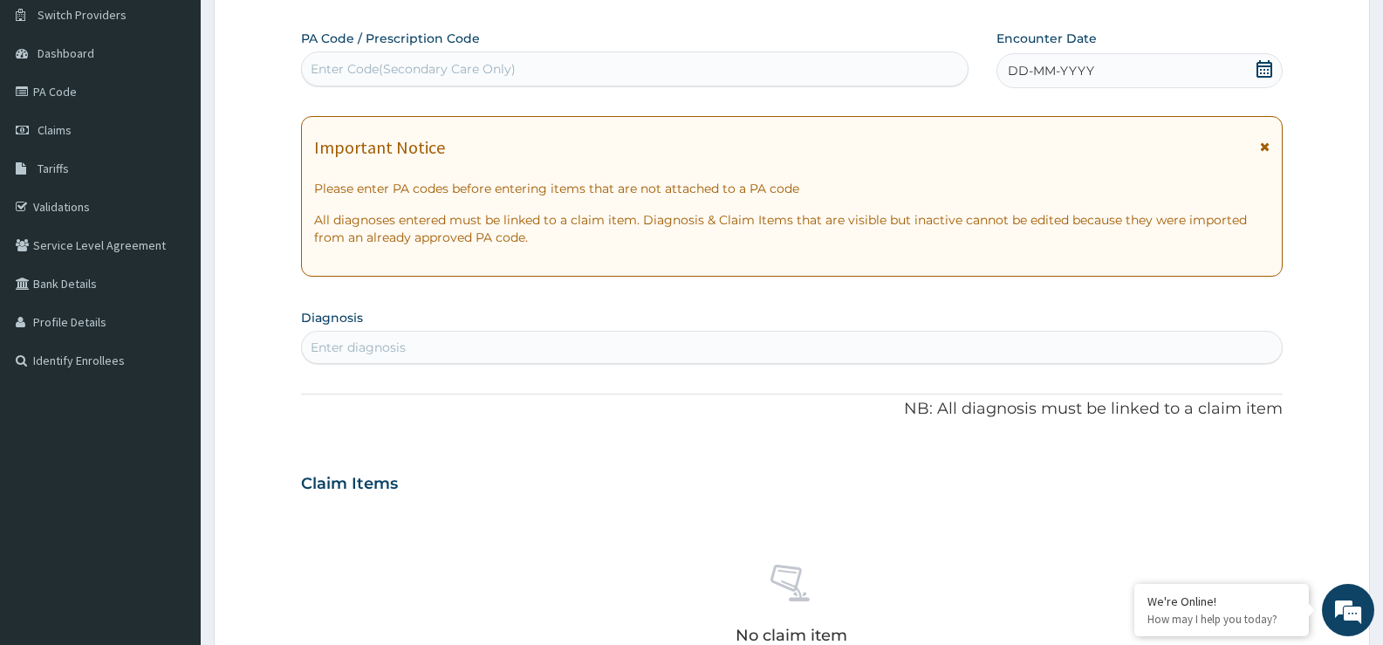
scroll to position [0, 0]
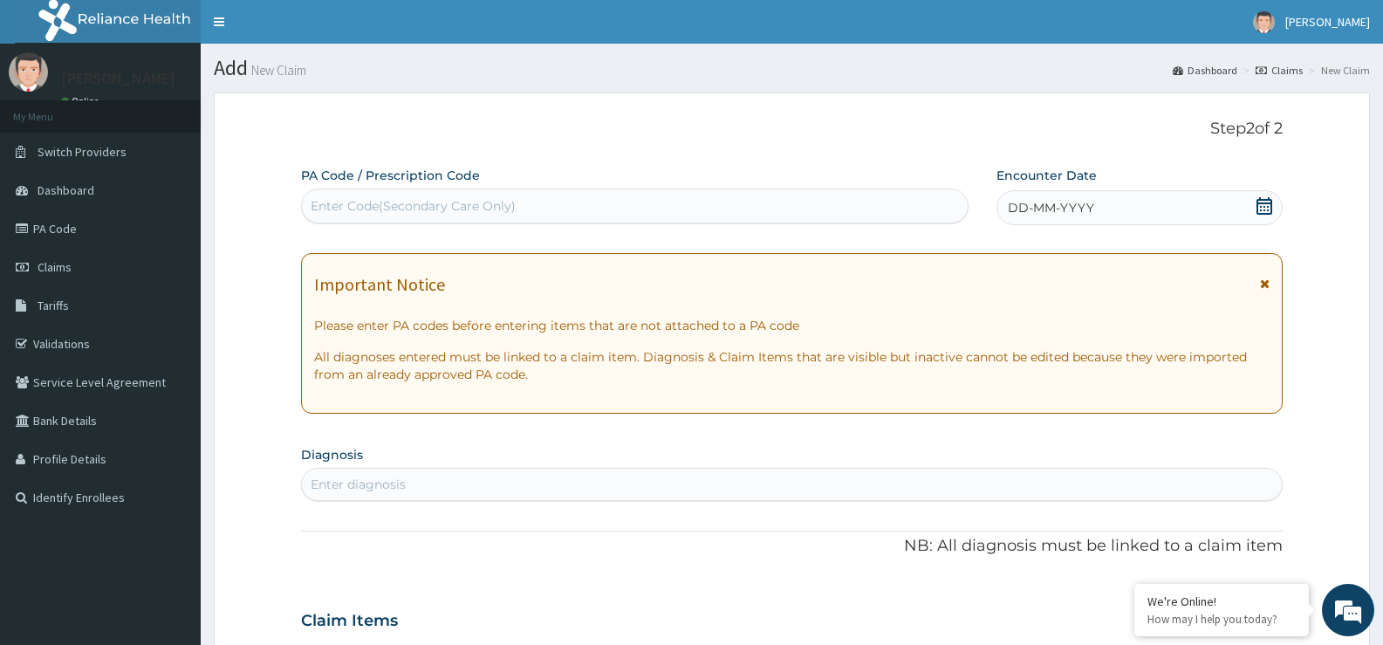
click at [1271, 204] on icon at bounding box center [1264, 205] width 16 height 17
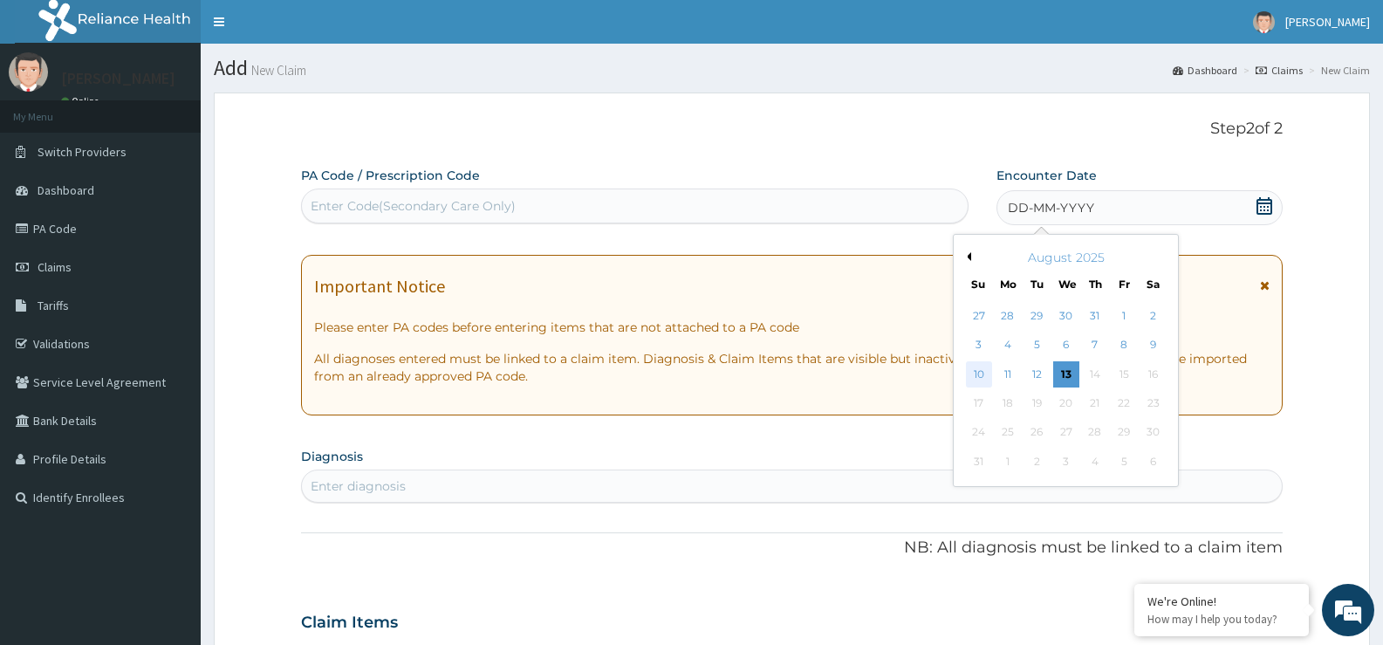
click at [983, 373] on div "10" at bounding box center [979, 374] width 26 height 26
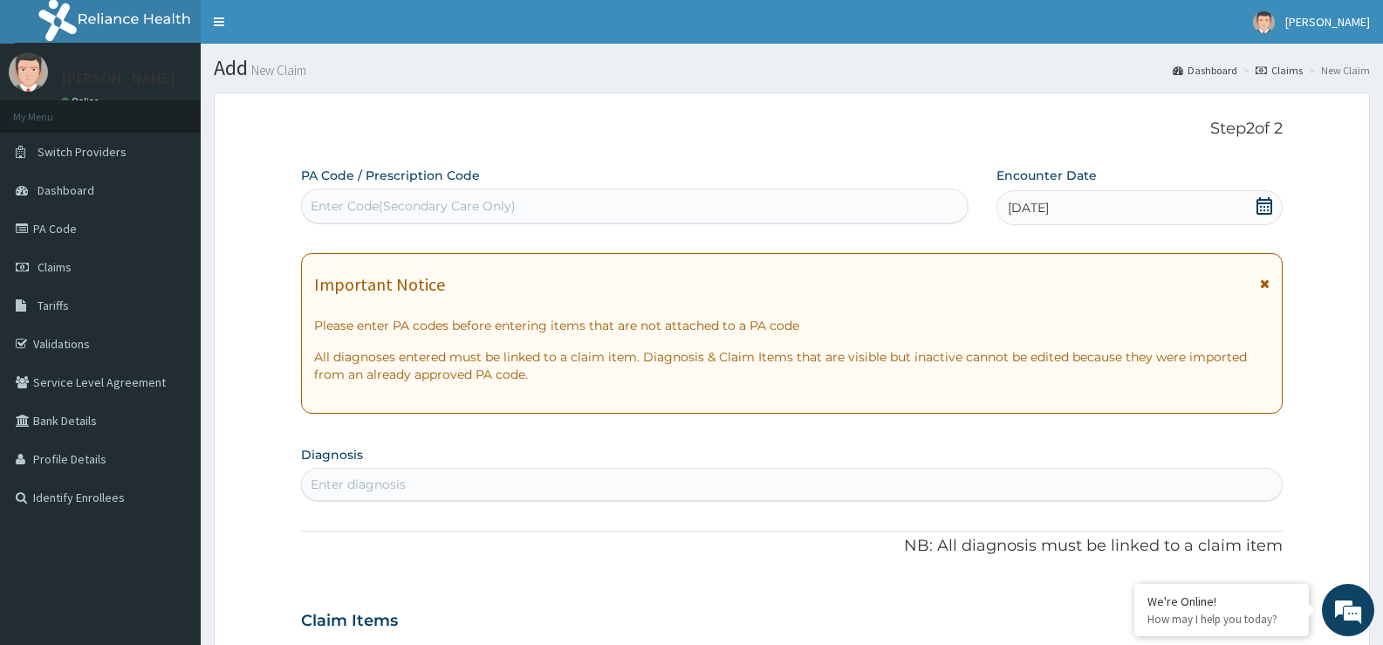
scroll to position [349, 0]
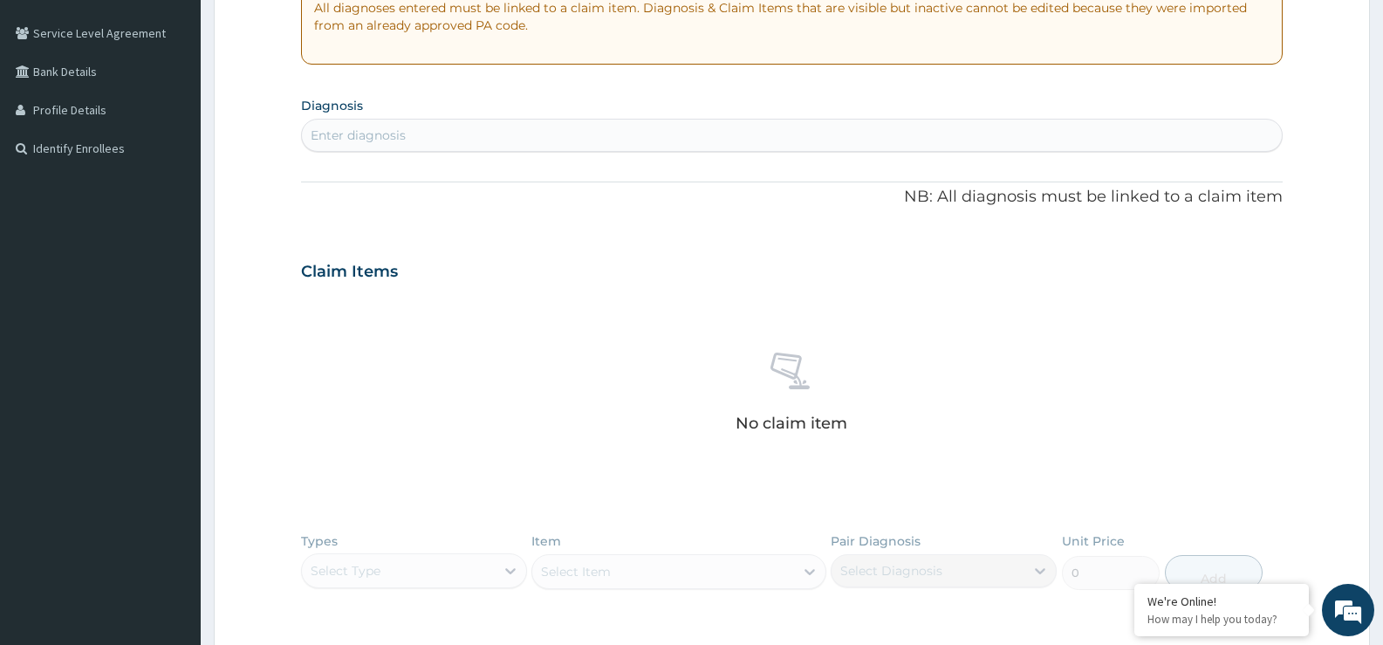
click at [481, 142] on div "Enter diagnosis" at bounding box center [792, 135] width 980 height 28
type input "DIARR"
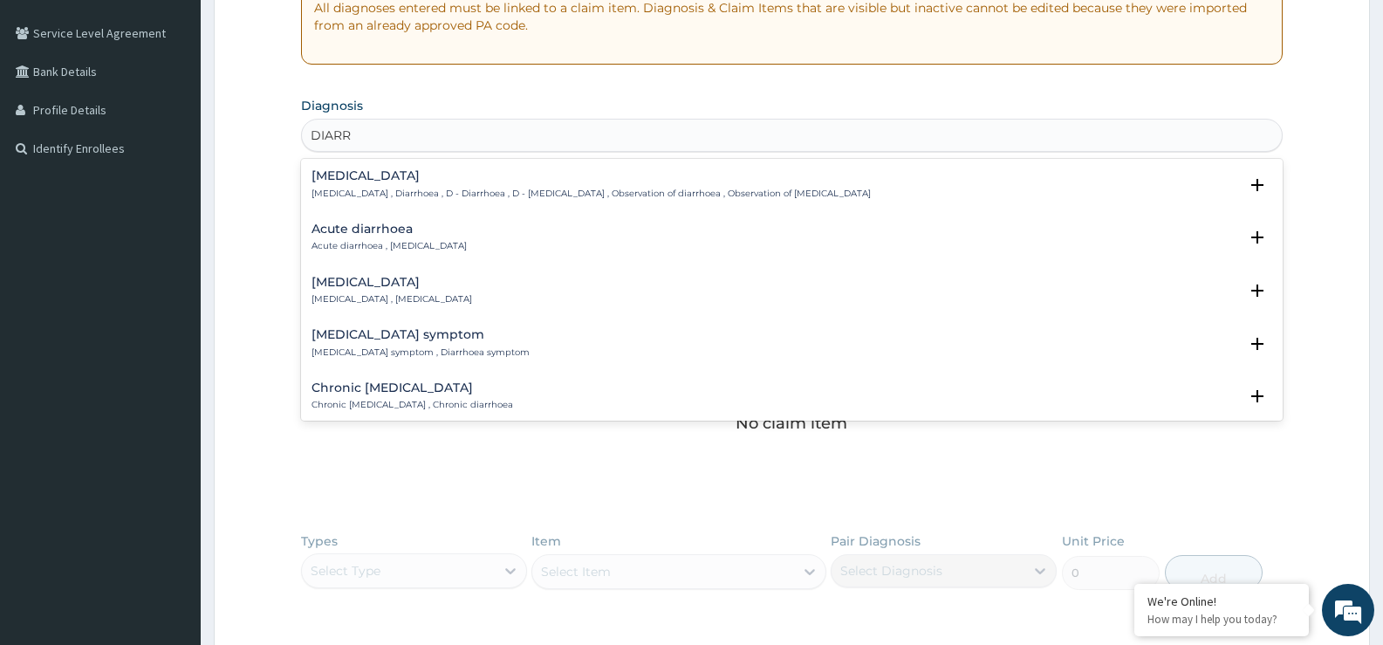
click at [381, 222] on h4 "Acute diarrhoea" at bounding box center [388, 228] width 155 height 13
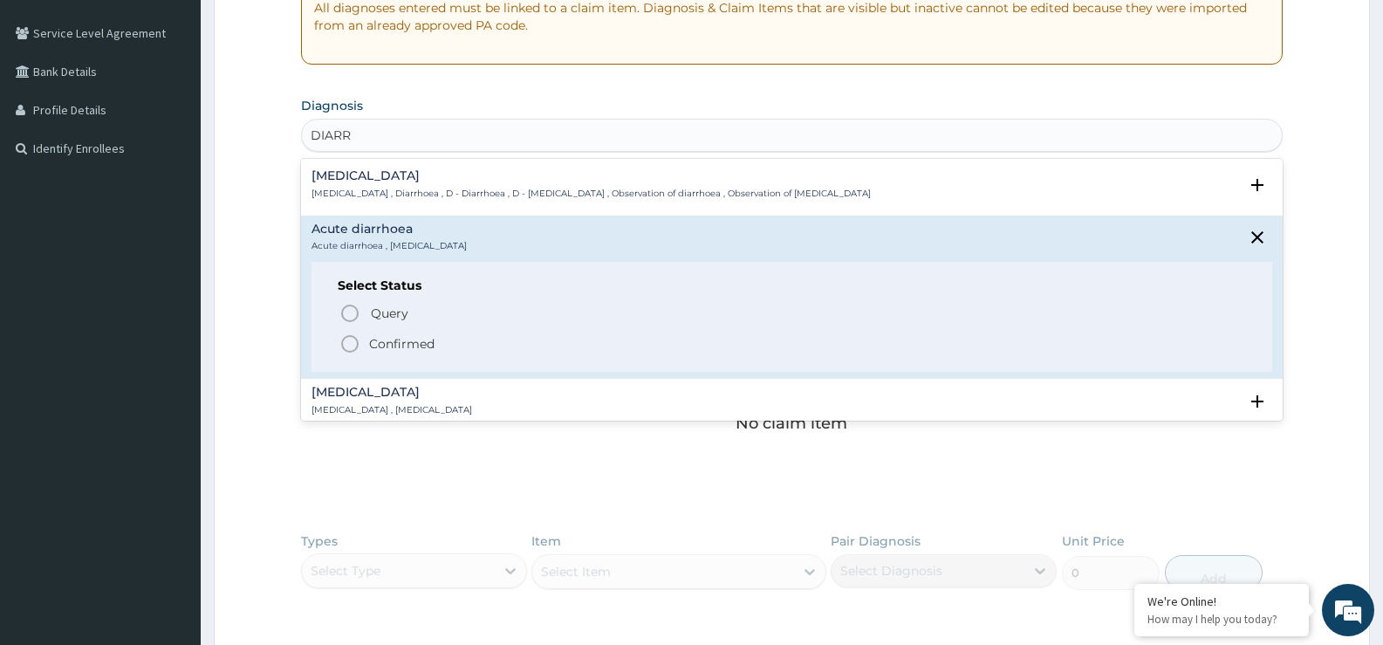
click at [377, 339] on p "Confirmed" at bounding box center [401, 343] width 65 height 17
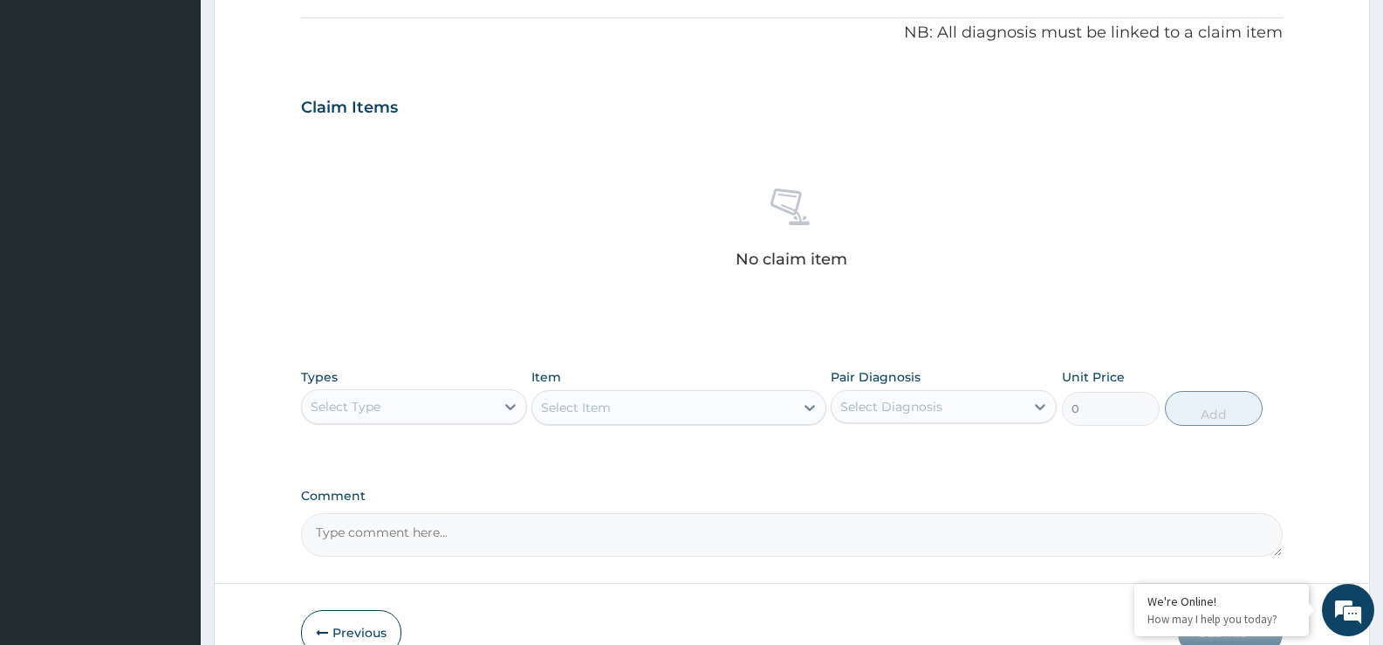
scroll to position [524, 0]
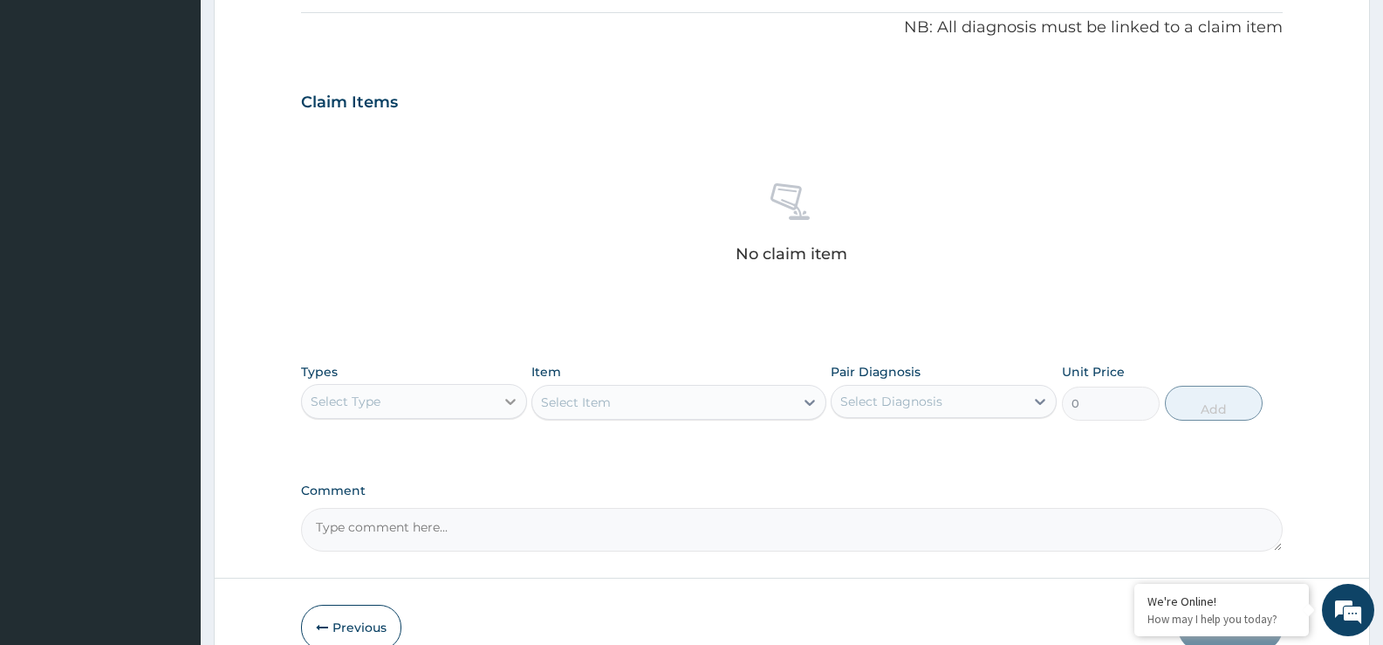
click at [523, 397] on div at bounding box center [510, 401] width 31 height 31
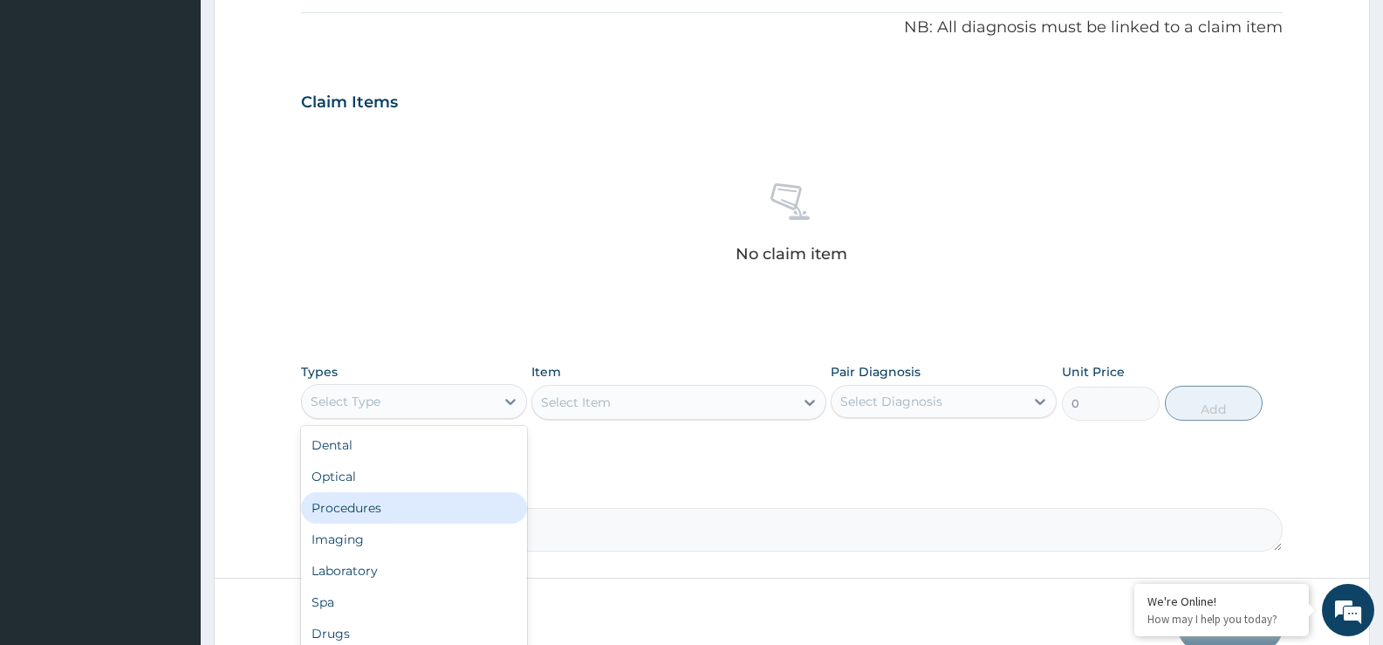
click at [428, 496] on div "Procedures" at bounding box center [414, 507] width 226 height 31
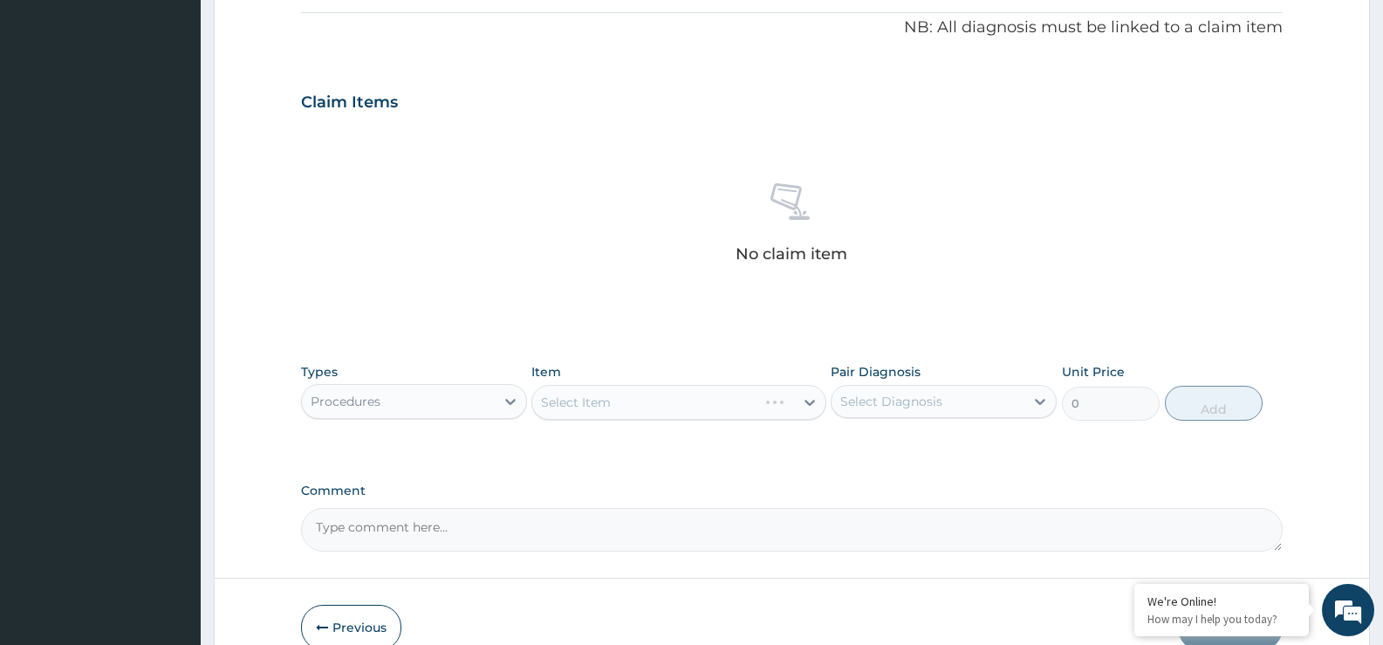
click at [812, 416] on div "Select Item" at bounding box center [678, 402] width 294 height 35
click at [811, 409] on div "Select Item" at bounding box center [678, 402] width 294 height 35
click at [811, 403] on div "Select Item" at bounding box center [678, 402] width 294 height 35
click at [809, 403] on div "Select Item" at bounding box center [678, 402] width 294 height 35
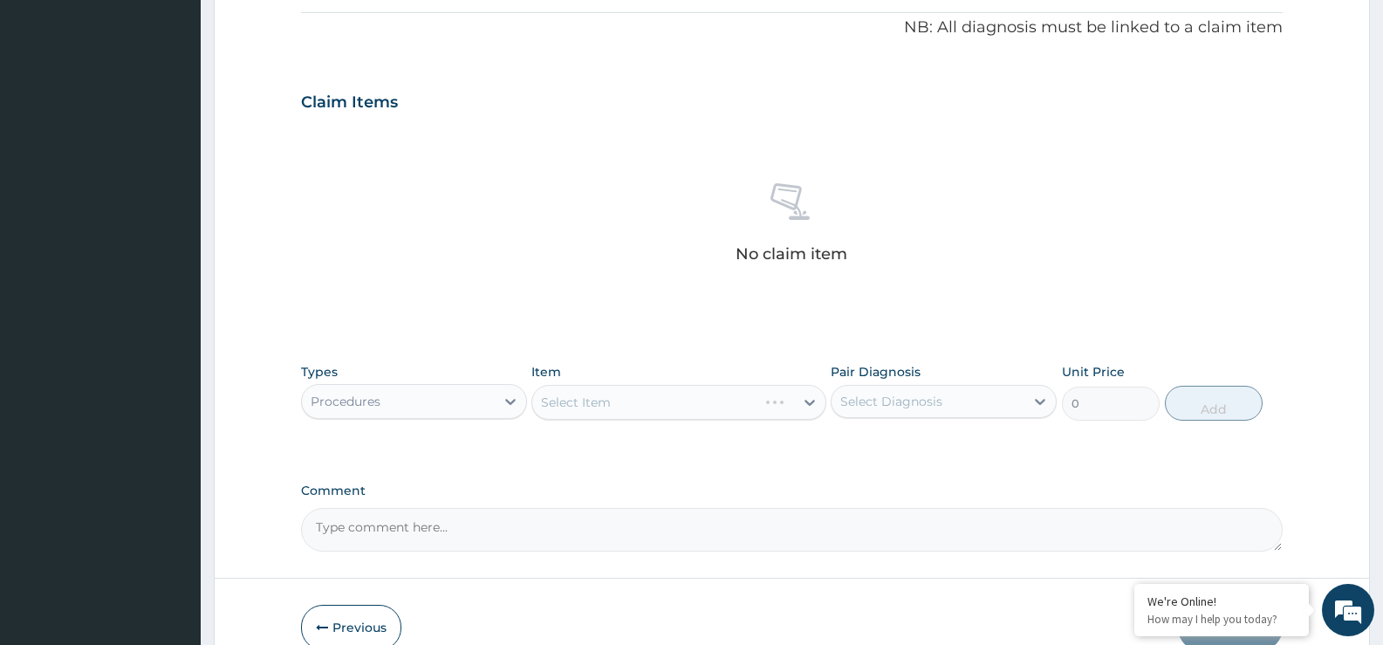
click at [809, 403] on div "Select Item" at bounding box center [678, 402] width 294 height 35
click at [779, 407] on div "Select Item" at bounding box center [678, 402] width 294 height 35
click at [815, 398] on div "Select Item" at bounding box center [678, 402] width 294 height 35
click at [804, 402] on div "Select Item" at bounding box center [678, 402] width 294 height 35
click at [803, 402] on div "Select Item" at bounding box center [678, 402] width 294 height 35
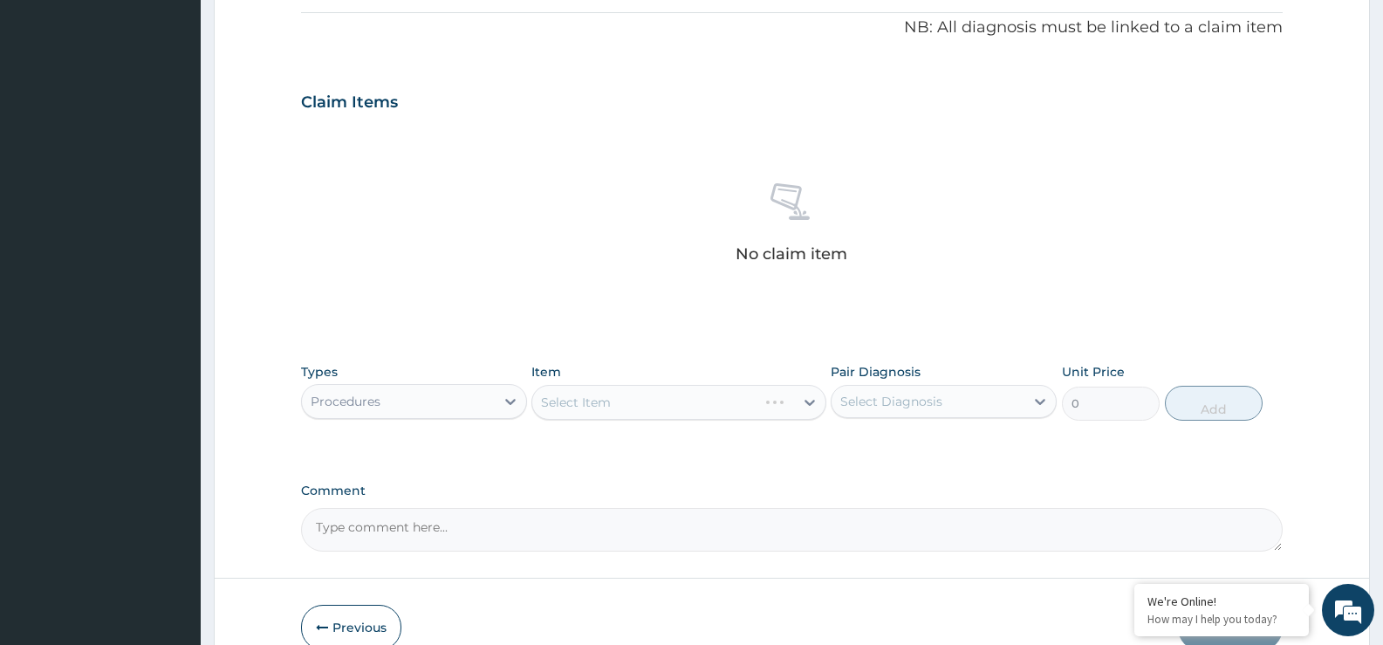
click at [804, 403] on div "Select Item" at bounding box center [678, 402] width 294 height 35
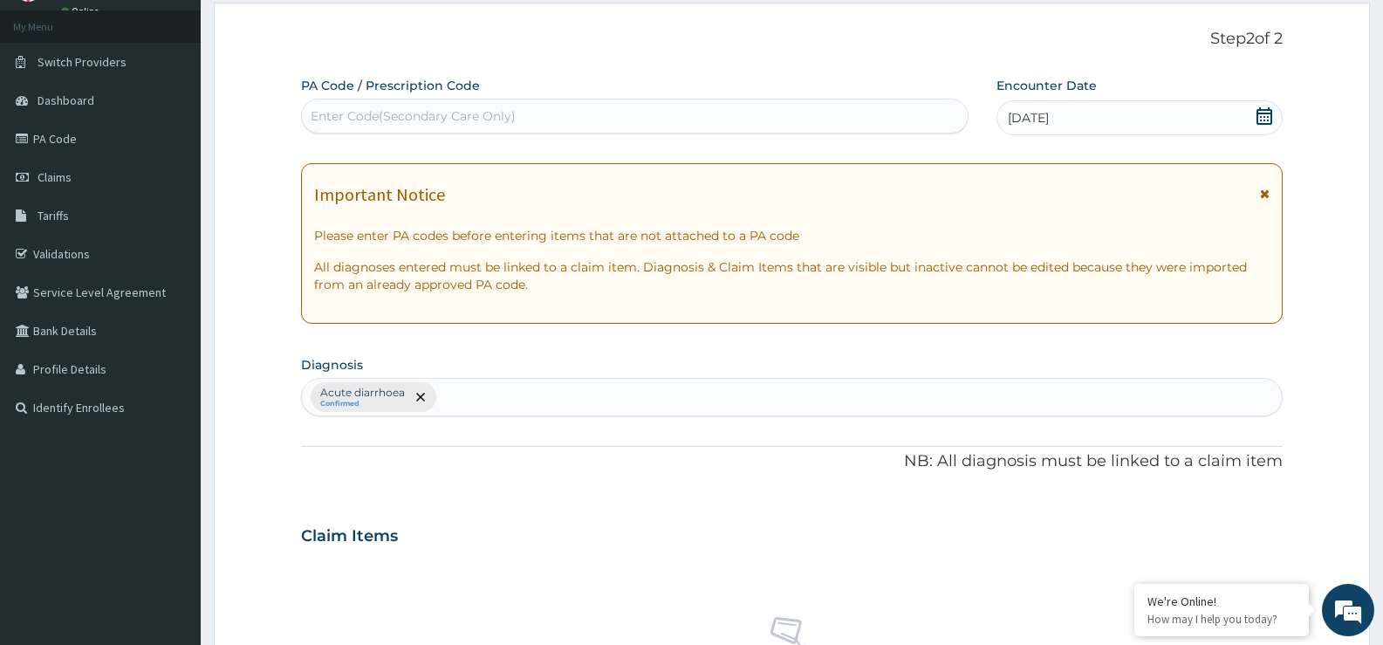
scroll to position [175, 0]
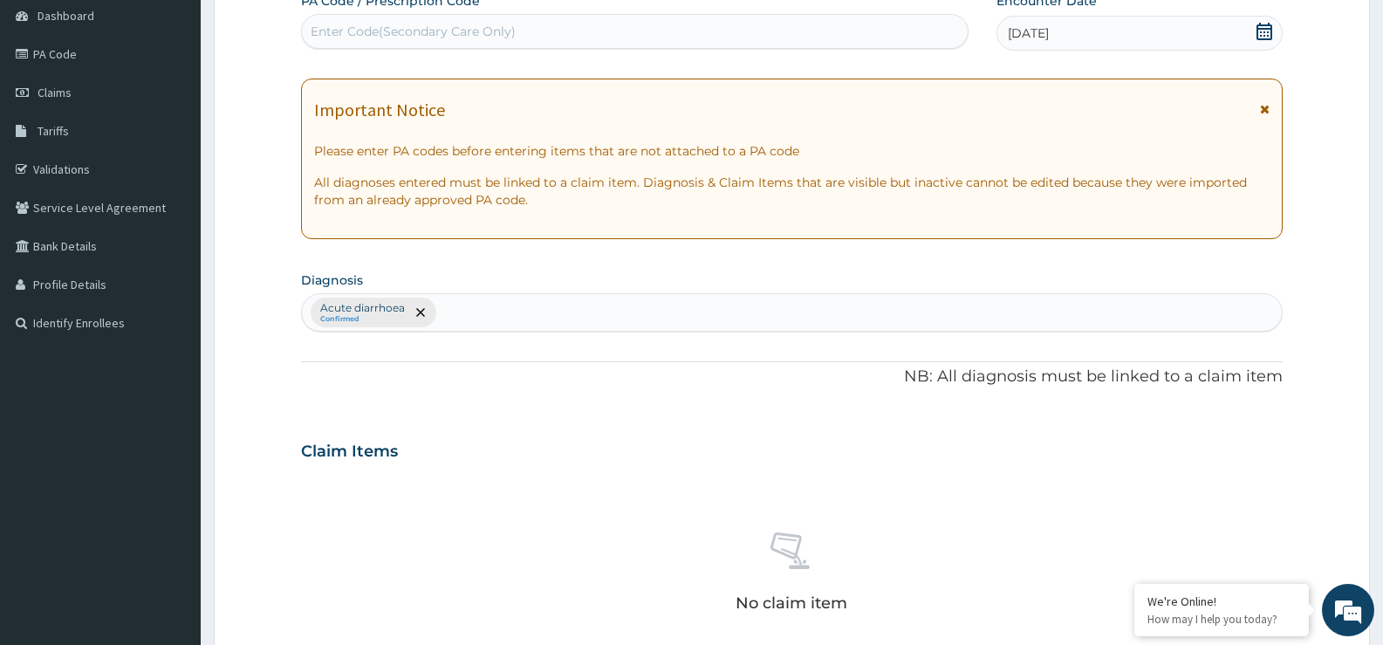
click at [517, 291] on section "Diagnosis Acute diarrhoea Confirmed" at bounding box center [792, 299] width 982 height 65
click at [518, 308] on div "Acute diarrhoea Confirmed" at bounding box center [792, 312] width 980 height 37
click at [557, 300] on div "Acute diarrhoea Confirmed" at bounding box center [792, 312] width 980 height 37
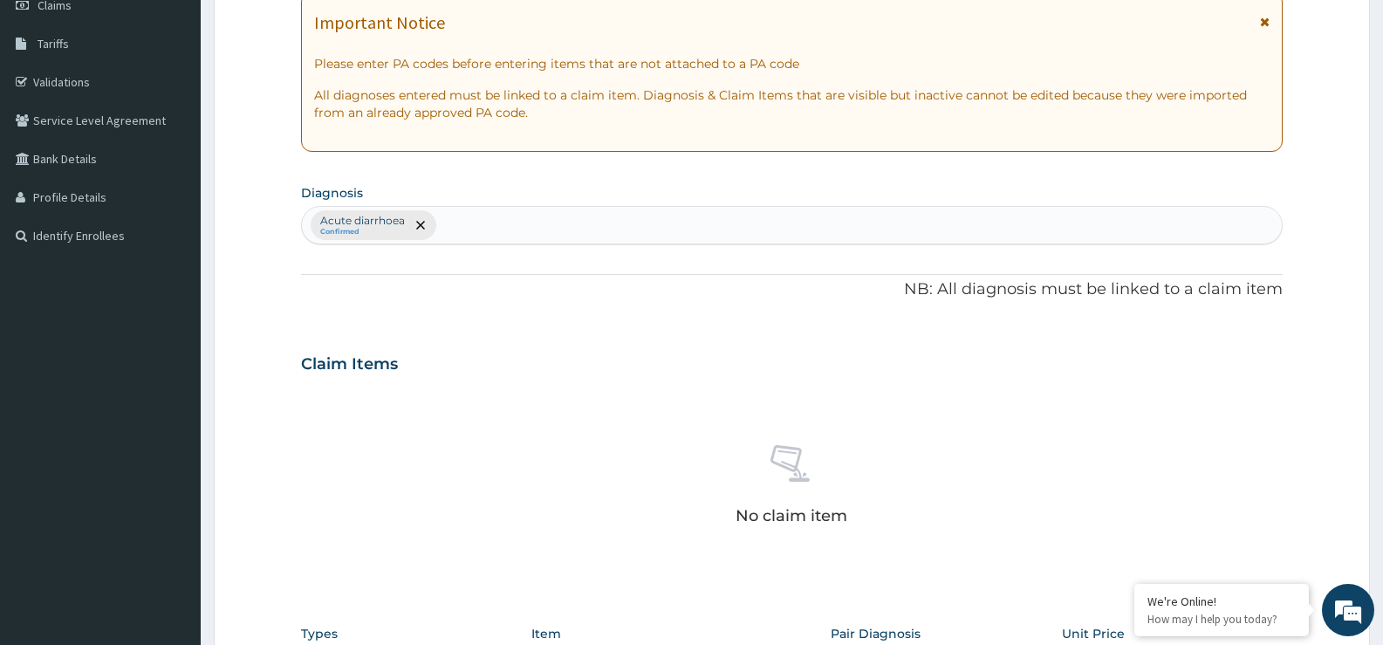
scroll to position [524, 0]
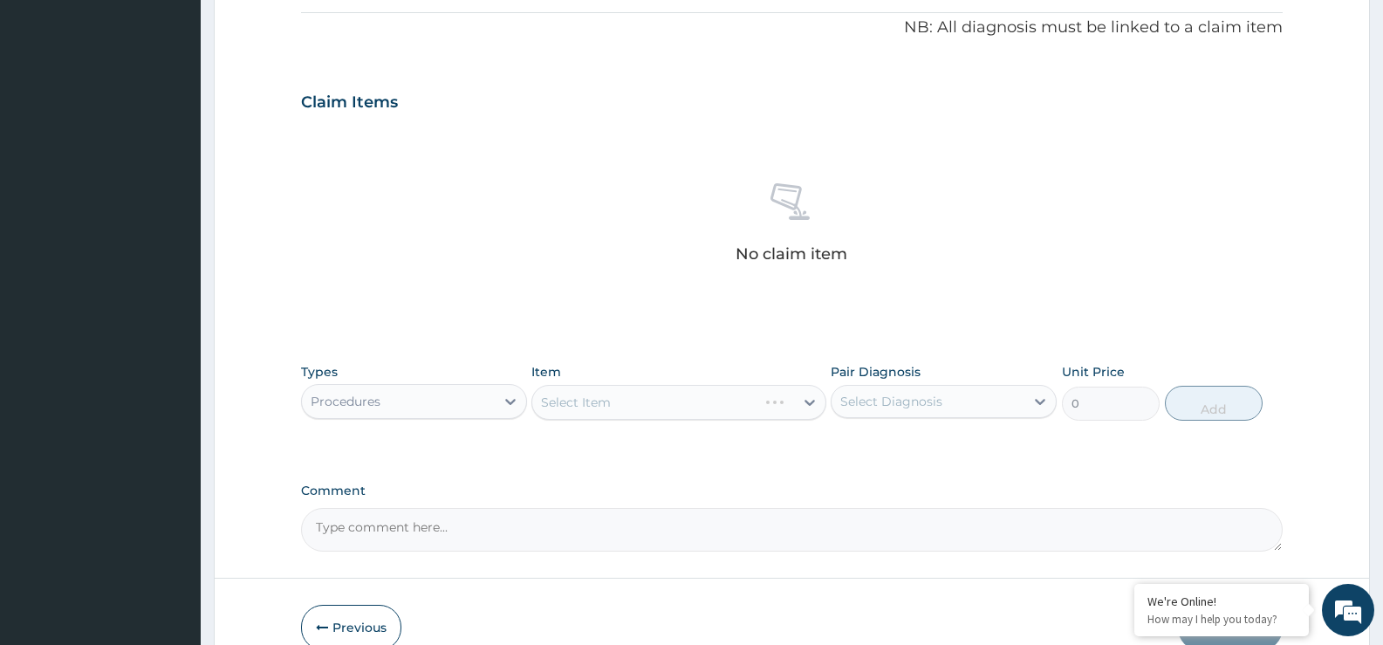
click at [794, 401] on div "Select Item" at bounding box center [678, 402] width 294 height 35
click at [815, 401] on div "Select Item" at bounding box center [678, 402] width 294 height 35
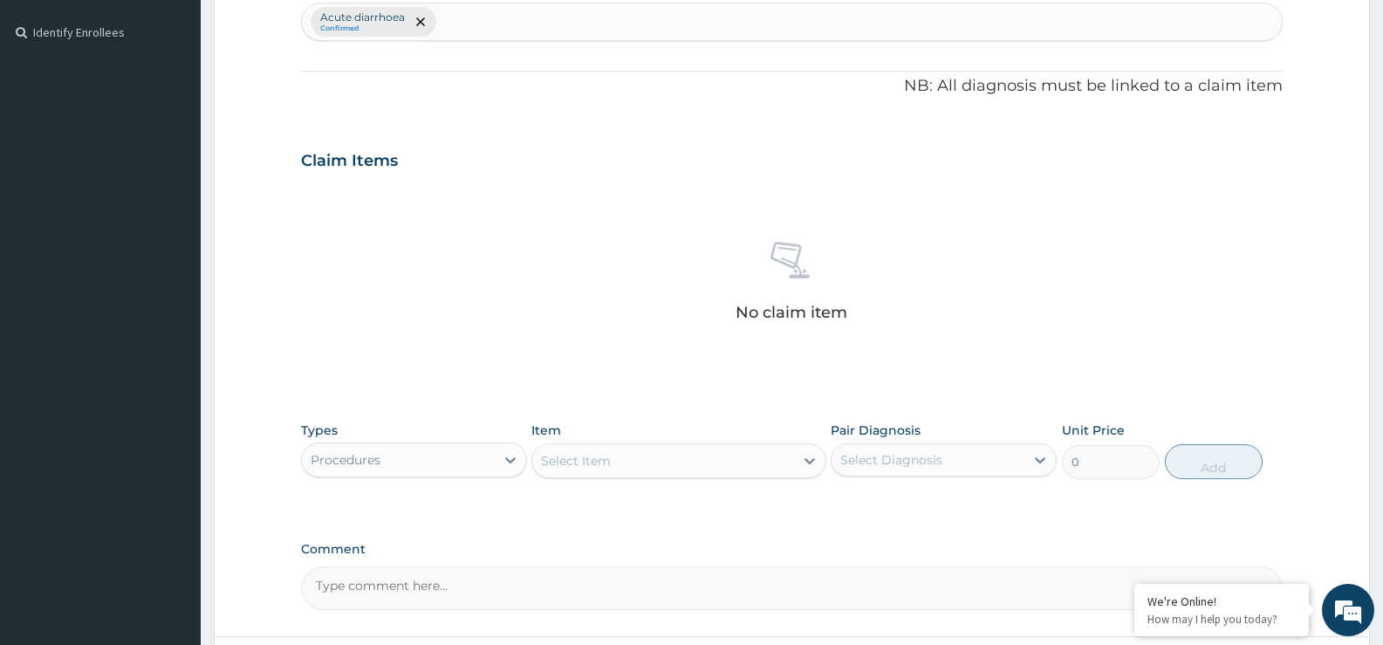
scroll to position [611, 0]
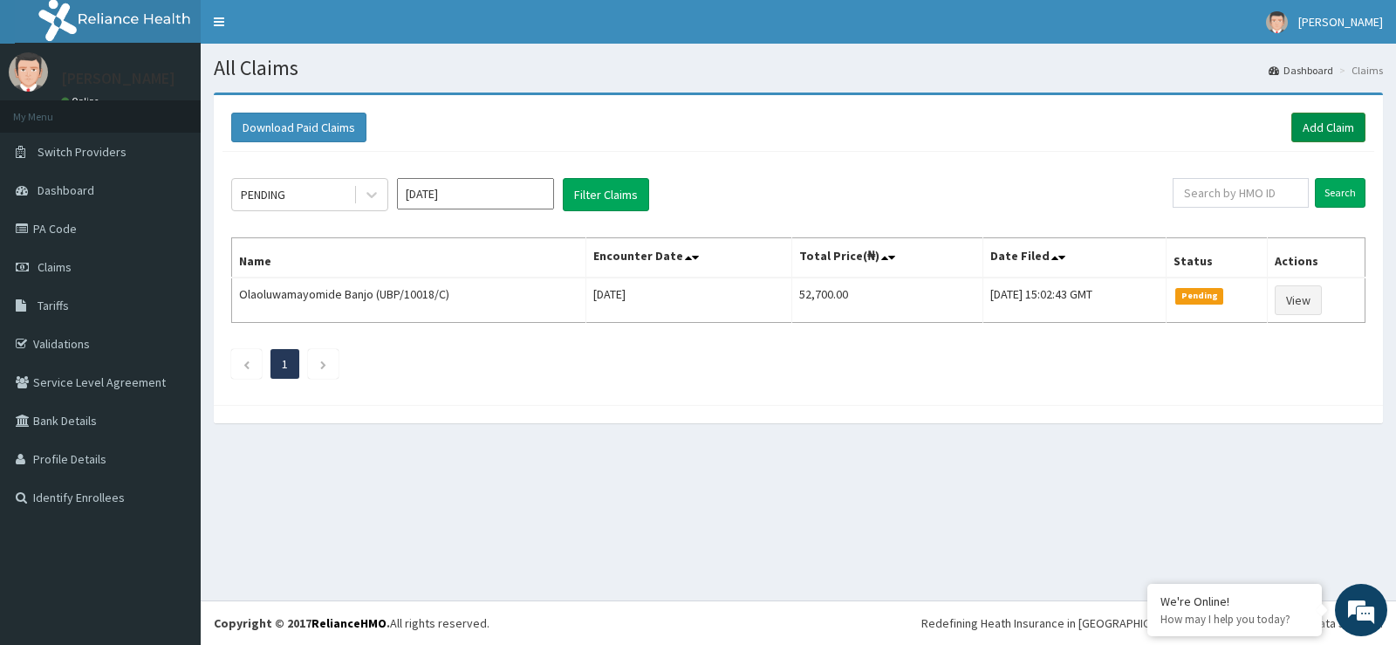
click at [1338, 125] on link "Add Claim" at bounding box center [1328, 128] width 74 height 30
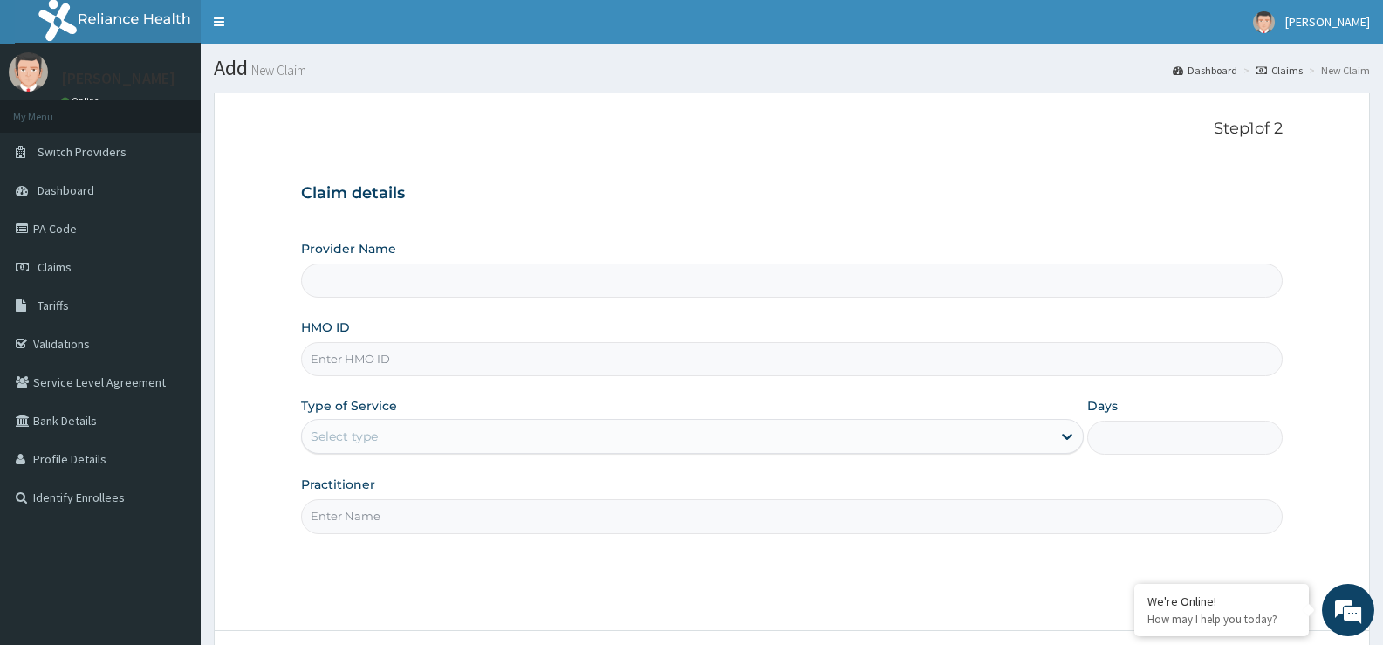
click at [346, 349] on input "HMO ID" at bounding box center [792, 359] width 982 height 34
type input "St Ives Specialist- opebi"
type input "EIS/10861/A"
click at [330, 433] on div "Select type" at bounding box center [344, 436] width 67 height 17
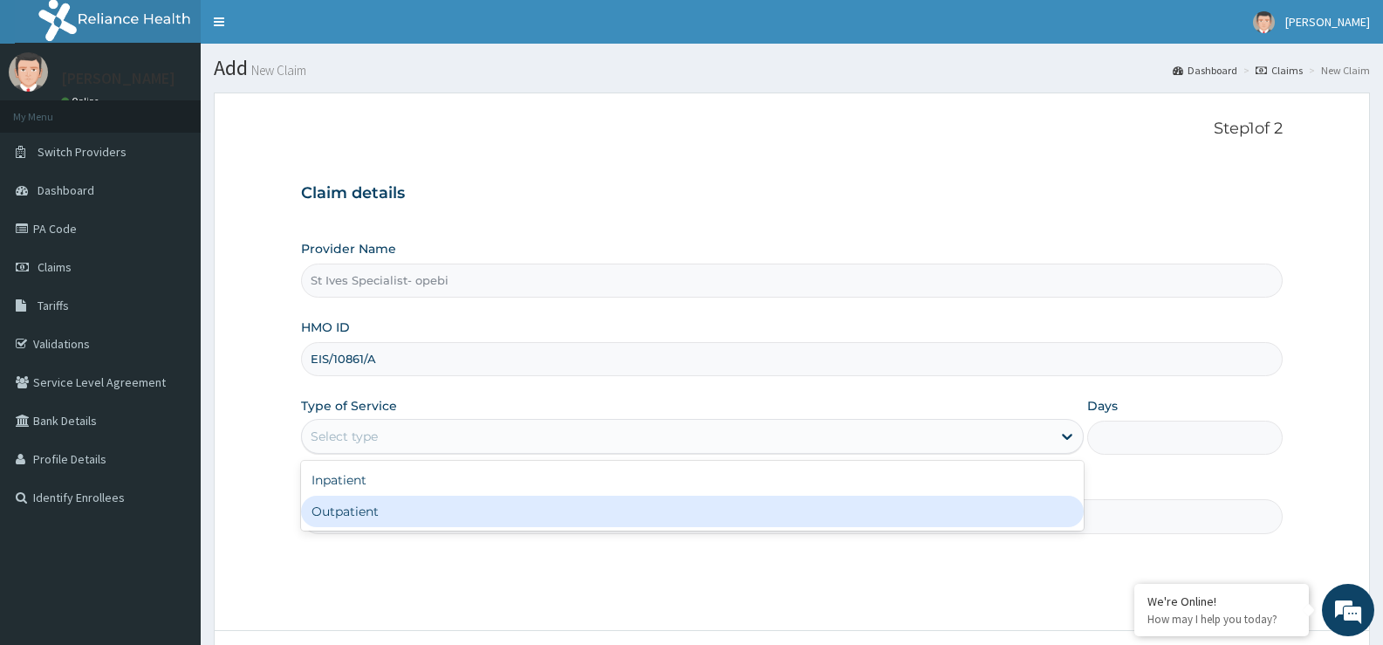
click at [350, 517] on div "Outpatient" at bounding box center [692, 511] width 782 height 31
type input "1"
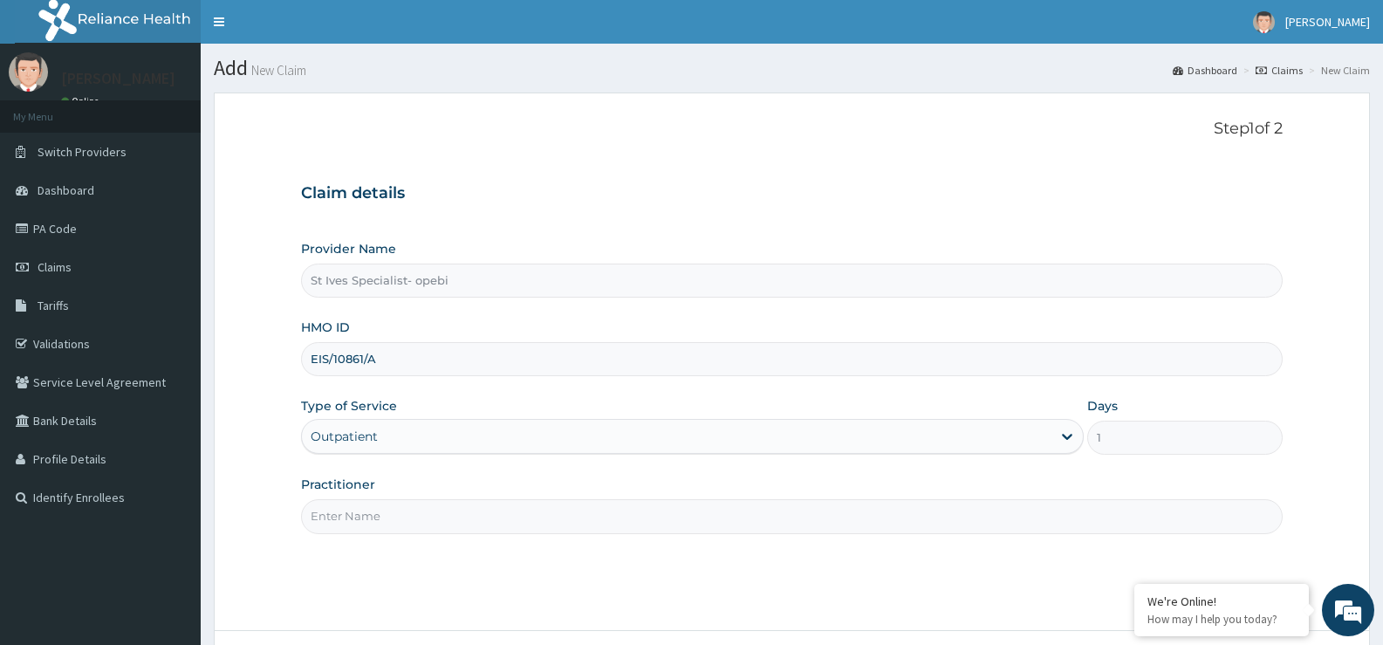
click at [351, 517] on input "Practitioner" at bounding box center [792, 516] width 982 height 34
type input "DR ABANG"
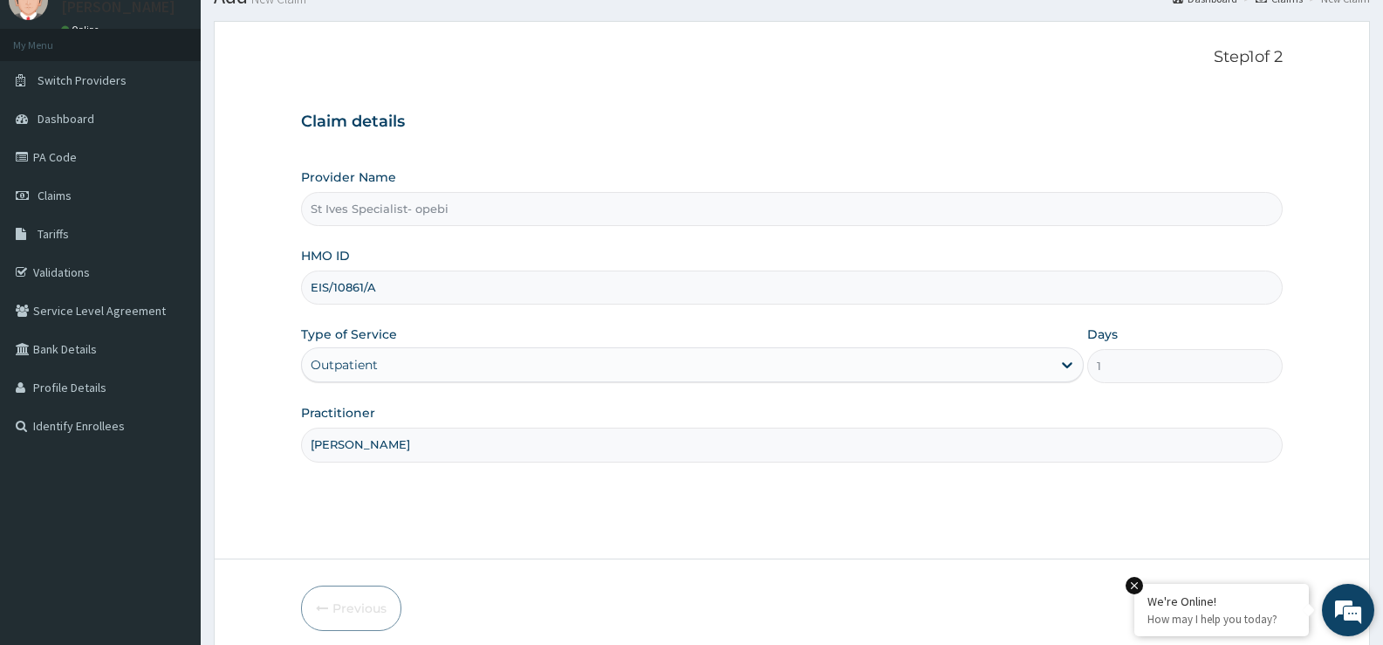
scroll to position [142, 0]
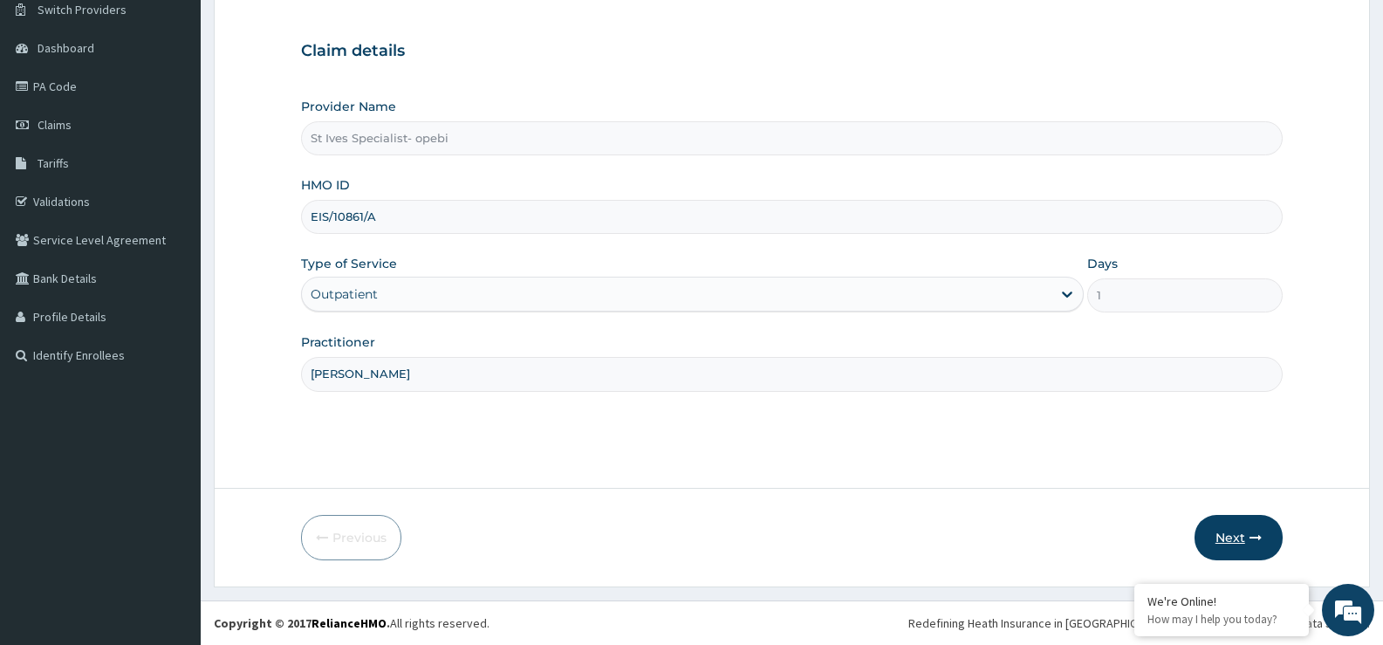
click at [1238, 537] on button "Next" at bounding box center [1238, 537] width 88 height 45
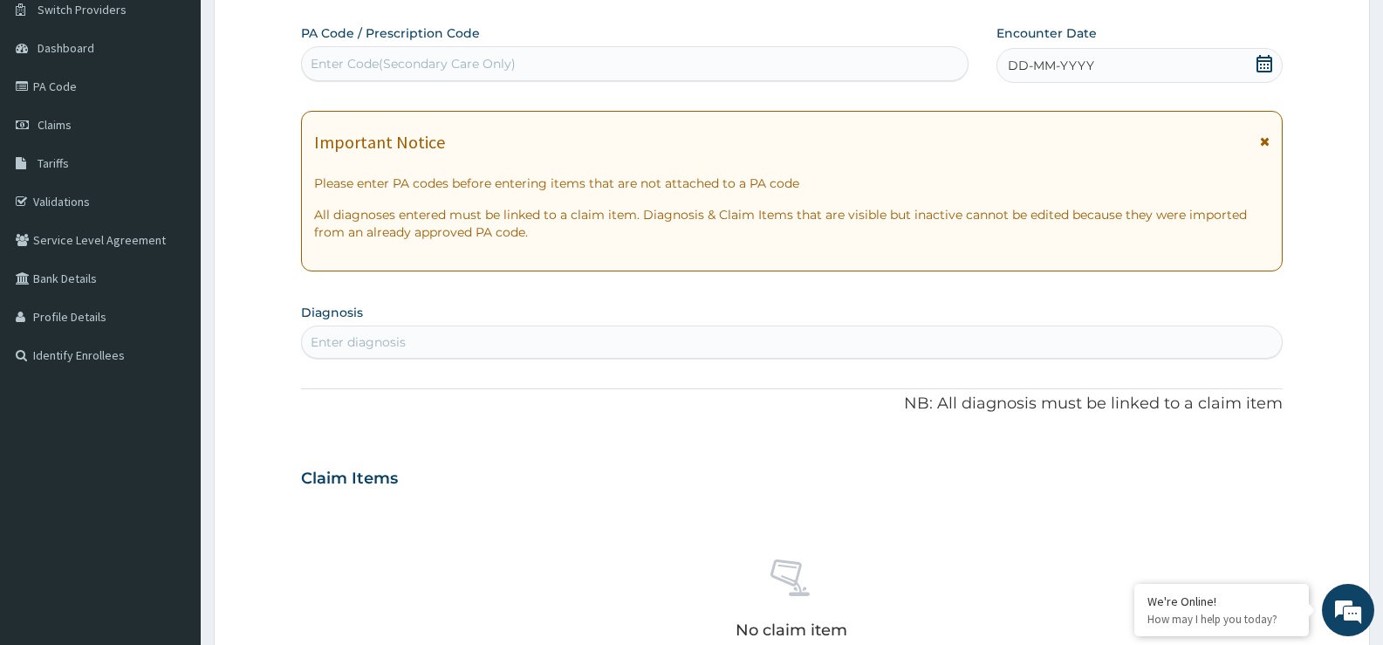
click at [1261, 67] on icon at bounding box center [1264, 63] width 16 height 17
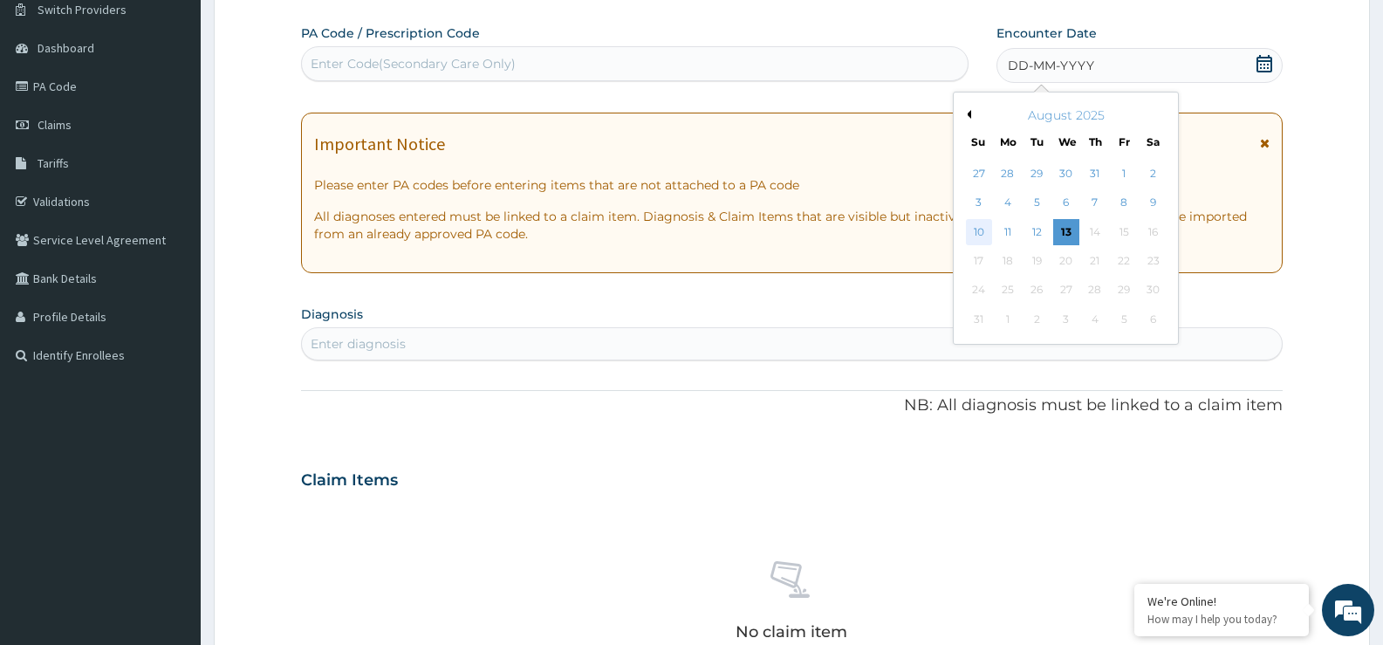
click at [976, 225] on div "10" at bounding box center [979, 232] width 26 height 26
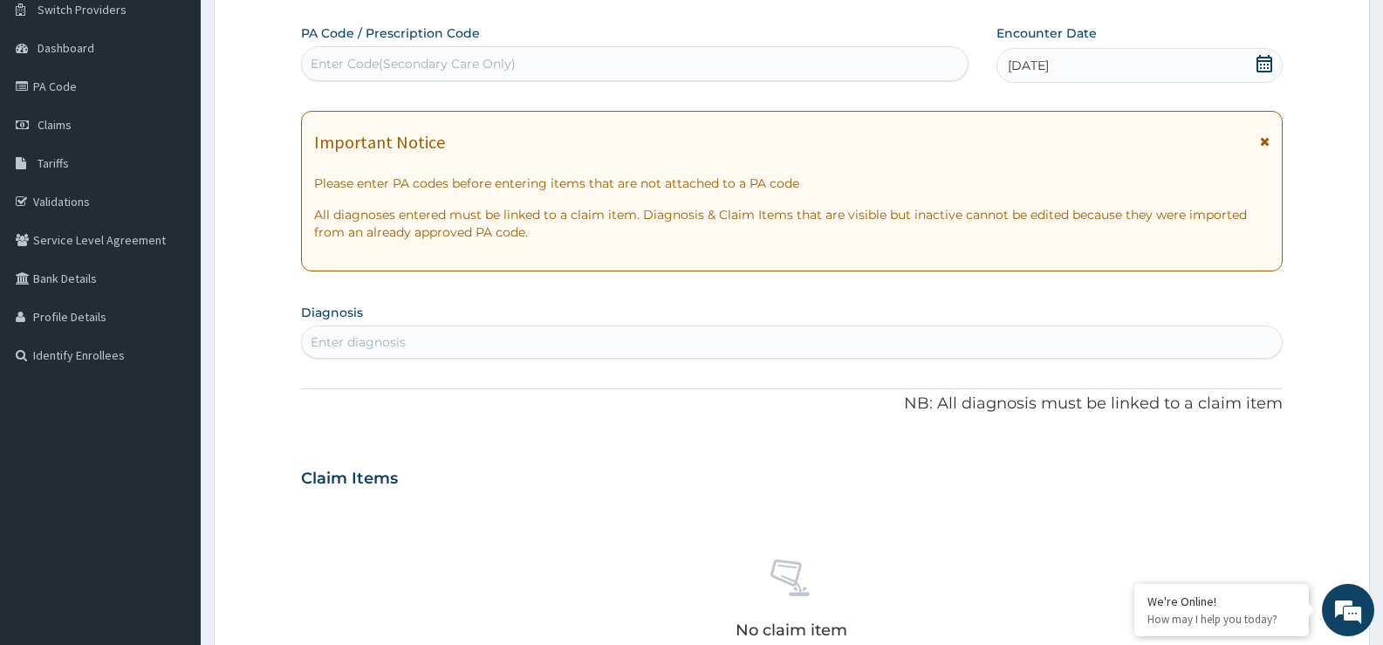
click at [482, 330] on div "Enter diagnosis" at bounding box center [792, 342] width 980 height 28
type input "DIARR"
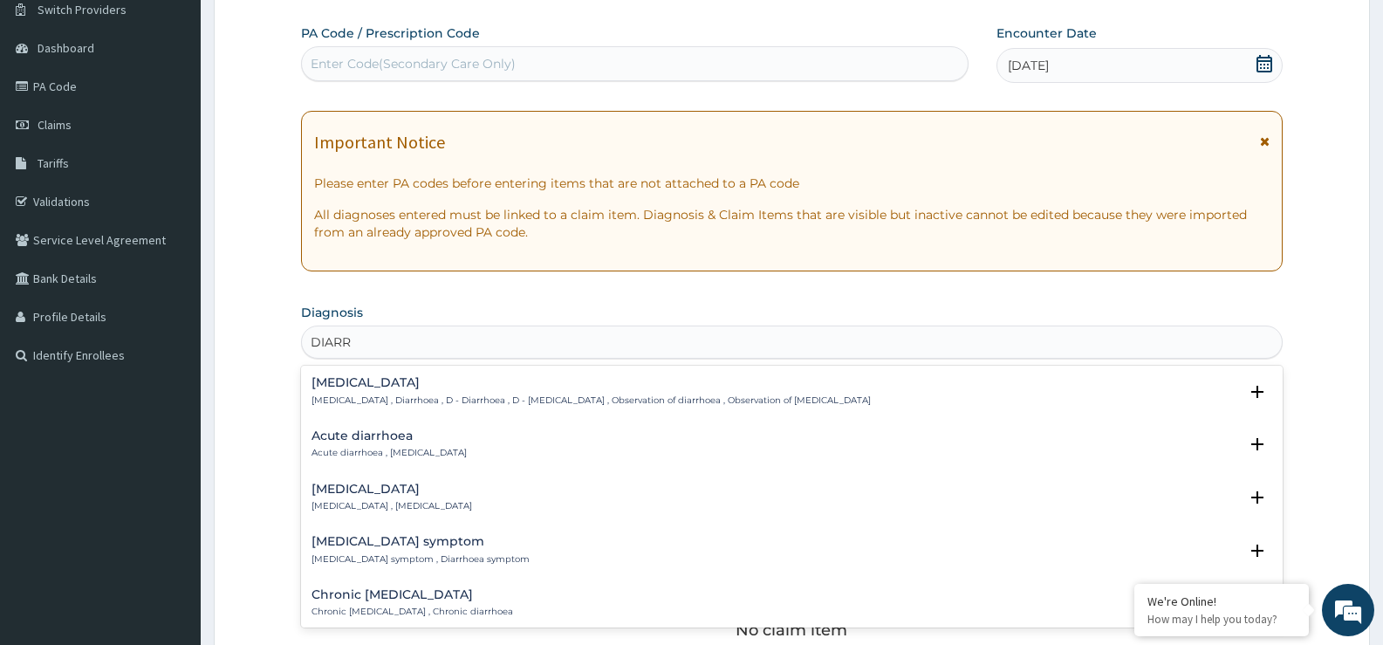
click at [468, 395] on p "Diarrhea , Diarrhoea , D - Diarrhoea , D - Diarrhea , Observation of diarrhoea …" at bounding box center [590, 400] width 559 height 12
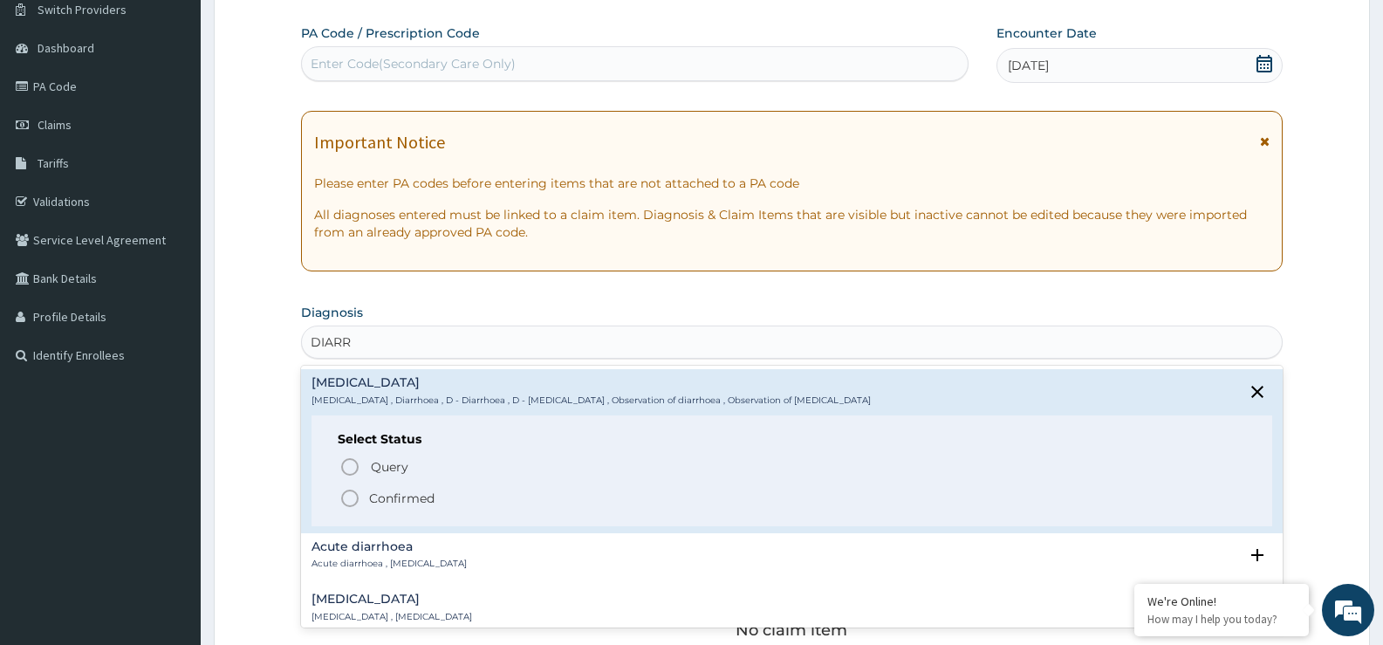
click at [357, 496] on icon "status option filled" at bounding box center [349, 498] width 21 height 21
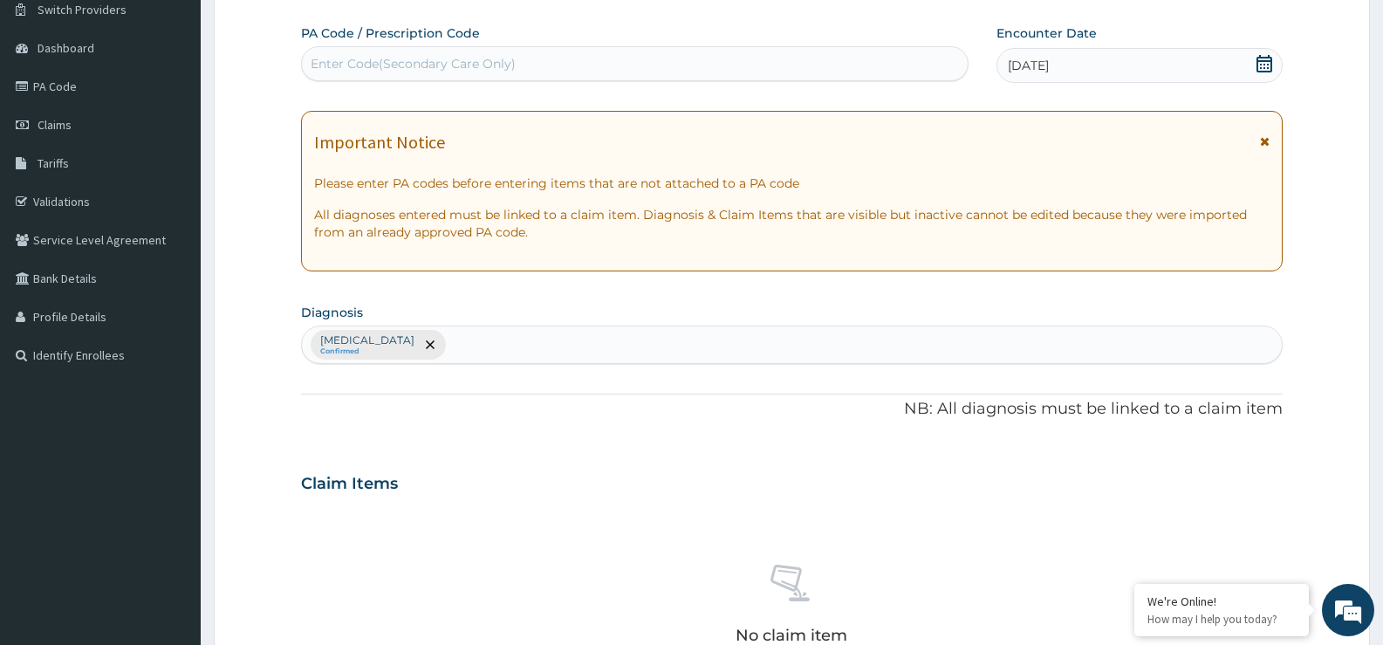
scroll to position [404, 0]
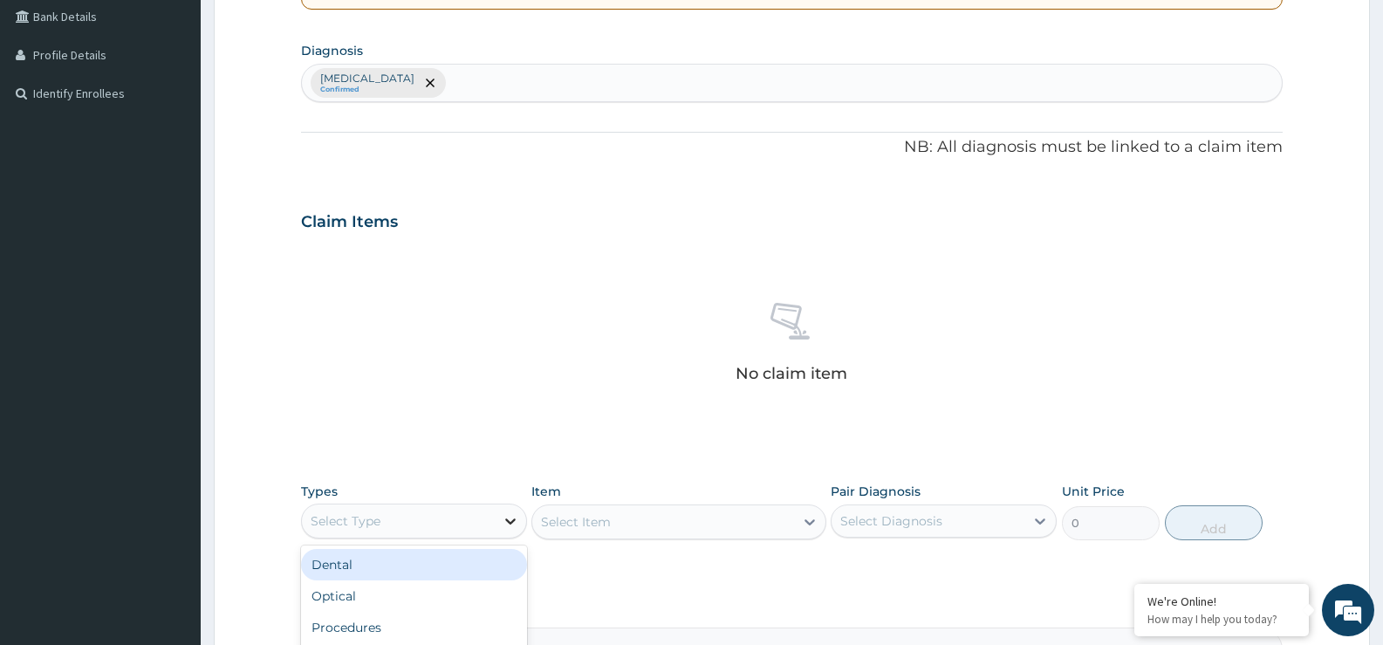
click at [521, 517] on div at bounding box center [510, 520] width 31 height 31
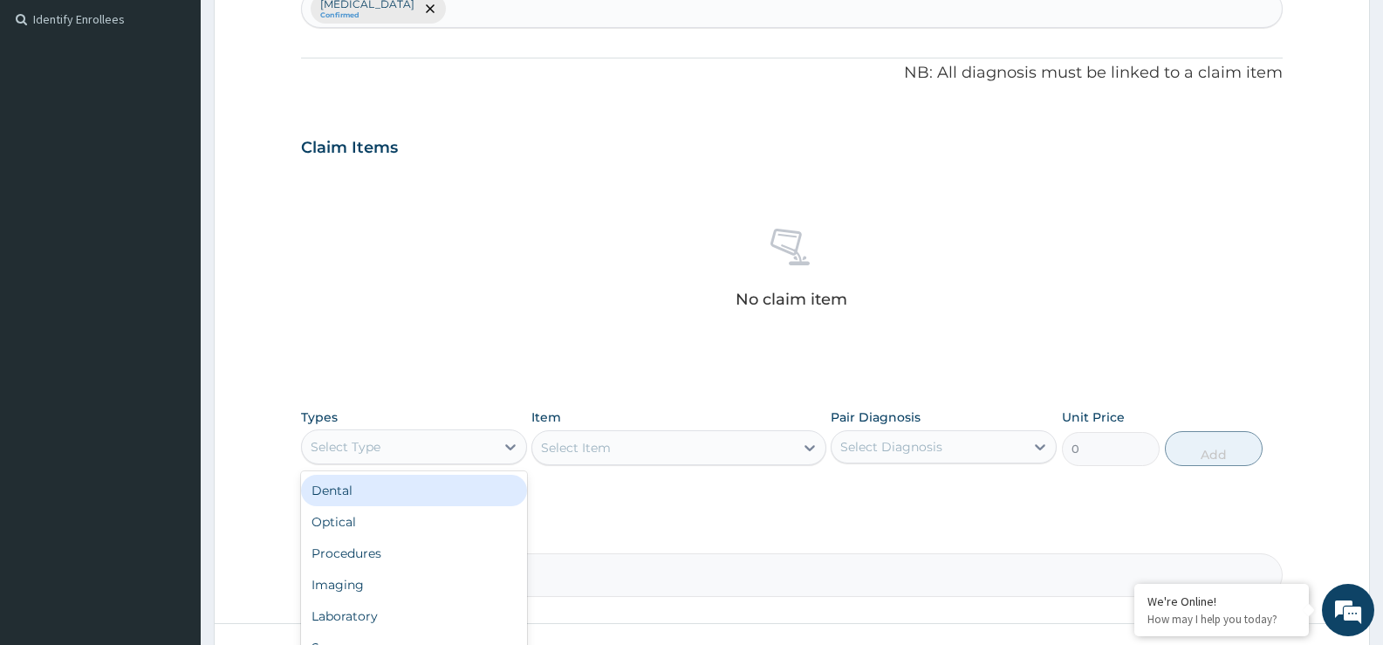
scroll to position [578, 0]
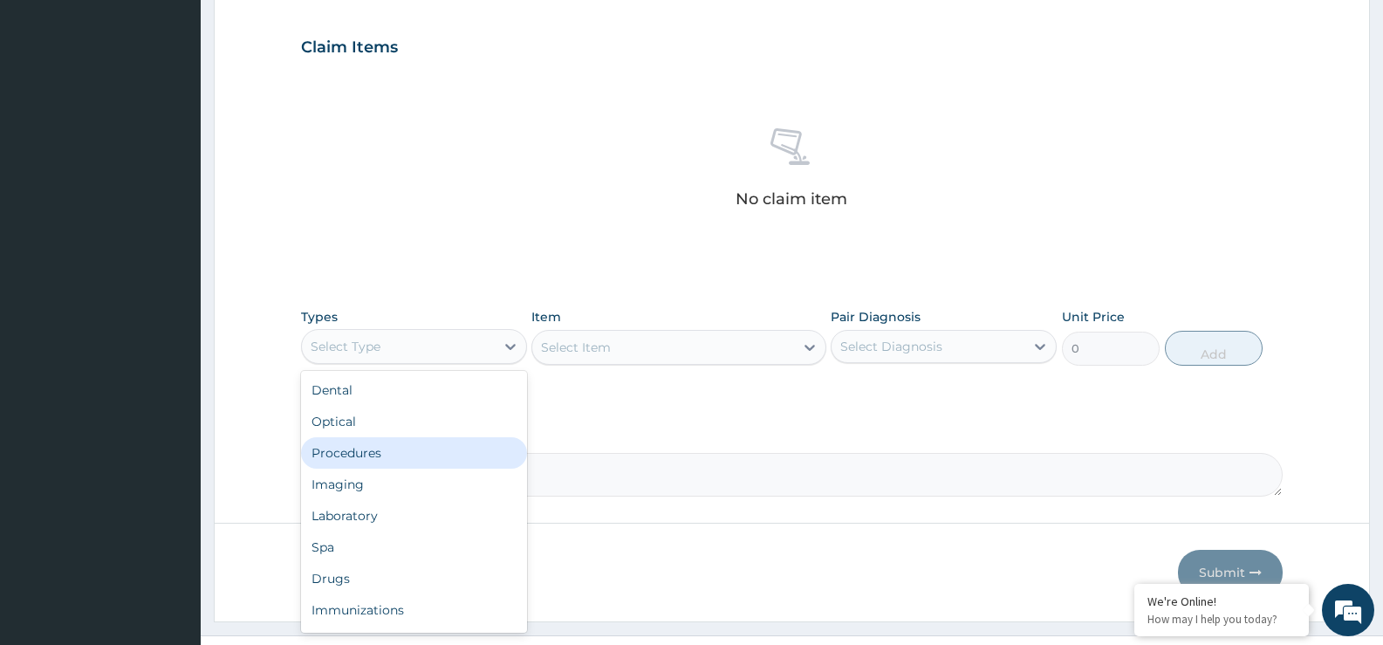
click at [366, 448] on div "Procedures" at bounding box center [414, 452] width 226 height 31
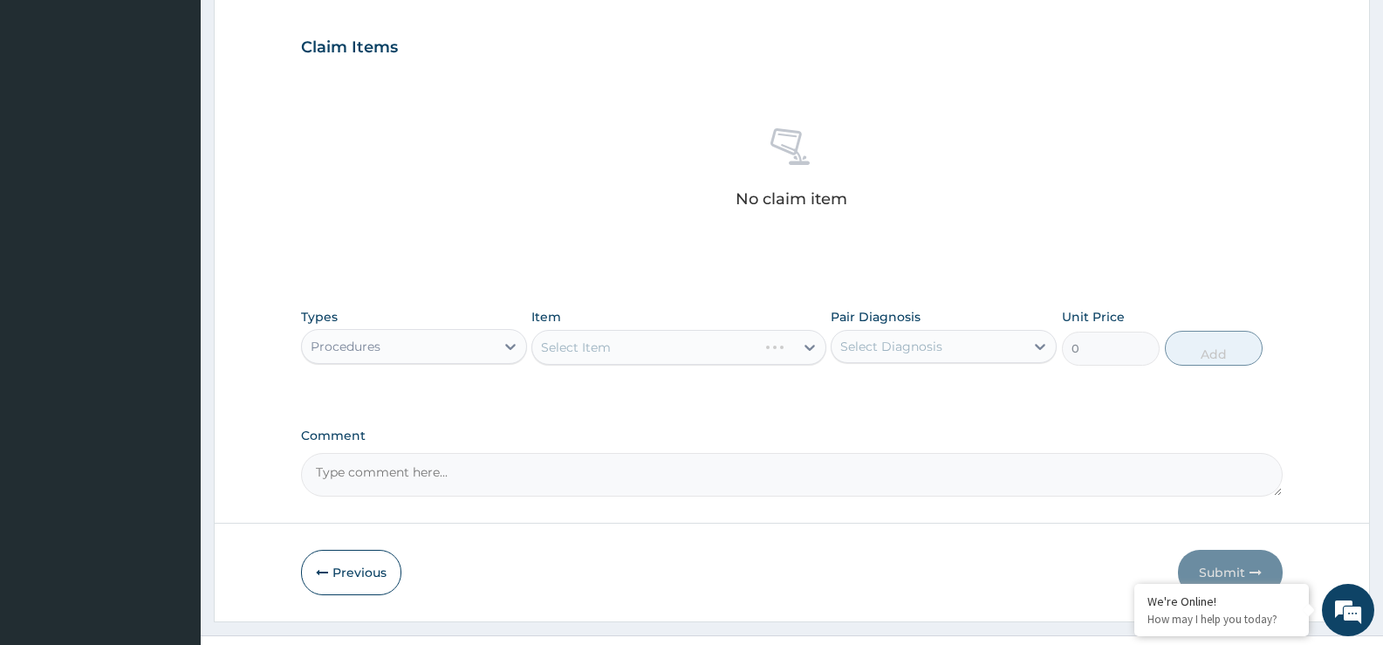
click at [812, 344] on div "Select Item" at bounding box center [678, 347] width 294 height 35
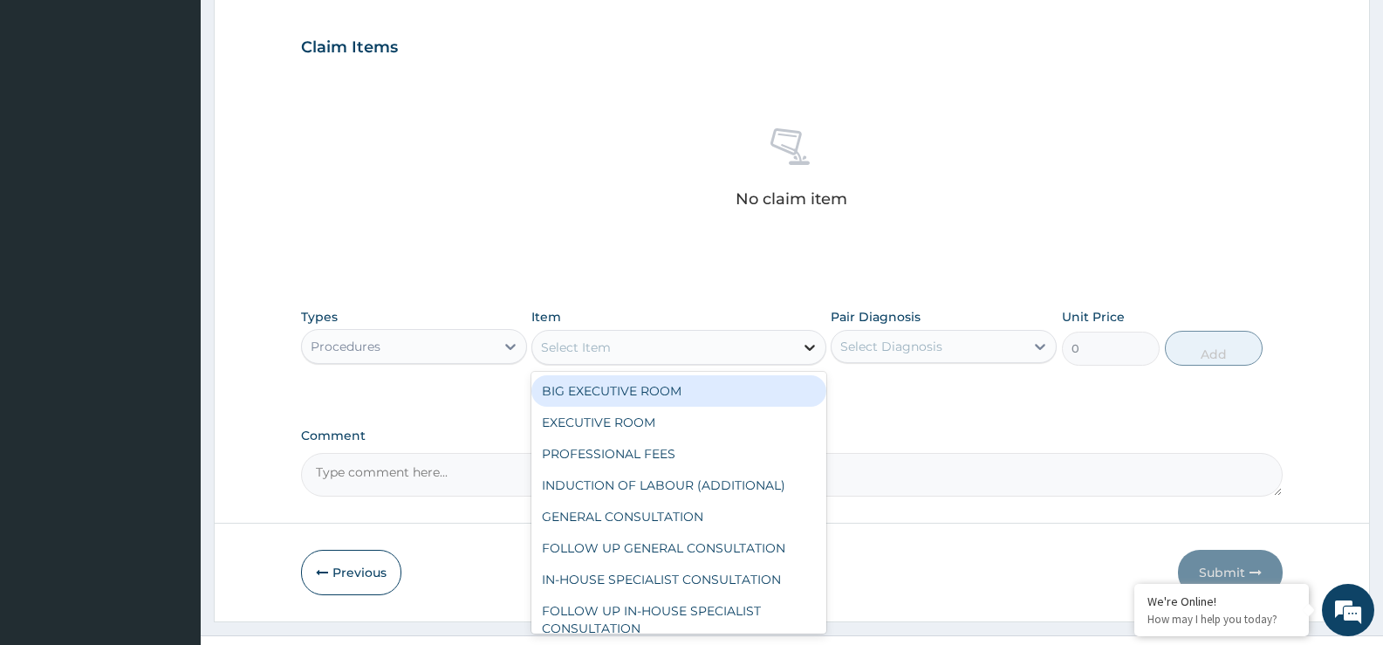
click at [810, 351] on icon at bounding box center [809, 347] width 17 height 17
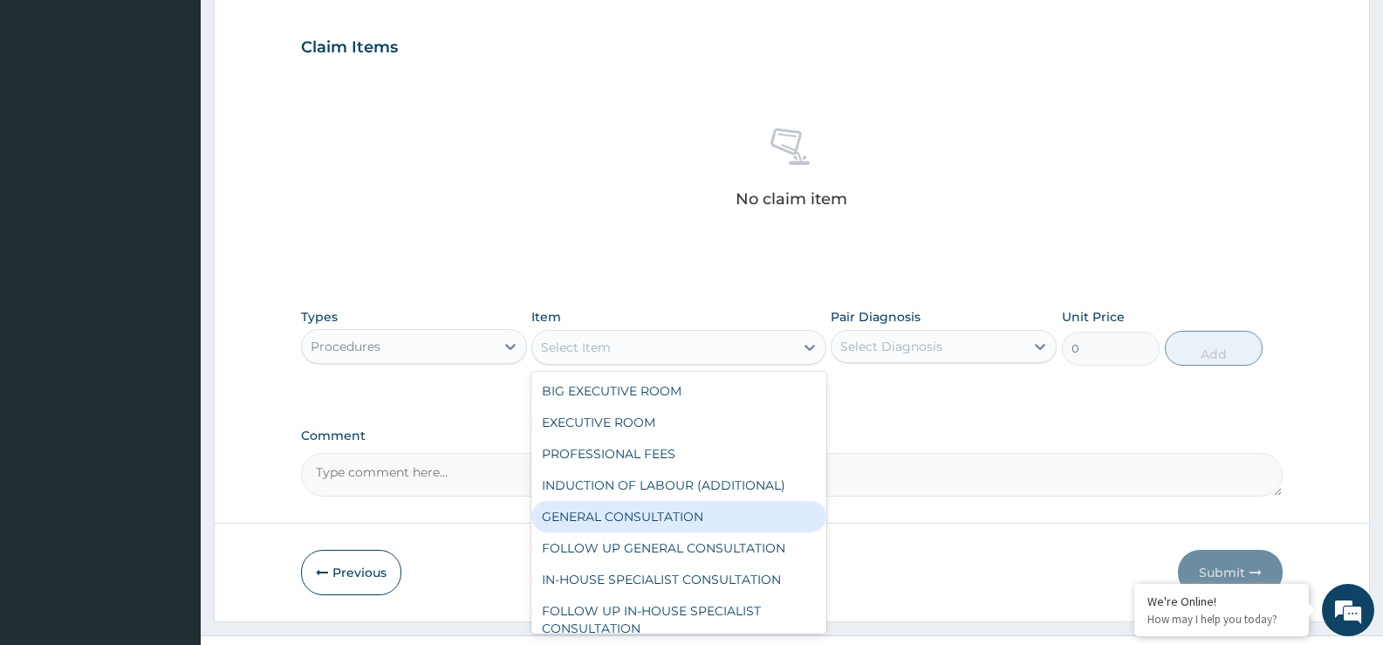
click at [661, 510] on div "GENERAL CONSULTATION" at bounding box center [678, 516] width 294 height 31
type input "5000"
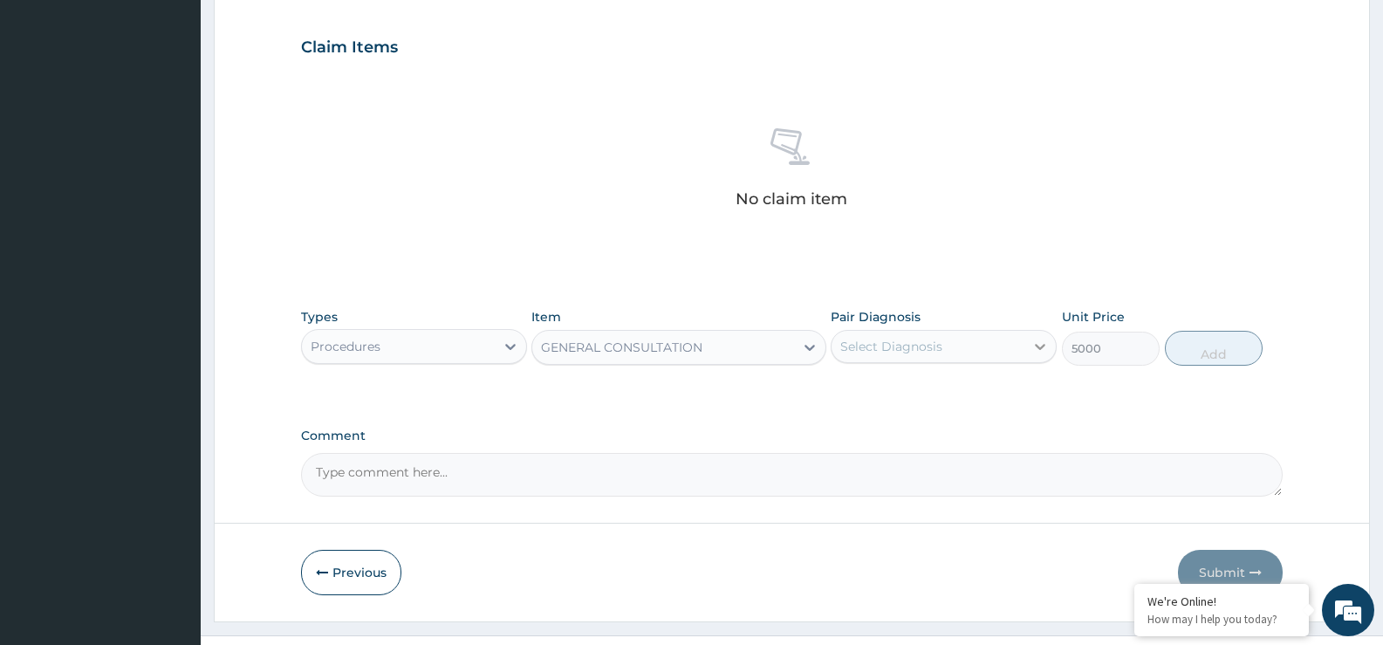
click at [1038, 344] on icon at bounding box center [1039, 346] width 17 height 17
click at [968, 395] on div "Diarrhea" at bounding box center [944, 391] width 226 height 36
checkbox input "true"
click at [1251, 327] on div "Types Procedures Item GENERAL CONSULTATION Pair Diagnosis Diarrhea Unit Price 5…" at bounding box center [792, 336] width 982 height 75
click at [1213, 352] on button "Add" at bounding box center [1214, 348] width 98 height 35
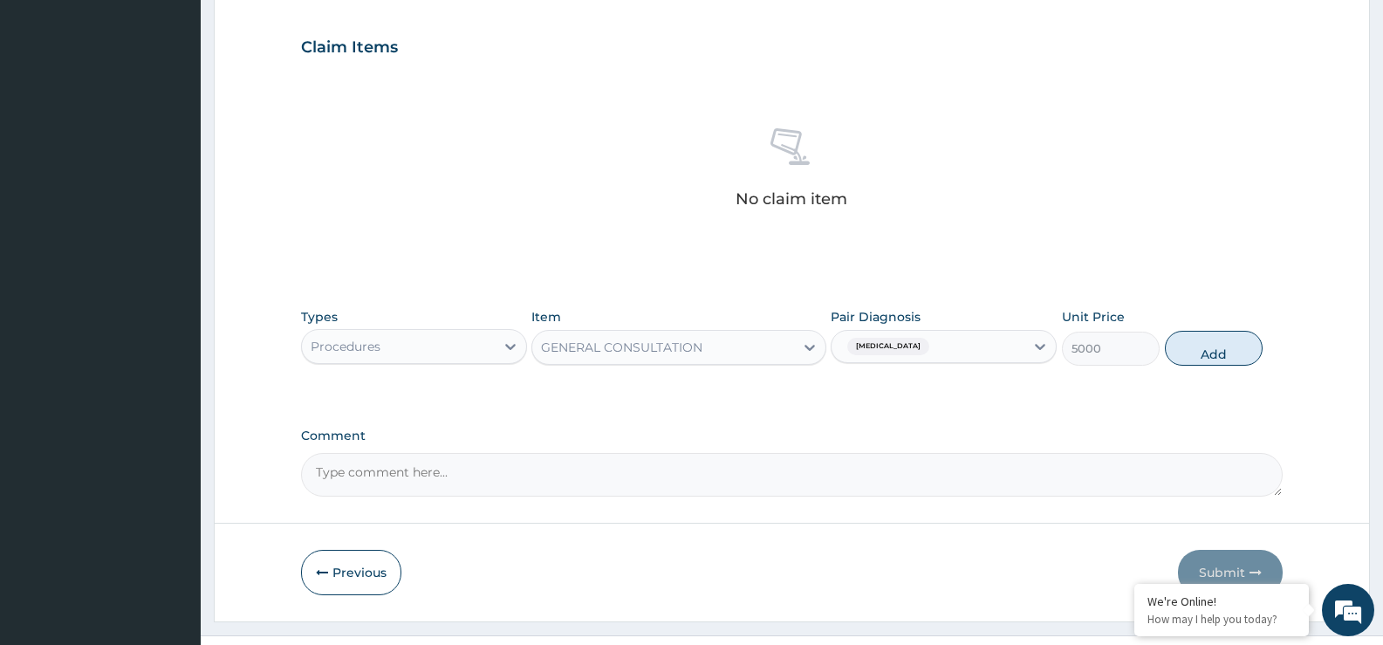
type input "0"
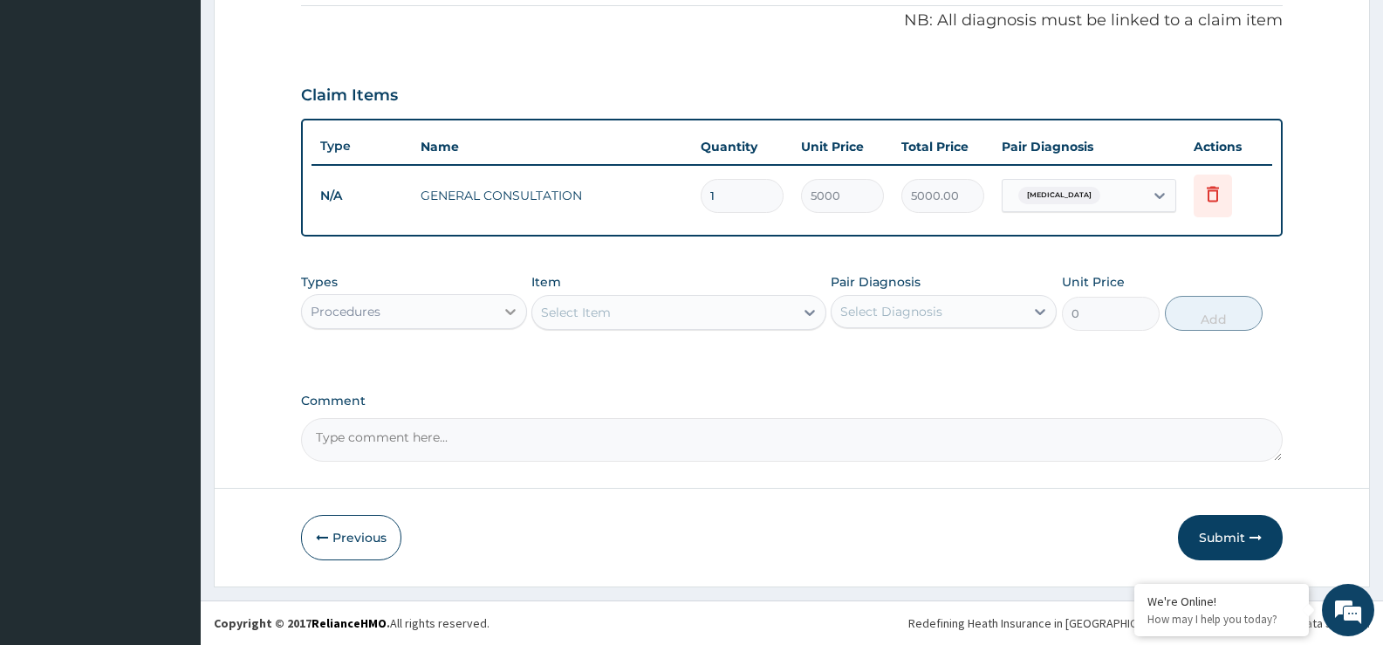
click at [512, 318] on icon at bounding box center [510, 311] width 17 height 17
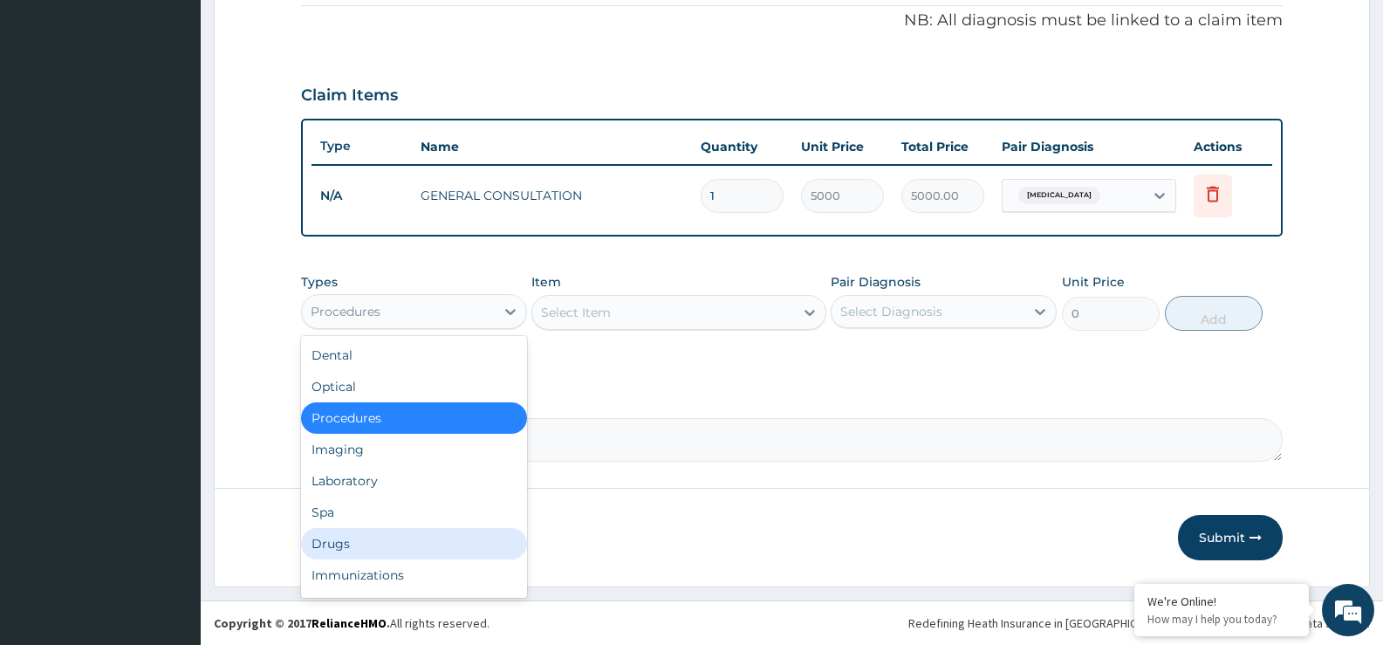
click at [374, 552] on div "Drugs" at bounding box center [414, 543] width 226 height 31
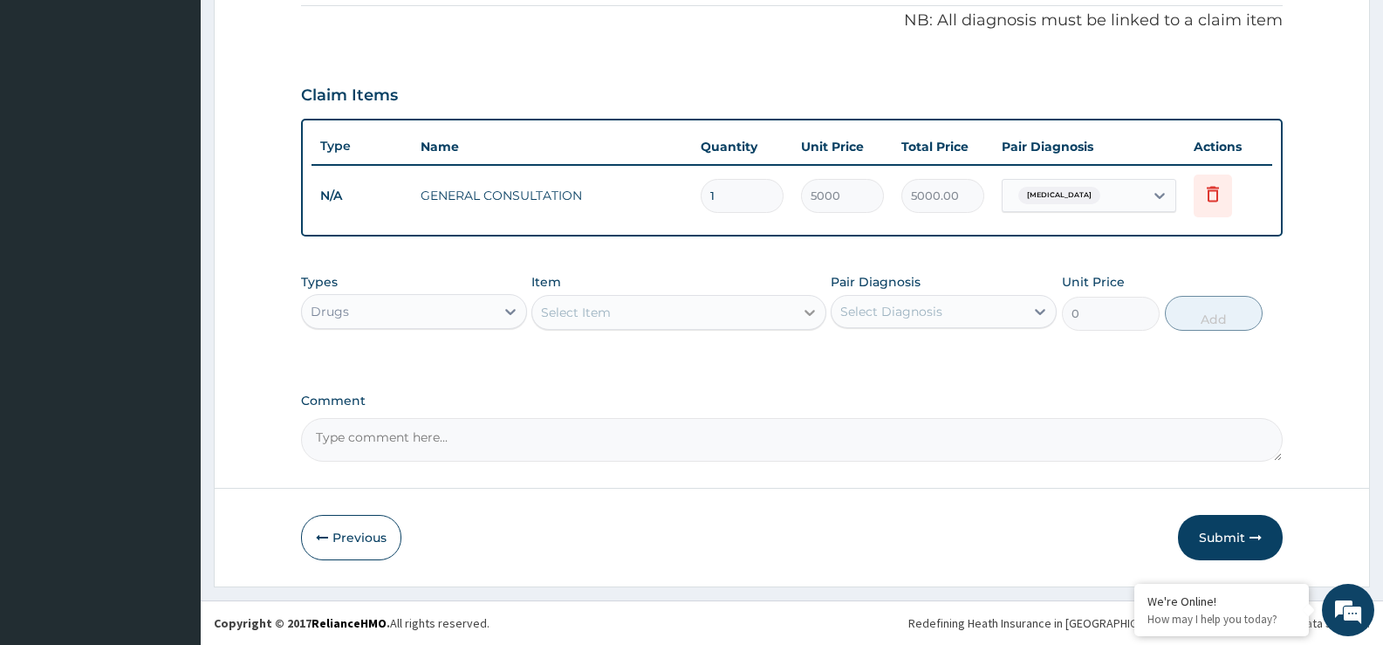
click at [811, 313] on icon at bounding box center [809, 313] width 10 height 6
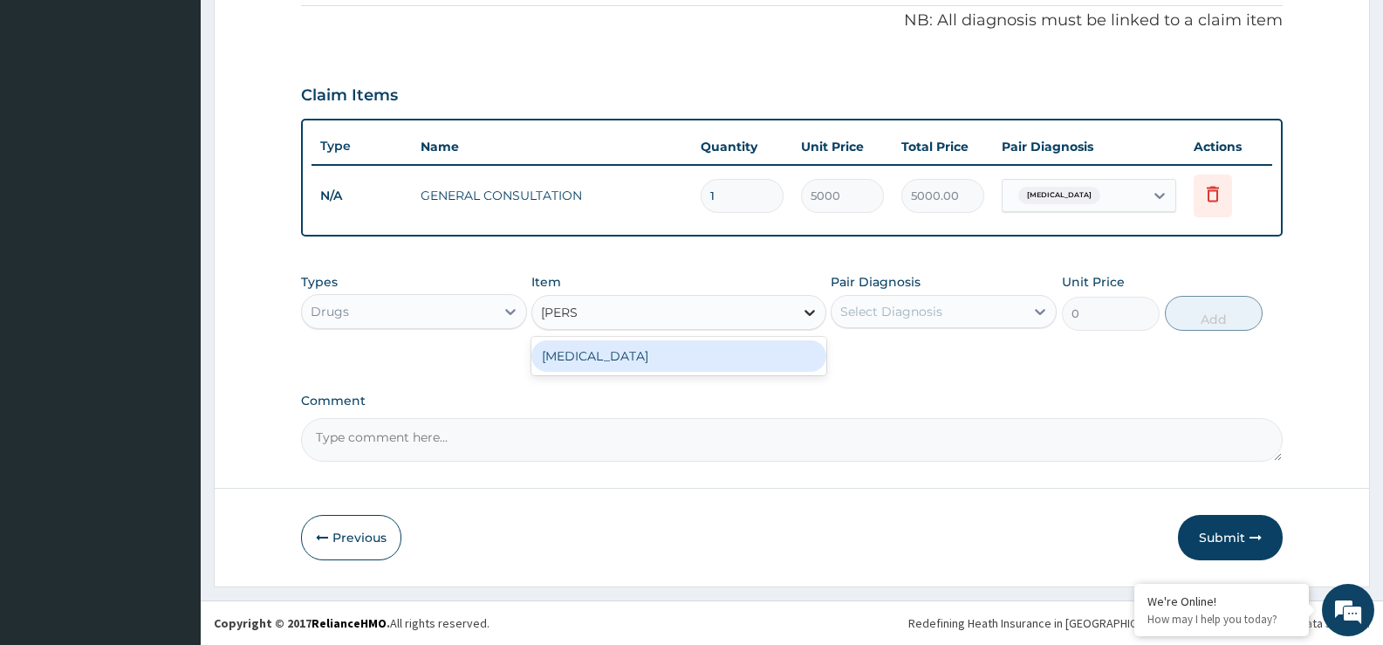
type input "LOPER"
click at [575, 356] on div "[MEDICAL_DATA]" at bounding box center [678, 355] width 294 height 31
type input "150"
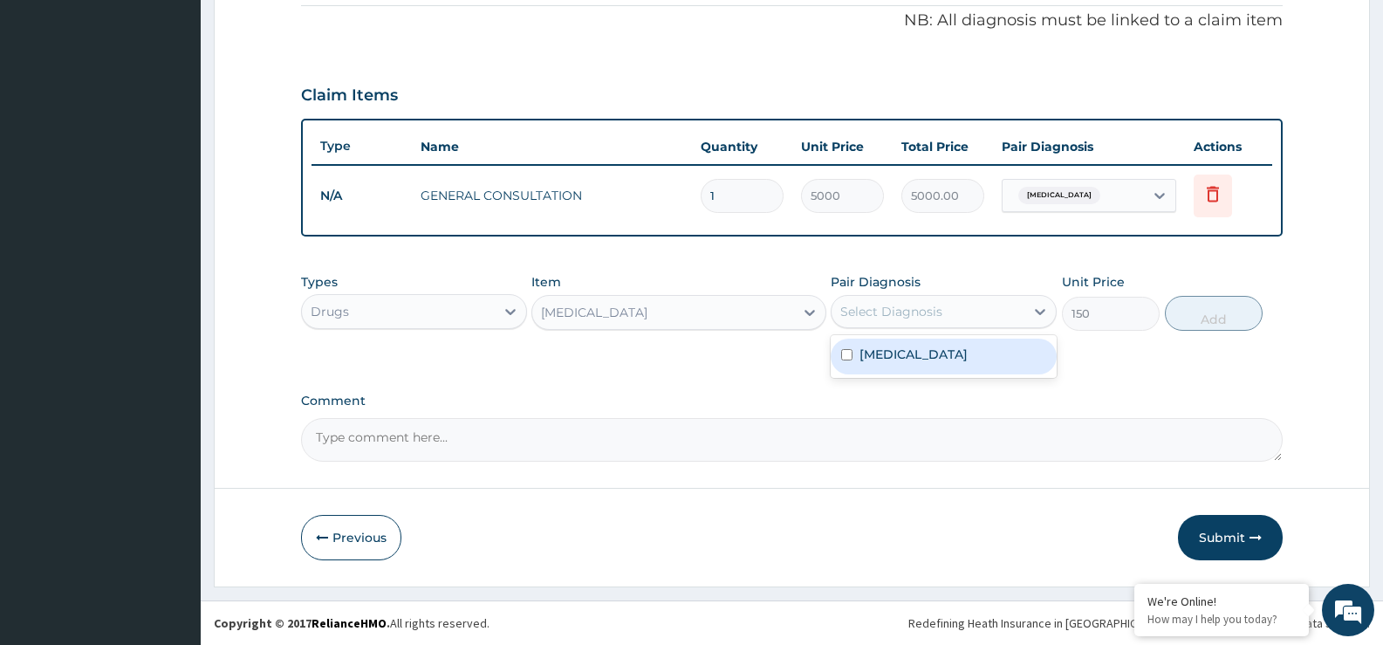
click at [989, 313] on div "Select Diagnosis" at bounding box center [928, 312] width 193 height 28
click at [964, 368] on div "Diarrhea" at bounding box center [944, 357] width 226 height 36
checkbox input "true"
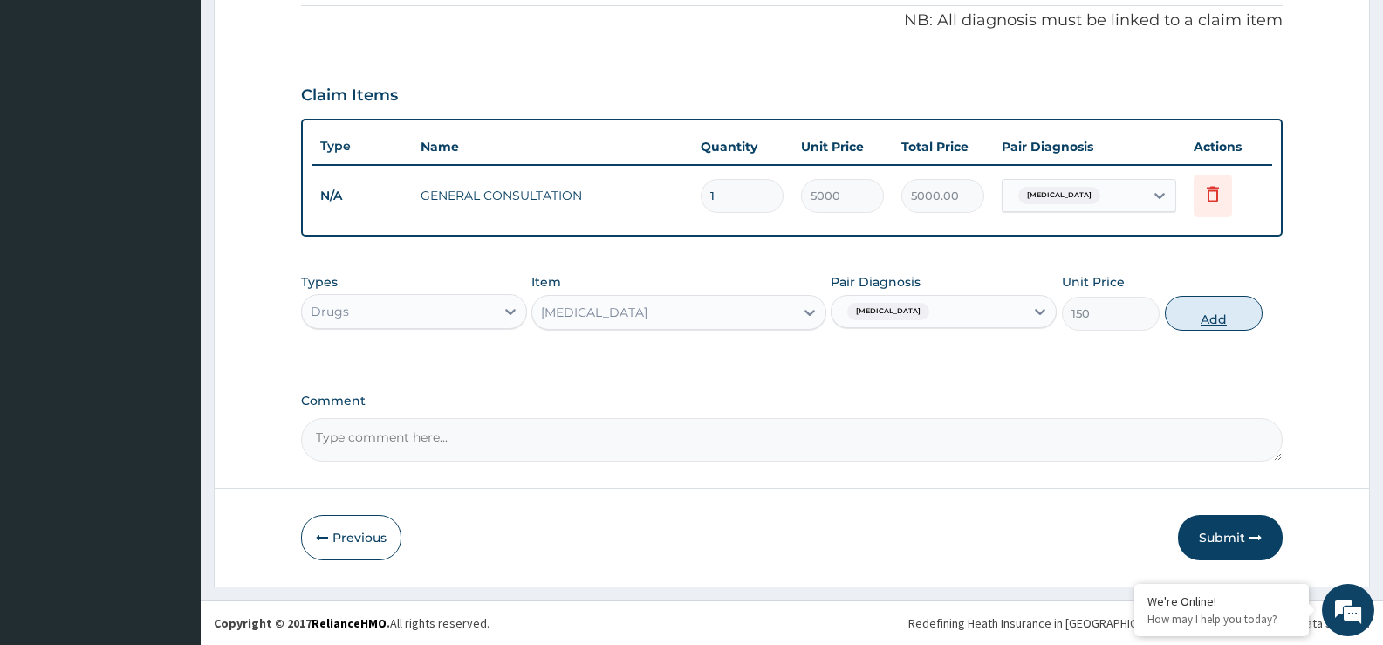
click at [1220, 313] on button "Add" at bounding box center [1214, 313] width 98 height 35
type input "0"
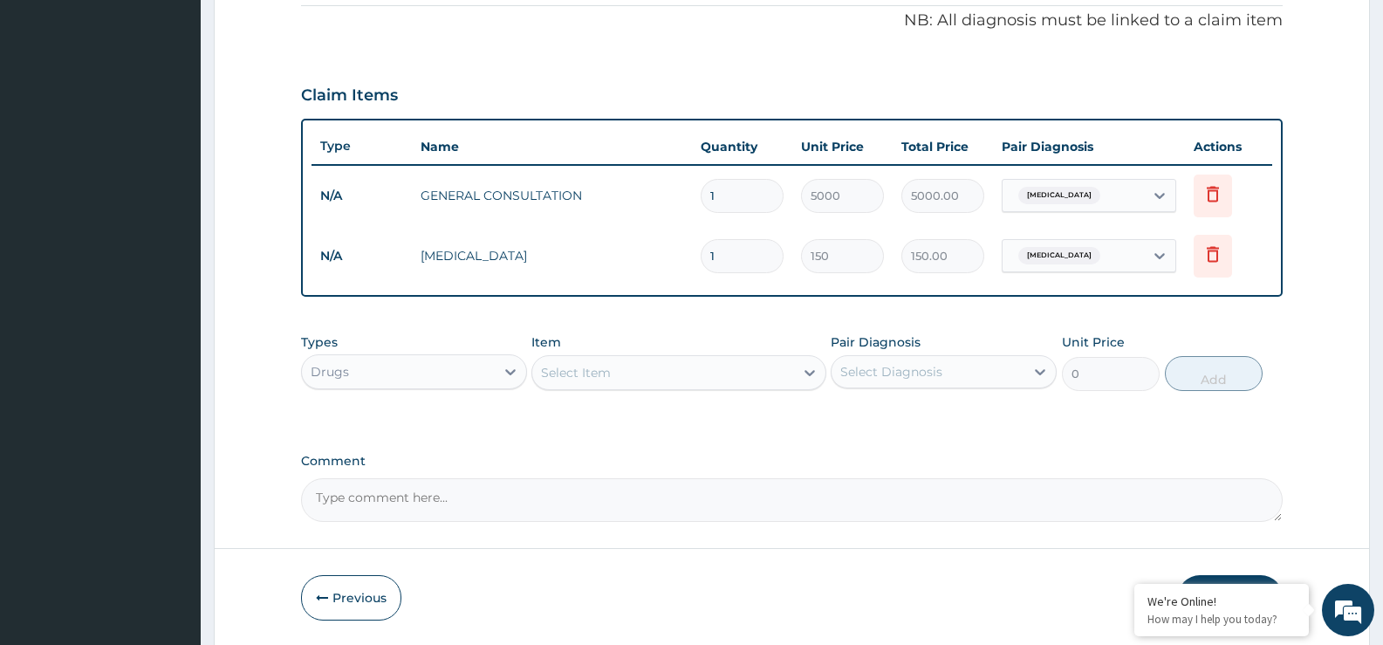
click at [695, 373] on div "Select Item" at bounding box center [662, 373] width 261 height 28
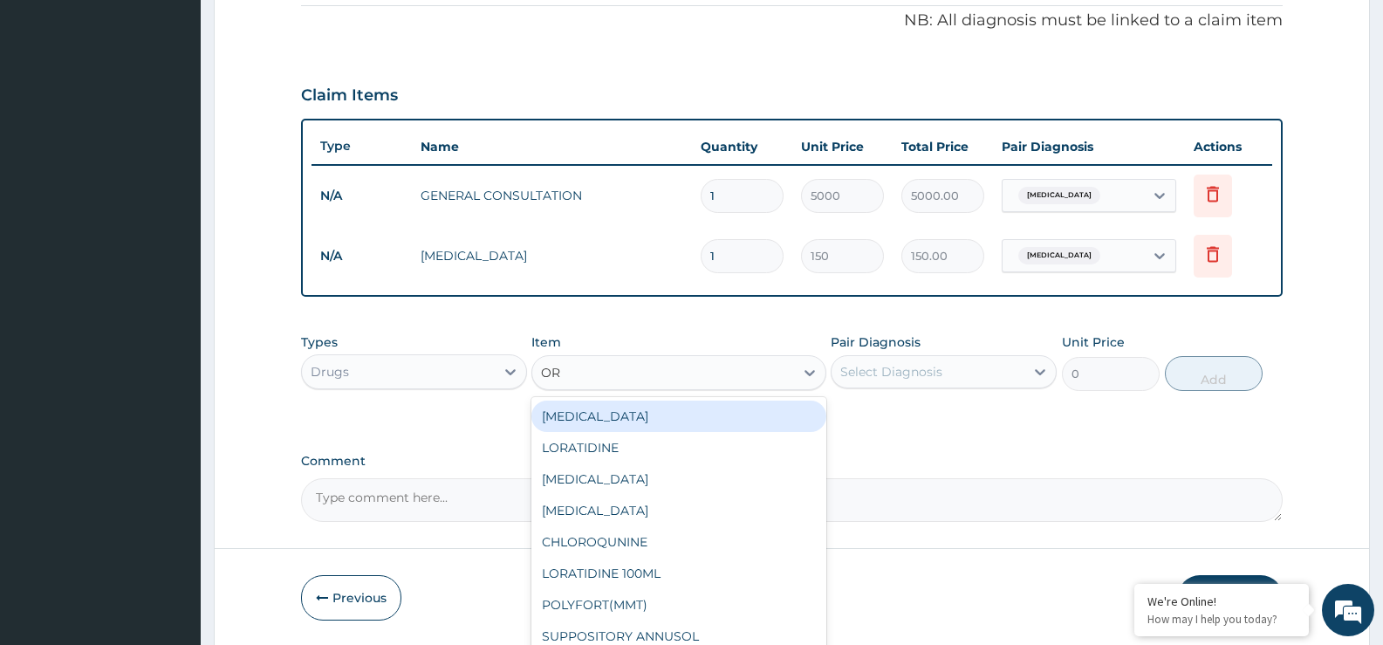
type input "ORS"
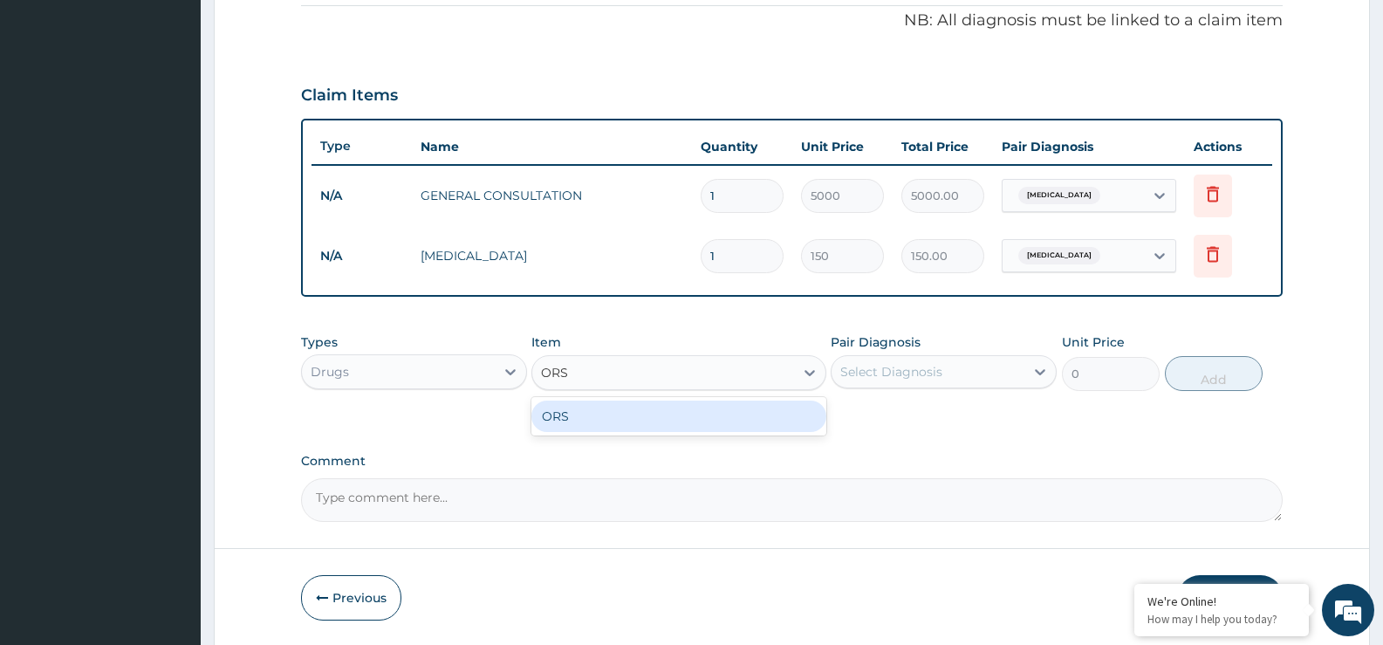
click at [648, 419] on div "ORS" at bounding box center [678, 415] width 294 height 31
type input "600"
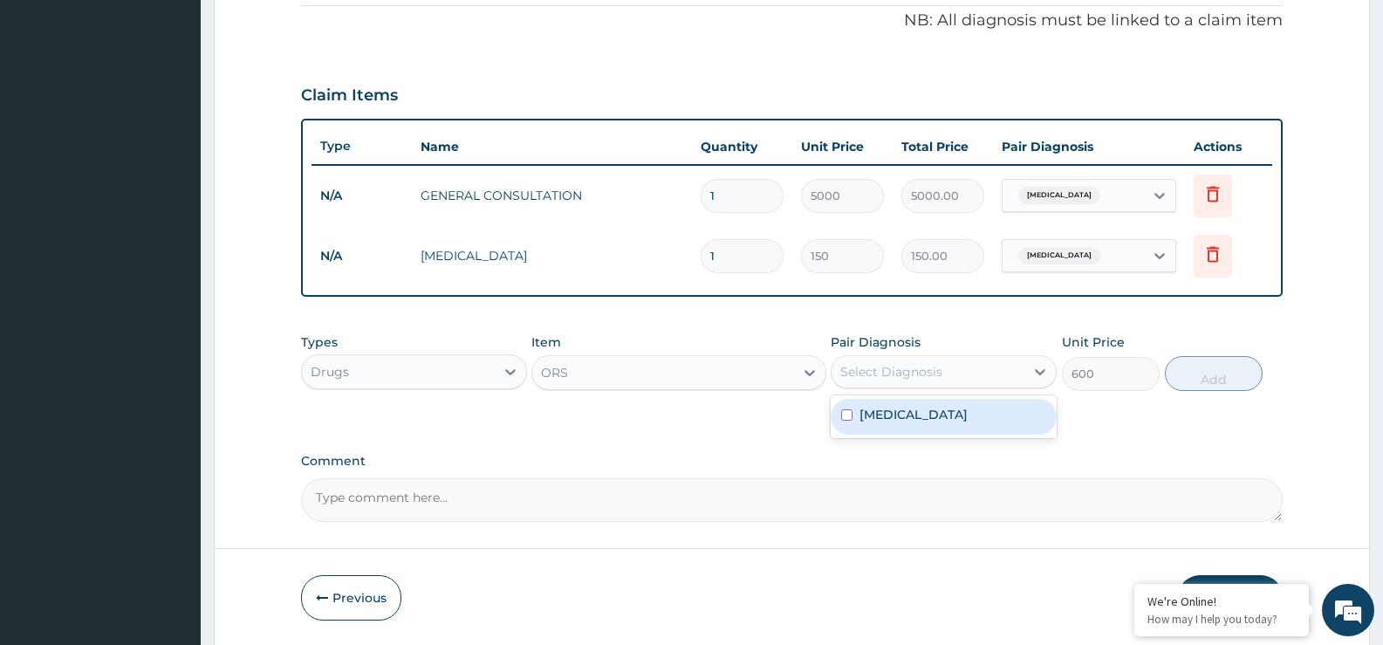
click at [957, 380] on div "Select Diagnosis" at bounding box center [928, 372] width 193 height 28
click at [950, 419] on div "Diarrhea" at bounding box center [944, 417] width 226 height 36
checkbox input "true"
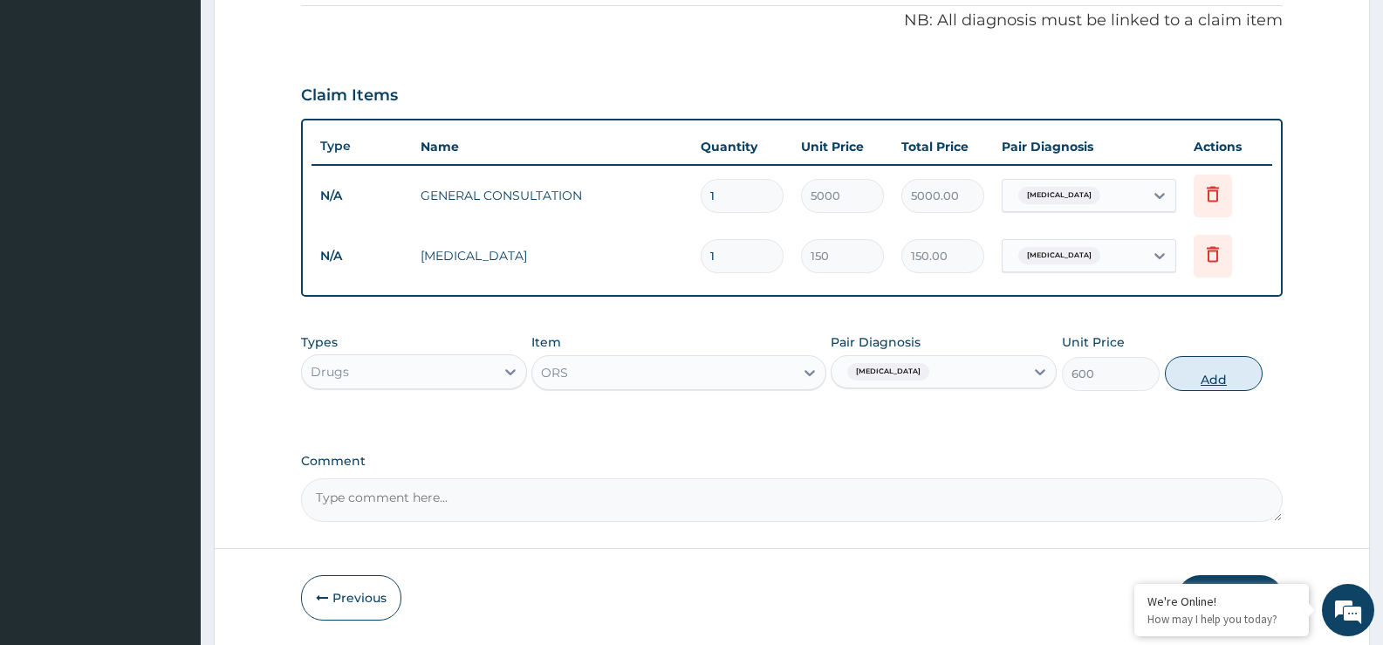
click at [1217, 378] on button "Add" at bounding box center [1214, 373] width 98 height 35
type input "0"
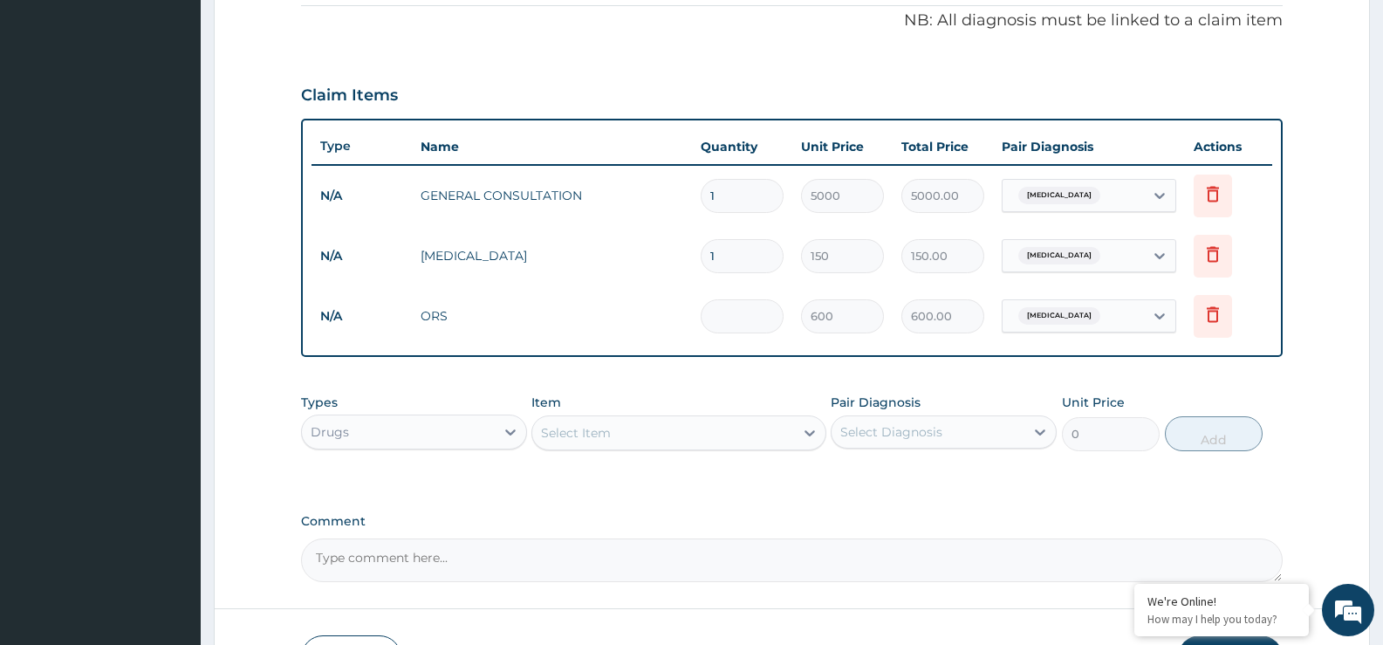
type input "0.00"
type input "4"
type input "2400.00"
type input "4"
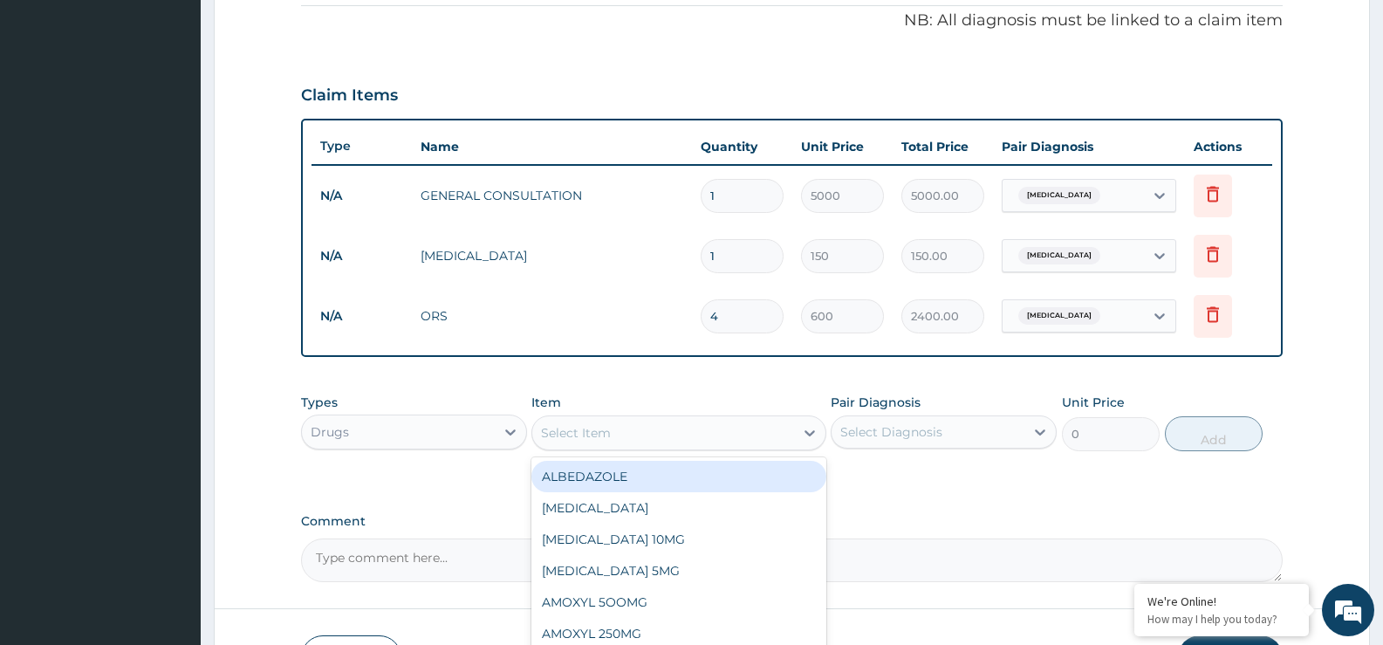
click at [763, 436] on div "Select Item" at bounding box center [662, 433] width 261 height 28
type input "METRO"
click at [732, 471] on div "METRONIDAZOLE 200MG" at bounding box center [678, 476] width 294 height 31
type input "112"
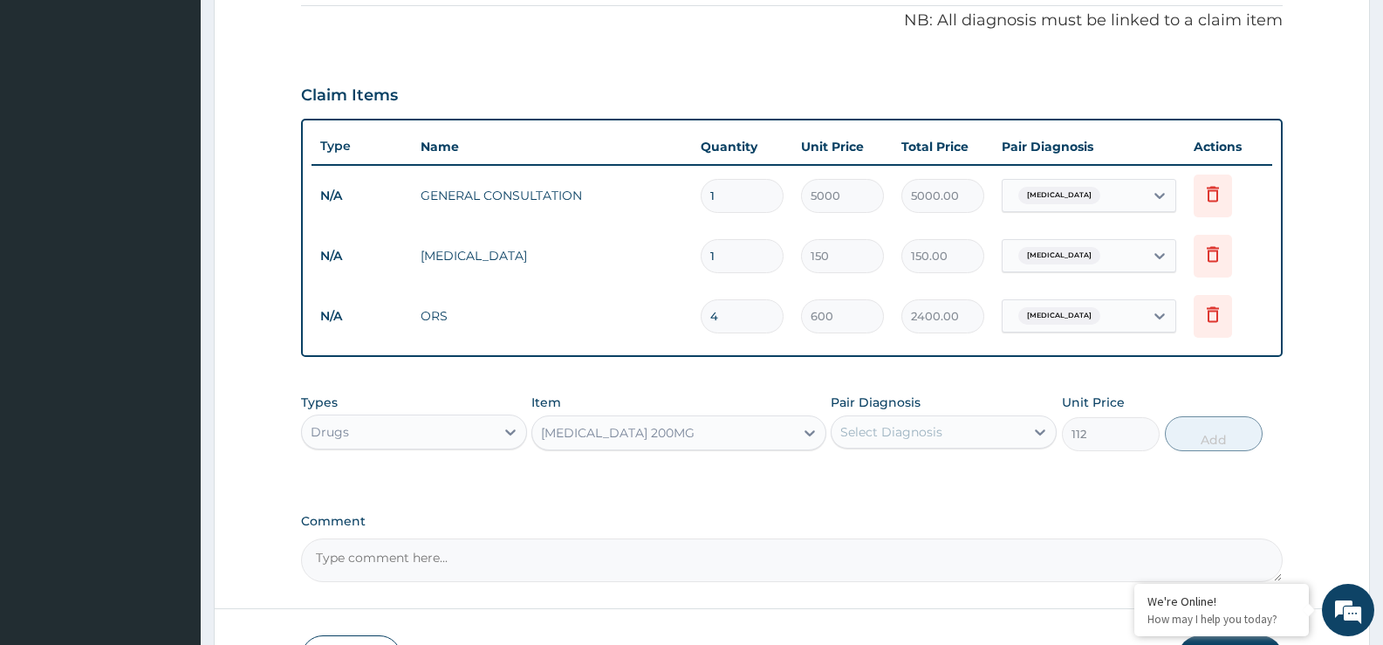
click at [917, 435] on div "Select Diagnosis" at bounding box center [891, 431] width 102 height 17
click at [911, 471] on label "Diarrhea" at bounding box center [913, 474] width 108 height 17
checkbox input "true"
click at [1195, 441] on button "Add" at bounding box center [1214, 433] width 98 height 35
type input "0"
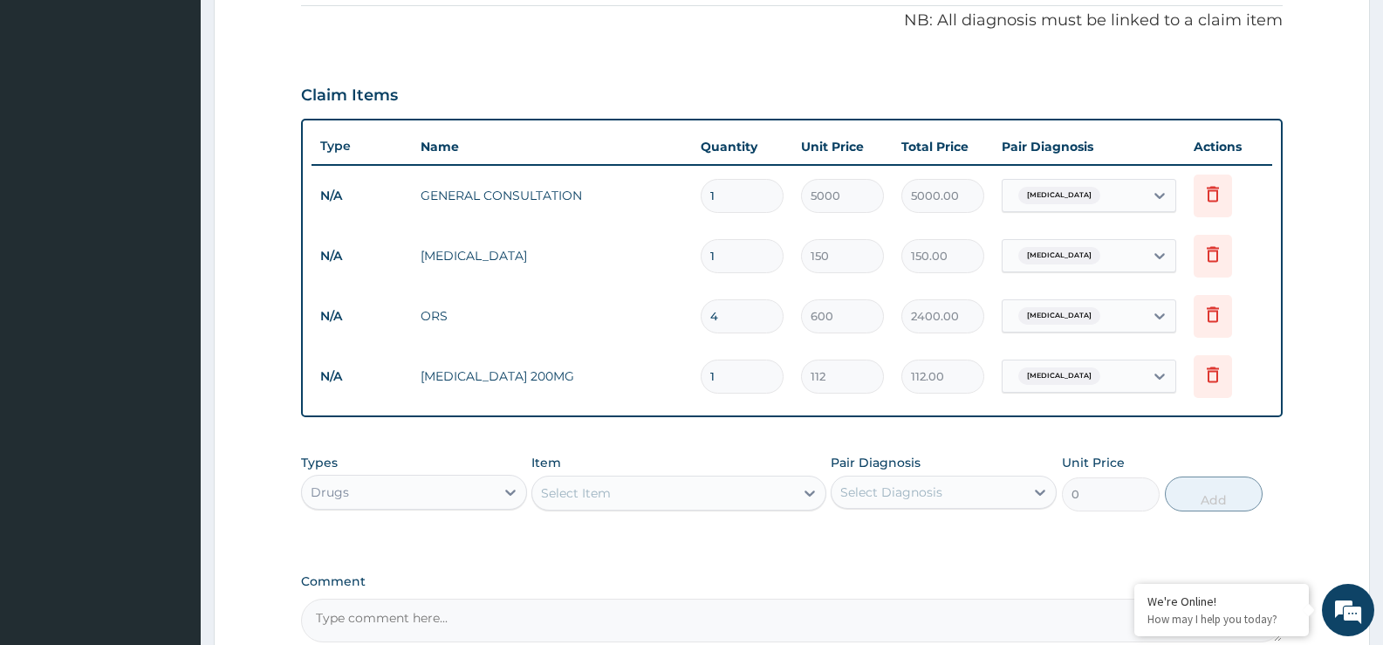
type input "0.00"
type input "2"
type input "224.00"
type input "24"
type input "2688.00"
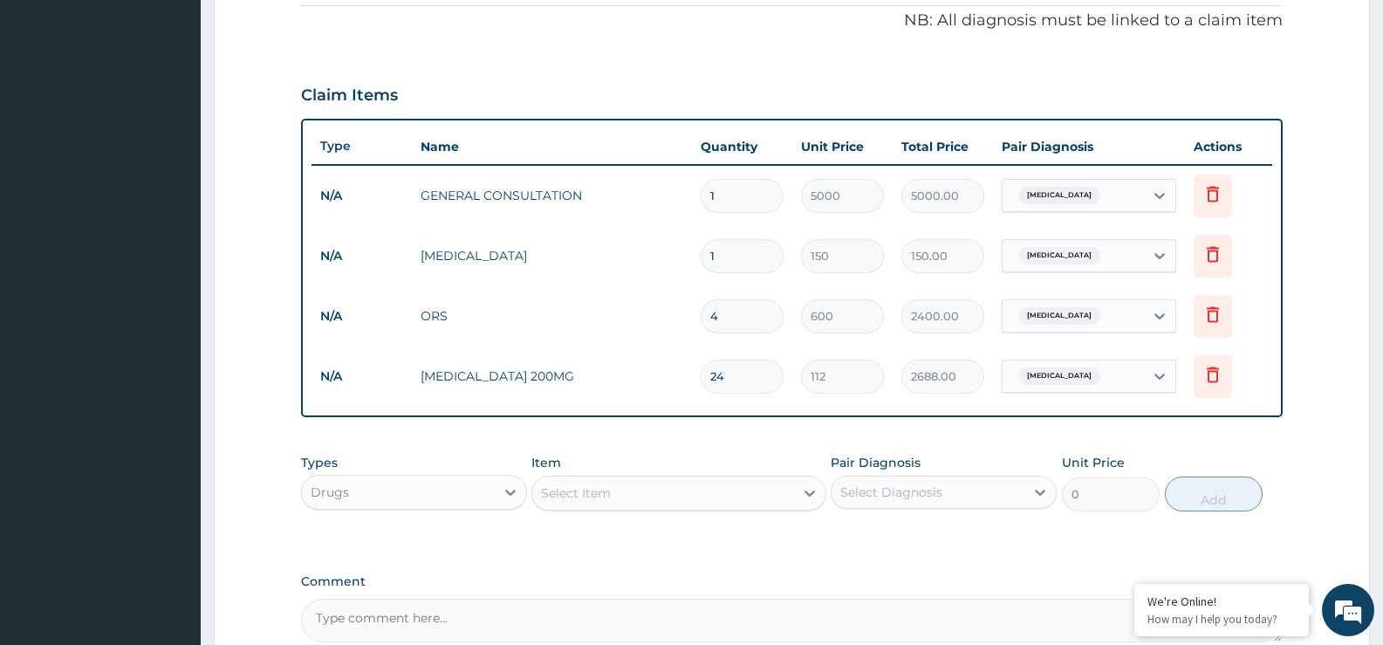
type input "24"
click at [683, 523] on div "Types Drugs Item Select Item Pair Diagnosis Select Diagnosis Unit Price 0 Add" at bounding box center [792, 495] width 982 height 101
click at [626, 495] on div "Select Item" at bounding box center [662, 493] width 261 height 28
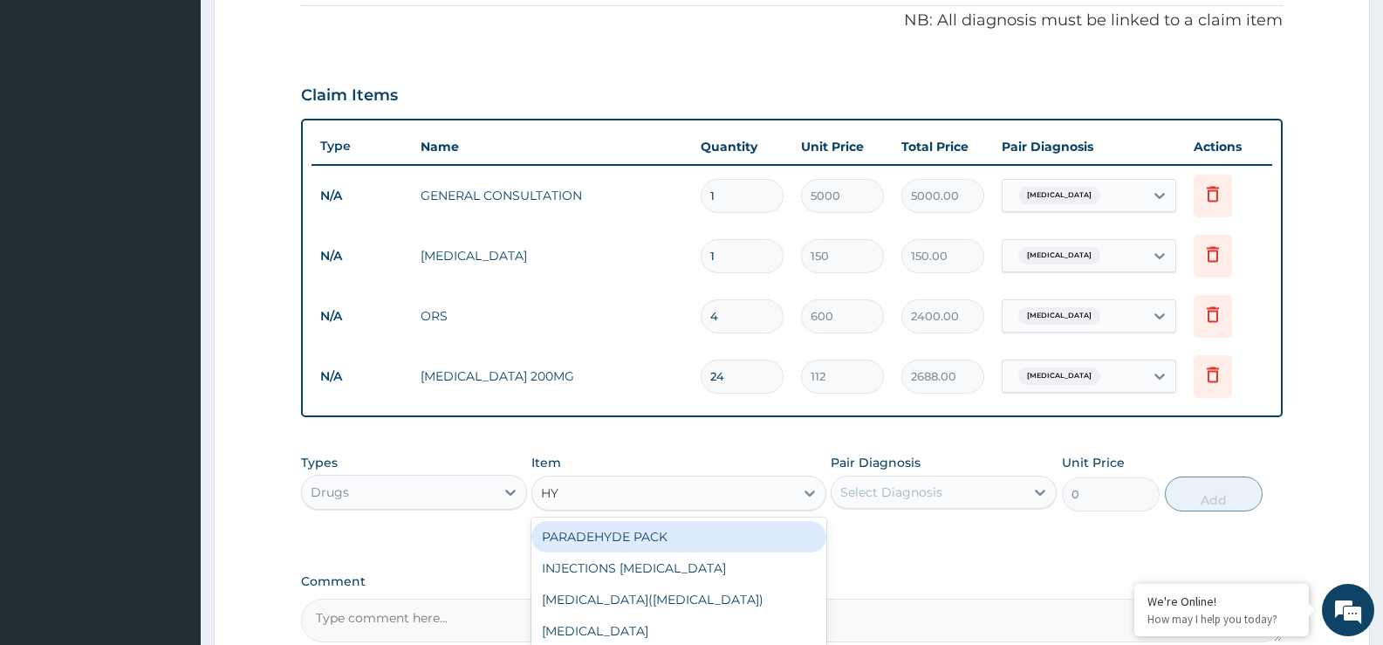
type input "H"
type input "BUSC"
click at [560, 534] on div "BUSCOPAN" at bounding box center [678, 536] width 294 height 31
type input "80"
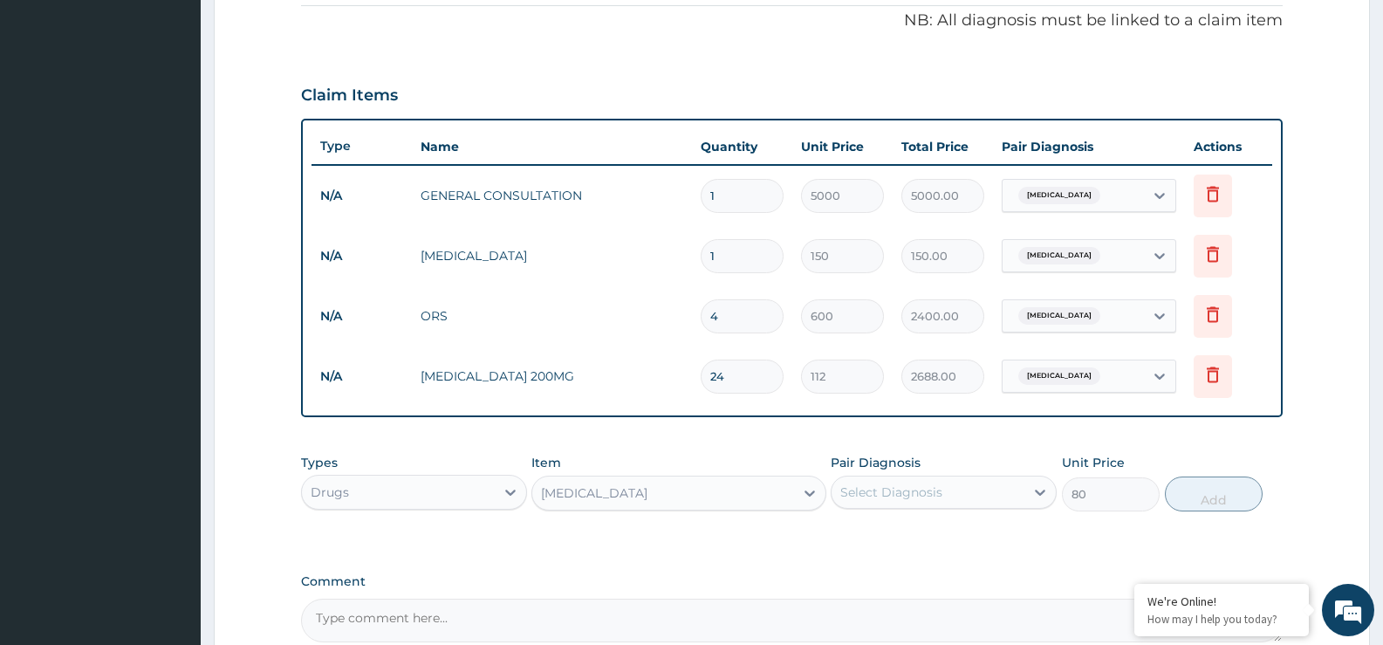
click at [941, 490] on div "Select Diagnosis" at bounding box center [891, 491] width 102 height 17
click at [921, 536] on div "Diarrhea" at bounding box center [944, 537] width 226 height 36
checkbox input "true"
click at [1240, 481] on button "Add" at bounding box center [1214, 493] width 98 height 35
type input "0"
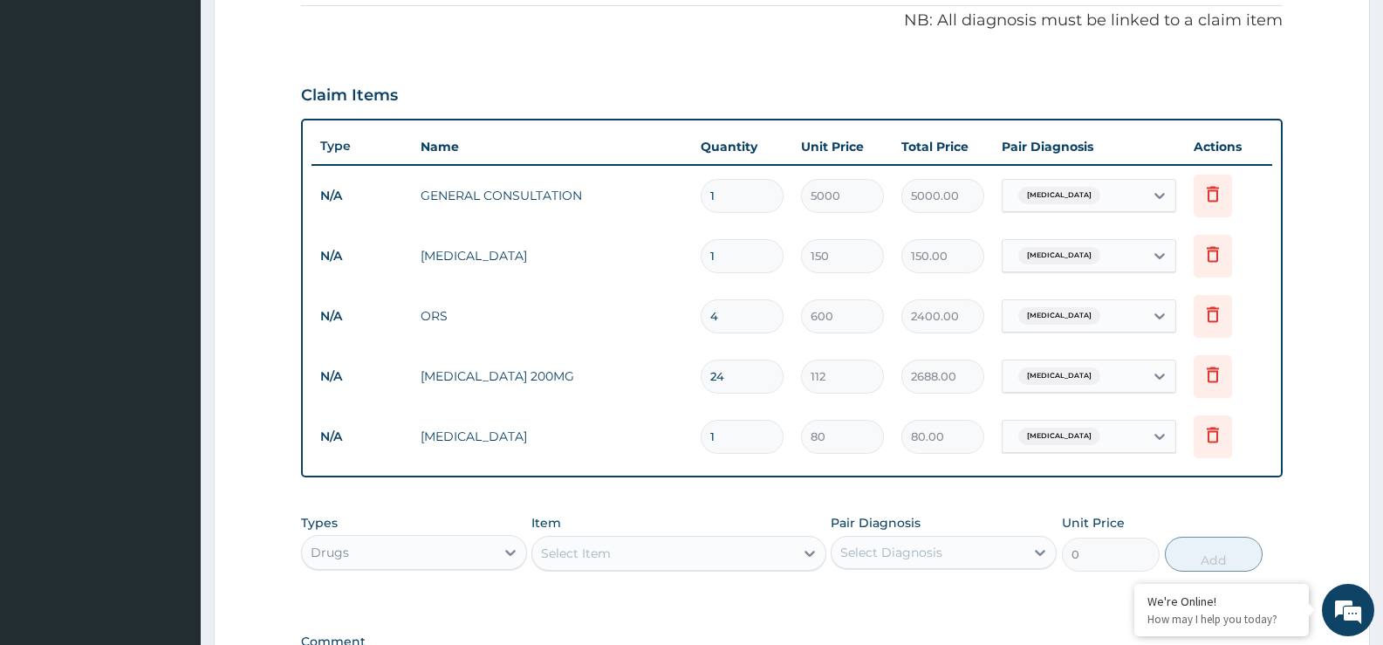
type input "0.00"
type input "6"
type input "480.00"
type input "6"
click at [697, 551] on div "Select Item" at bounding box center [662, 553] width 261 height 28
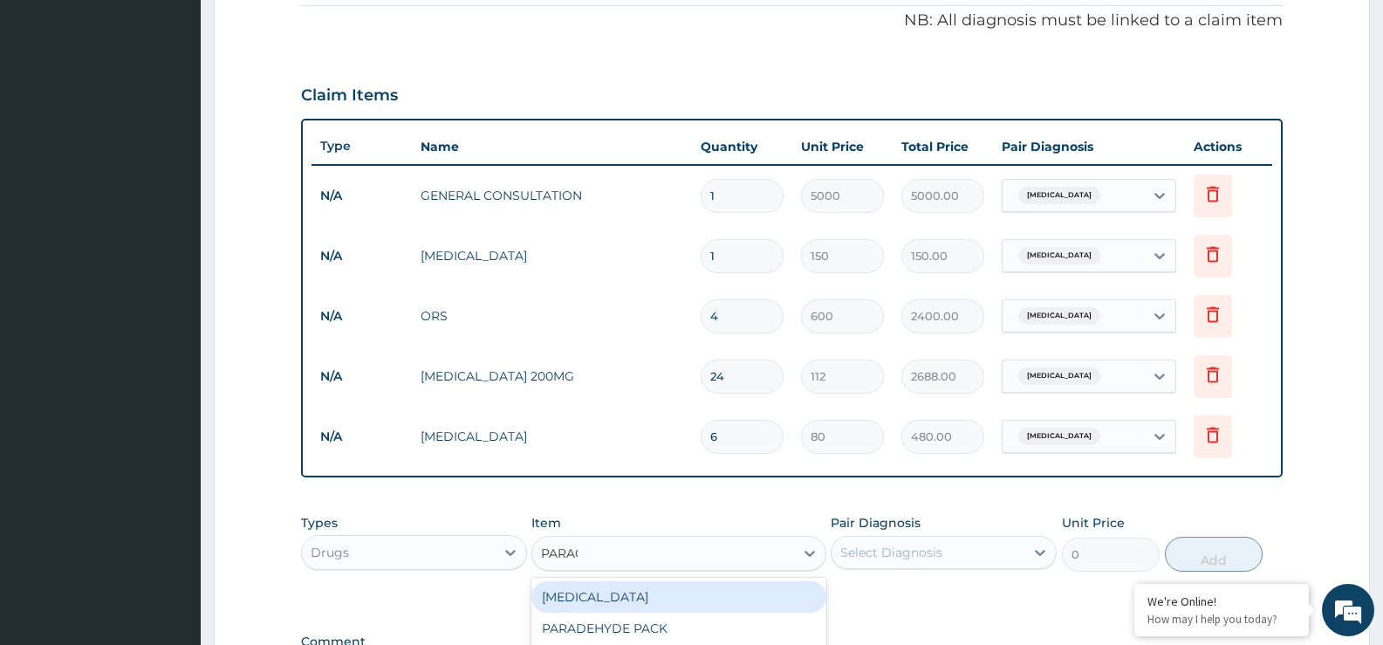
type input "PARACE"
click at [621, 593] on div "PARACETAMOL" at bounding box center [678, 596] width 294 height 31
type input "50"
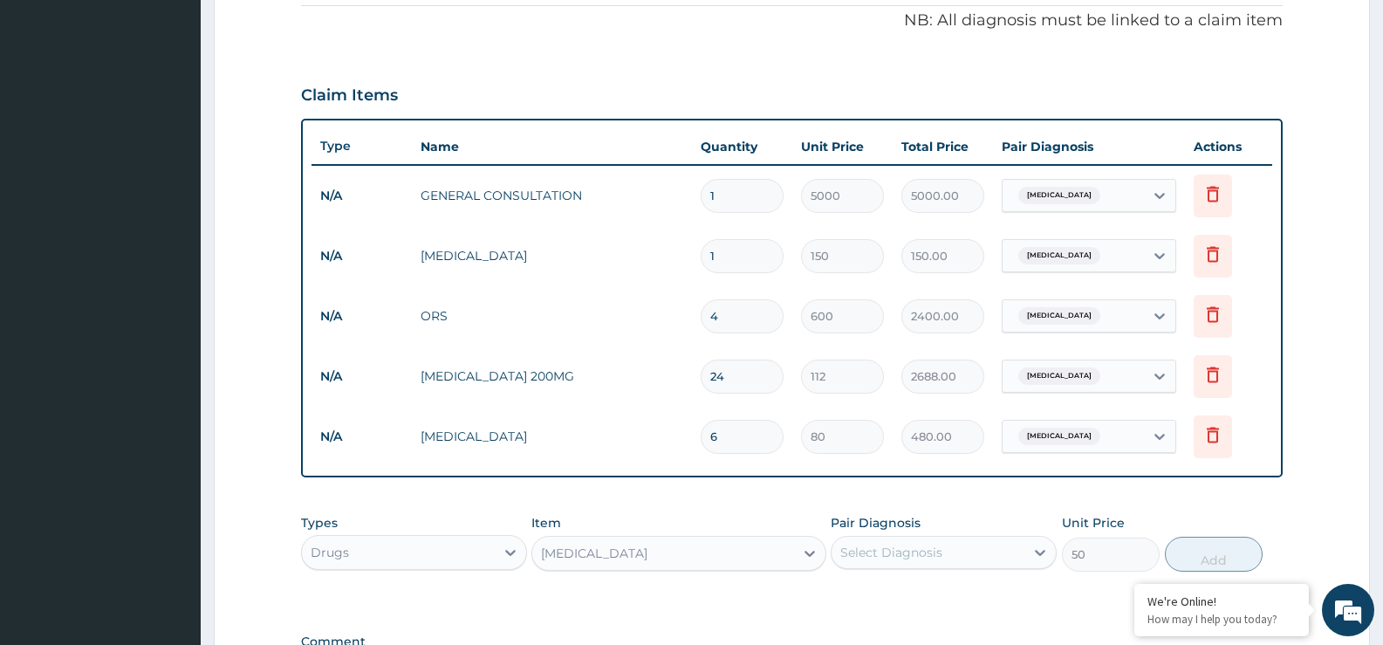
click at [1003, 565] on div "Select Diagnosis" at bounding box center [928, 552] width 193 height 28
click at [967, 592] on div "Diarrhea" at bounding box center [944, 597] width 226 height 36
checkbox input "true"
click at [1224, 551] on button "Add" at bounding box center [1214, 554] width 98 height 35
type input "0"
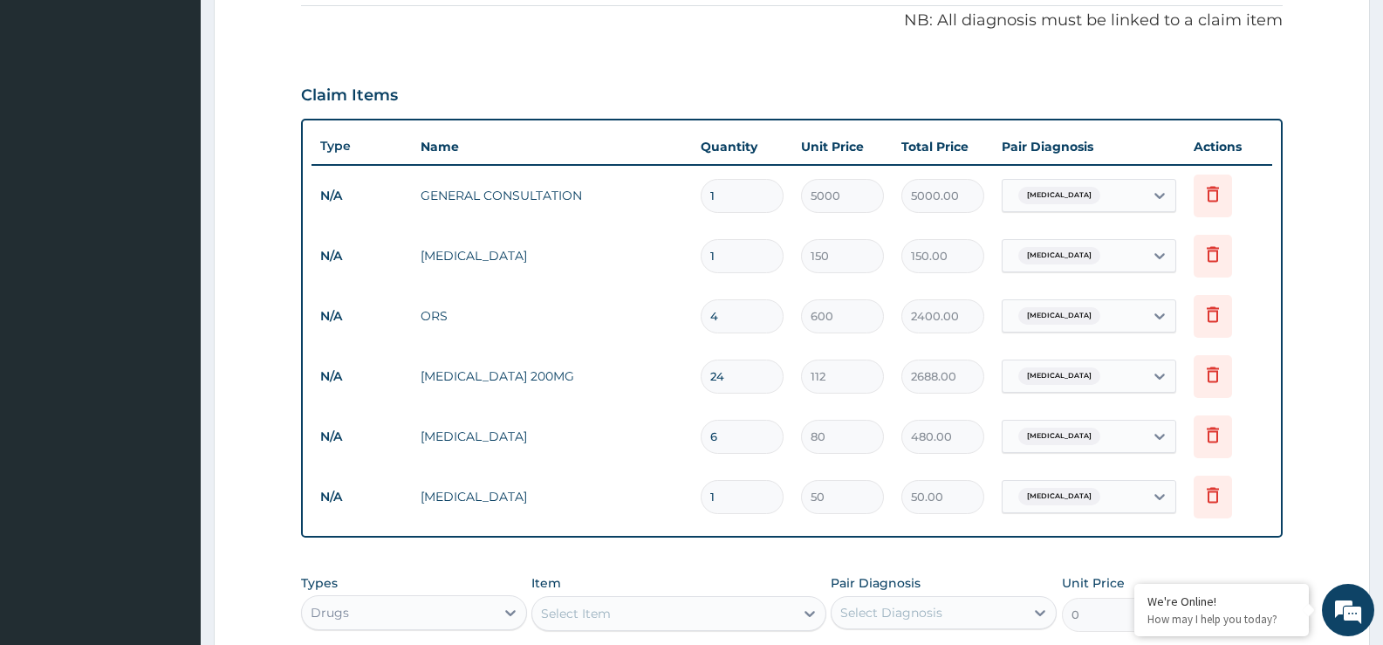
type input "18"
type input "900.00"
type input "18"
click at [726, 321] on input "4" at bounding box center [742, 316] width 83 height 34
type input "0.00"
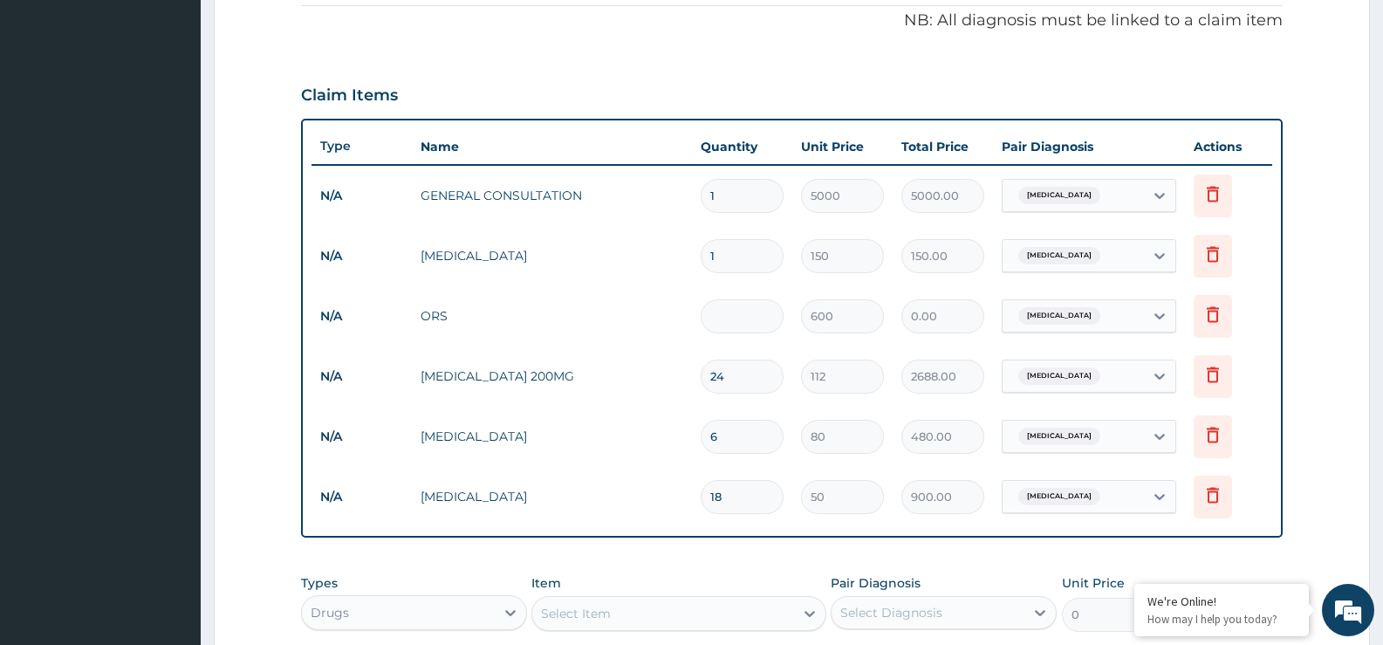
type input "3"
type input "1800.00"
click at [726, 321] on input "3" at bounding box center [742, 316] width 83 height 34
type input "3"
click at [746, 263] on input "1" at bounding box center [742, 256] width 83 height 34
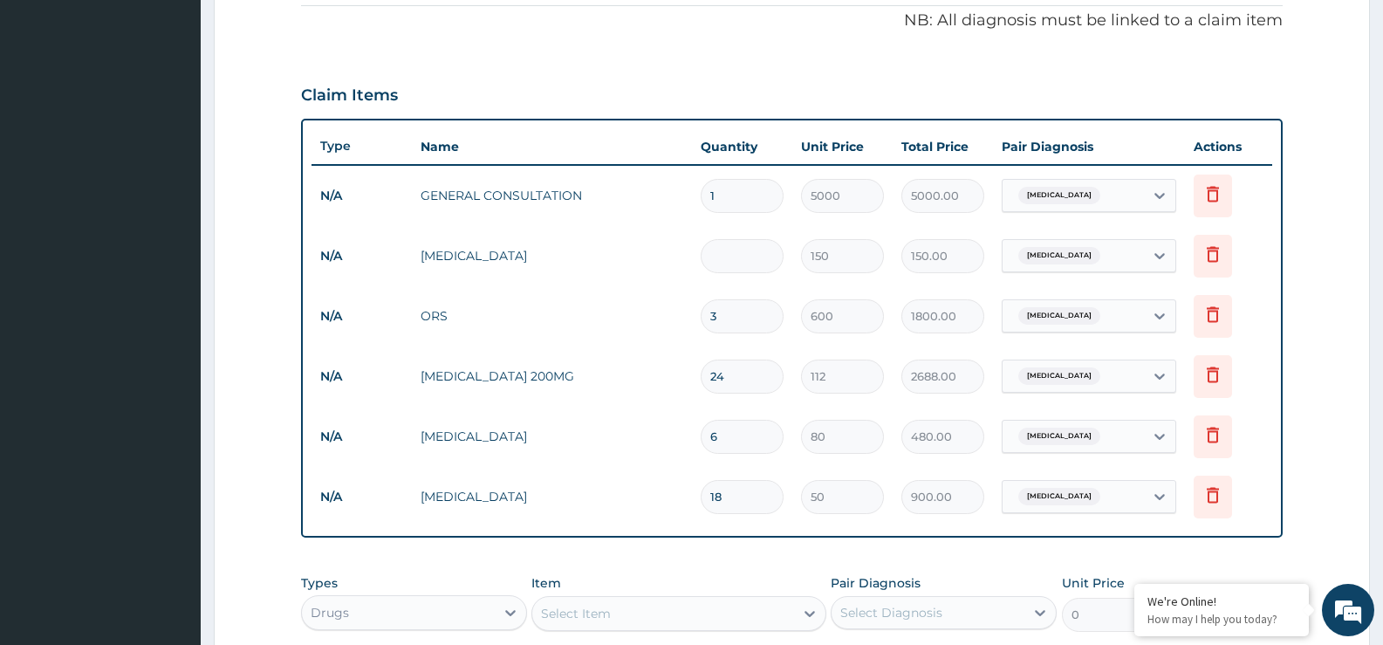
type input "0.00"
type input "4"
type input "600.00"
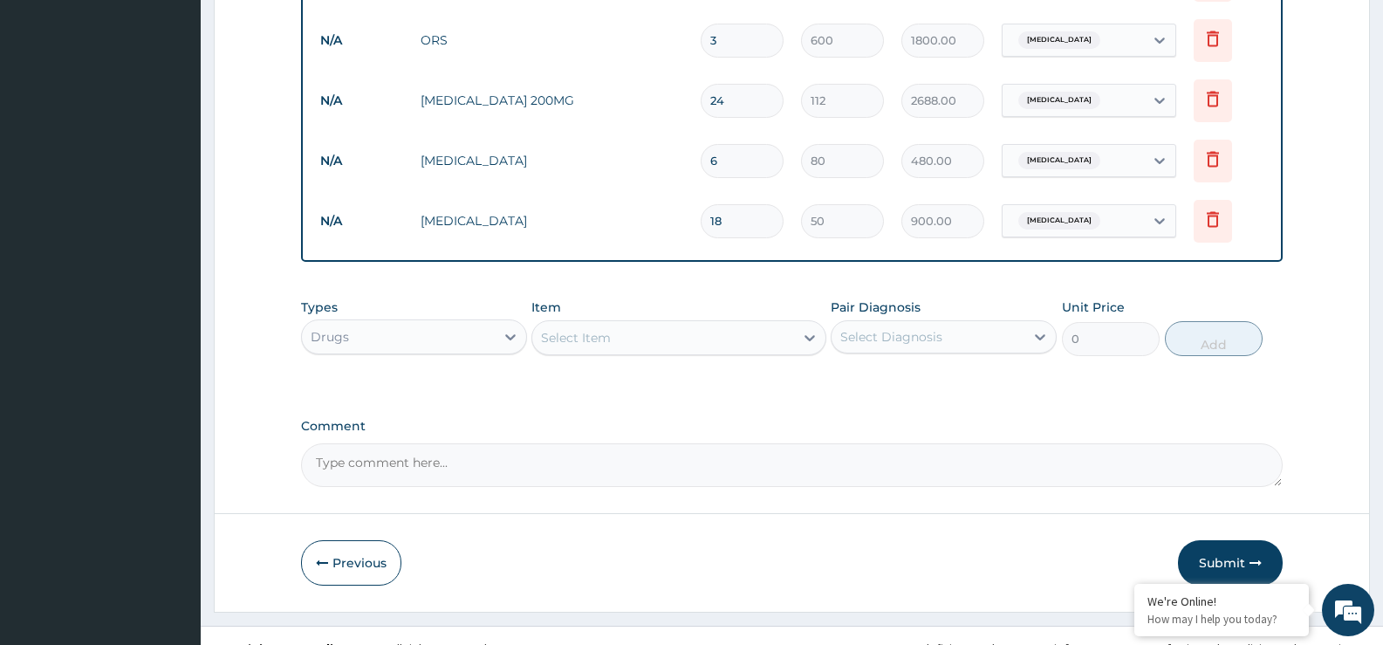
scroll to position [832, 0]
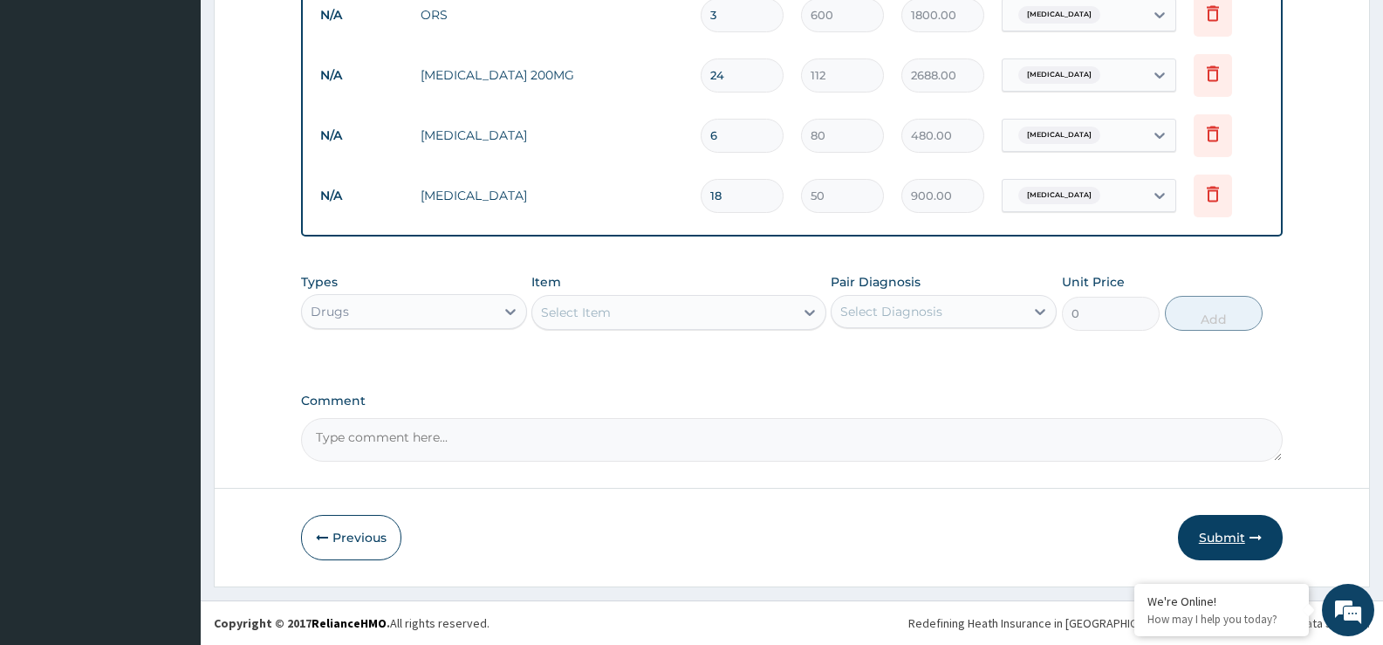
type input "4"
click at [1215, 530] on button "Submit" at bounding box center [1230, 537] width 105 height 45
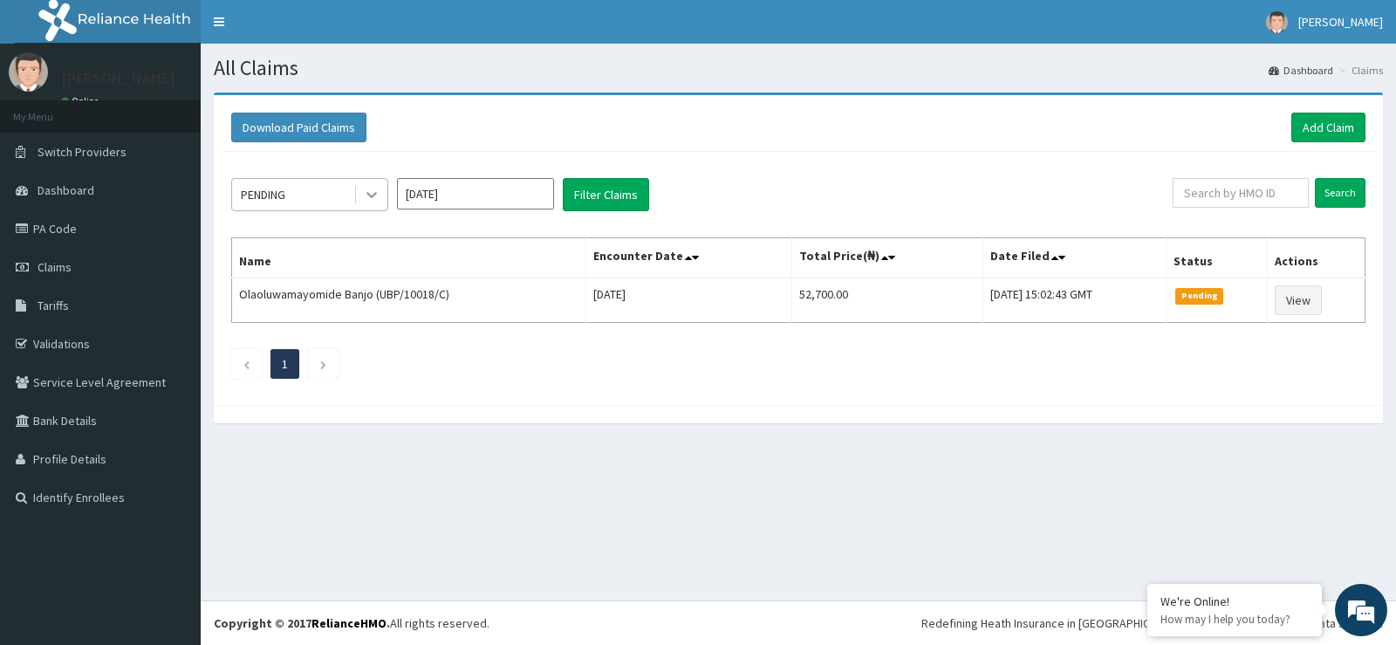
click at [369, 204] on div at bounding box center [371, 194] width 31 height 31
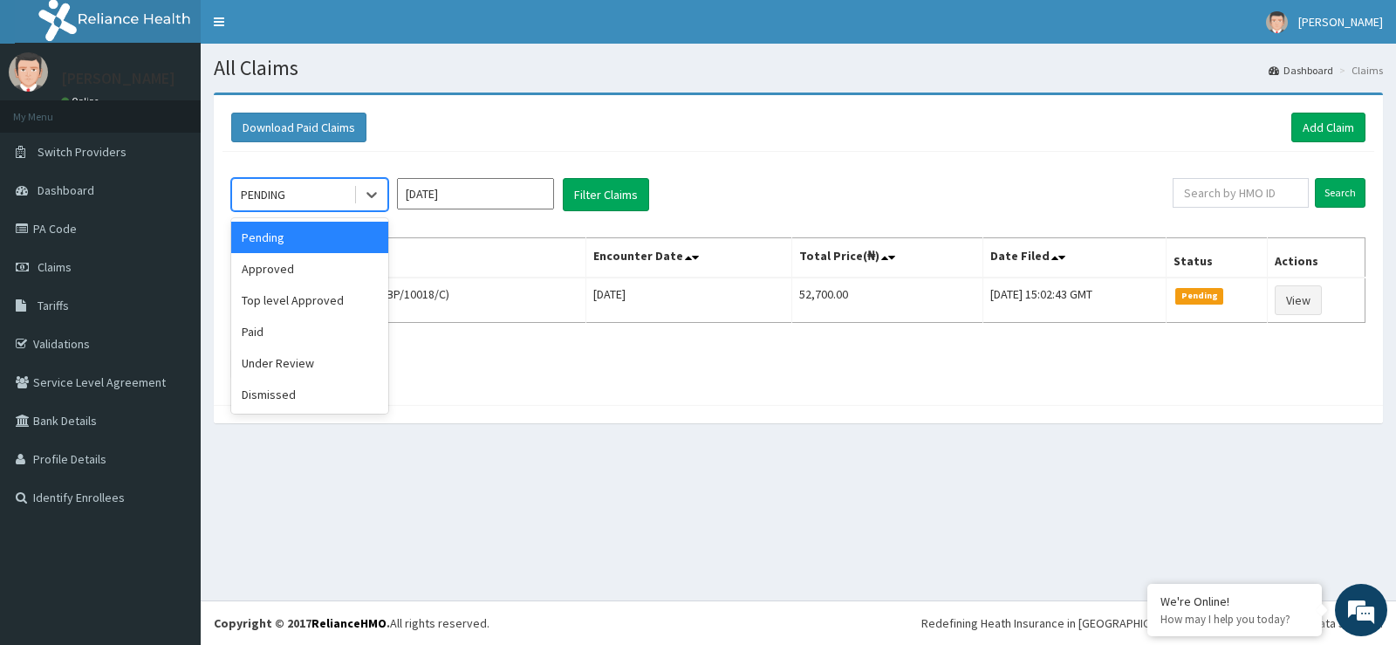
click at [317, 251] on div "Pending" at bounding box center [309, 237] width 157 height 31
click at [353, 192] on div at bounding box center [370, 194] width 34 height 31
click at [316, 275] on div "Approved" at bounding box center [309, 268] width 157 height 31
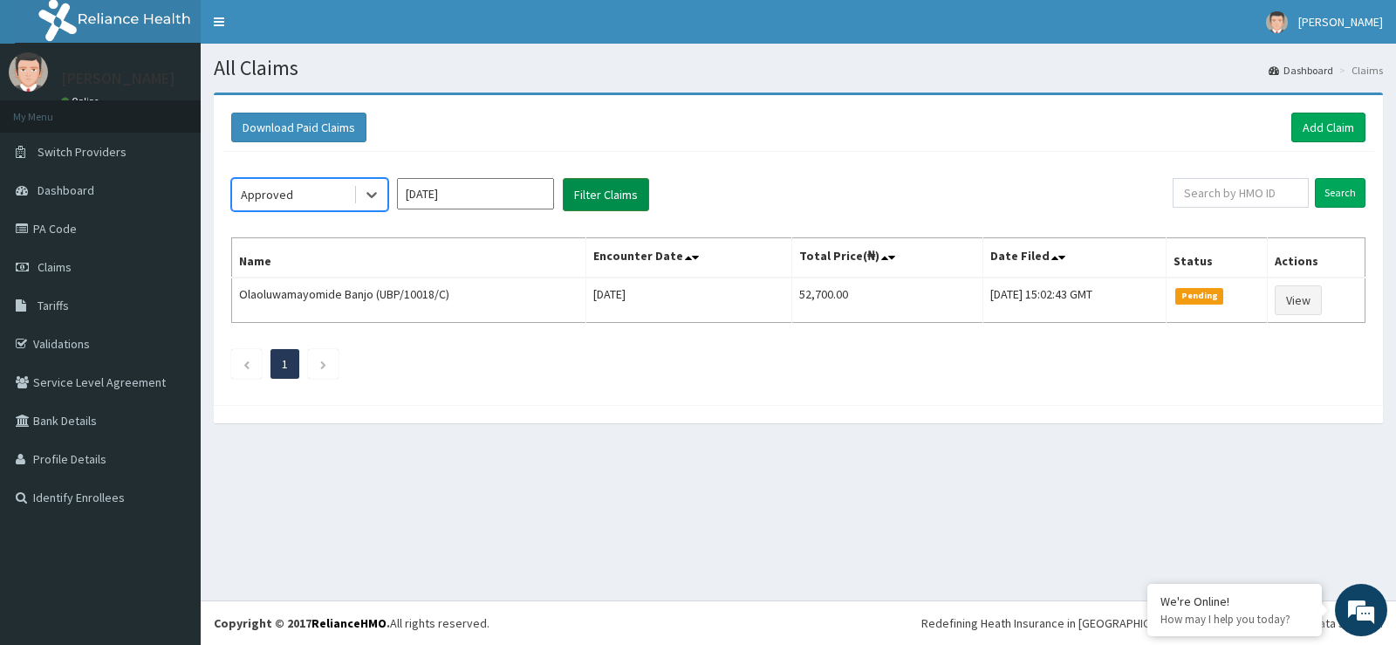
click at [617, 209] on button "Filter Claims" at bounding box center [606, 194] width 86 height 33
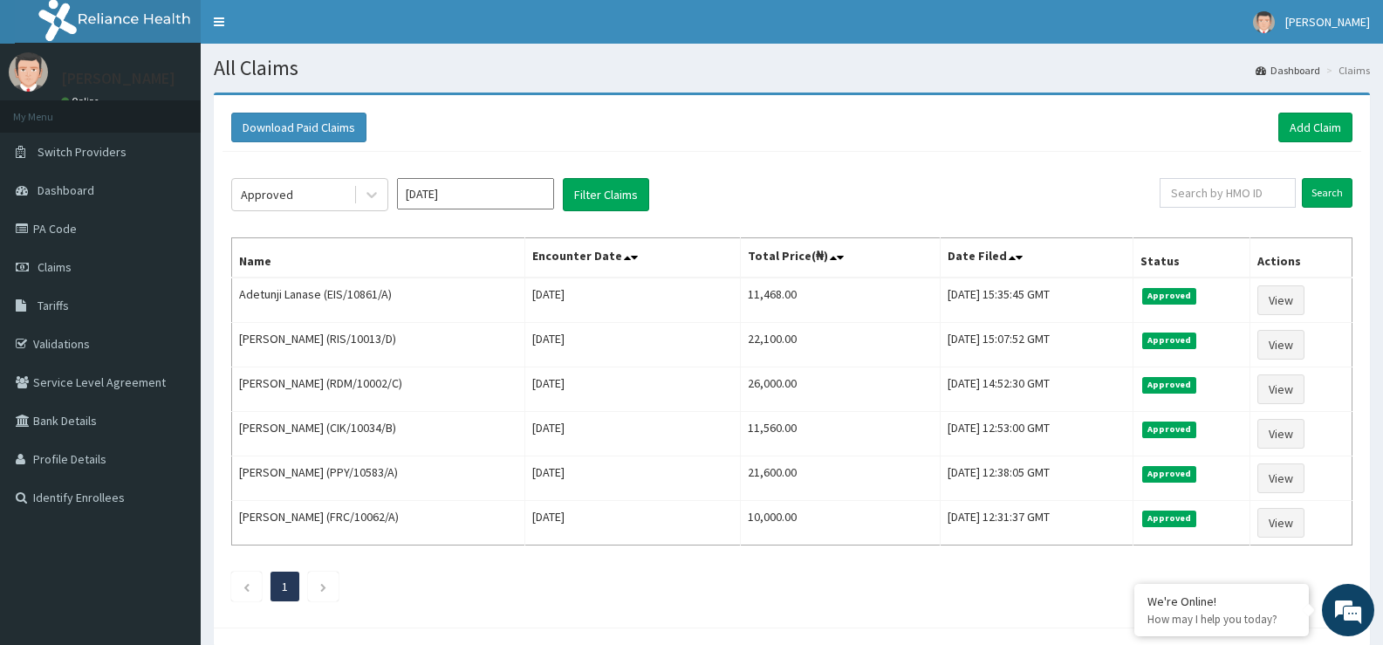
click at [1287, 147] on div "Download Paid Claims Add Claim" at bounding box center [791, 128] width 1139 height 48
click at [1289, 137] on link "Add Claim" at bounding box center [1315, 128] width 74 height 30
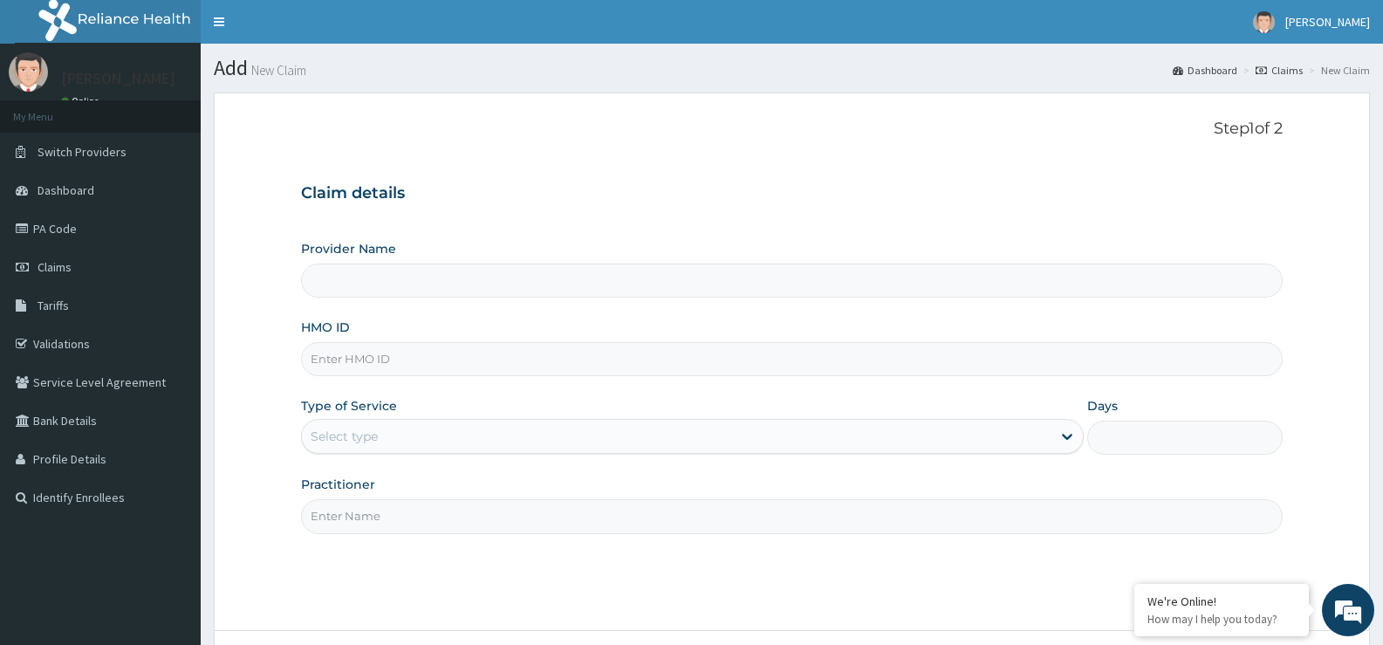
type input "St Ives Specialist- opebi"
click at [502, 359] on input "HMO ID" at bounding box center [792, 359] width 982 height 34
type input "CIE/10001/B"
click at [474, 421] on div "Select type" at bounding box center [692, 436] width 782 height 35
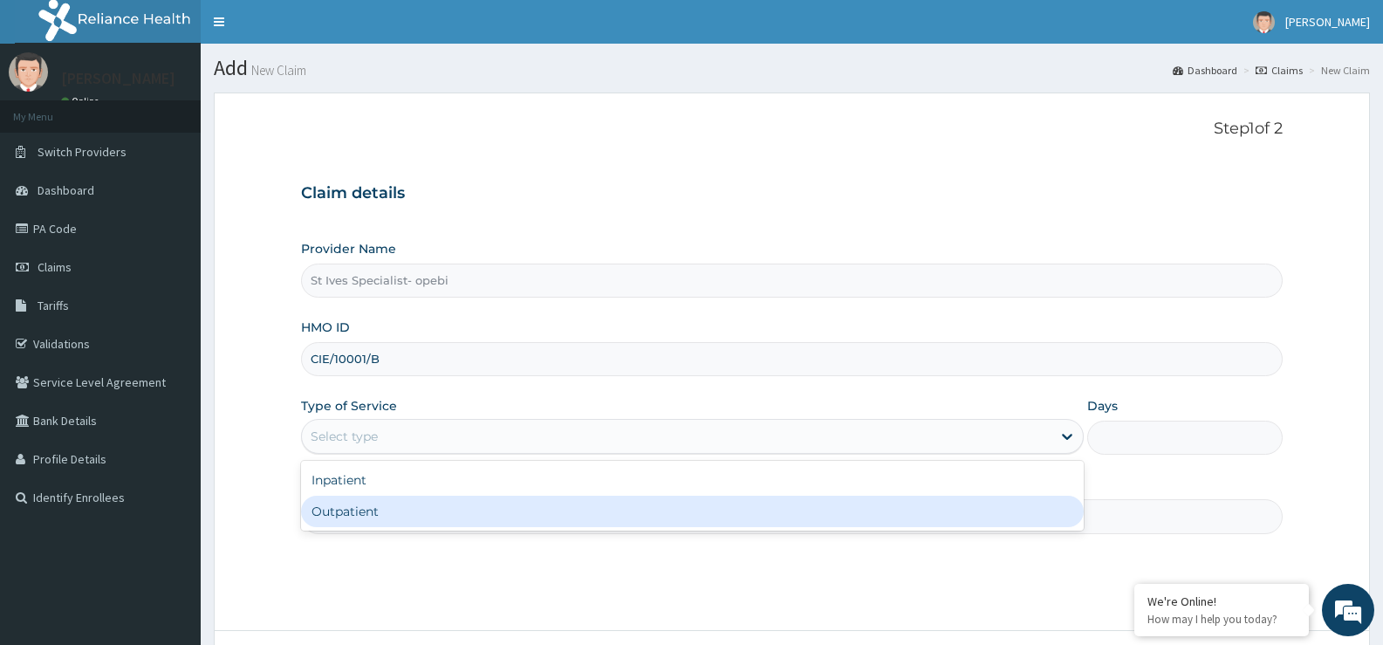
click at [458, 517] on div "Outpatient" at bounding box center [692, 511] width 782 height 31
type input "1"
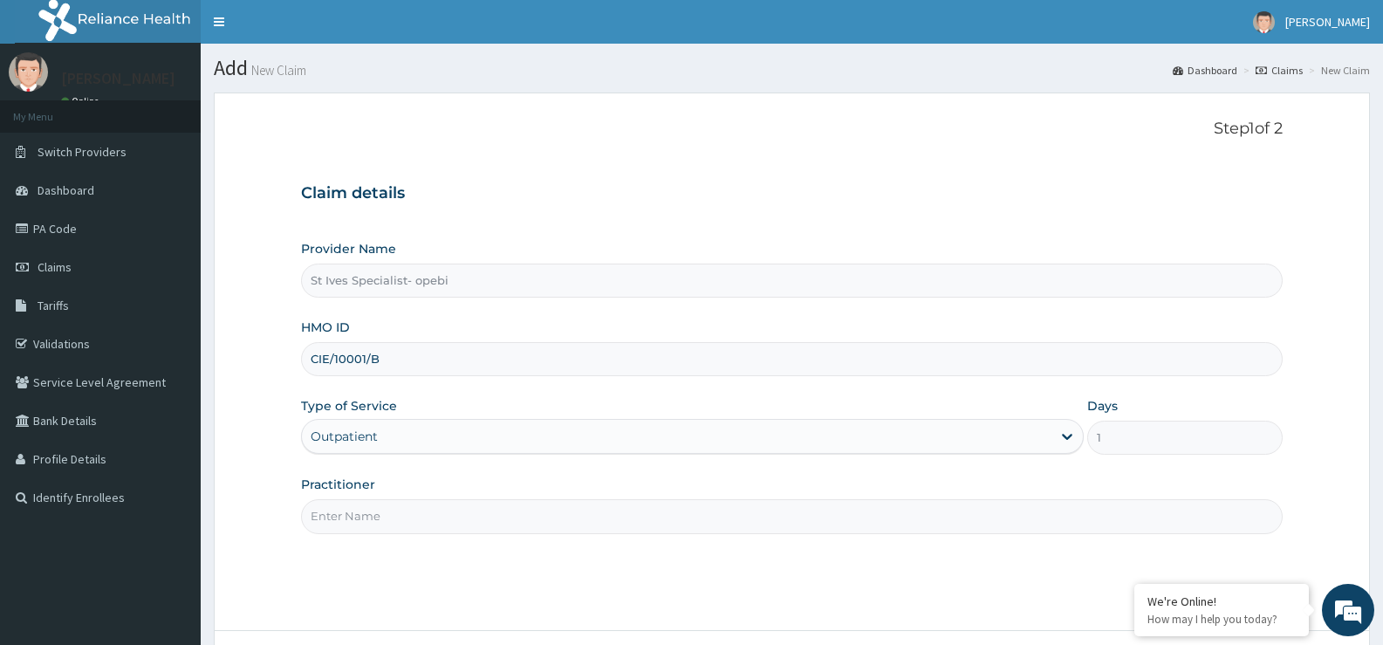
click at [454, 518] on input "Practitioner" at bounding box center [792, 516] width 982 height 34
type input "[PERSON_NAME]"
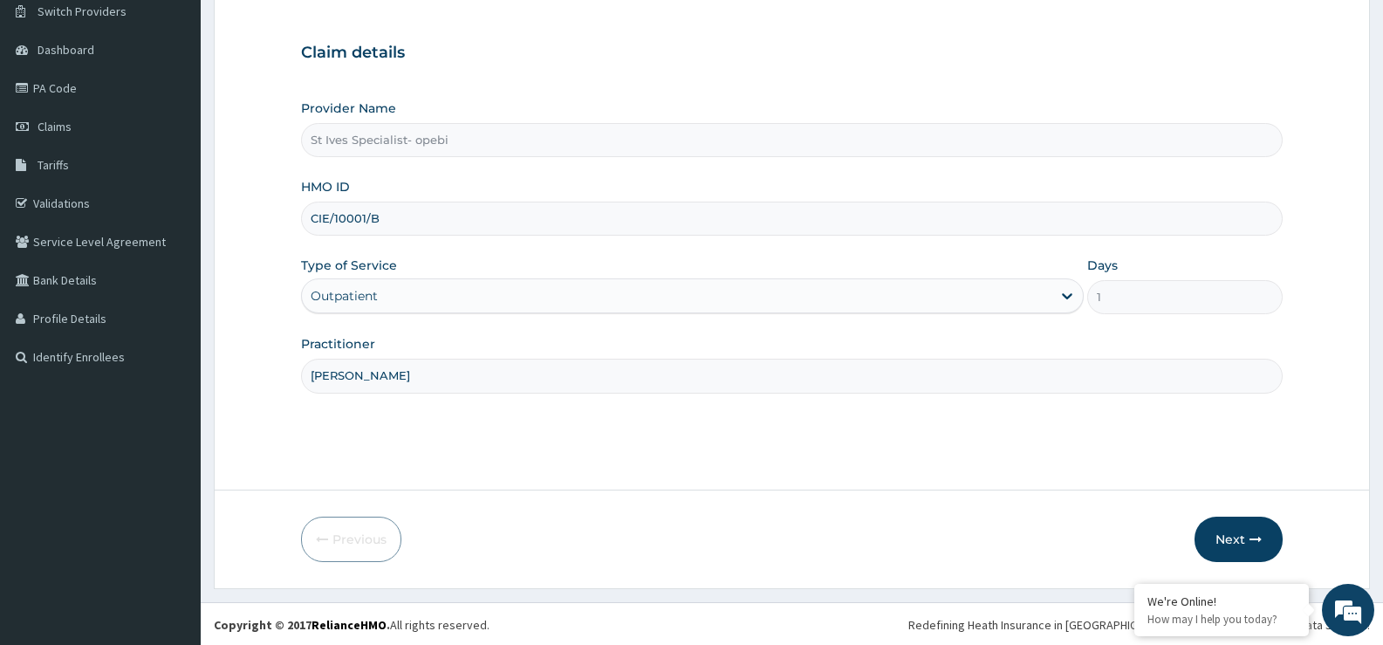
scroll to position [142, 0]
click at [1233, 544] on button "Next" at bounding box center [1238, 537] width 88 height 45
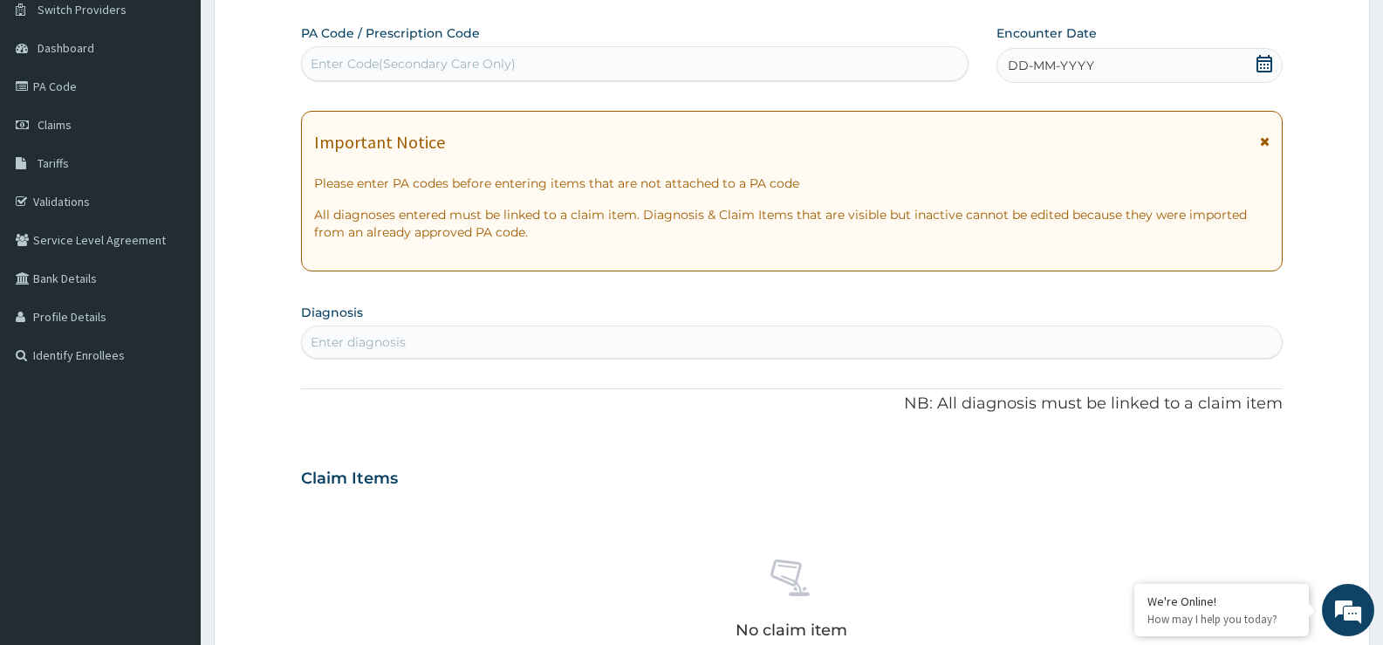
click at [1263, 61] on icon at bounding box center [1264, 63] width 16 height 17
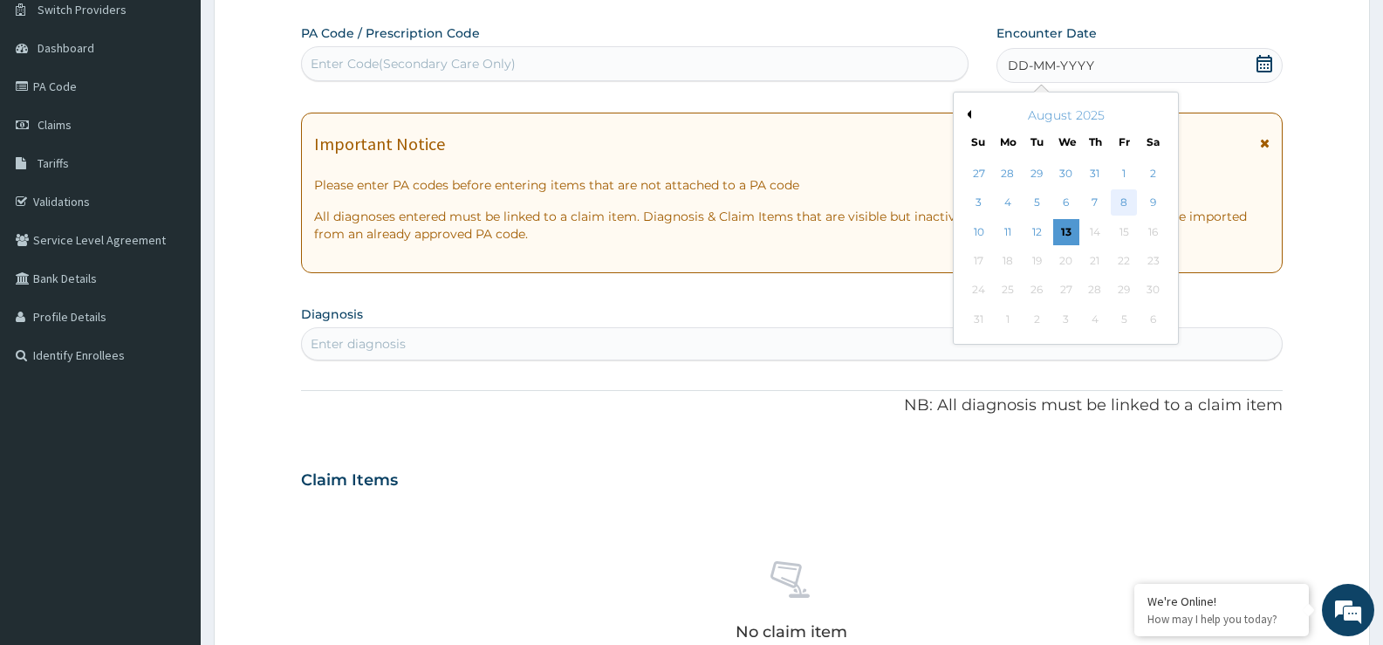
click at [1123, 202] on div "8" at bounding box center [1124, 203] width 26 height 26
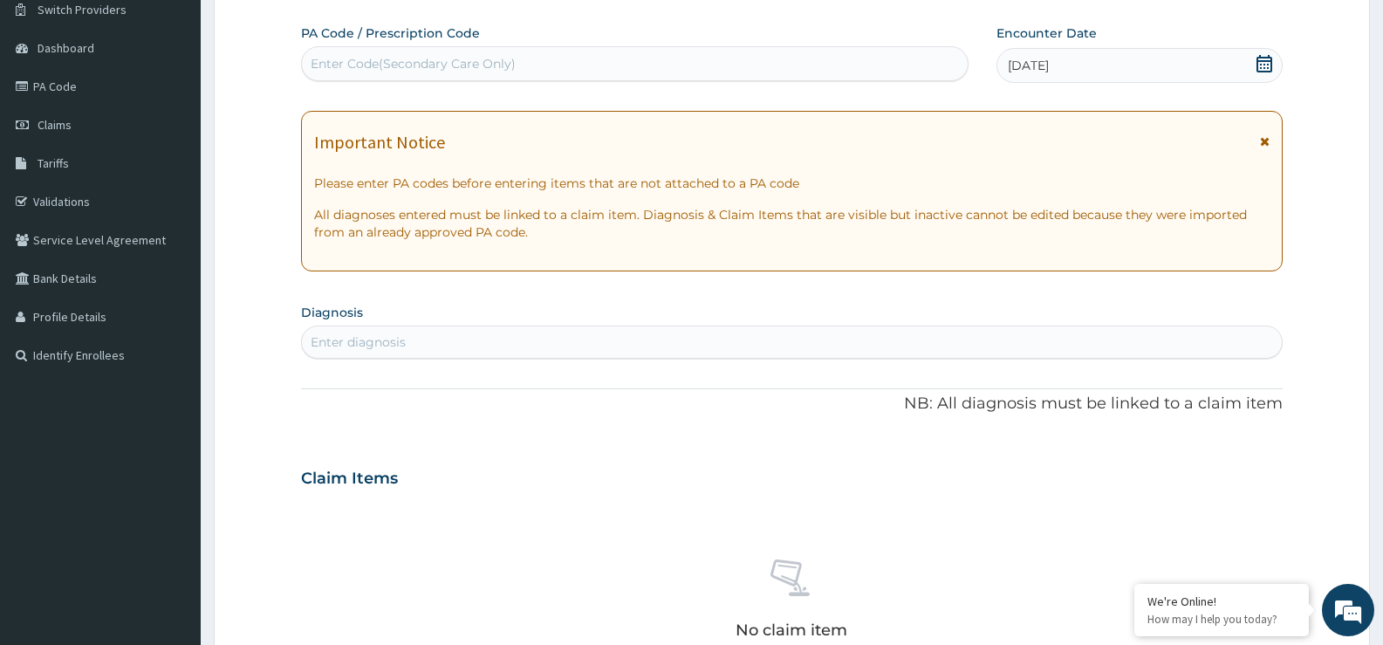
click at [558, 335] on div "Enter diagnosis" at bounding box center [792, 342] width 980 height 28
type input "PREG"
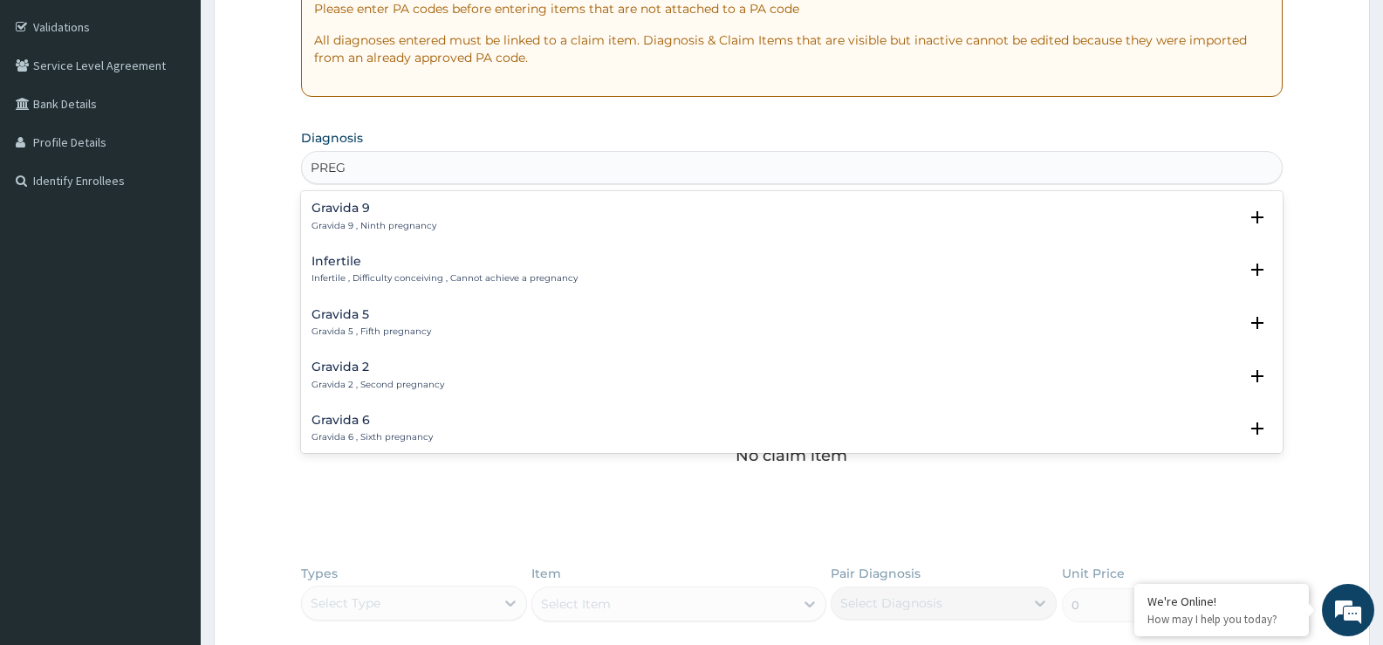
scroll to position [175, 0]
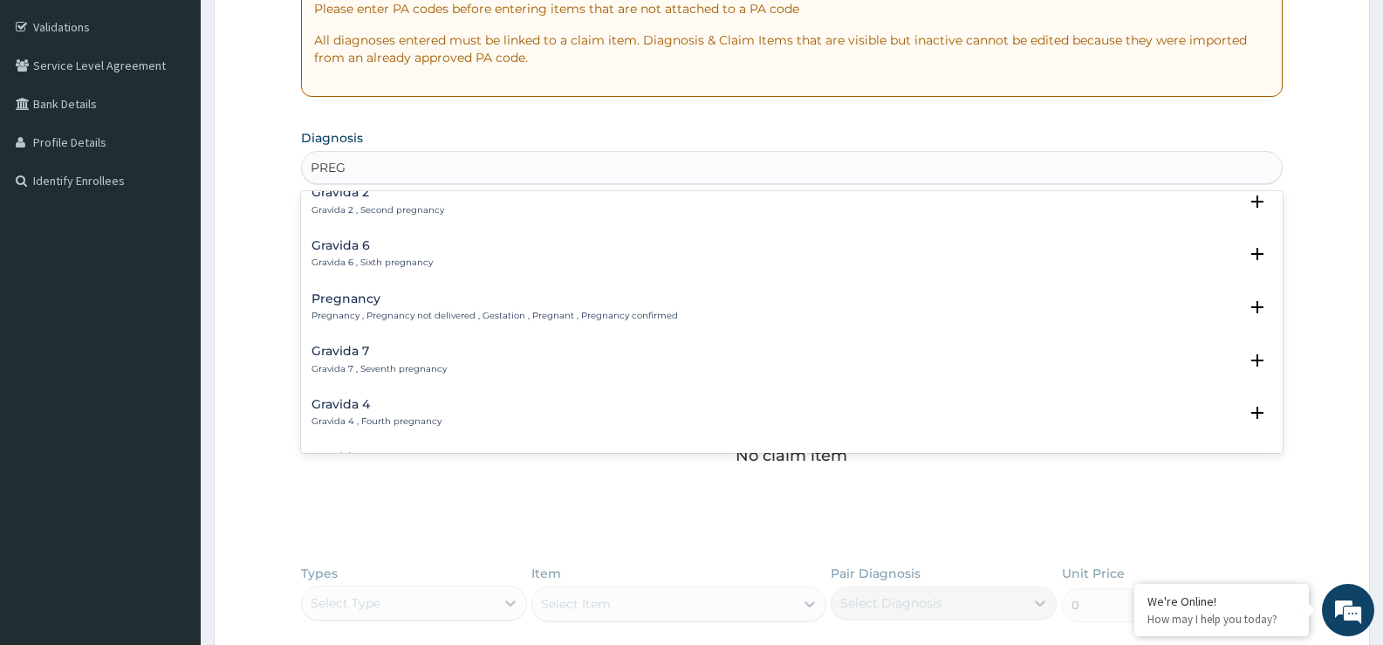
click at [383, 314] on p "Pregnancy , Pregnancy not delivered , Gestation , Pregnant , Pregnancy confirmed" at bounding box center [494, 316] width 366 height 12
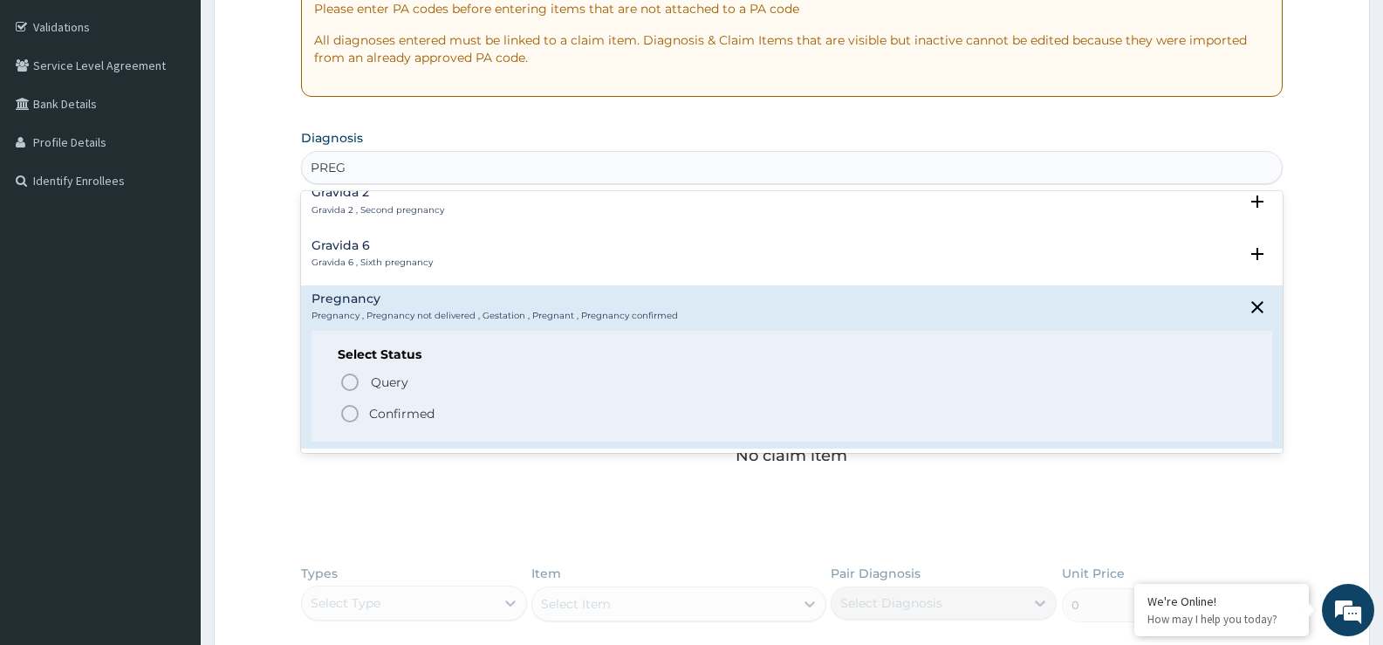
click at [389, 412] on p "Confirmed" at bounding box center [401, 413] width 65 height 17
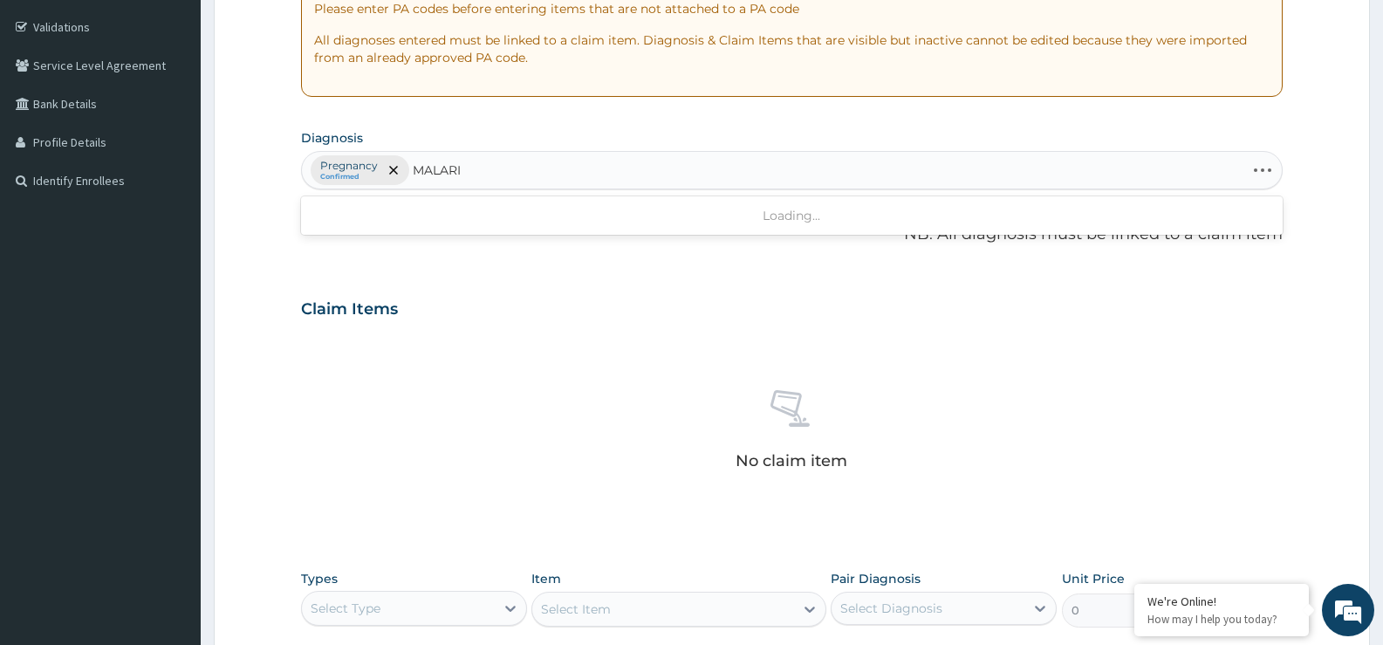
type input "[MEDICAL_DATA]"
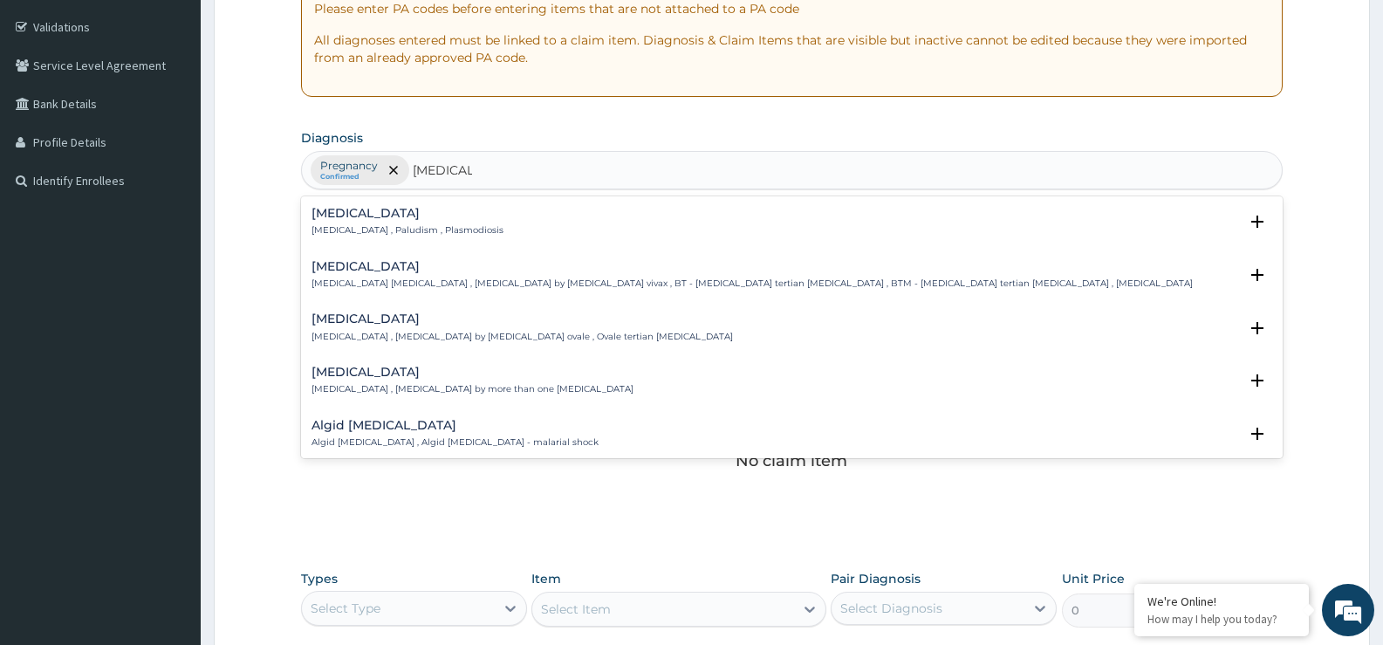
click at [346, 209] on h4 "[MEDICAL_DATA]" at bounding box center [407, 213] width 192 height 13
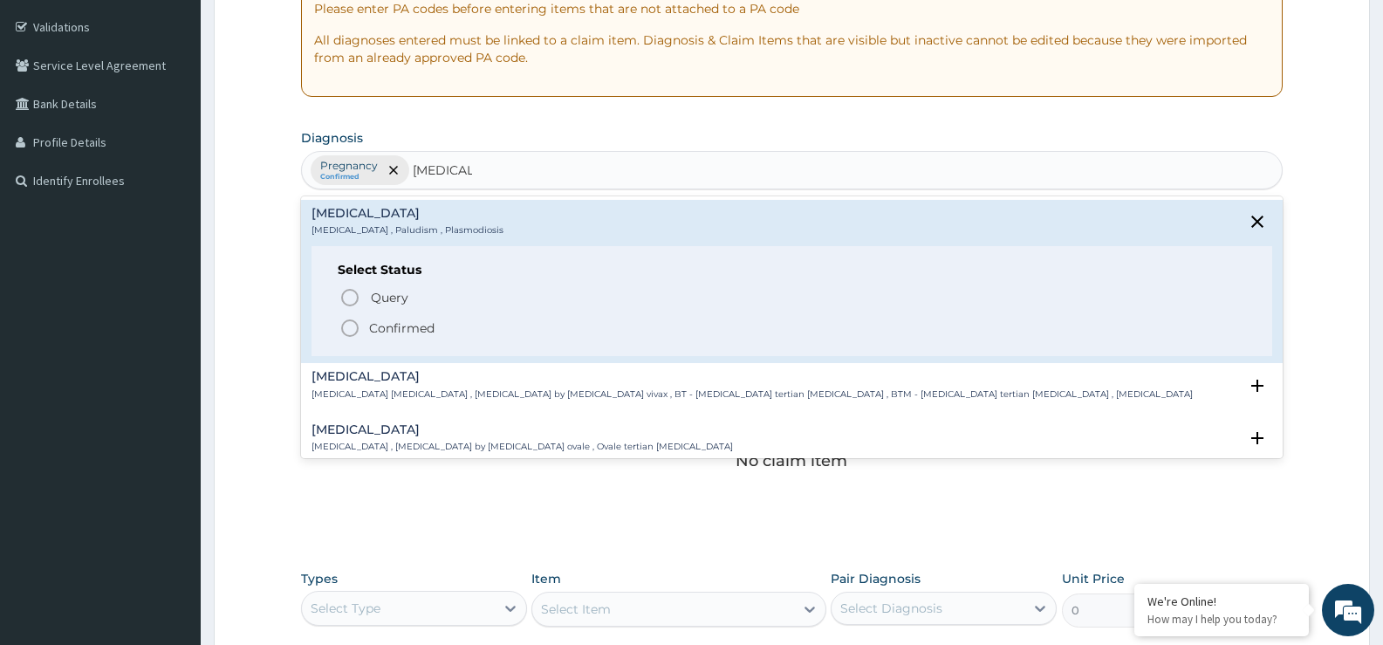
click at [352, 329] on icon "status option filled" at bounding box center [349, 328] width 21 height 21
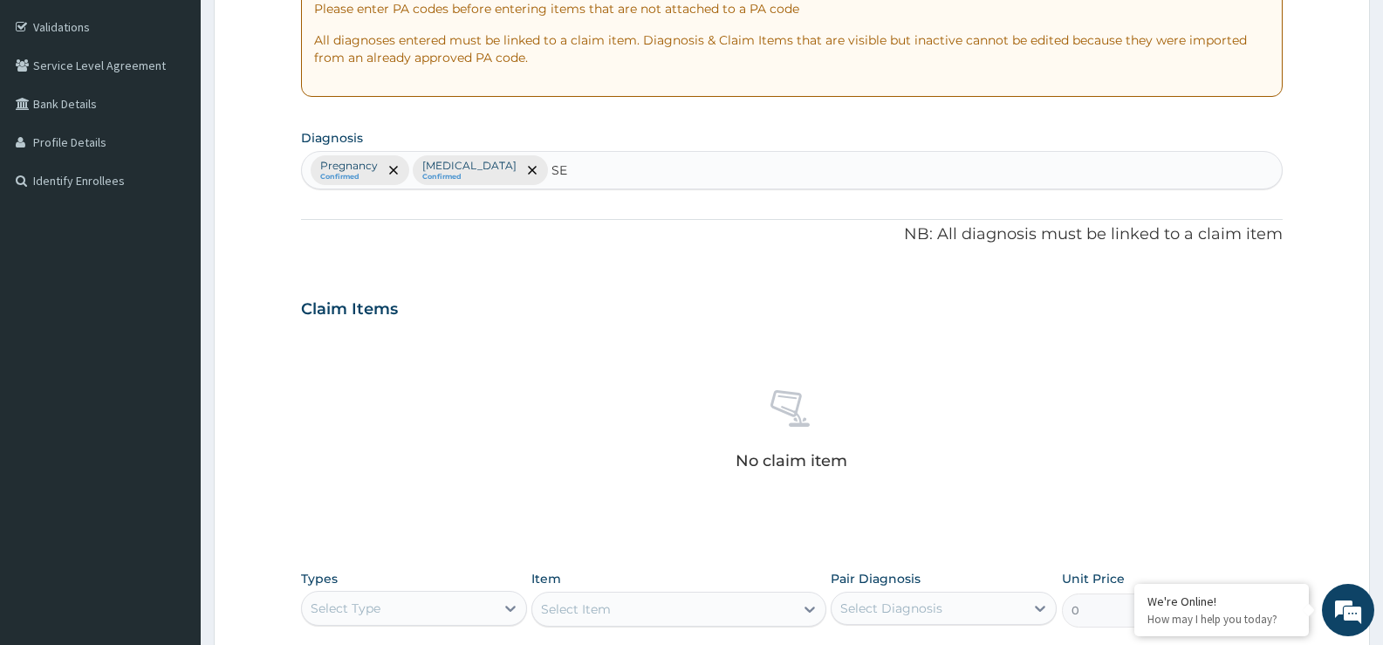
type input "SEP"
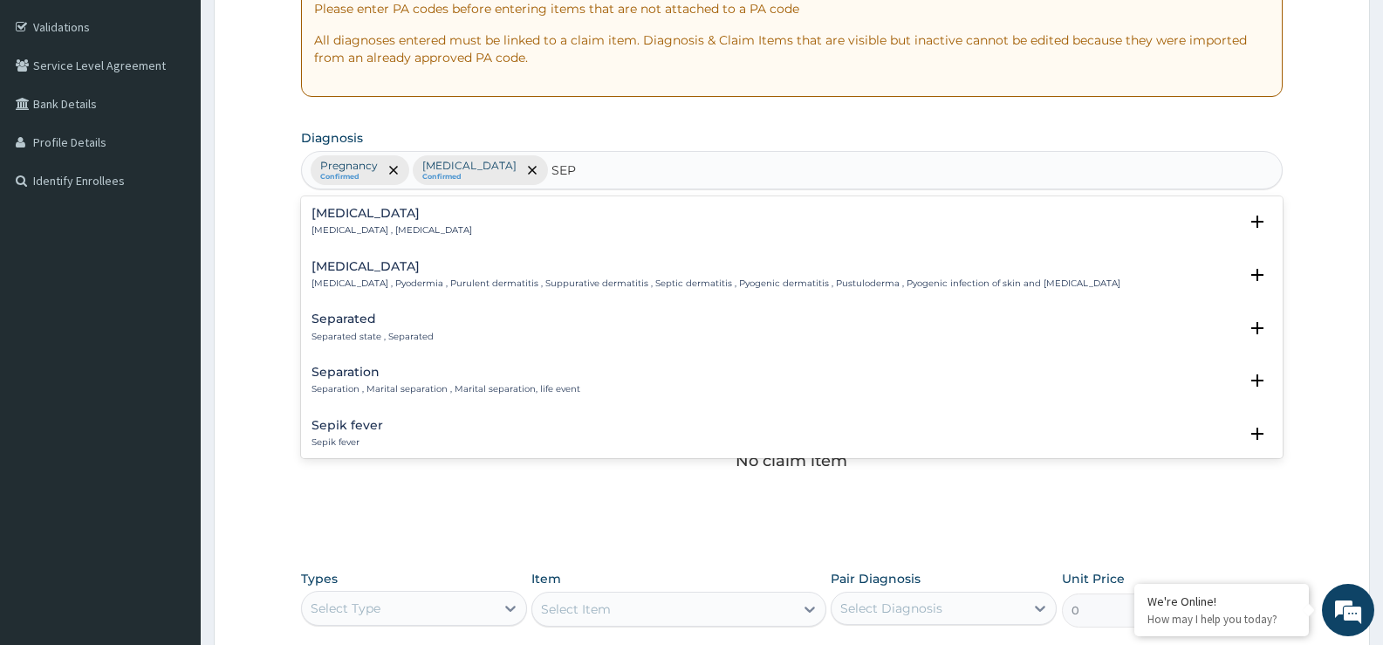
click at [349, 207] on h4 "[MEDICAL_DATA]" at bounding box center [391, 213] width 161 height 13
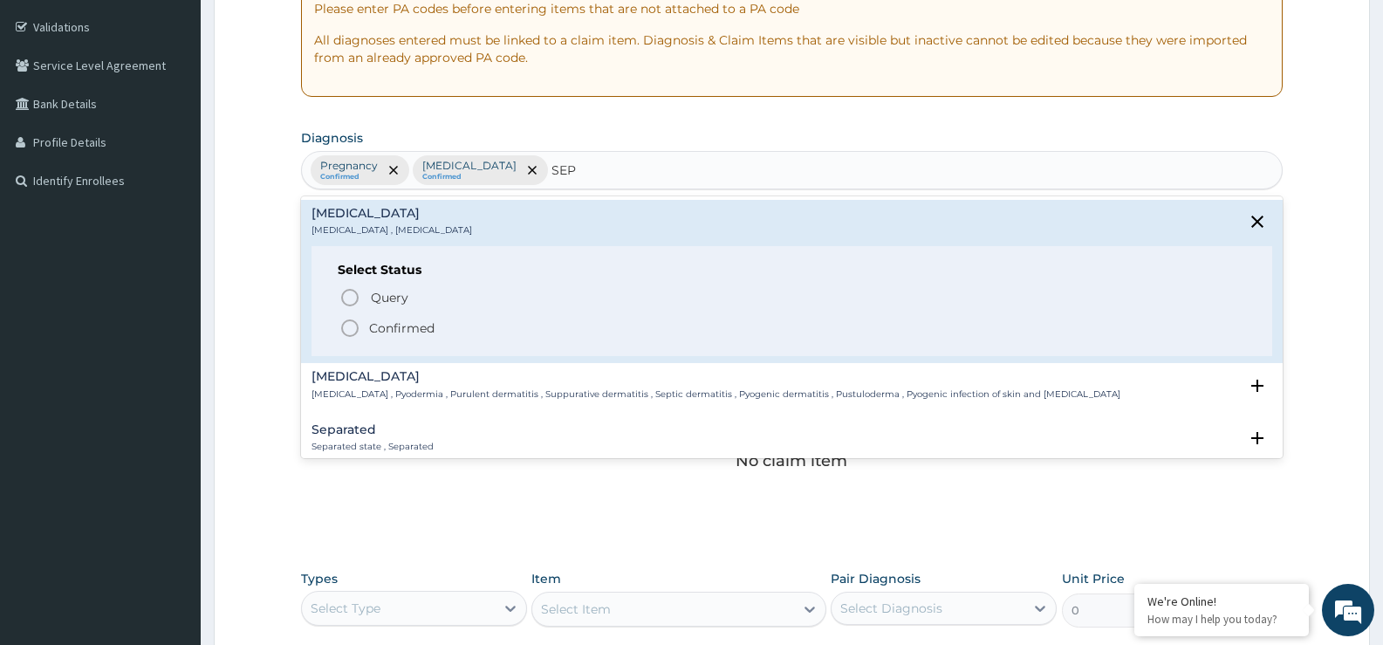
click at [347, 328] on icon "status option filled" at bounding box center [349, 328] width 21 height 21
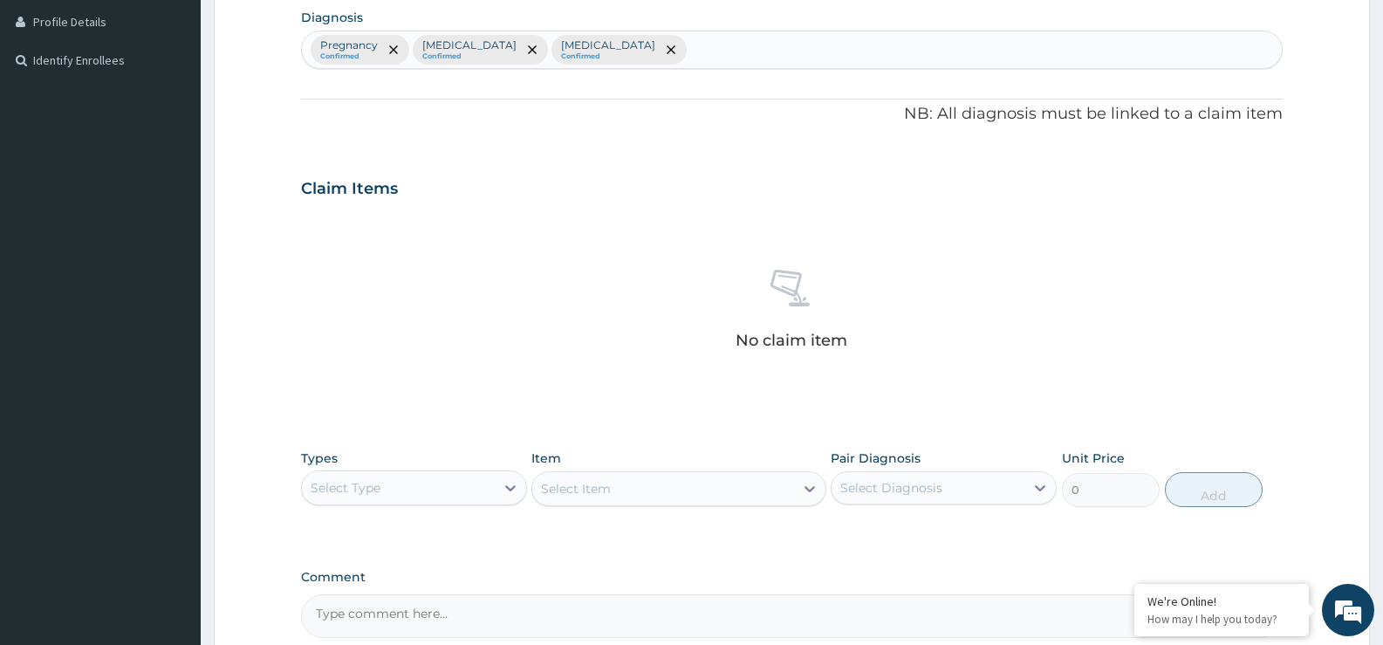
scroll to position [613, 0]
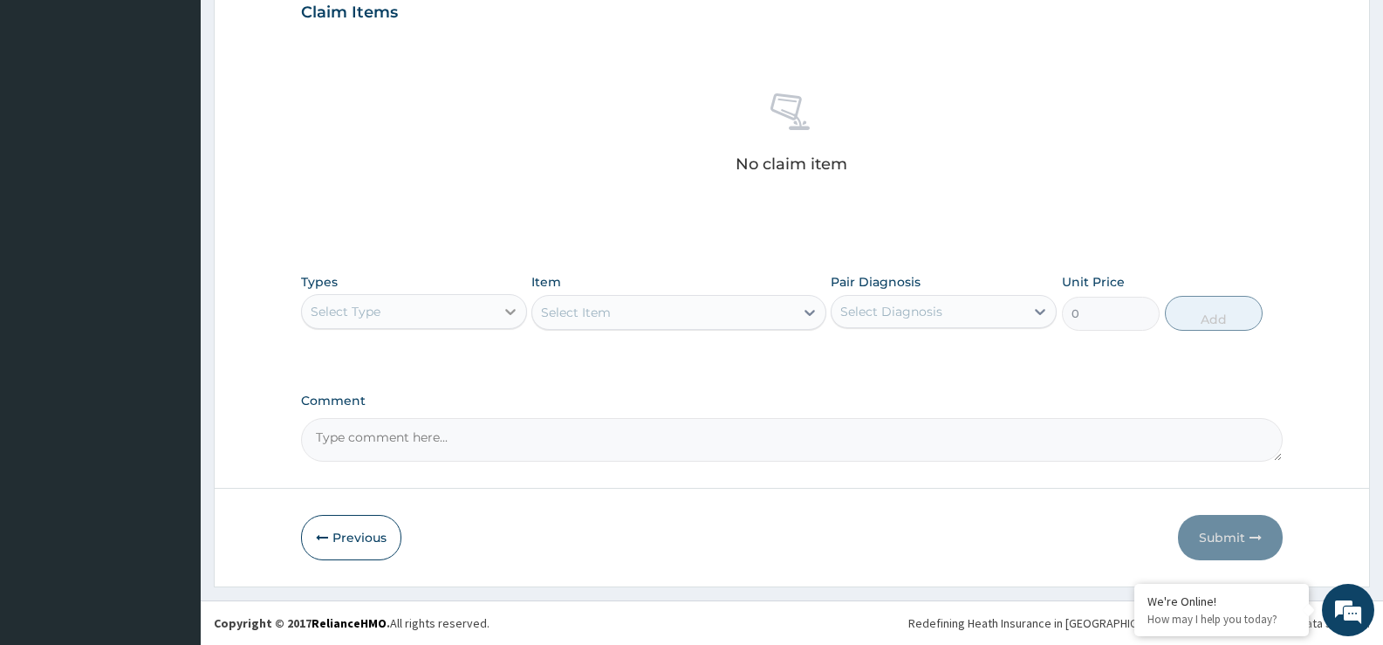
click at [508, 314] on icon at bounding box center [510, 311] width 17 height 17
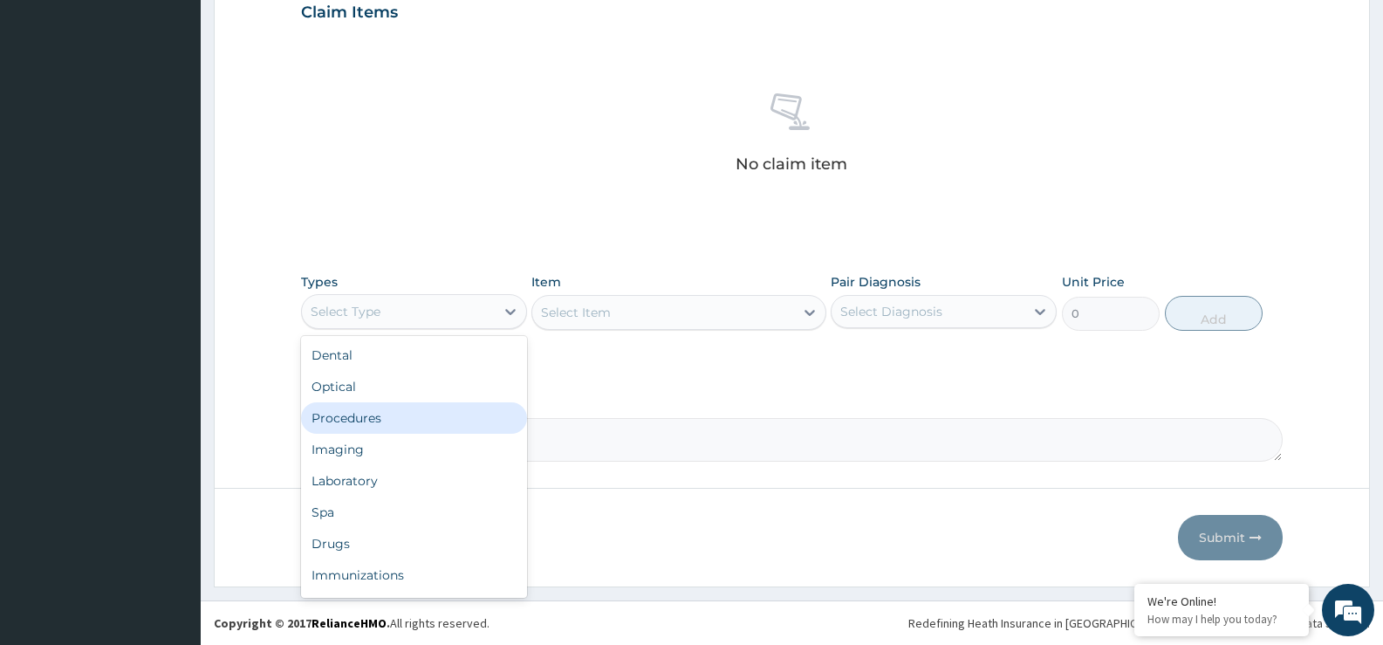
click at [455, 405] on div "Procedures" at bounding box center [414, 417] width 226 height 31
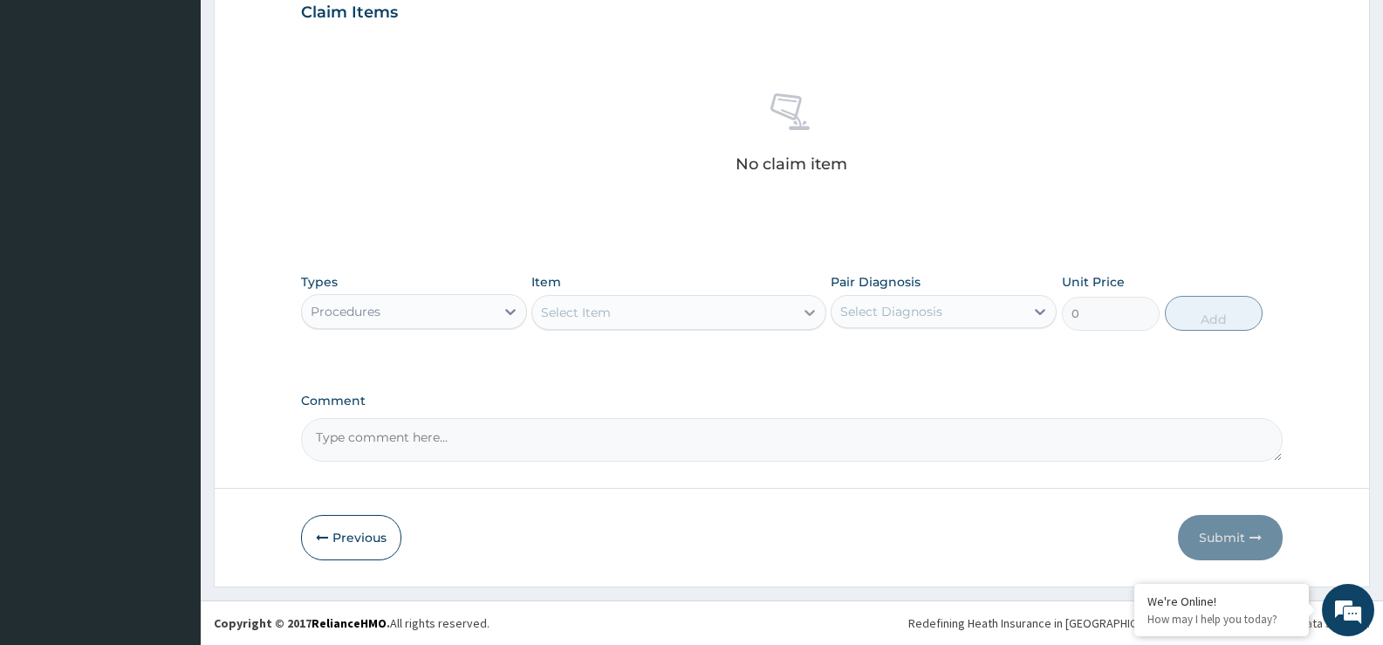
click at [810, 316] on icon at bounding box center [809, 312] width 17 height 17
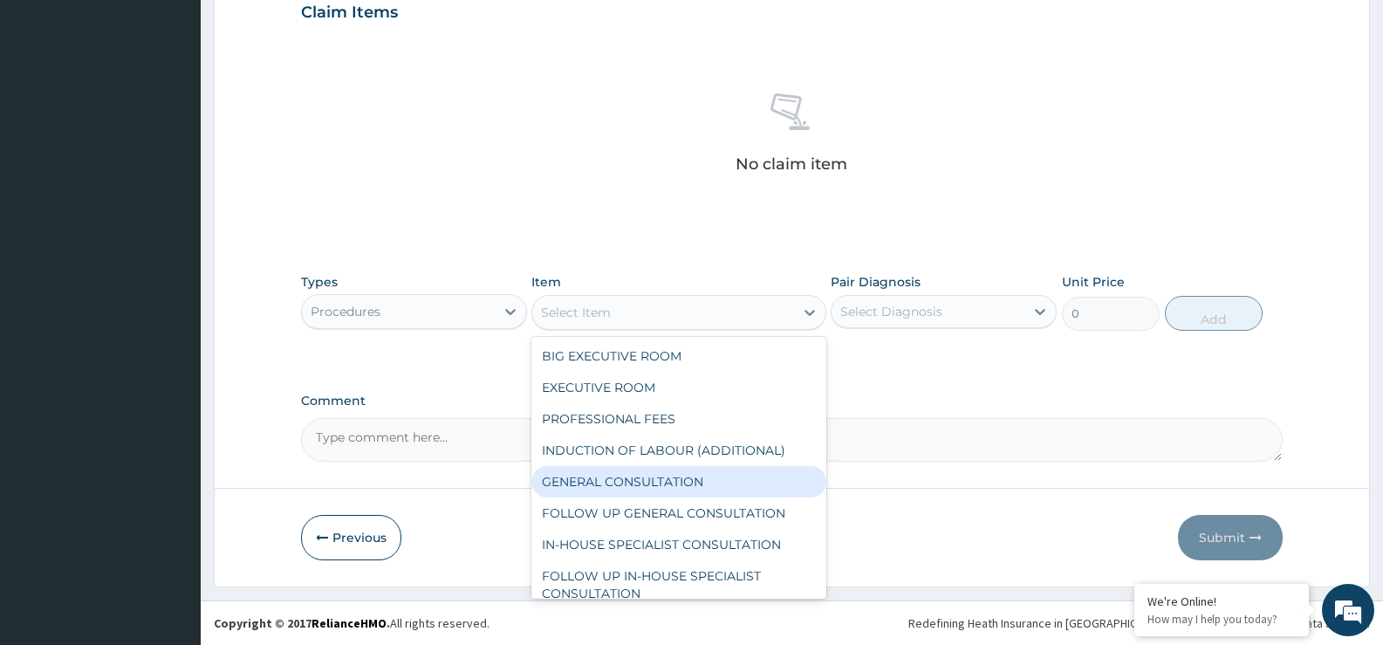
click at [693, 471] on div "GENERAL CONSULTATION" at bounding box center [678, 481] width 294 height 31
type input "5000"
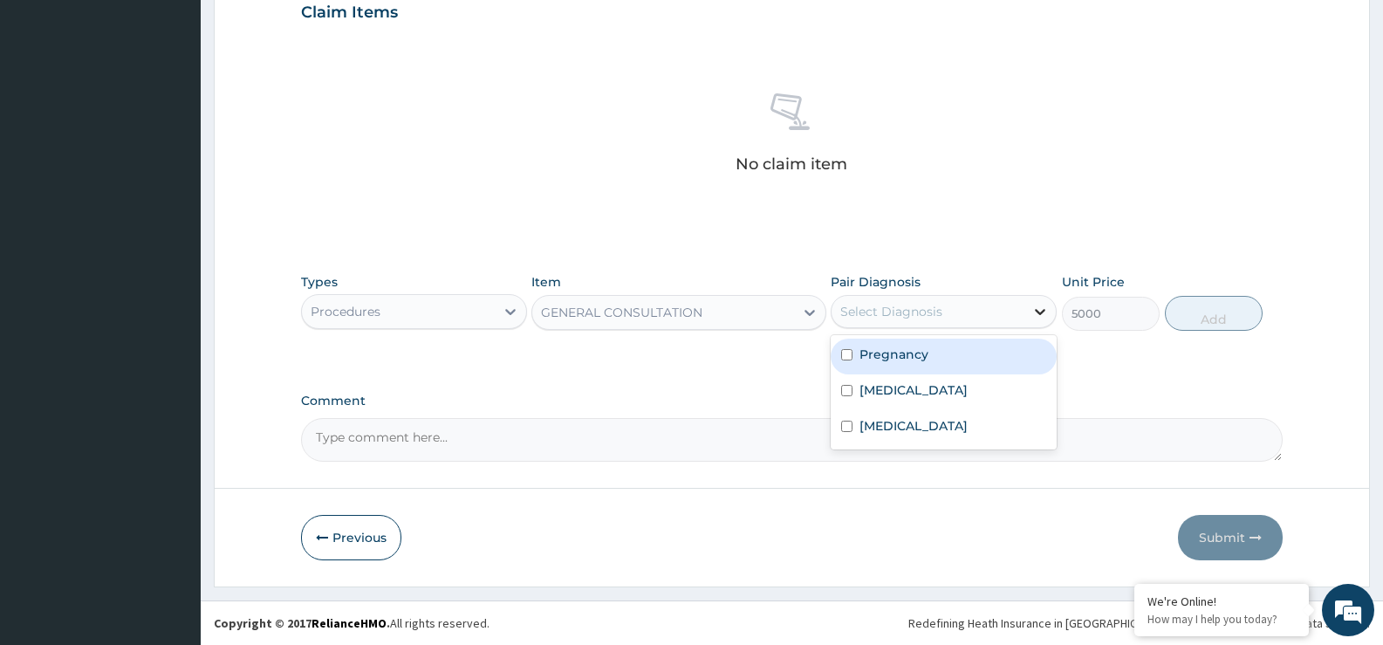
click at [1040, 318] on icon at bounding box center [1039, 311] width 17 height 17
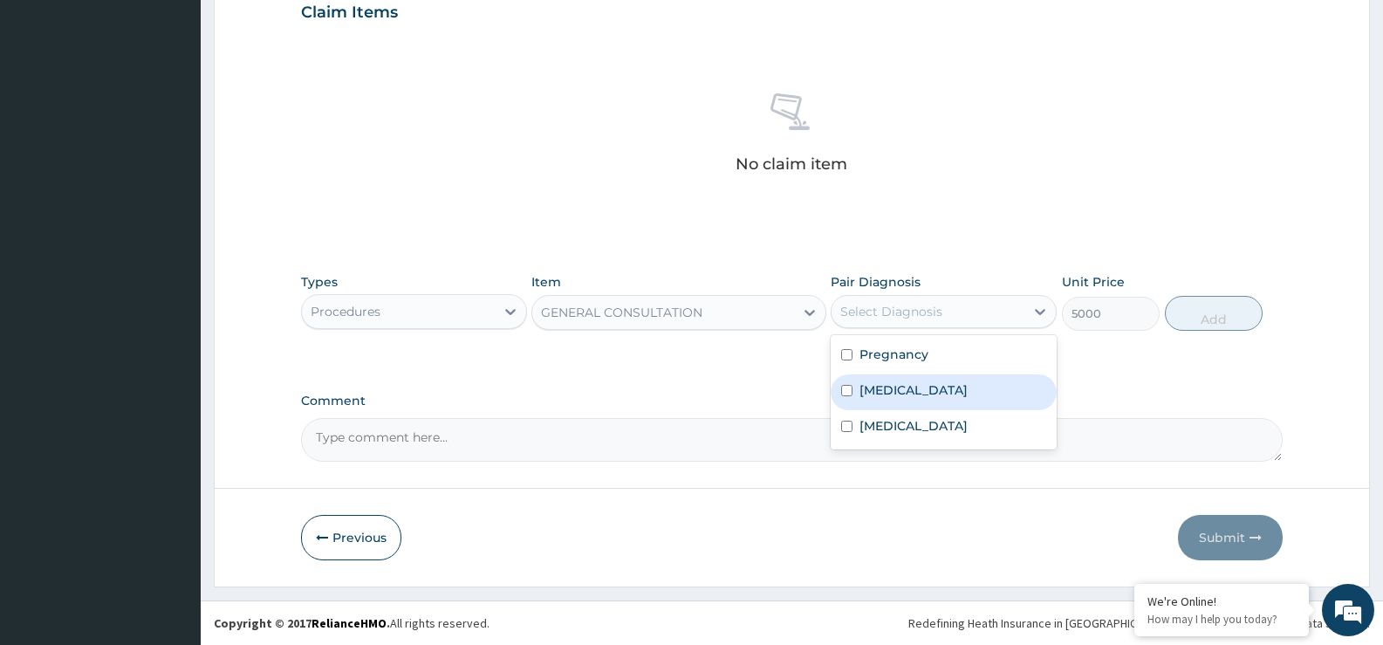
click at [960, 392] on div "[MEDICAL_DATA]" at bounding box center [944, 392] width 226 height 36
checkbox input "true"
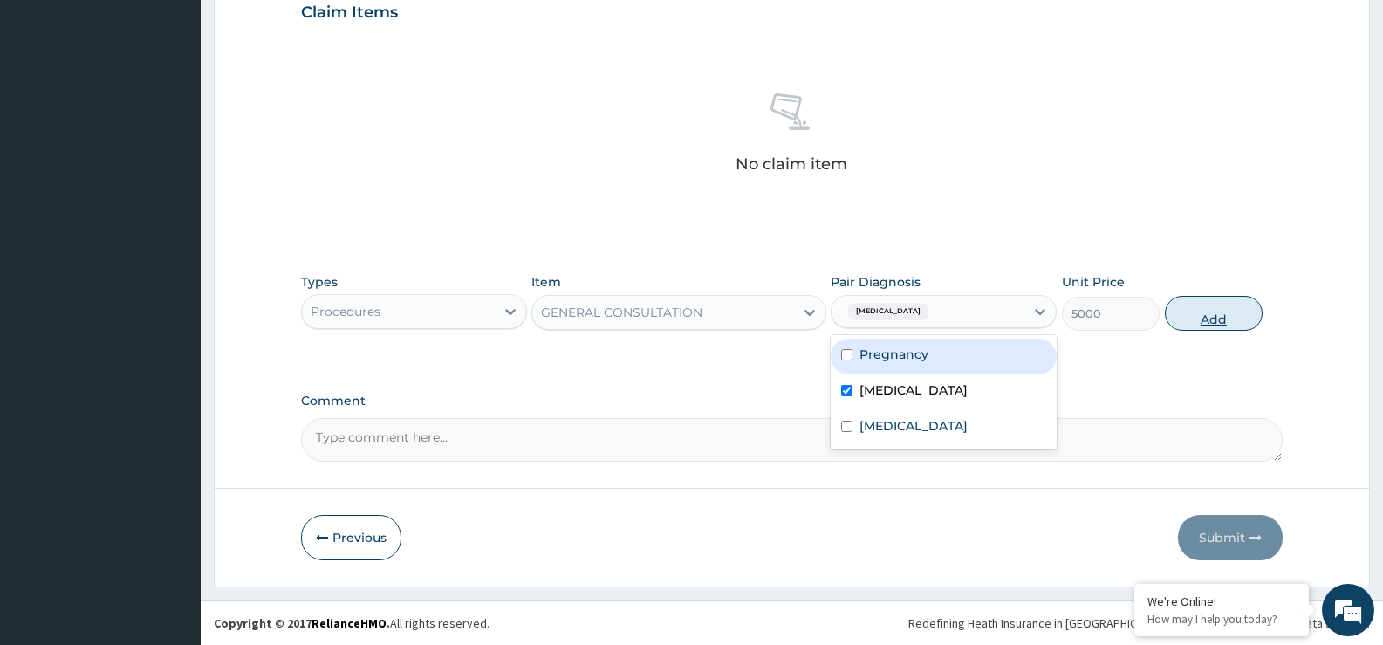
click at [1240, 310] on button "Add" at bounding box center [1214, 313] width 98 height 35
type input "0"
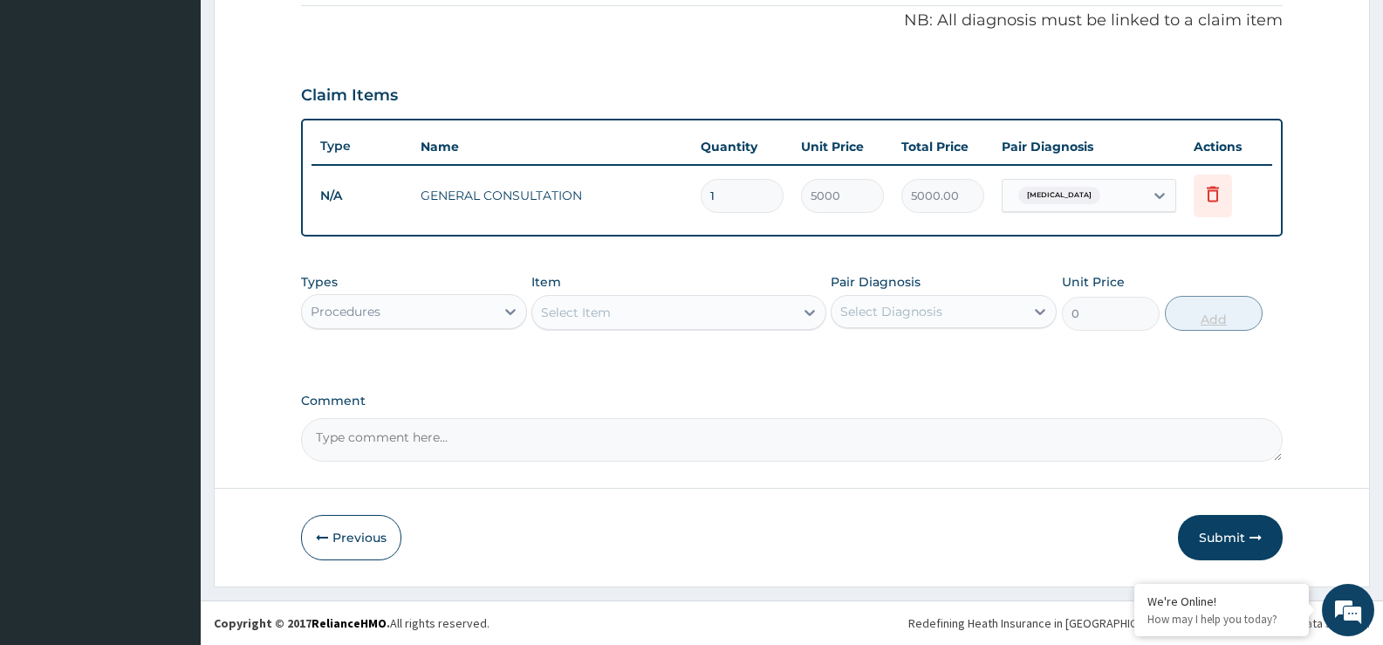
scroll to position [530, 0]
click at [529, 314] on div "Types Procedures Item Select Item Pair Diagnosis Select Diagnosis Unit Price 0 …" at bounding box center [792, 301] width 982 height 75
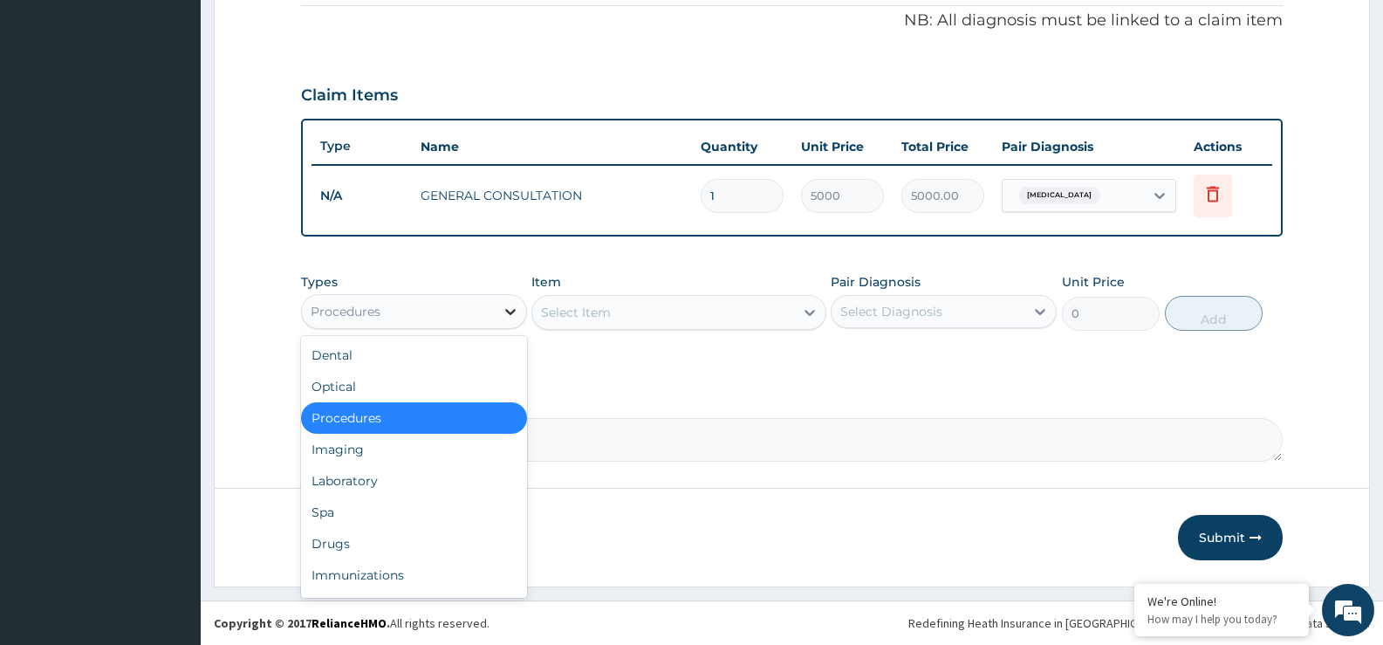
click at [499, 316] on div at bounding box center [510, 311] width 31 height 31
click at [358, 479] on div "Laboratory" at bounding box center [414, 480] width 226 height 31
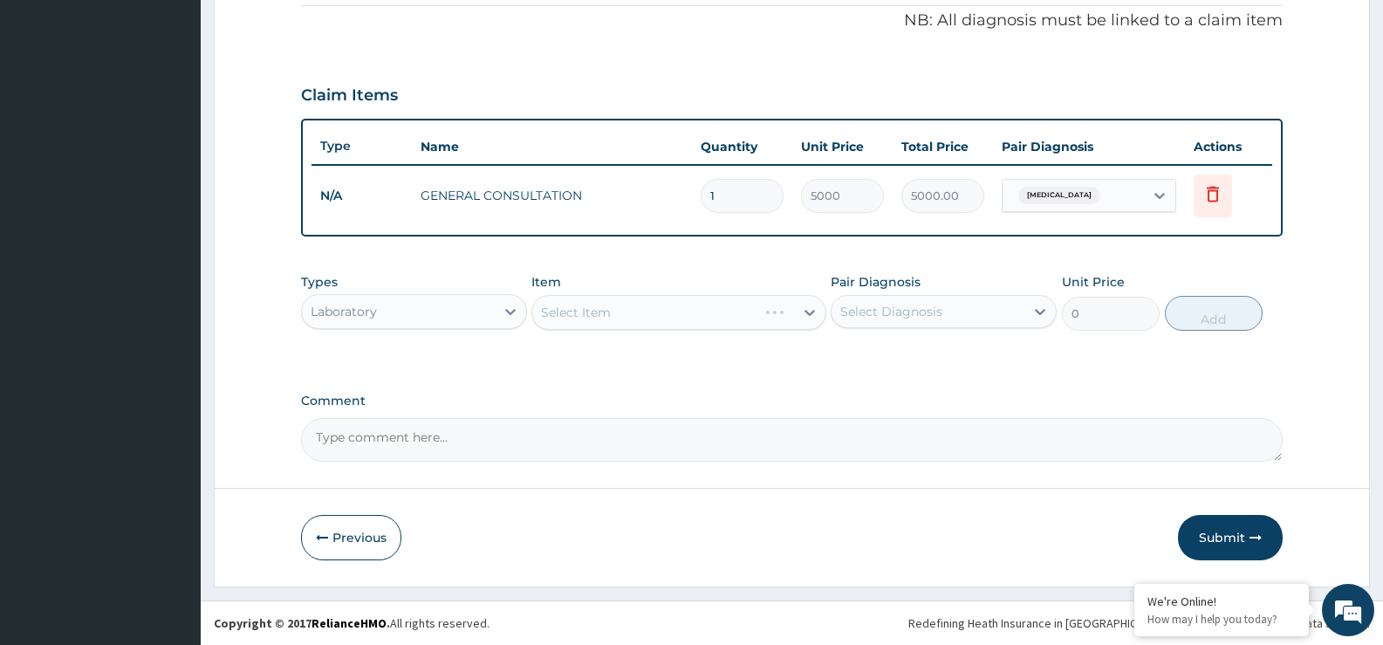
click at [827, 305] on div "Types option Laboratory, selected. Select is focused ,type to refine list, pres…" at bounding box center [792, 301] width 982 height 75
click at [814, 310] on icon at bounding box center [809, 312] width 17 height 17
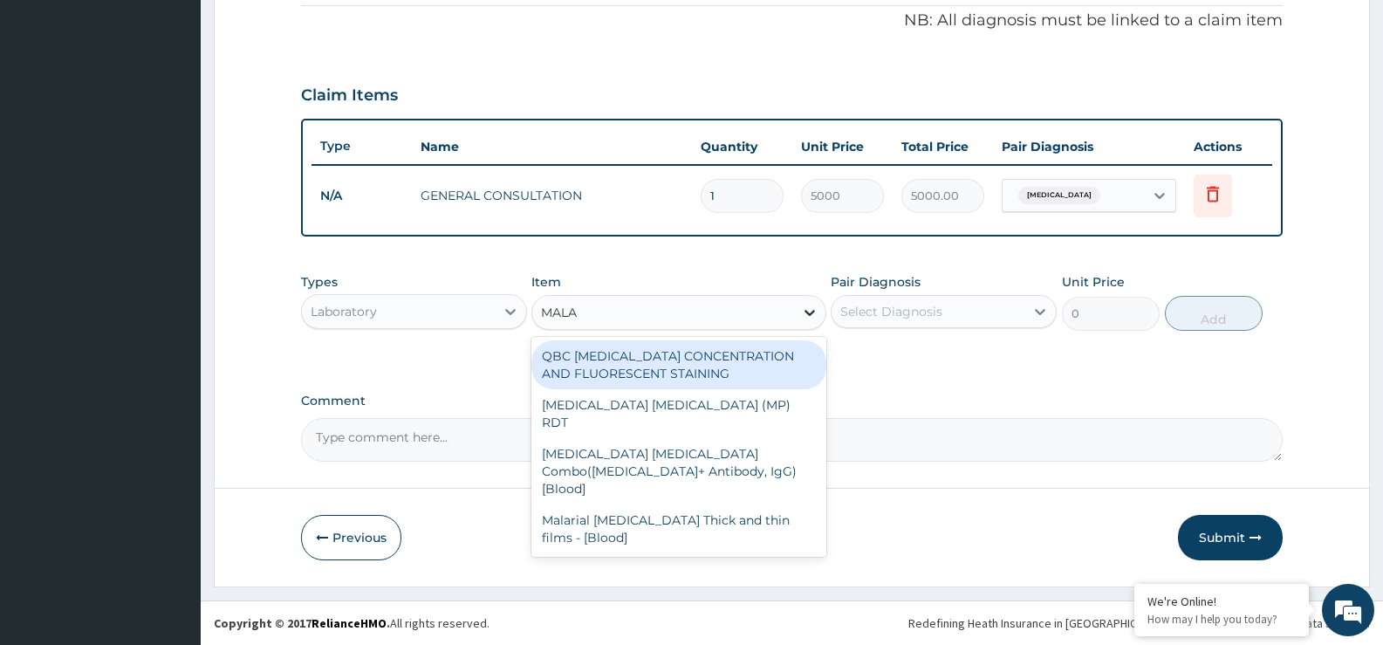
type input "MALAR"
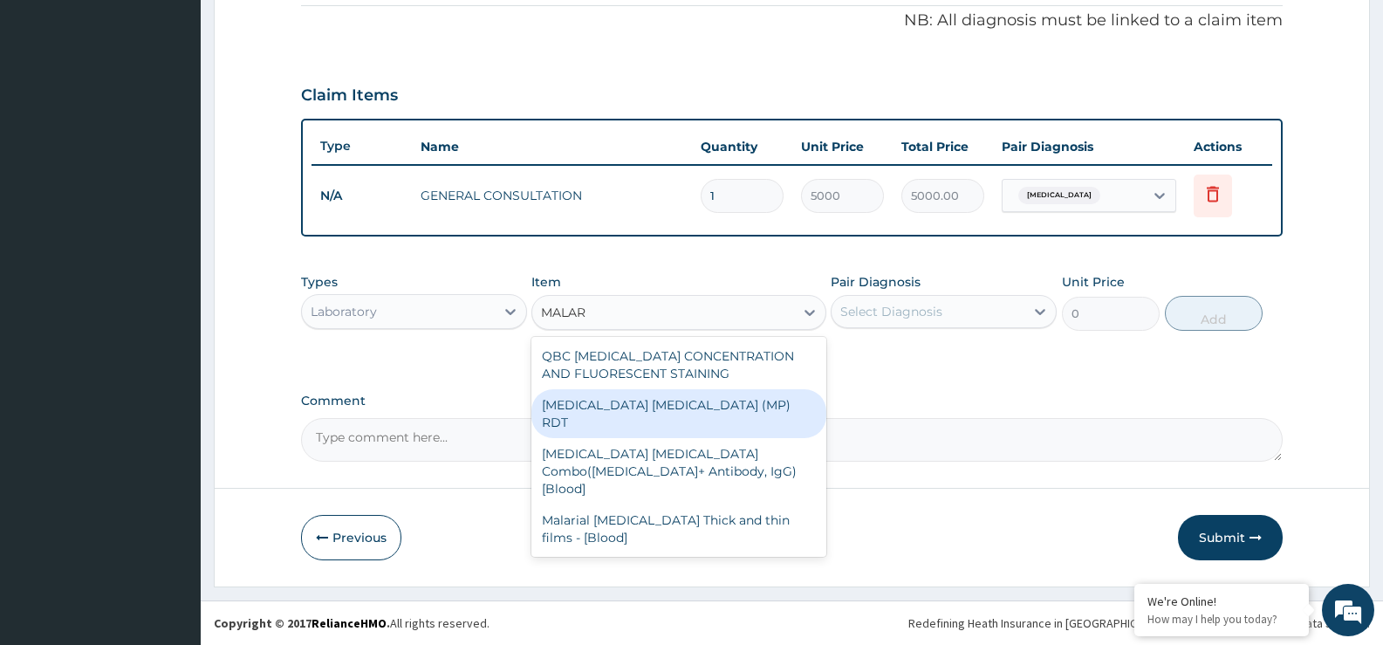
click at [690, 392] on div "MALARIA PARASITE (MP) RDT" at bounding box center [678, 413] width 294 height 49
type input "4000"
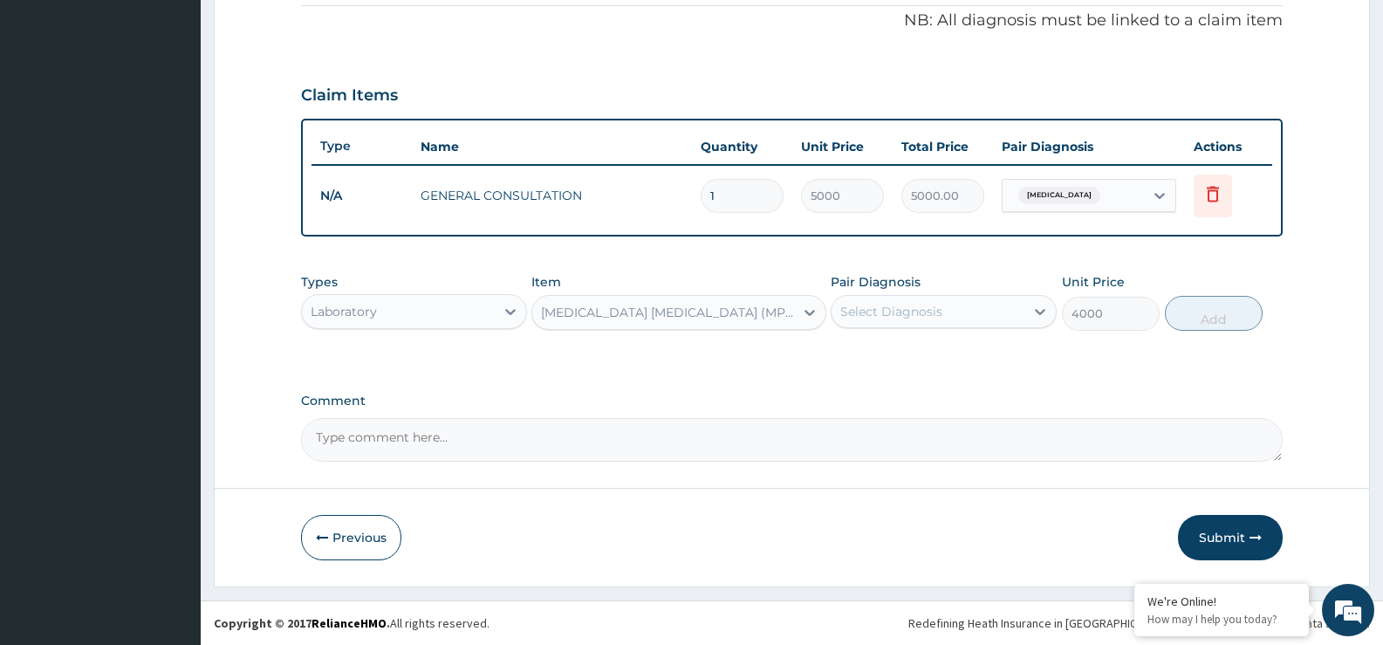
click at [961, 307] on div "Select Diagnosis" at bounding box center [928, 312] width 193 height 28
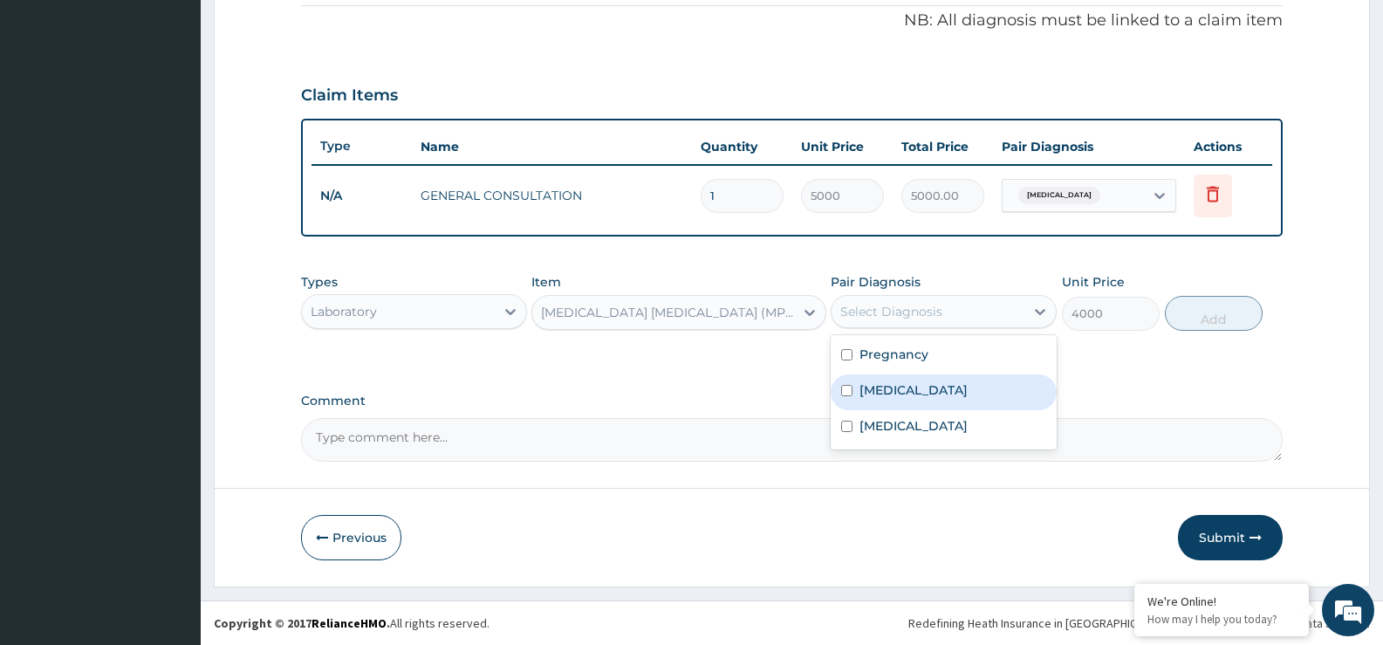
click at [925, 391] on div "Malaria" at bounding box center [944, 392] width 226 height 36
checkbox input "true"
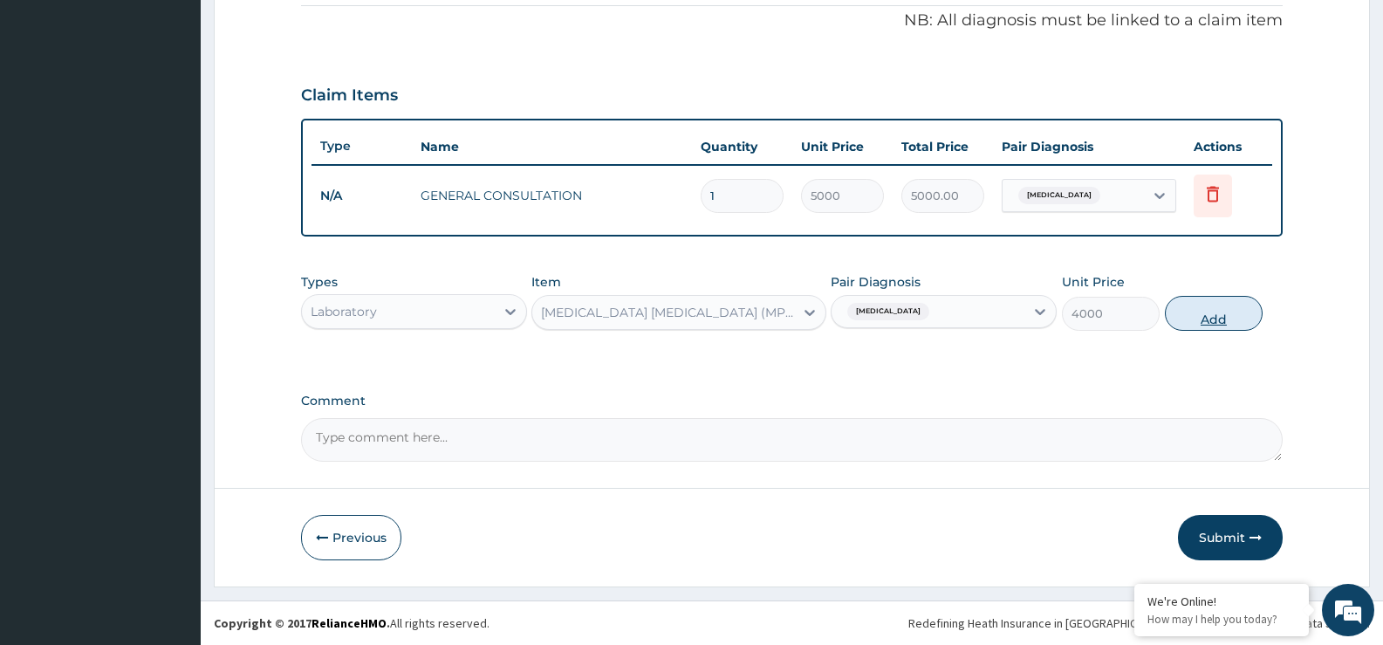
click at [1206, 297] on button "Add" at bounding box center [1214, 313] width 98 height 35
type input "0"
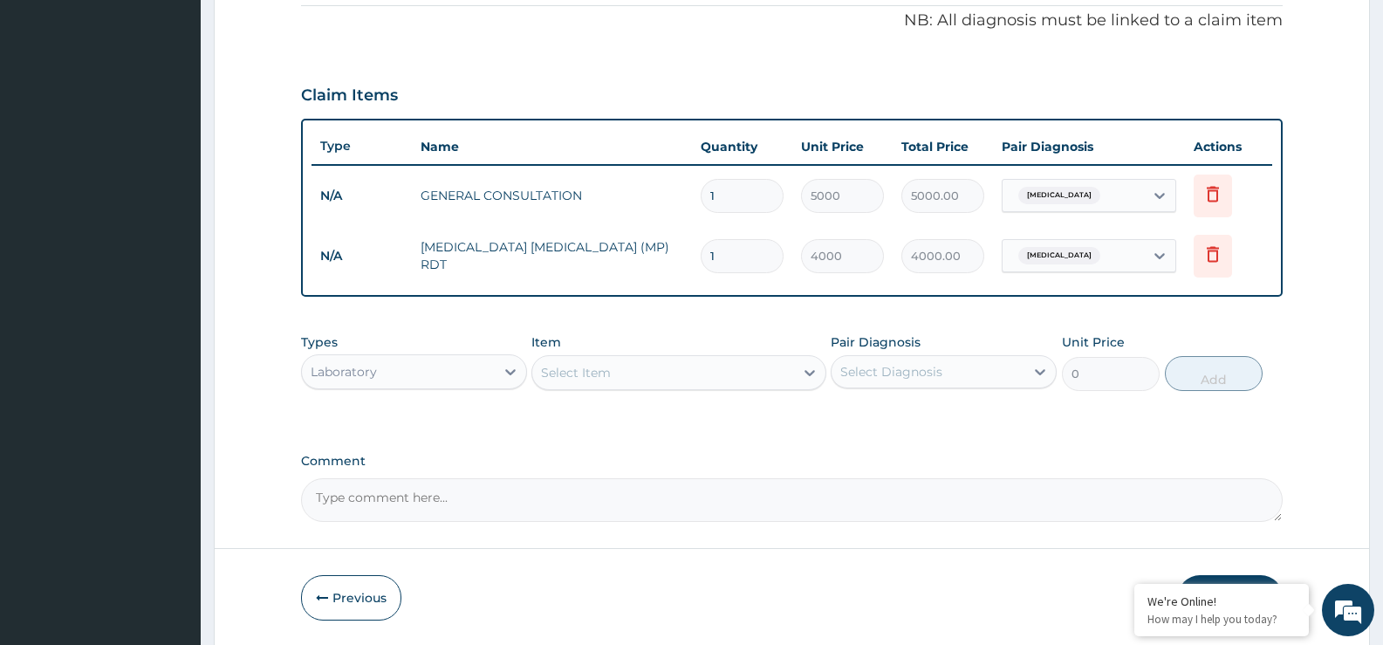
click at [686, 387] on div "Select Item" at bounding box center [678, 372] width 294 height 35
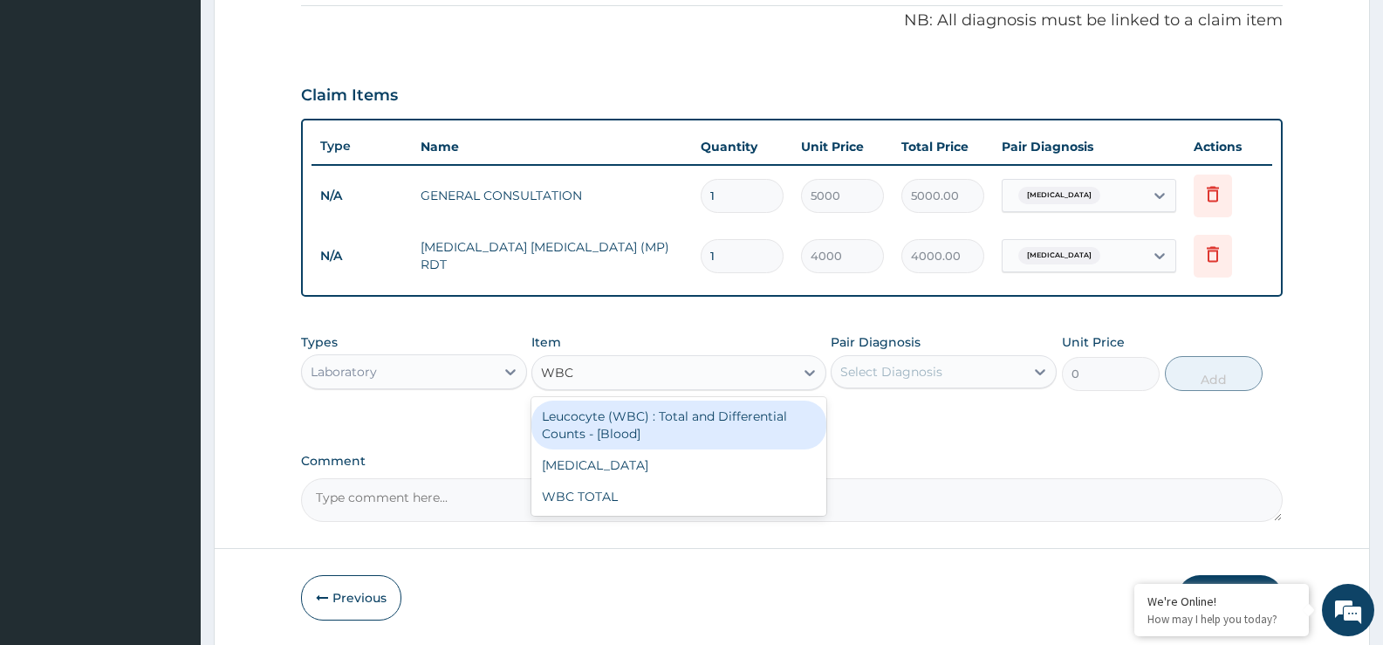
type input "WBC"
click at [667, 391] on div "Types Laboratory Item option MALARIA PARASITE (MP) RDT, selected. option Leucoc…" at bounding box center [792, 362] width 982 height 75
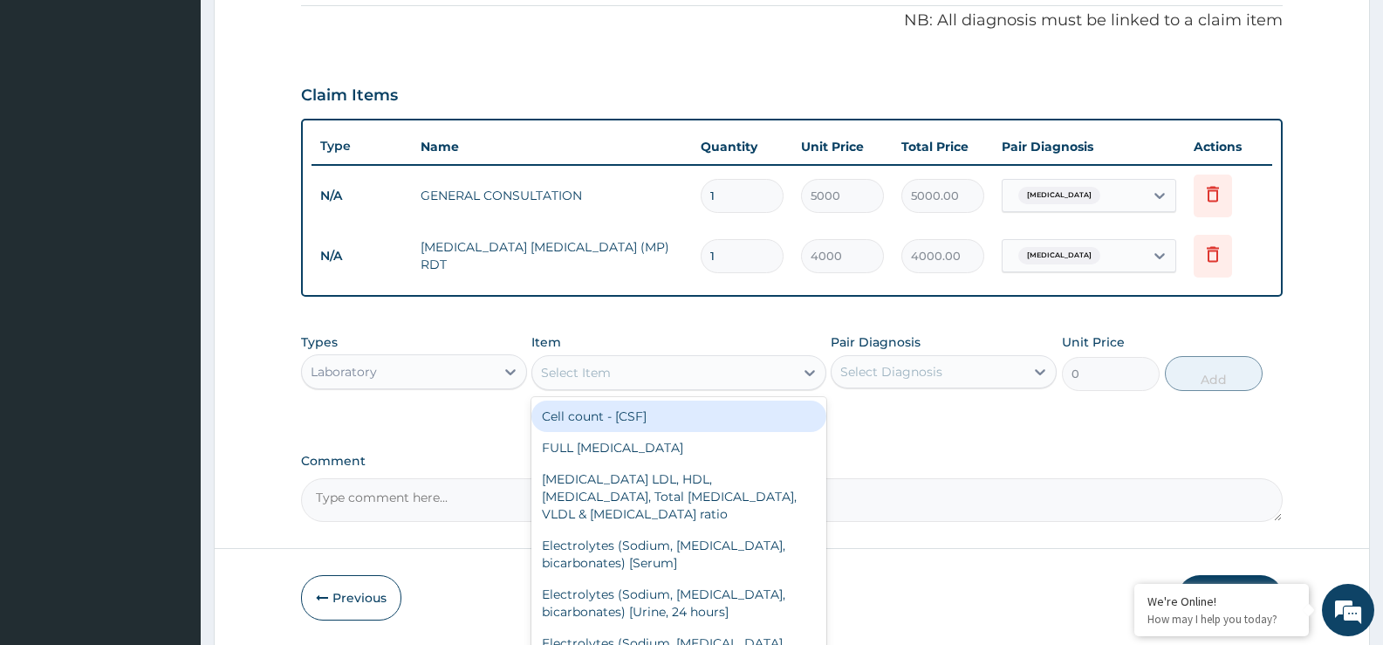
click at [715, 382] on div "Select Item" at bounding box center [662, 373] width 261 height 28
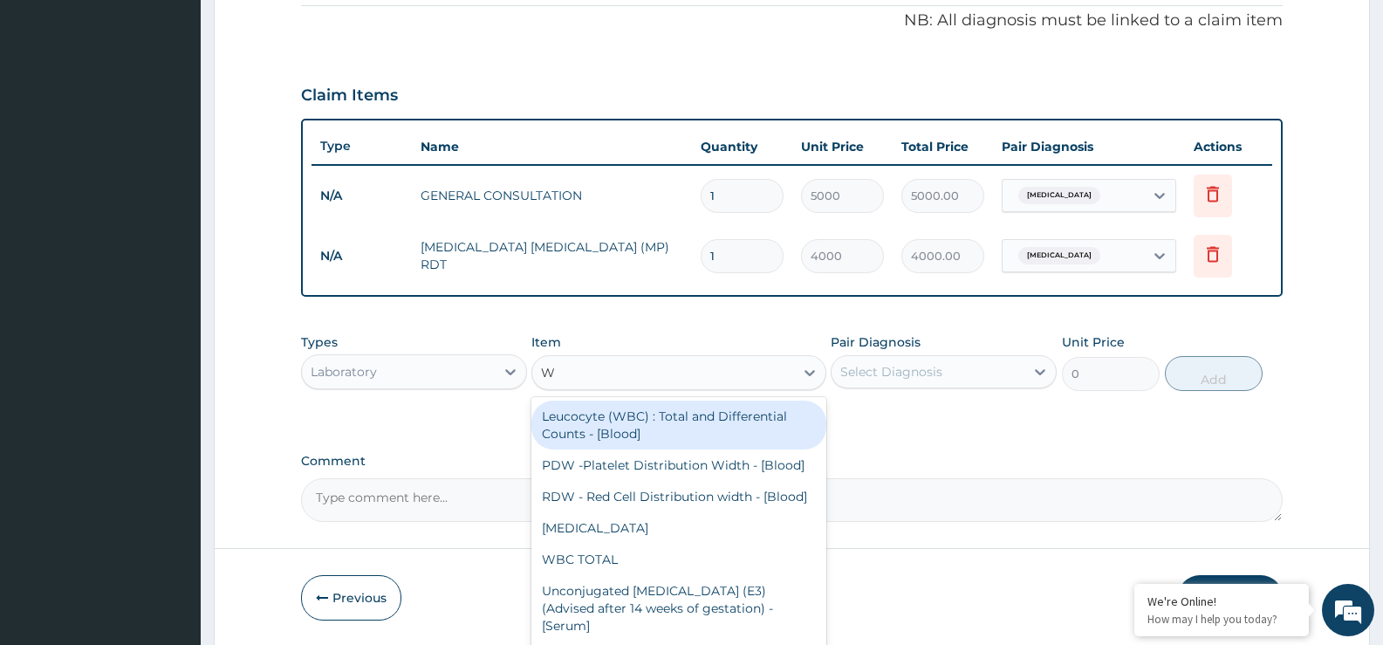
type input "WB"
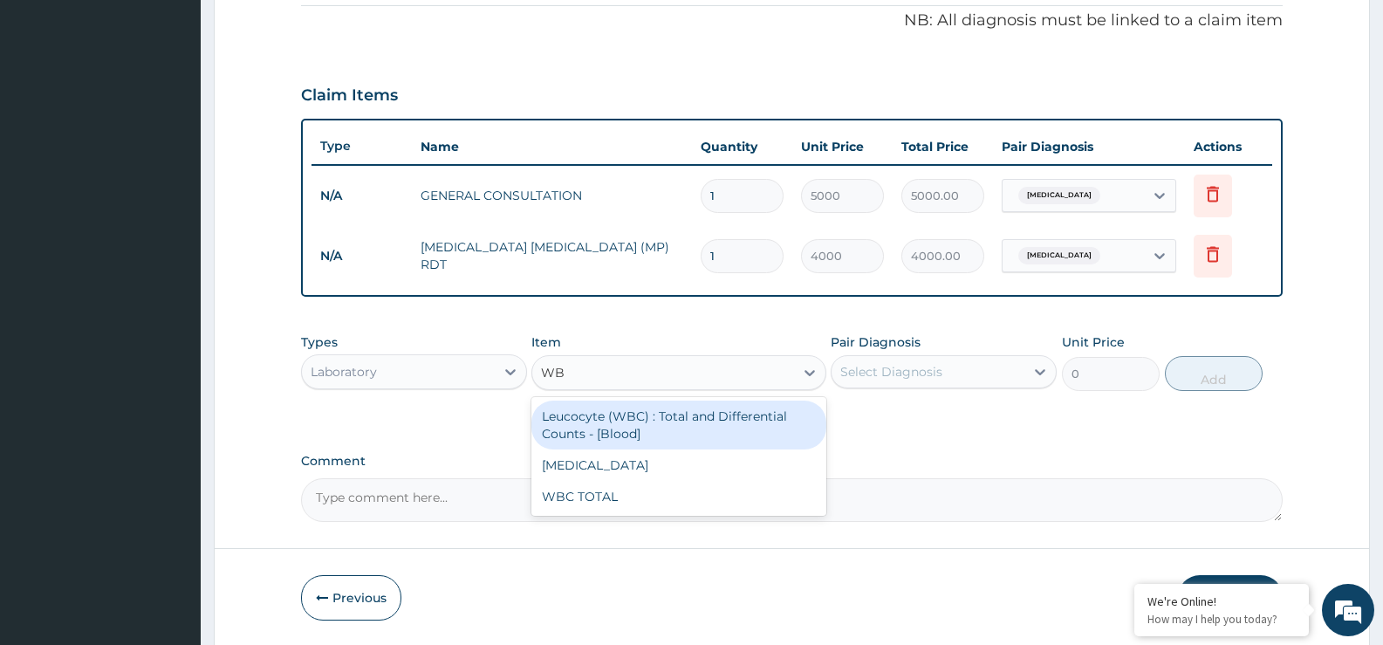
click at [698, 437] on div "Leucocyte (WBC) : Total and Differential Counts - [Blood]" at bounding box center [678, 424] width 294 height 49
type input "5000"
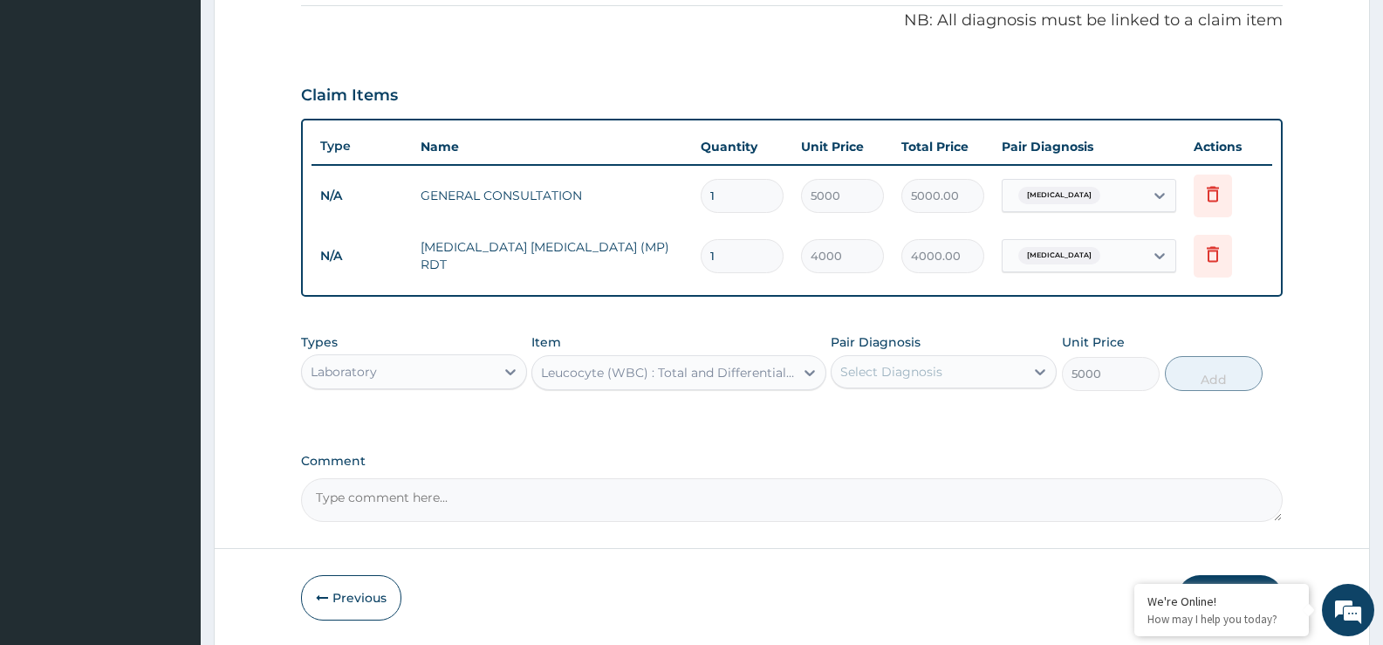
click at [966, 351] on div "Pair Diagnosis Select Diagnosis" at bounding box center [944, 362] width 226 height 58
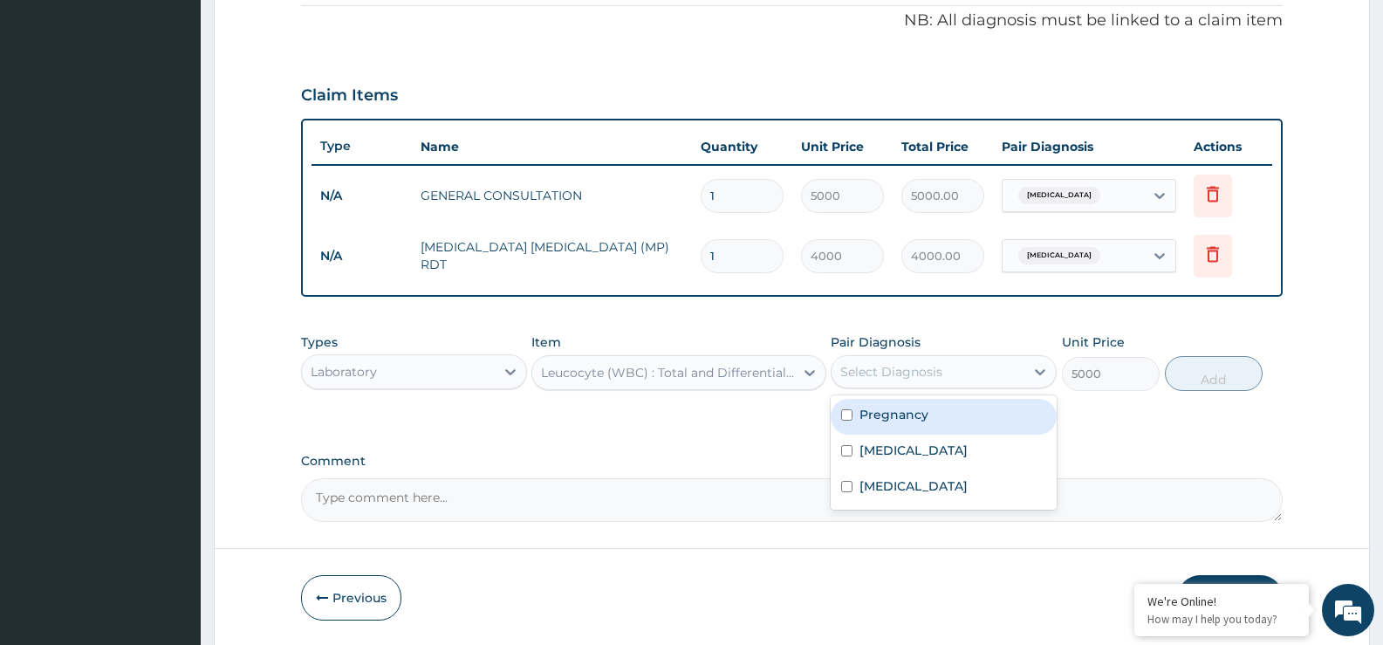
click at [941, 379] on div "Select Diagnosis" at bounding box center [891, 371] width 102 height 17
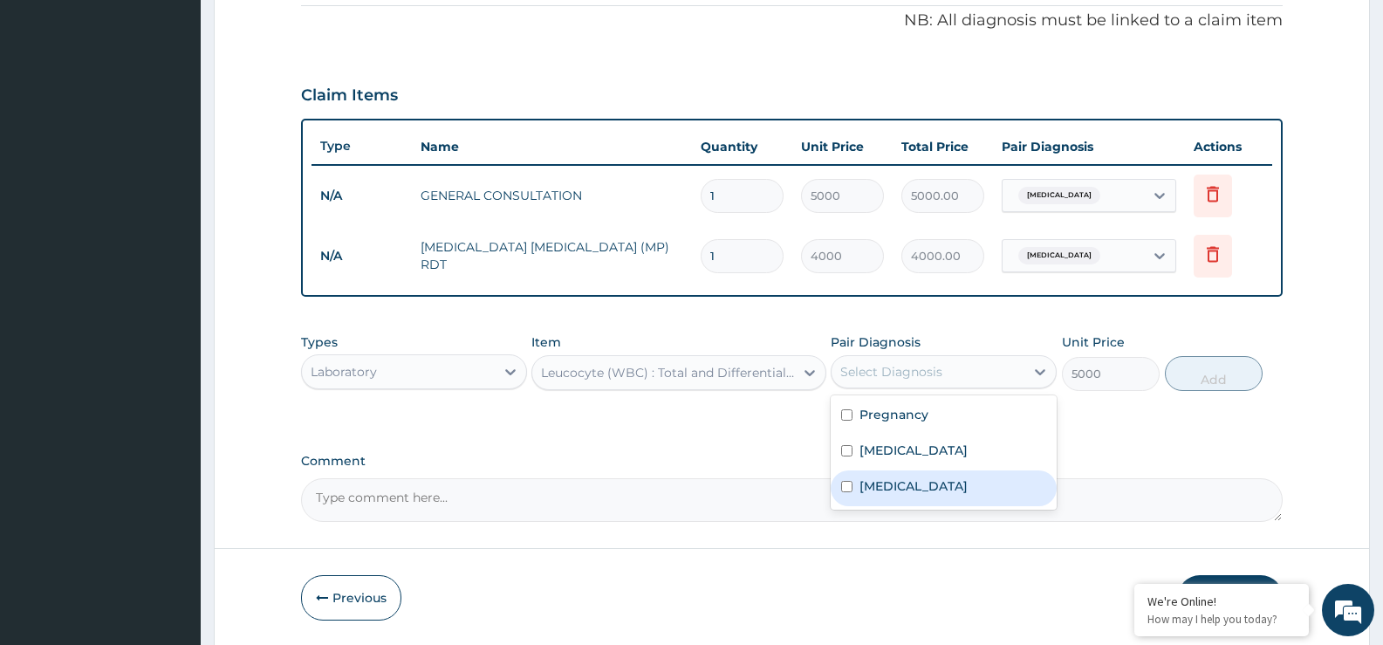
click at [889, 482] on label "[MEDICAL_DATA]" at bounding box center [913, 485] width 108 height 17
checkbox input "true"
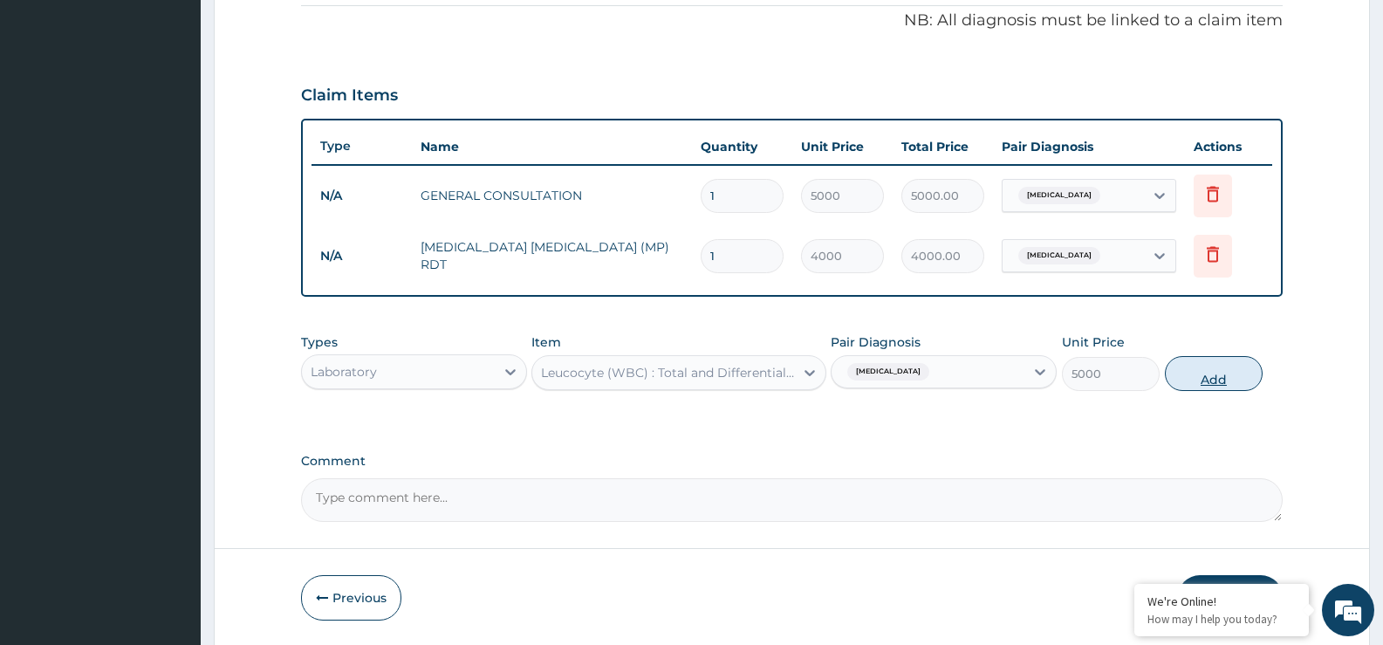
click at [1218, 380] on button "Add" at bounding box center [1214, 373] width 98 height 35
type input "0"
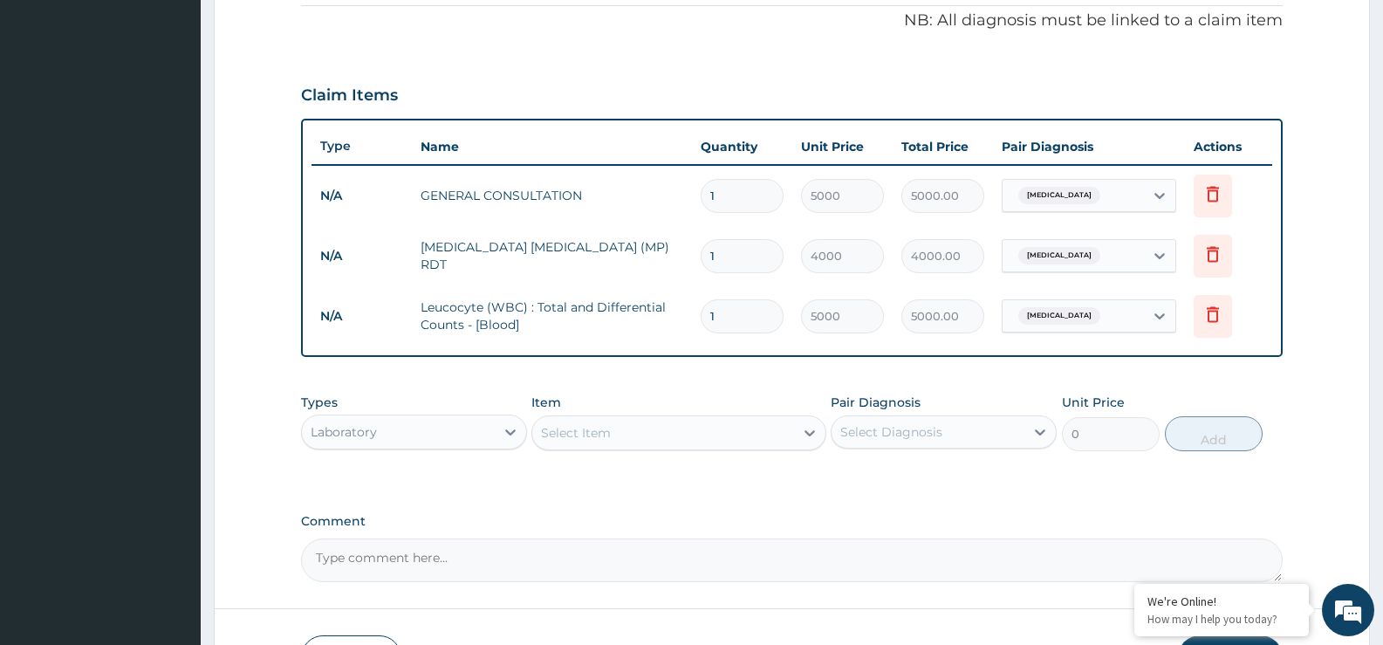
click at [760, 452] on div "Types Laboratory Item Select Item Pair Diagnosis Select Diagnosis Unit Price 0 …" at bounding box center [792, 422] width 982 height 75
click at [749, 441] on div "Select Item" at bounding box center [662, 433] width 261 height 28
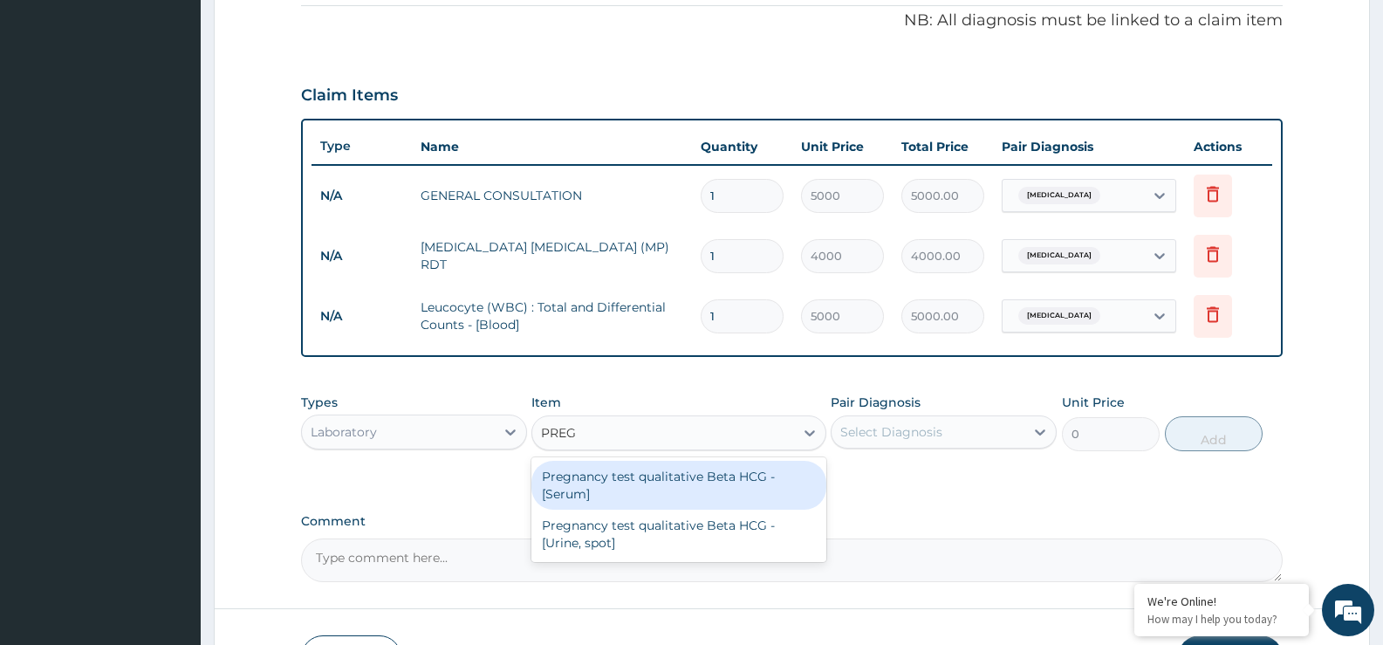
type input "PREGN"
click at [735, 477] on div "Pregnancy test qualitative Beta HCG - [Serum]" at bounding box center [678, 485] width 294 height 49
type input "5000"
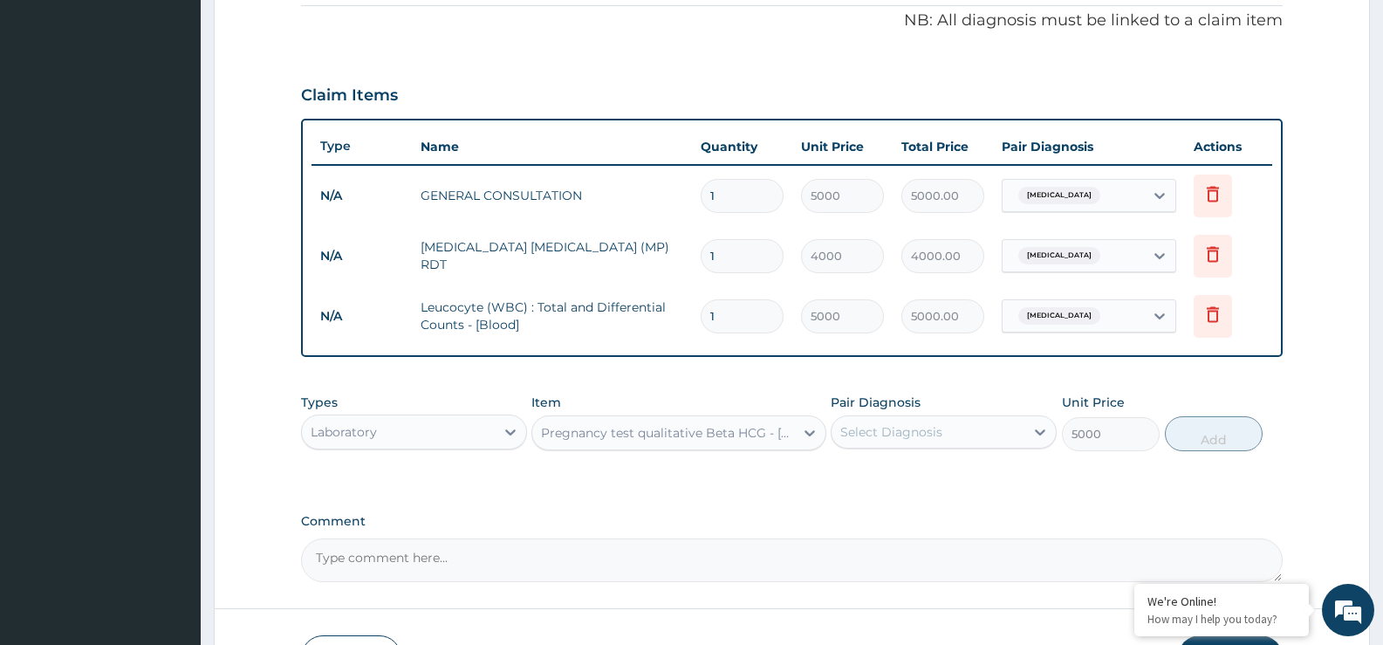
click at [909, 449] on div "Pair Diagnosis Select Diagnosis" at bounding box center [944, 423] width 226 height 58
click at [969, 437] on div "Select Diagnosis" at bounding box center [928, 432] width 193 height 28
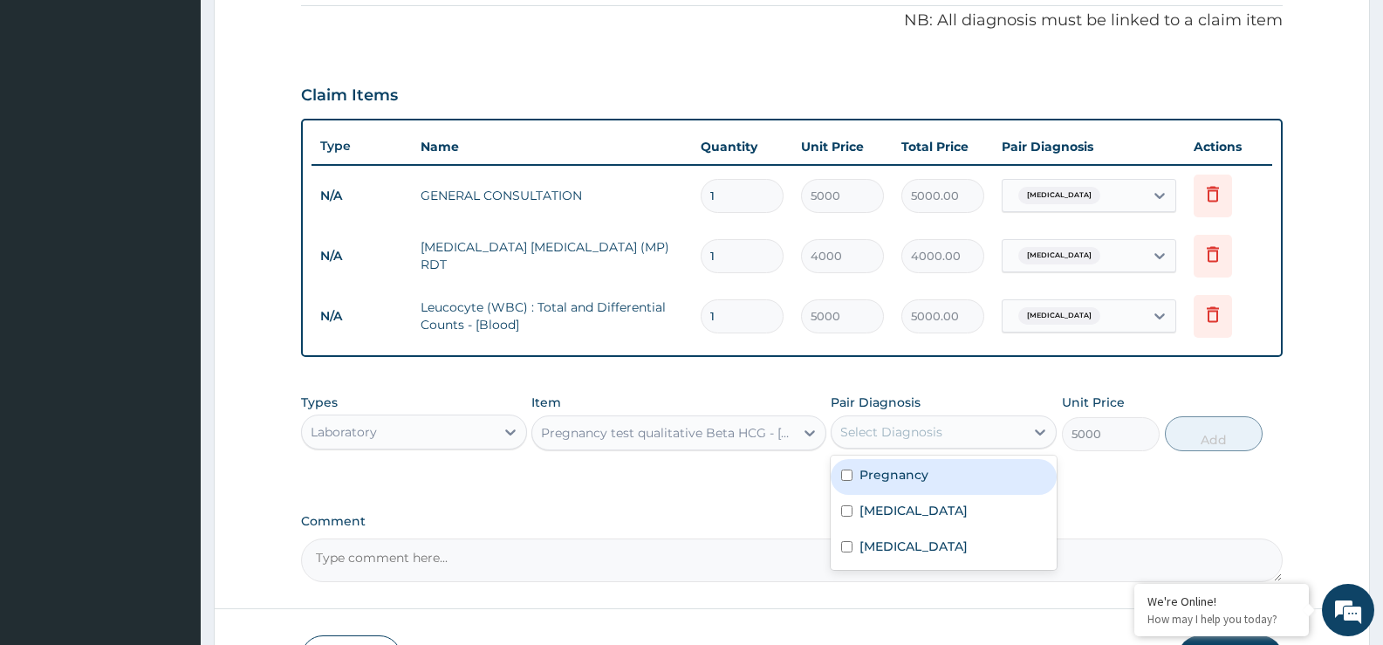
click at [900, 482] on label "Pregnancy" at bounding box center [893, 474] width 69 height 17
checkbox input "true"
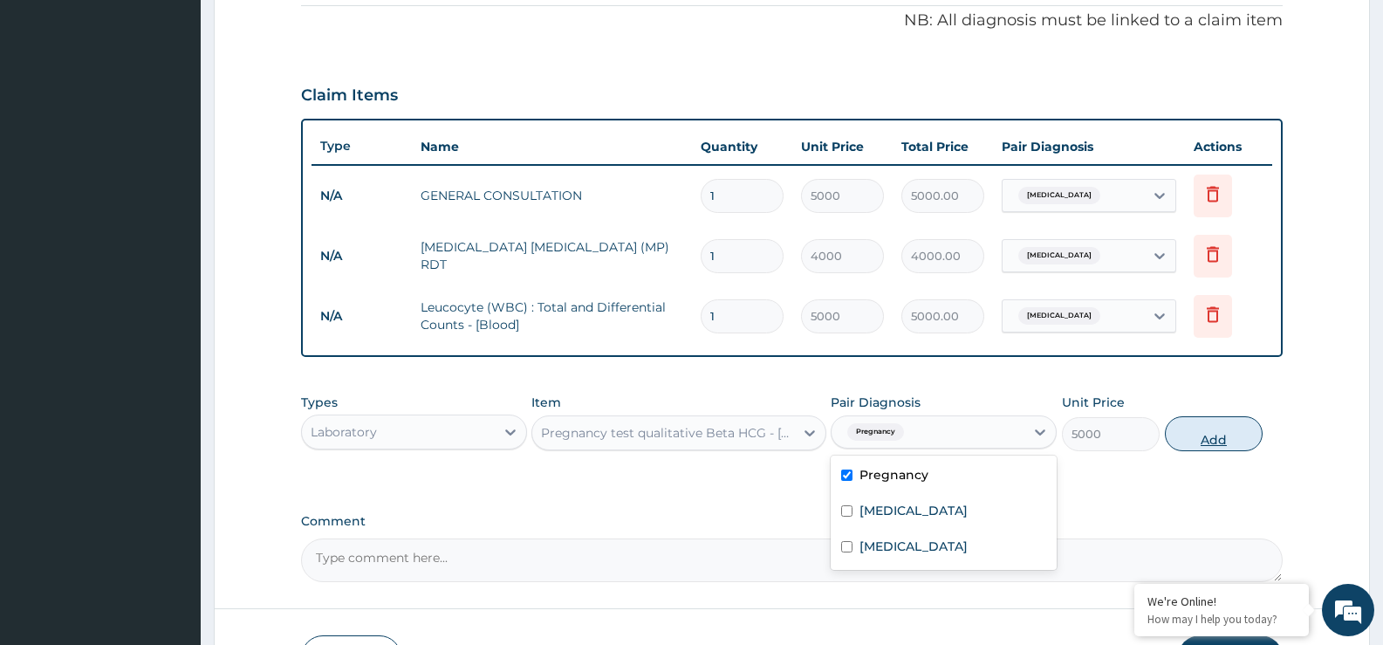
click at [1215, 427] on button "Add" at bounding box center [1214, 433] width 98 height 35
type input "0"
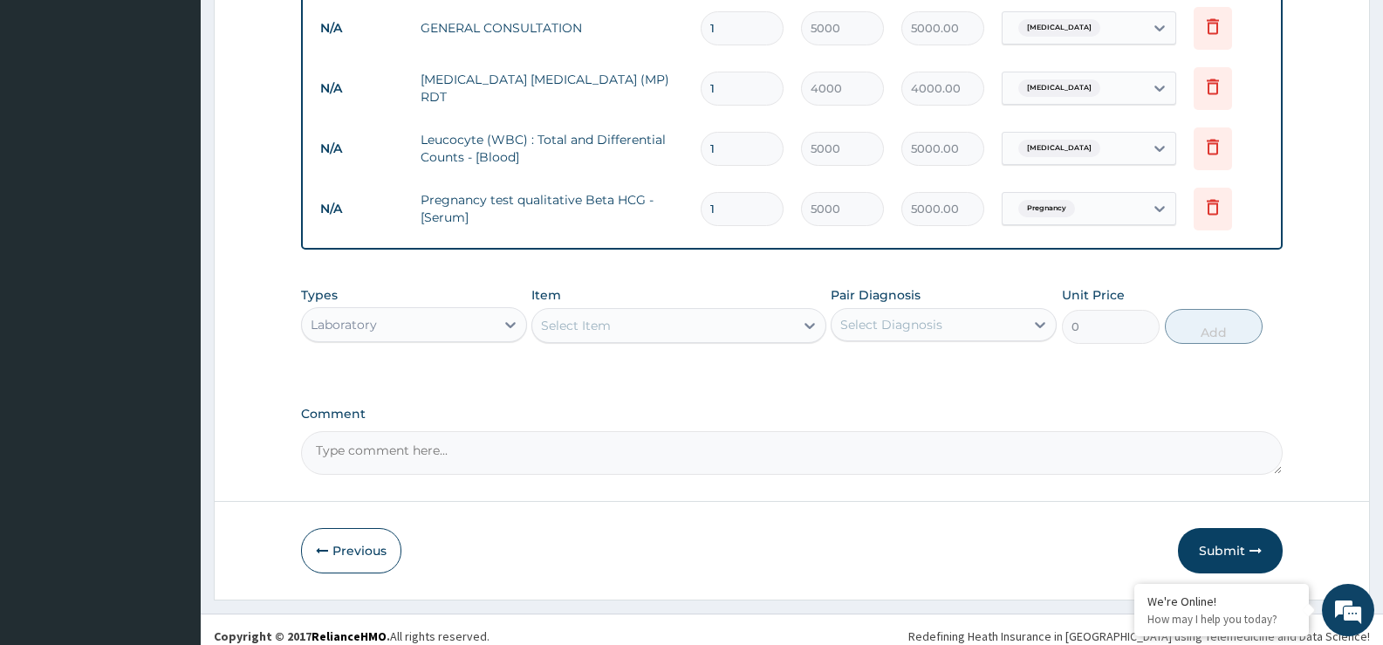
scroll to position [705, 0]
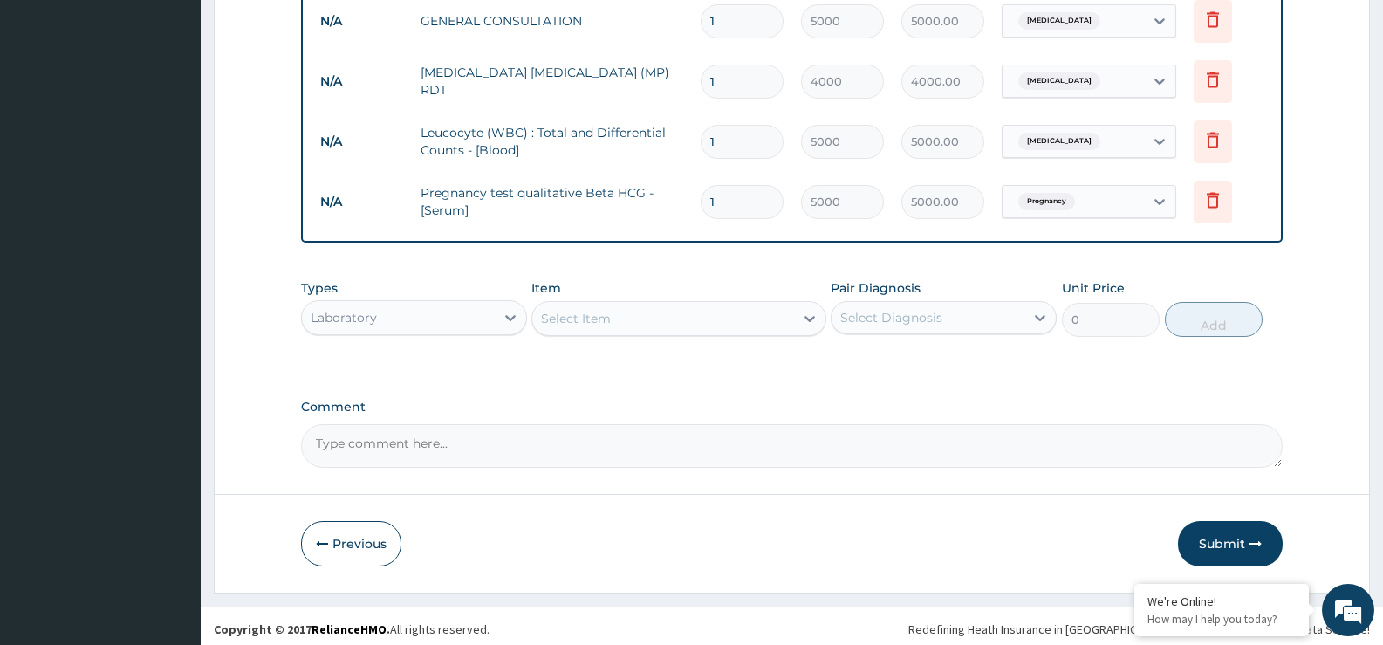
click at [468, 316] on div "Laboratory" at bounding box center [398, 318] width 193 height 28
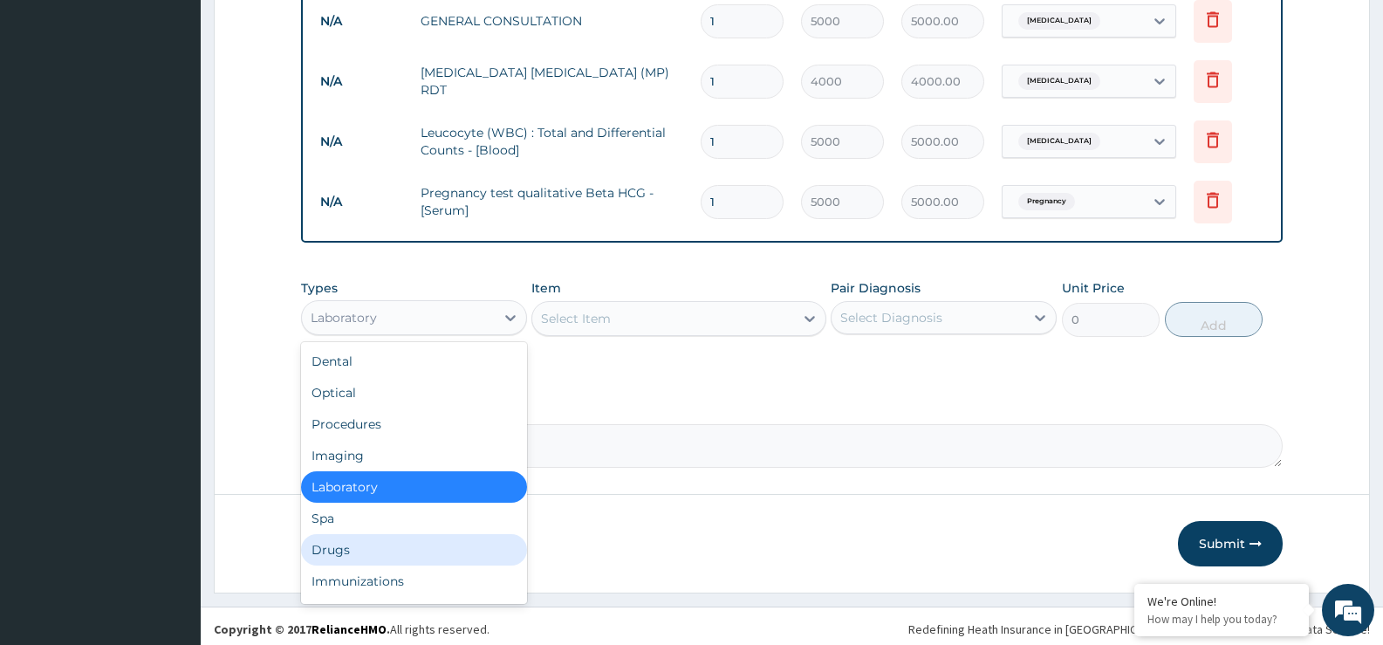
click at [395, 555] on div "Drugs" at bounding box center [414, 549] width 226 height 31
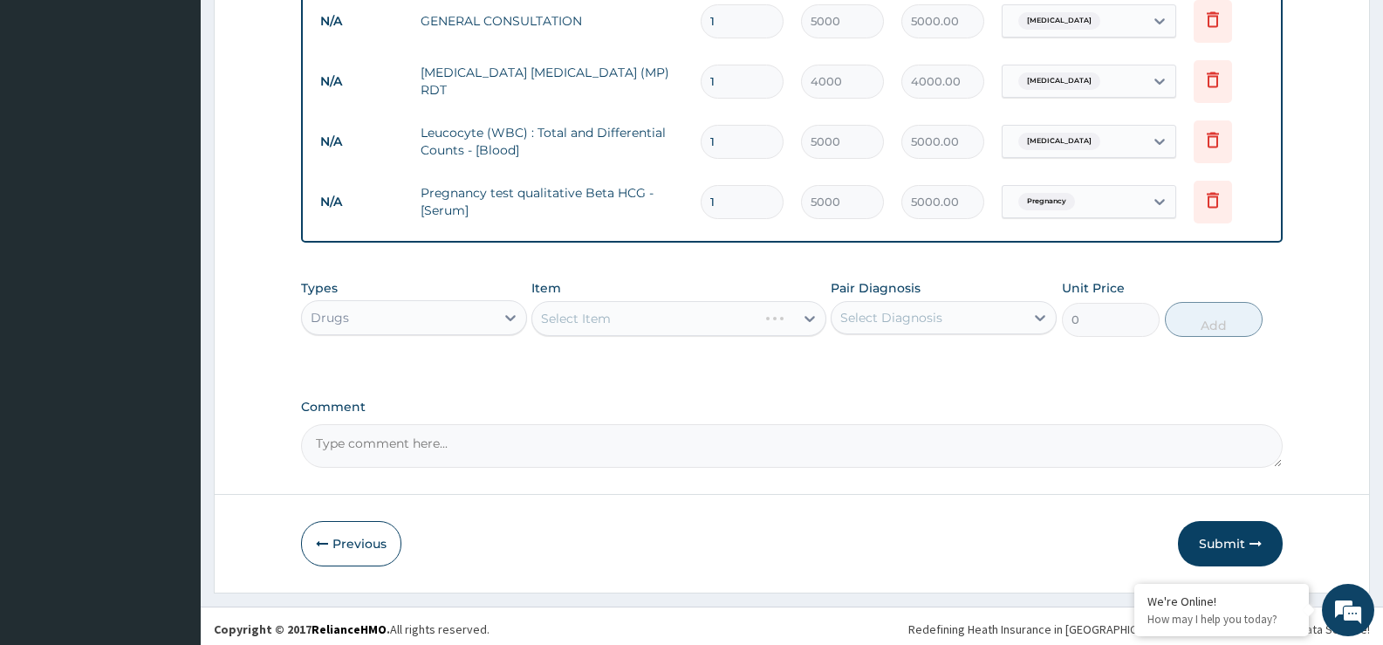
click at [658, 319] on div "Select Item" at bounding box center [678, 318] width 294 height 35
click at [769, 317] on div "Select Item" at bounding box center [662, 319] width 261 height 28
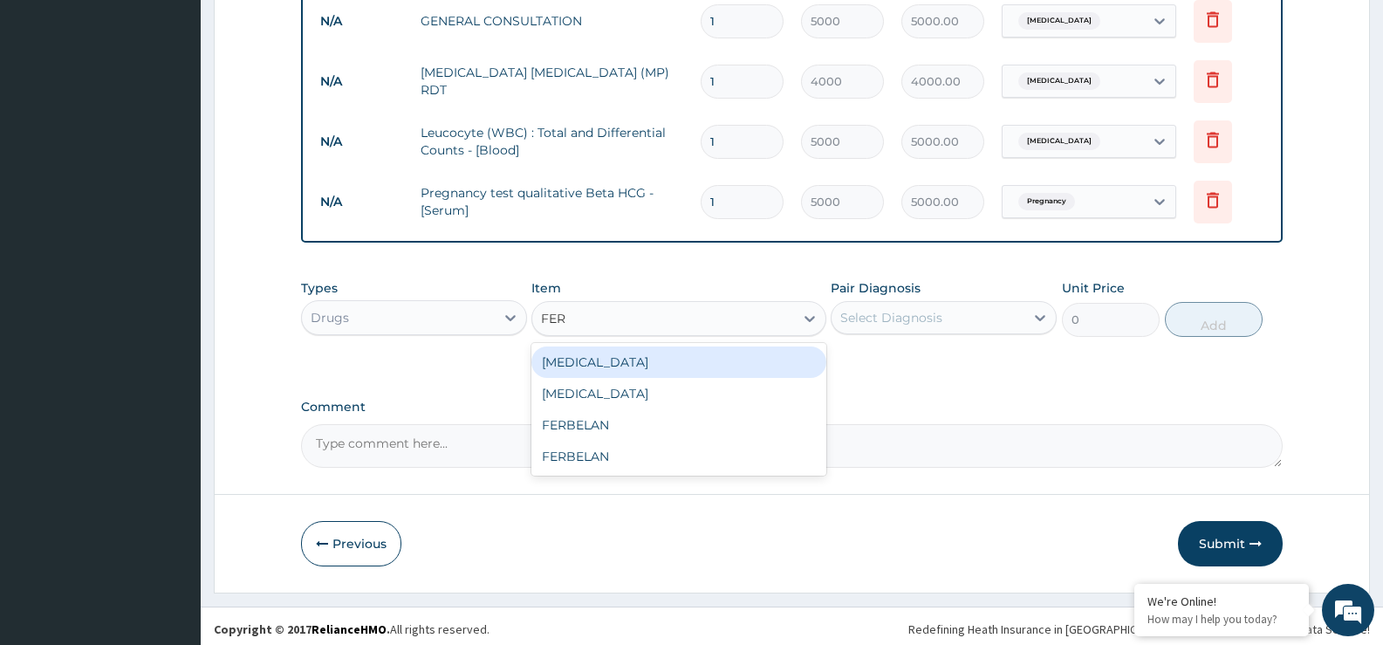
type input "FERR"
click at [682, 355] on div "[MEDICAL_DATA]" at bounding box center [678, 361] width 294 height 31
type input "100"
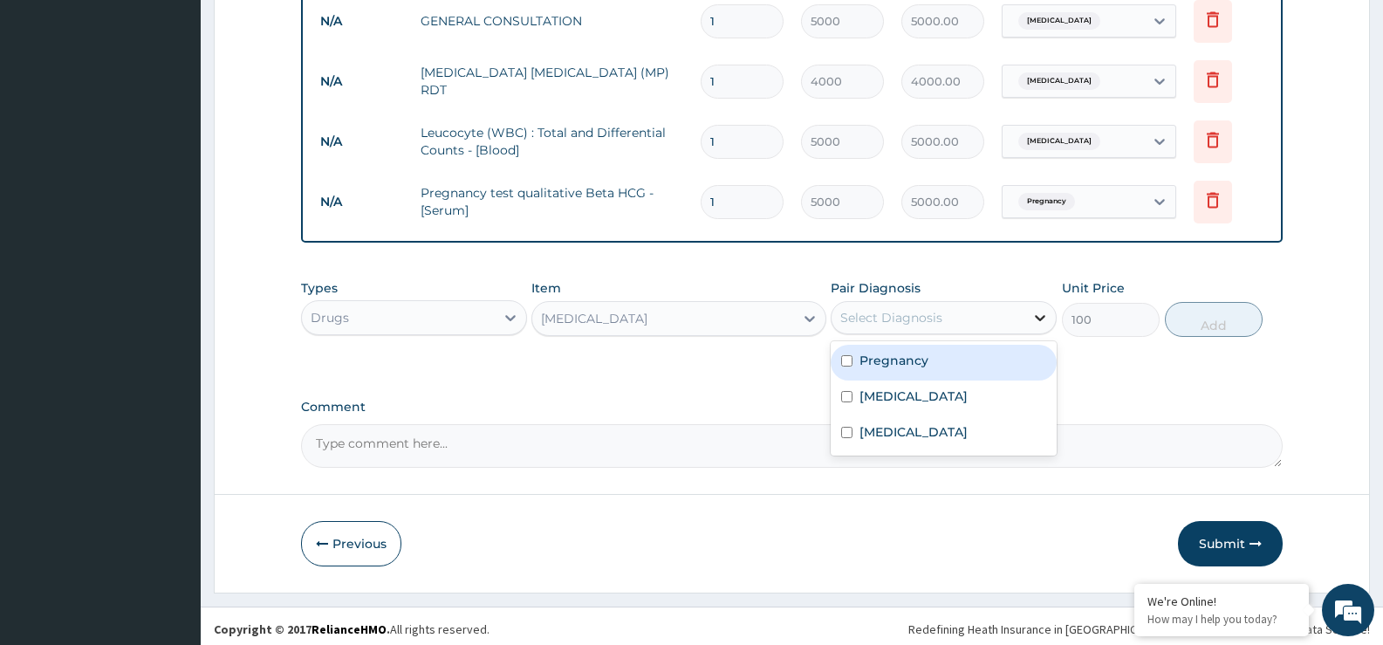
click at [1032, 317] on icon at bounding box center [1039, 317] width 17 height 17
click at [905, 352] on label "Pregnancy" at bounding box center [893, 360] width 69 height 17
checkbox input "true"
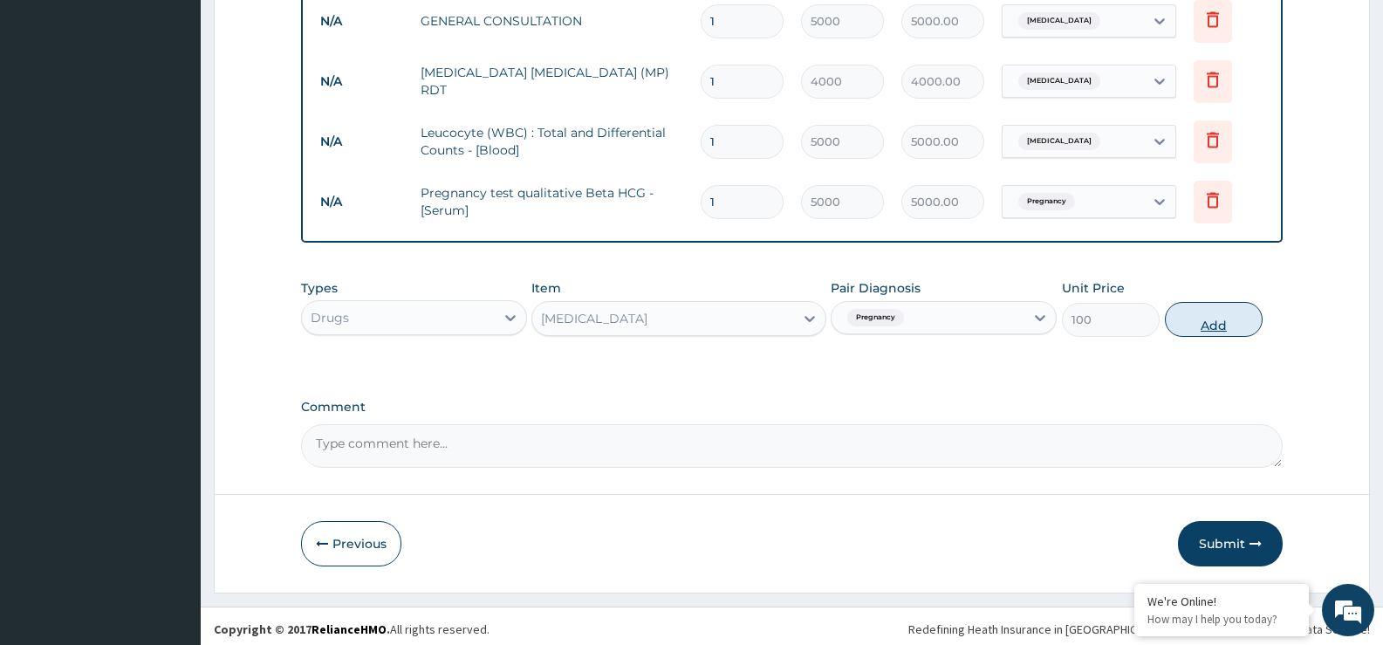
click at [1182, 334] on button "Add" at bounding box center [1214, 319] width 98 height 35
type input "0"
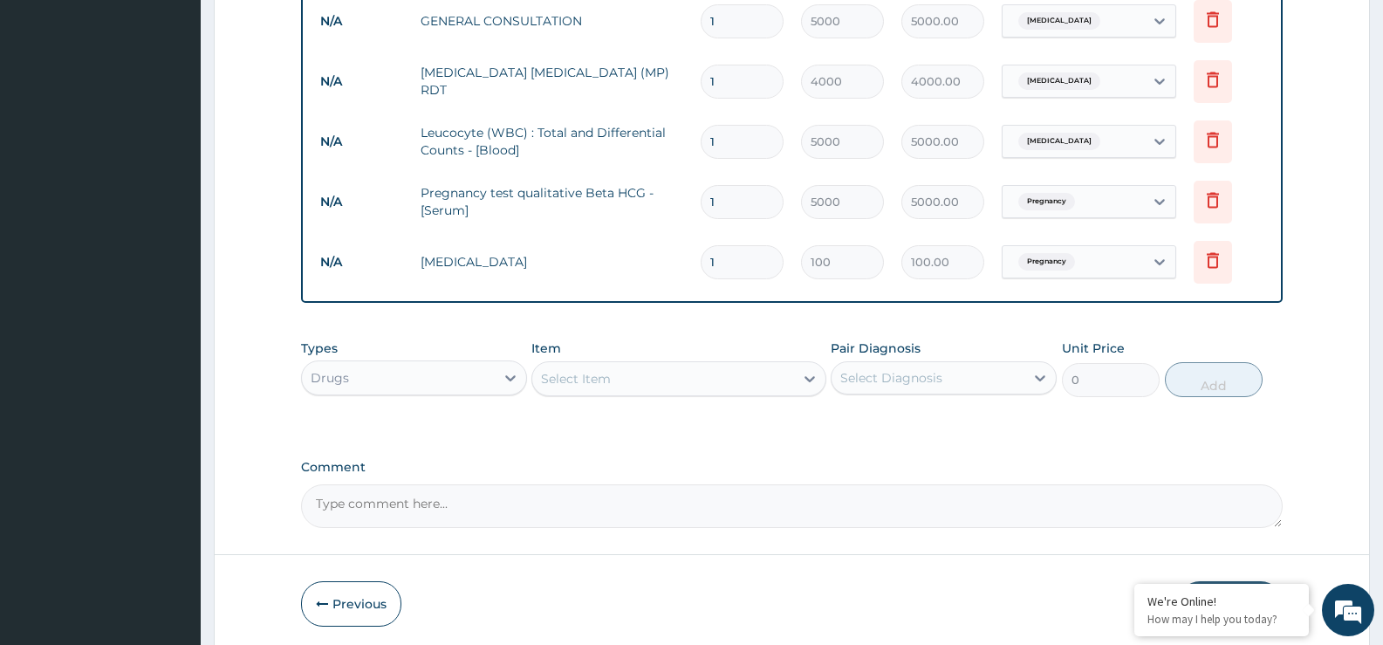
type input "0.00"
type input "6"
type input "600.00"
type input "60"
type input "6000.00"
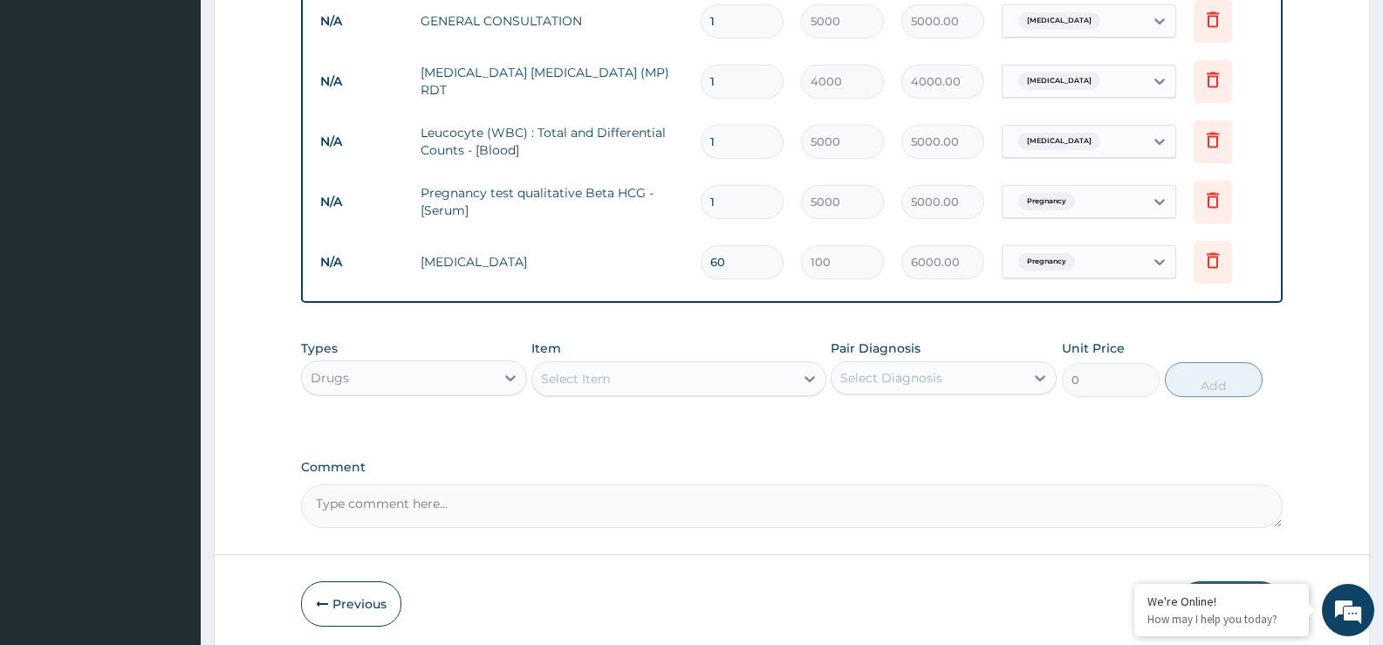
type input "60"
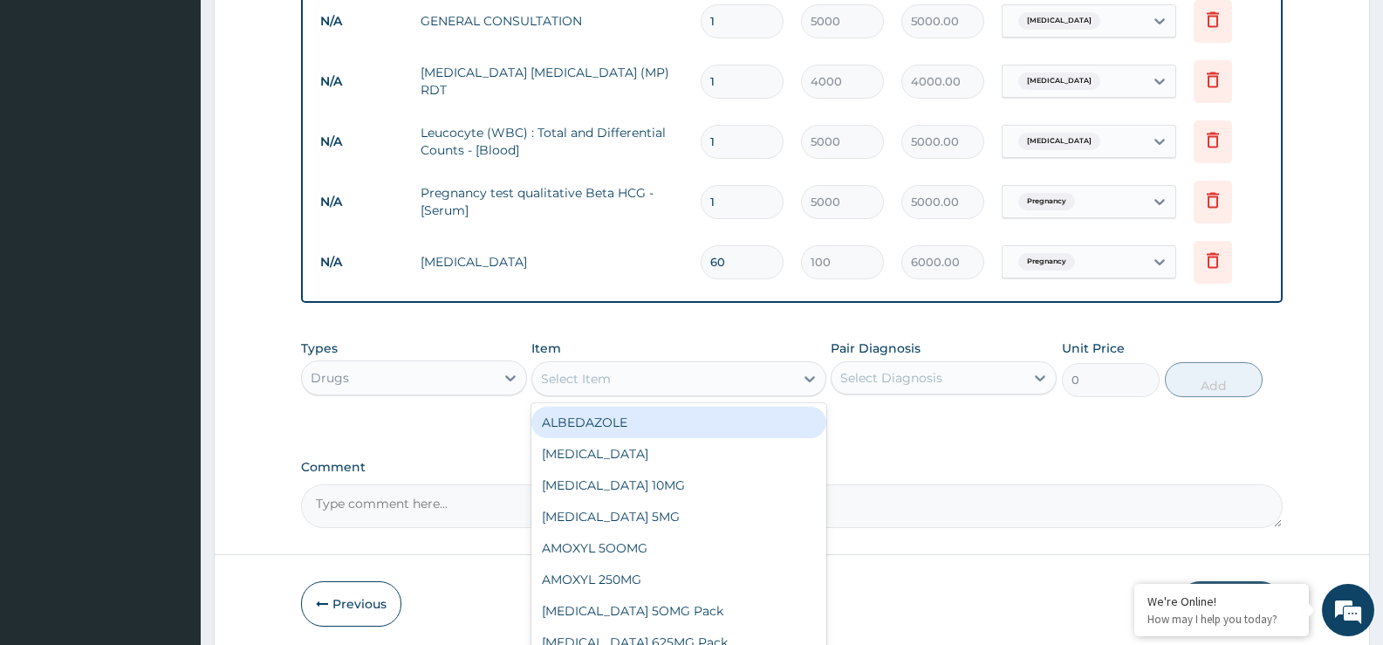
click at [651, 395] on div "Select Item" at bounding box center [678, 378] width 294 height 35
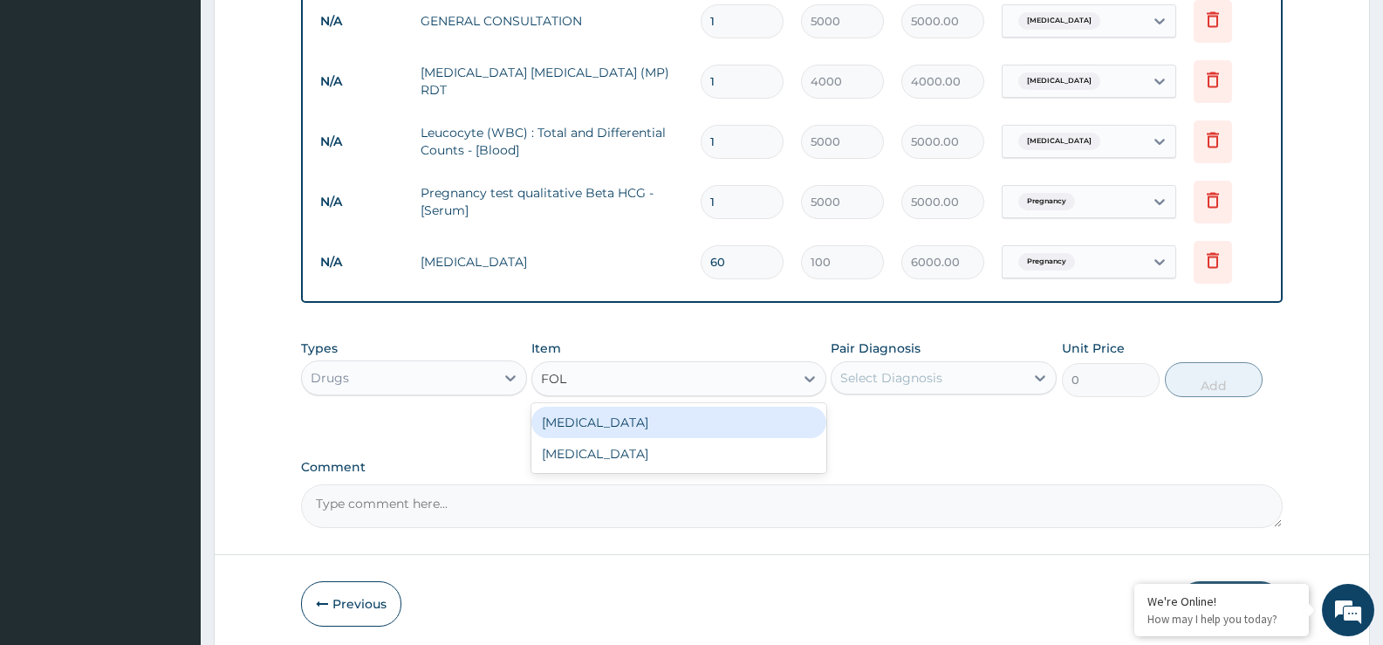
type input "FOLI"
click at [643, 415] on div "[MEDICAL_DATA]" at bounding box center [678, 422] width 294 height 31
type input "56"
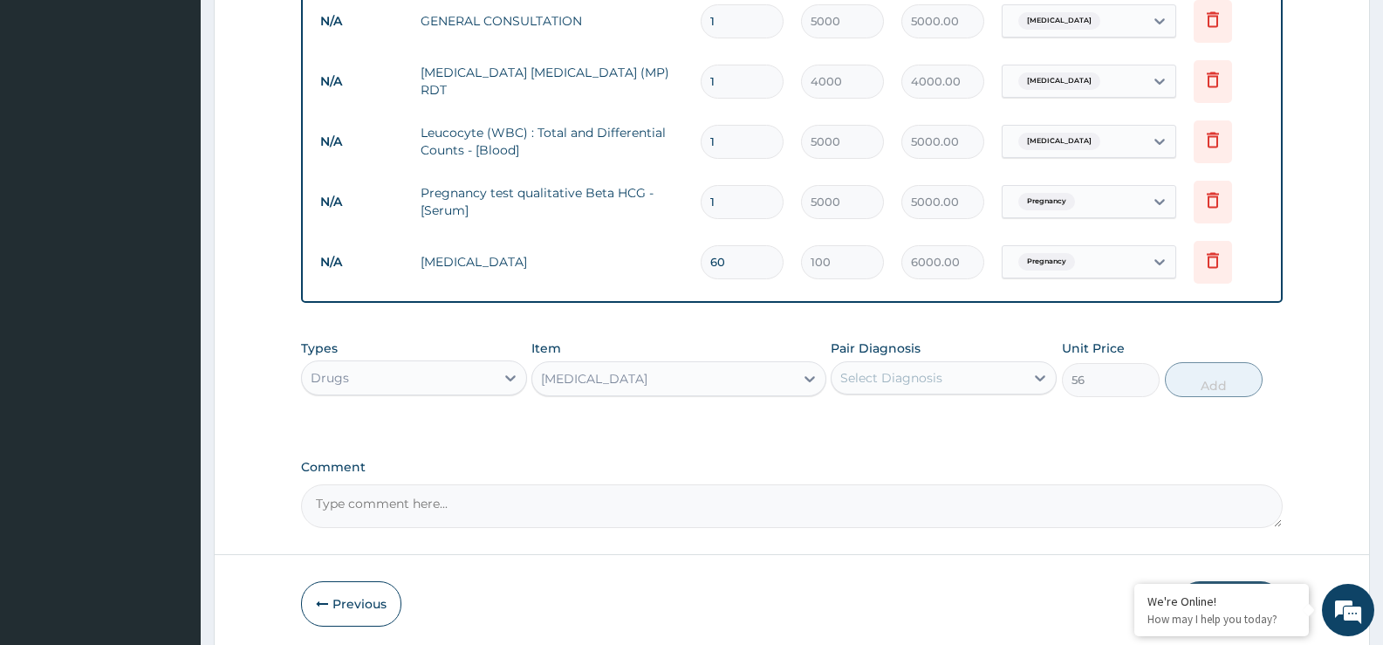
click at [947, 378] on div "Select Diagnosis" at bounding box center [928, 378] width 193 height 28
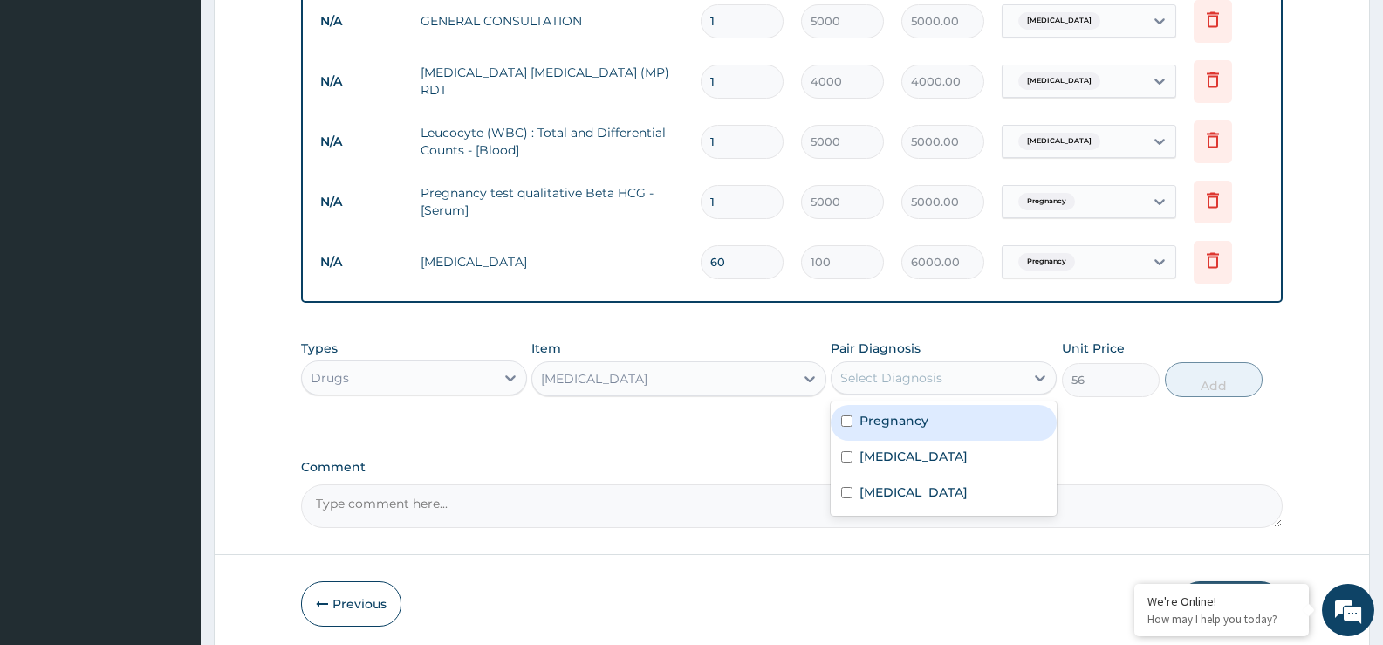
click at [925, 432] on div "Pregnancy" at bounding box center [944, 423] width 226 height 36
checkbox input "true"
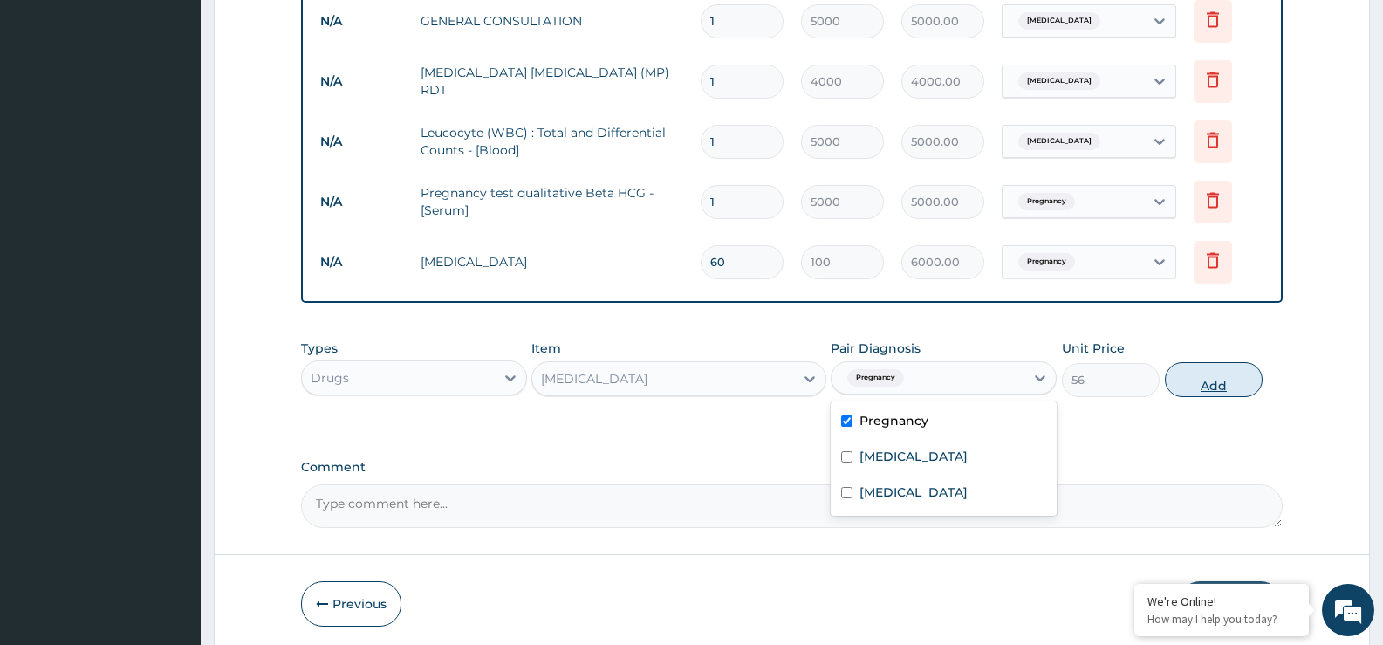
click at [1226, 387] on button "Add" at bounding box center [1214, 379] width 98 height 35
type input "0"
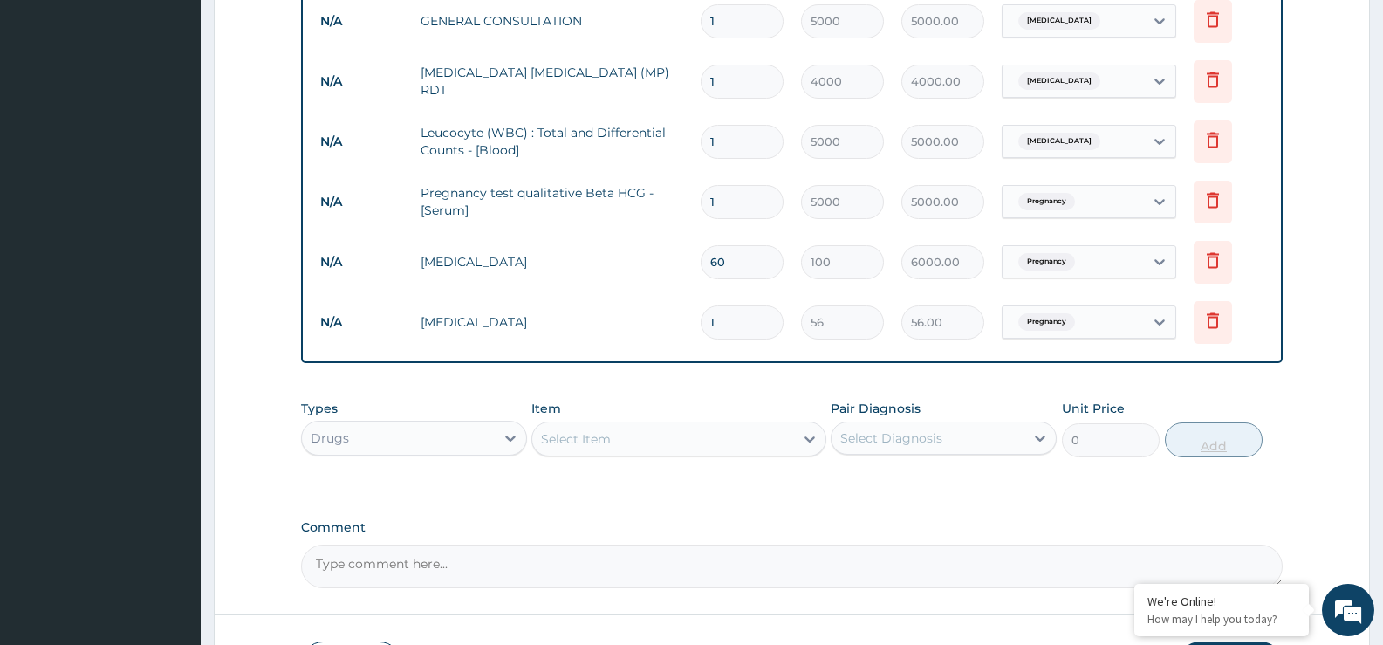
type input "0.00"
type input "3"
type input "168.00"
type input "30"
type input "1680.00"
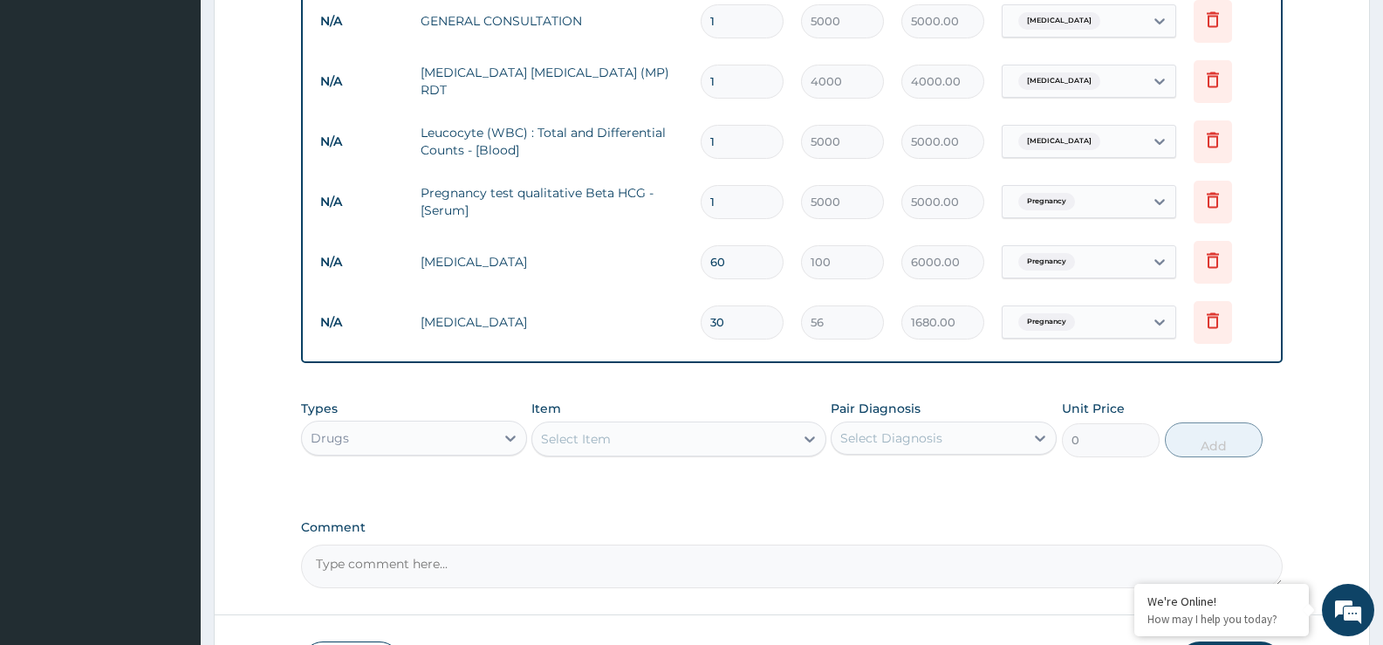
type input "30"
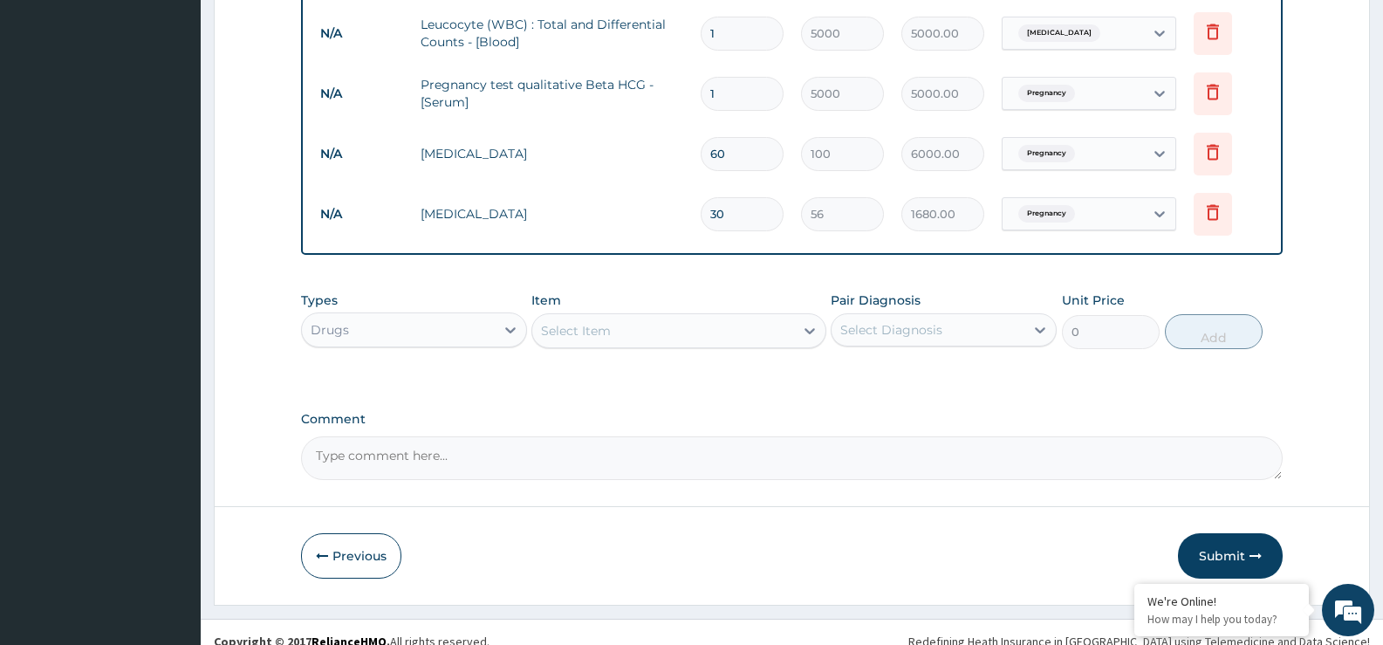
scroll to position [832, 0]
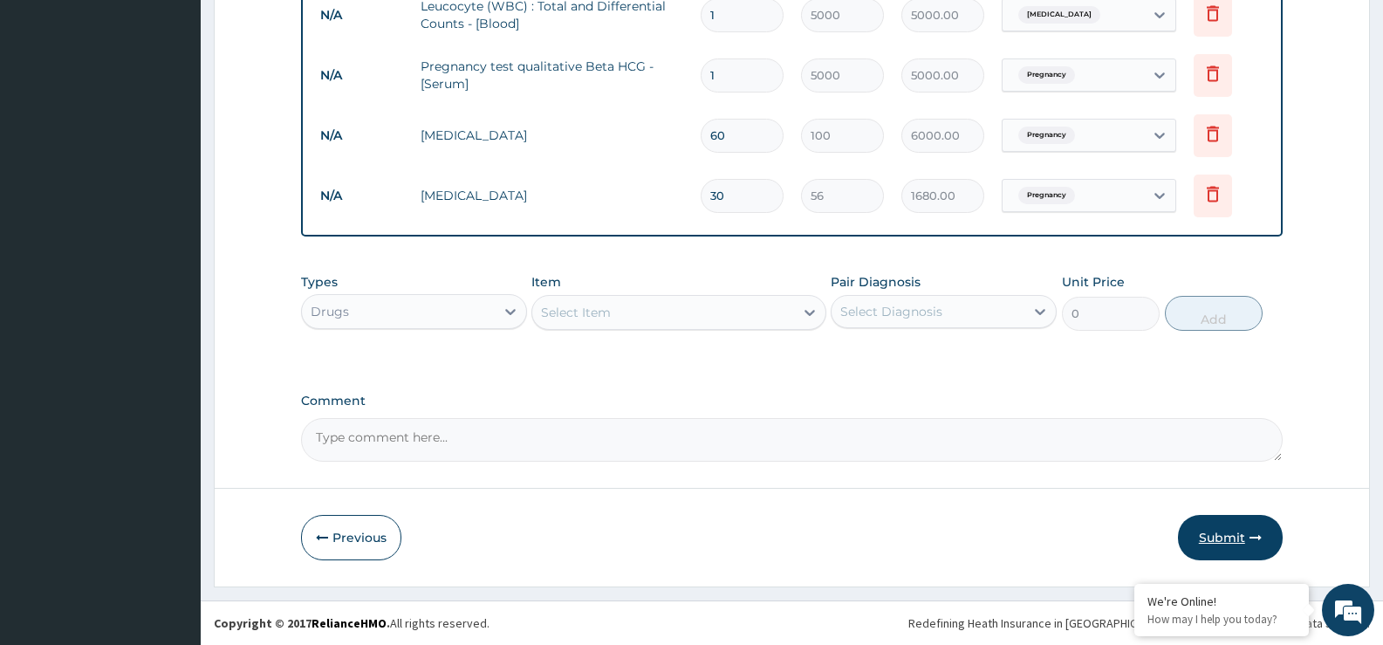
click at [1224, 545] on button "Submit" at bounding box center [1230, 537] width 105 height 45
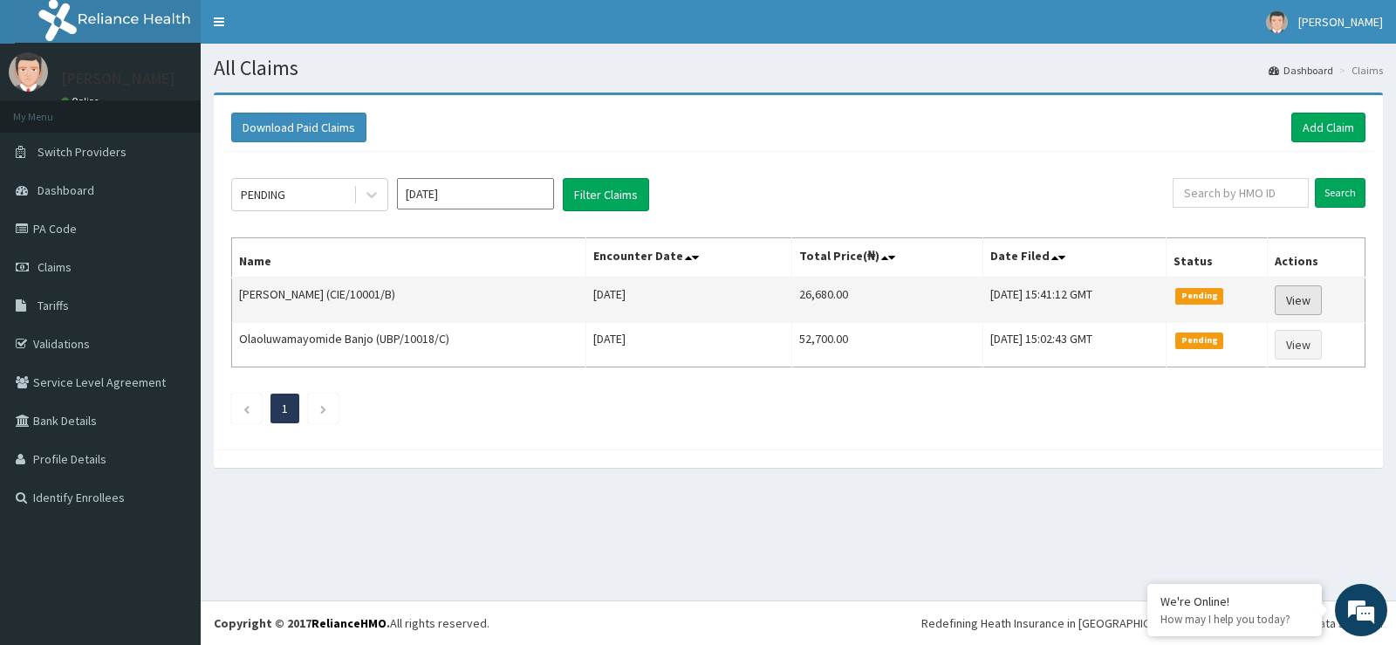
click at [1314, 304] on link "View" at bounding box center [1298, 300] width 47 height 30
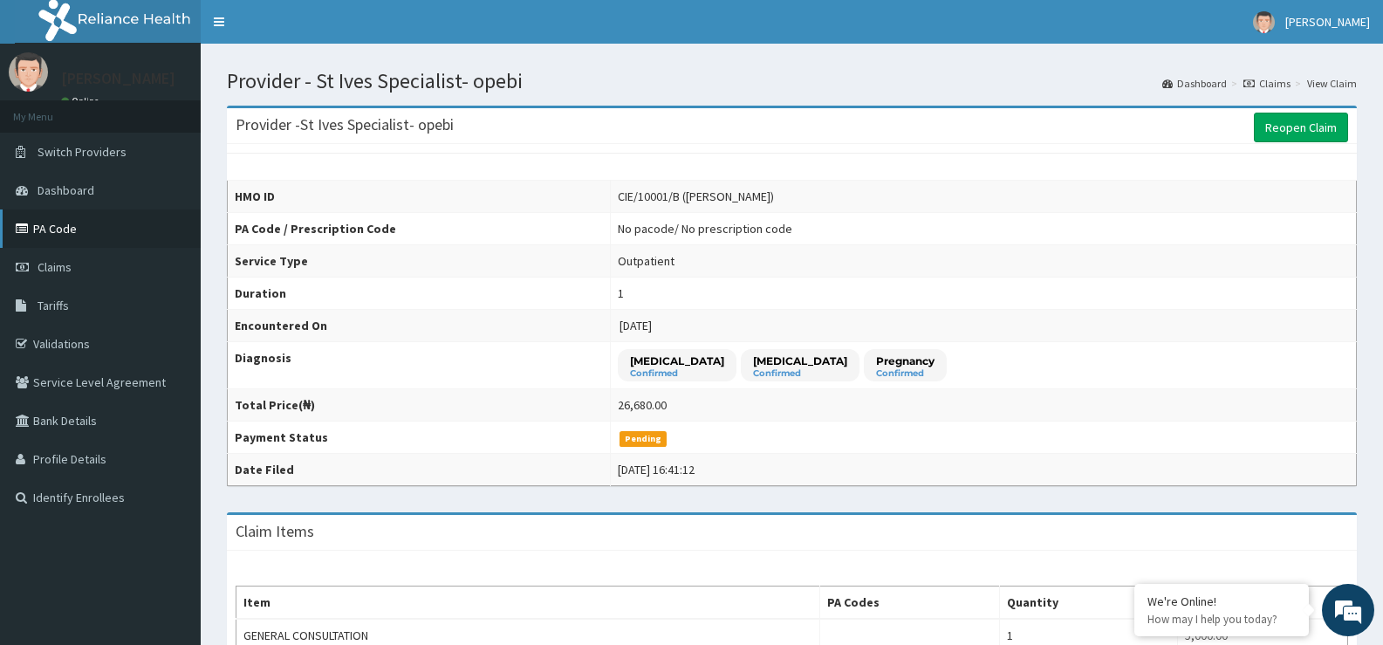
click at [72, 222] on link "PA Code" at bounding box center [100, 228] width 201 height 38
